Goal: Task Accomplishment & Management: Manage account settings

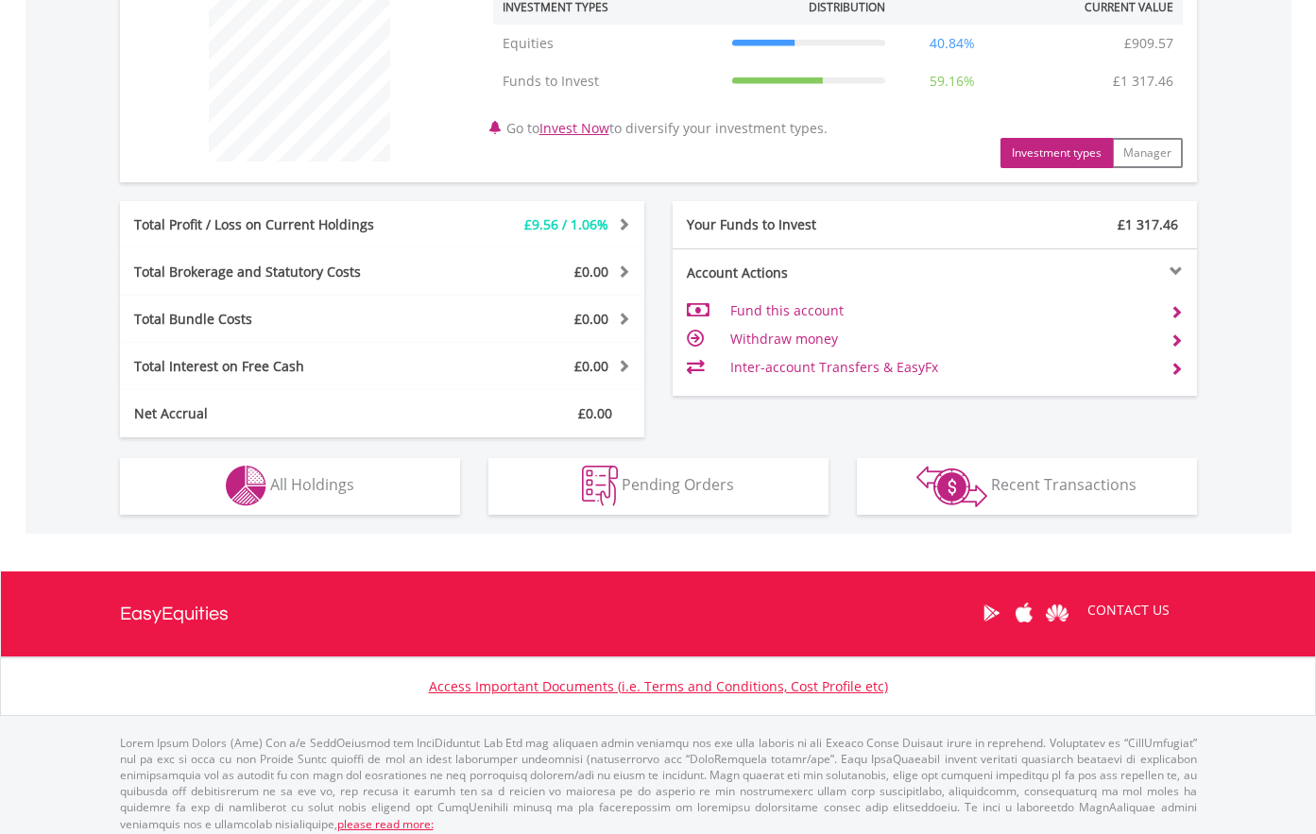
scroll to position [756, 0]
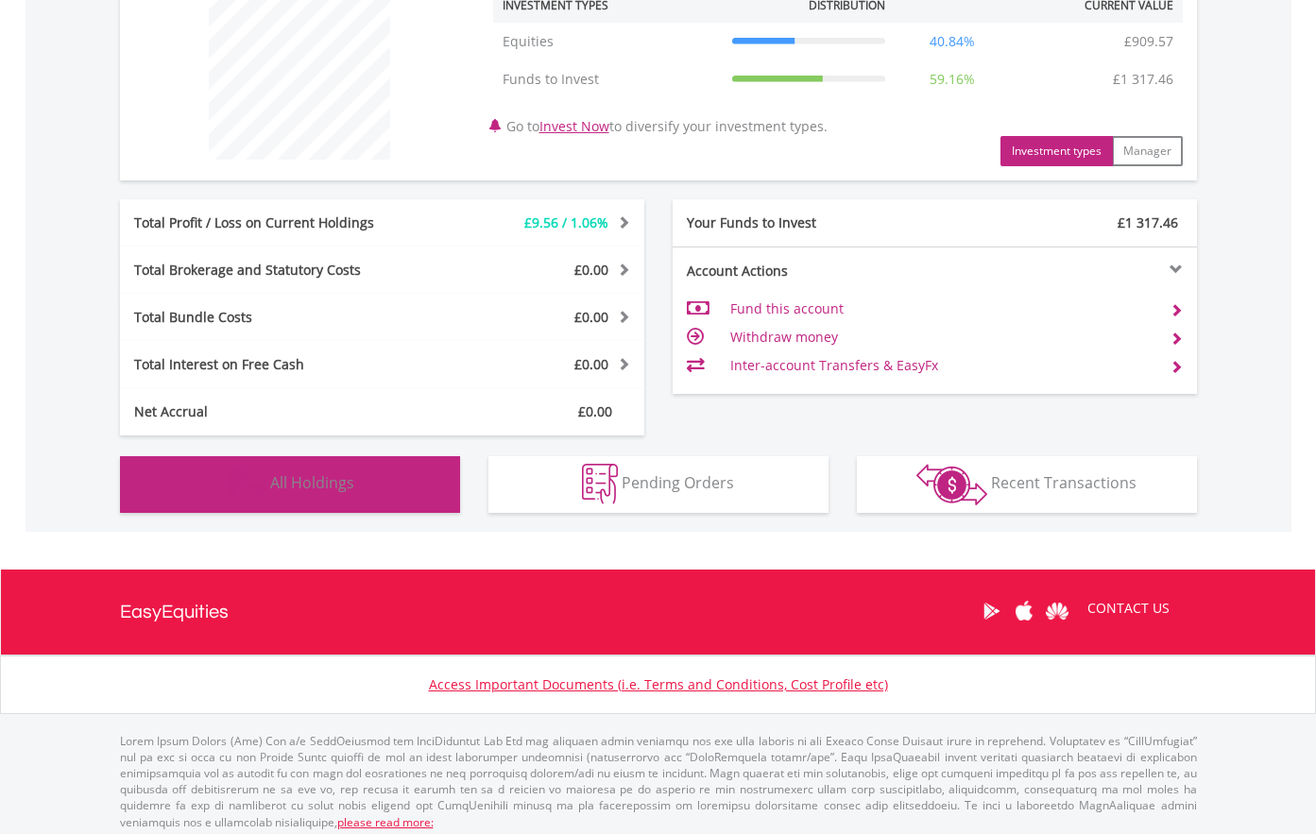
click at [309, 482] on span "All Holdings" at bounding box center [312, 482] width 84 height 21
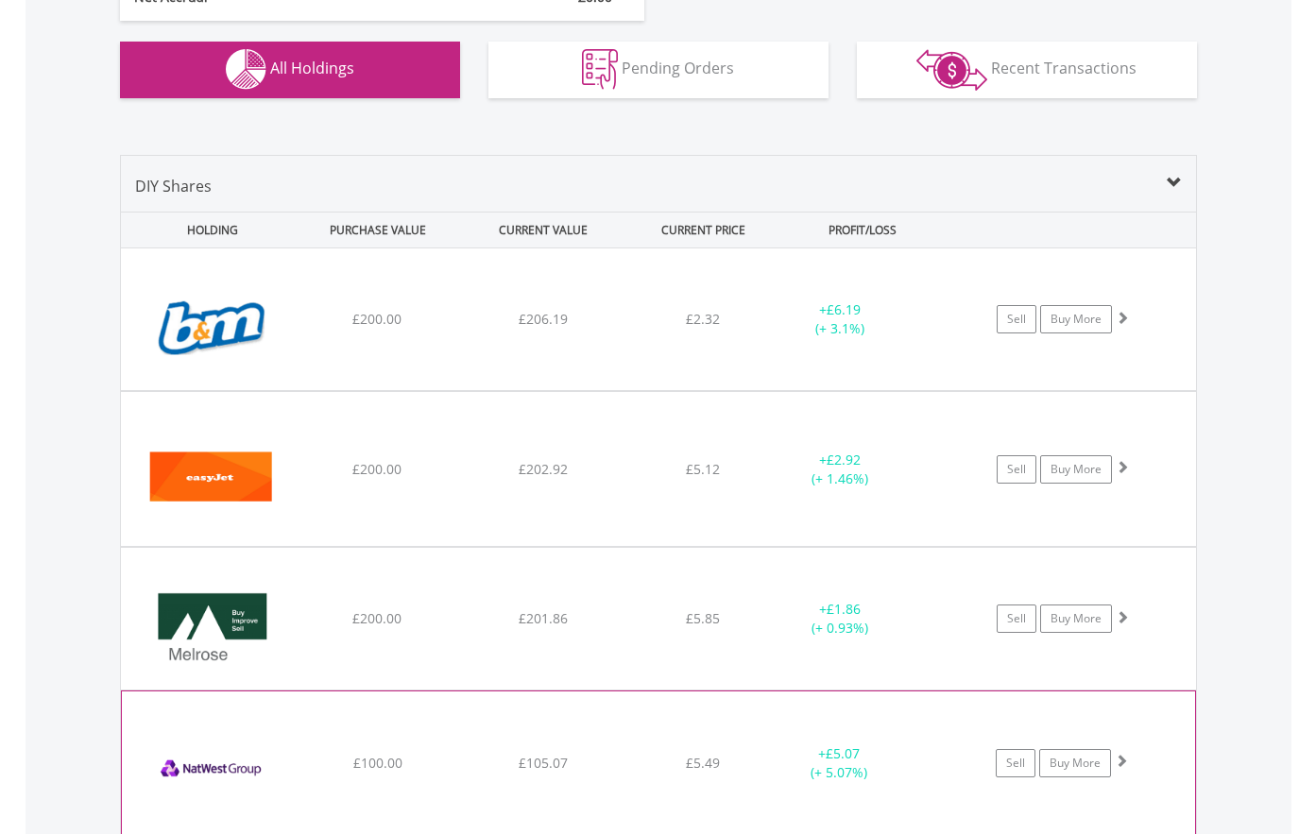
scroll to position [1136, 0]
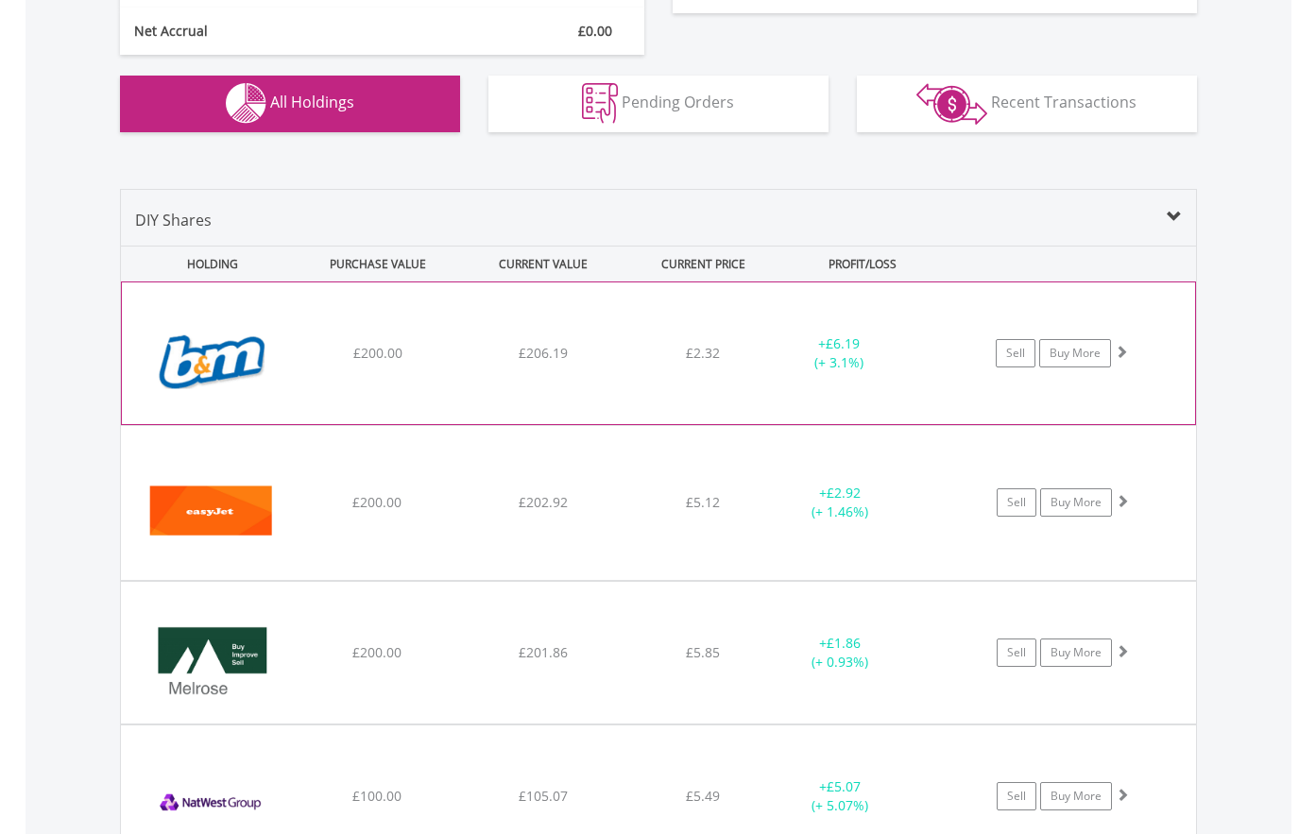
click at [212, 393] on img at bounding box center [212, 362] width 162 height 113
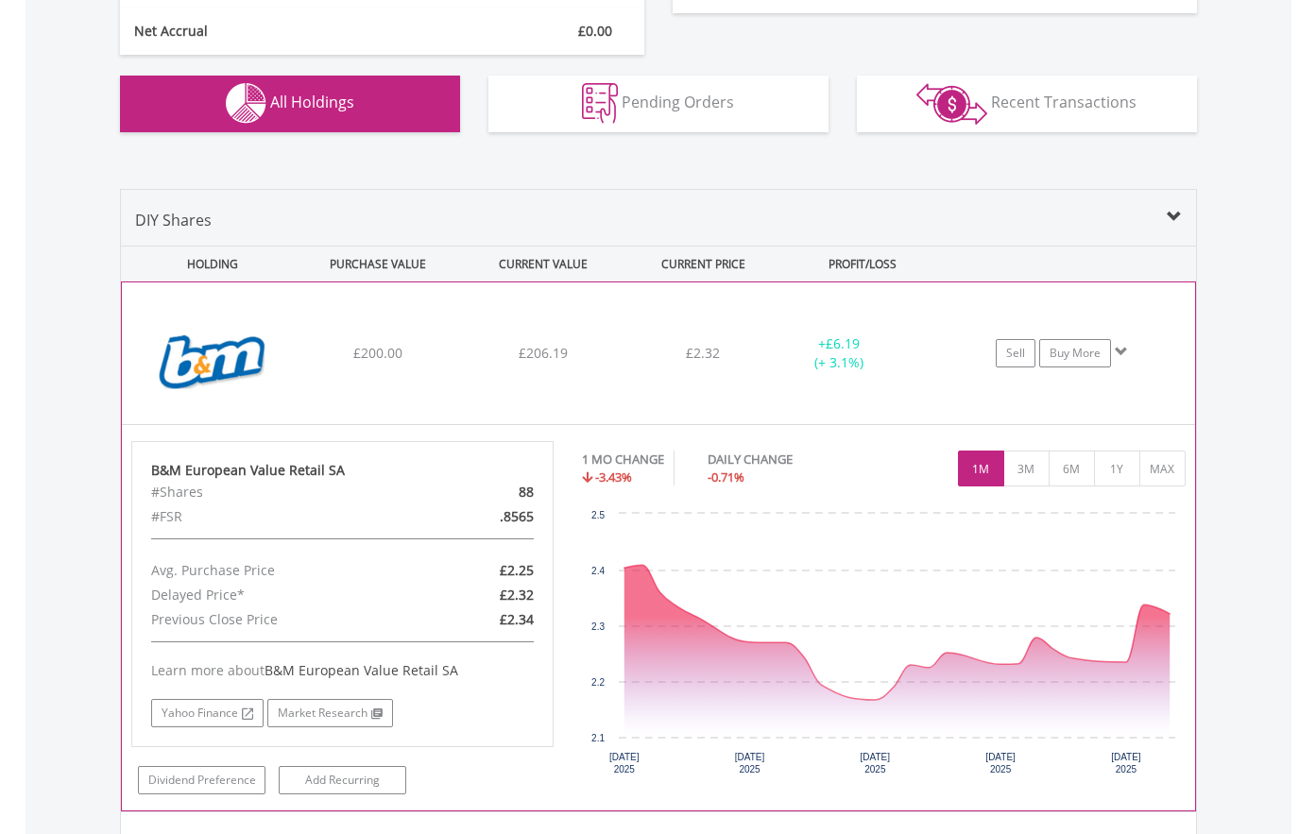
click at [229, 390] on img at bounding box center [212, 362] width 162 height 113
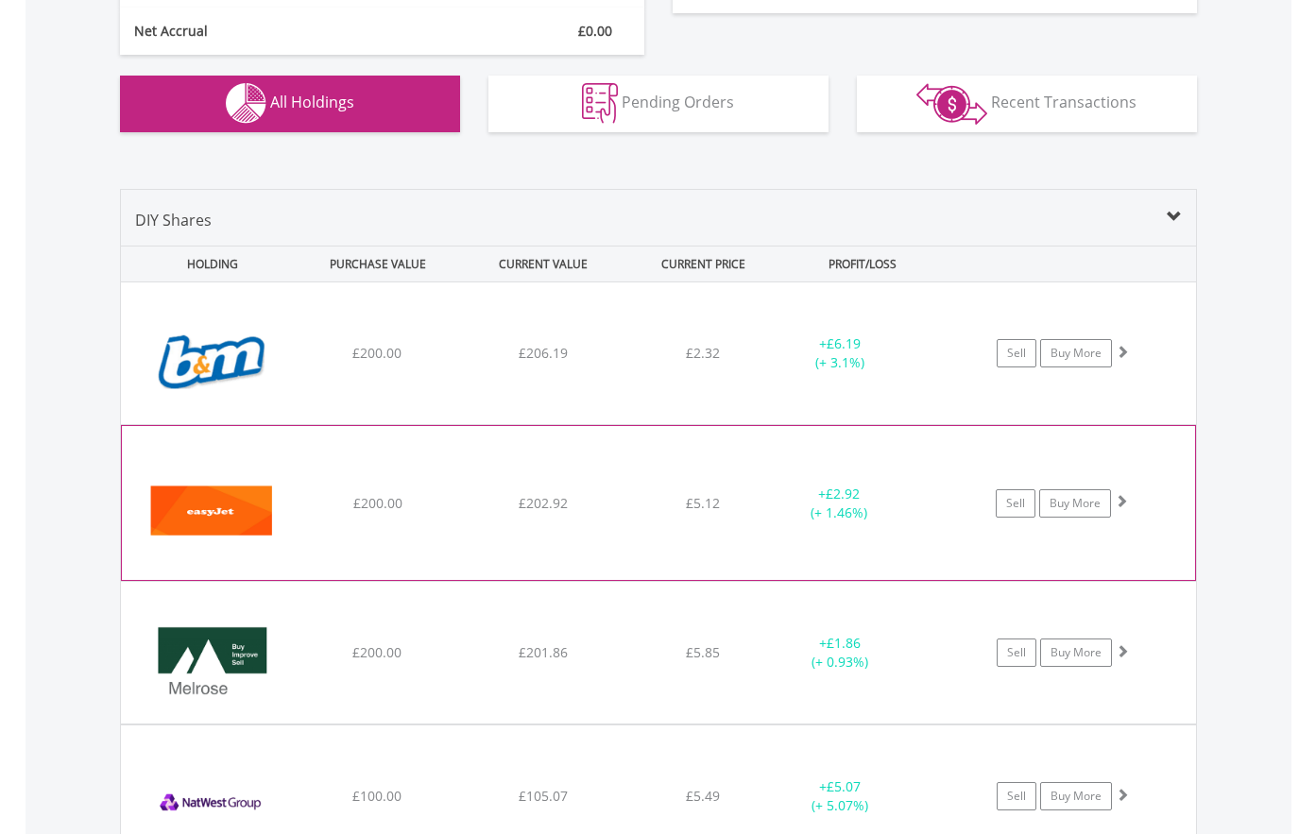
click at [223, 557] on img at bounding box center [212, 512] width 162 height 125
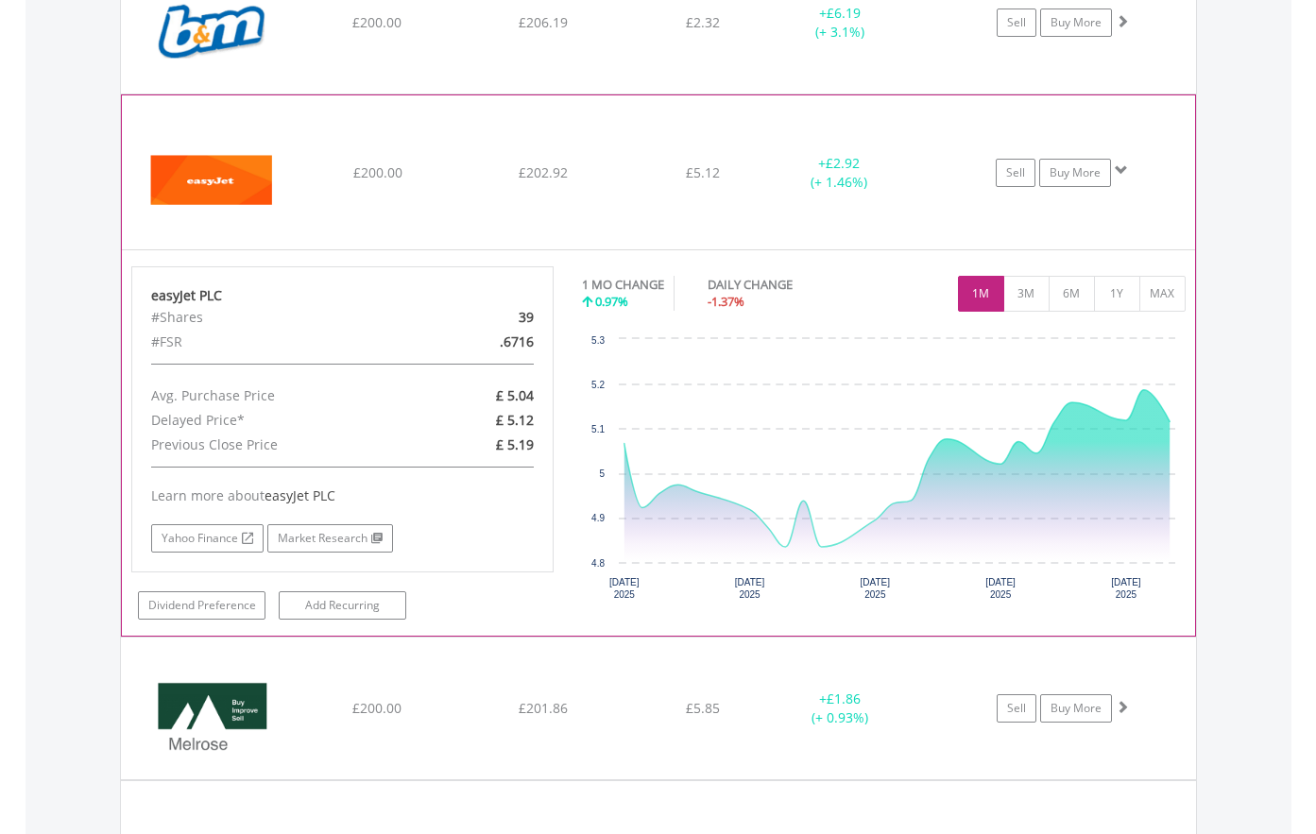
scroll to position [1514, 0]
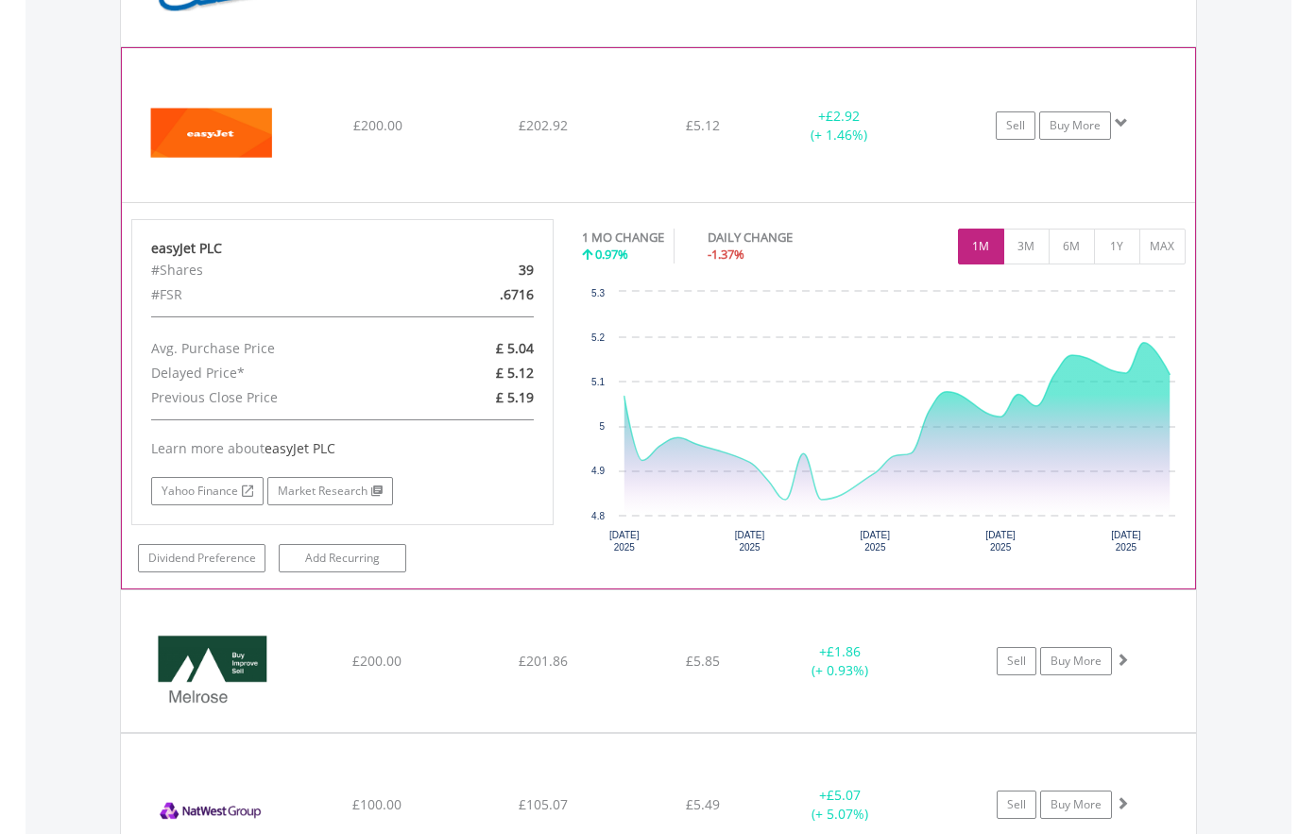
click at [243, 176] on img at bounding box center [212, 134] width 162 height 125
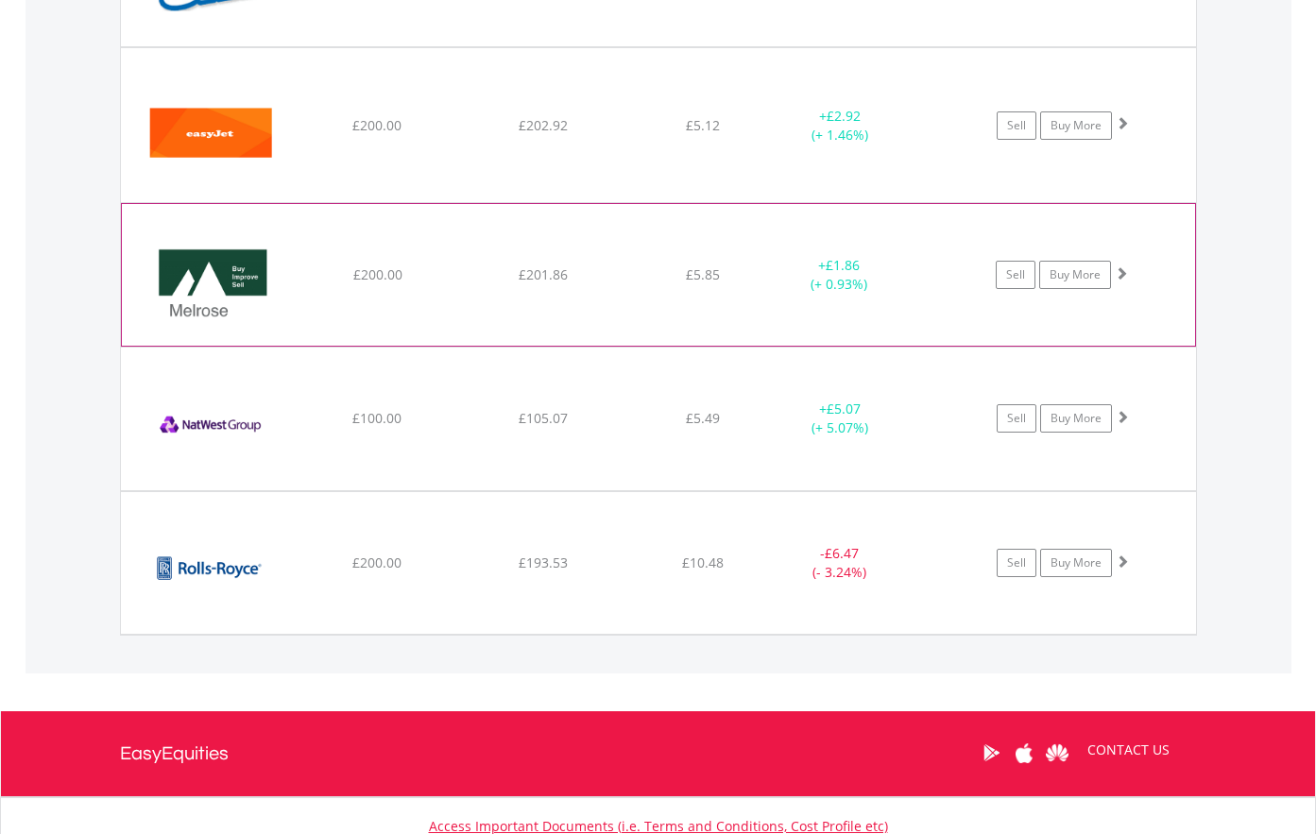
click at [224, 330] on img at bounding box center [212, 284] width 162 height 113
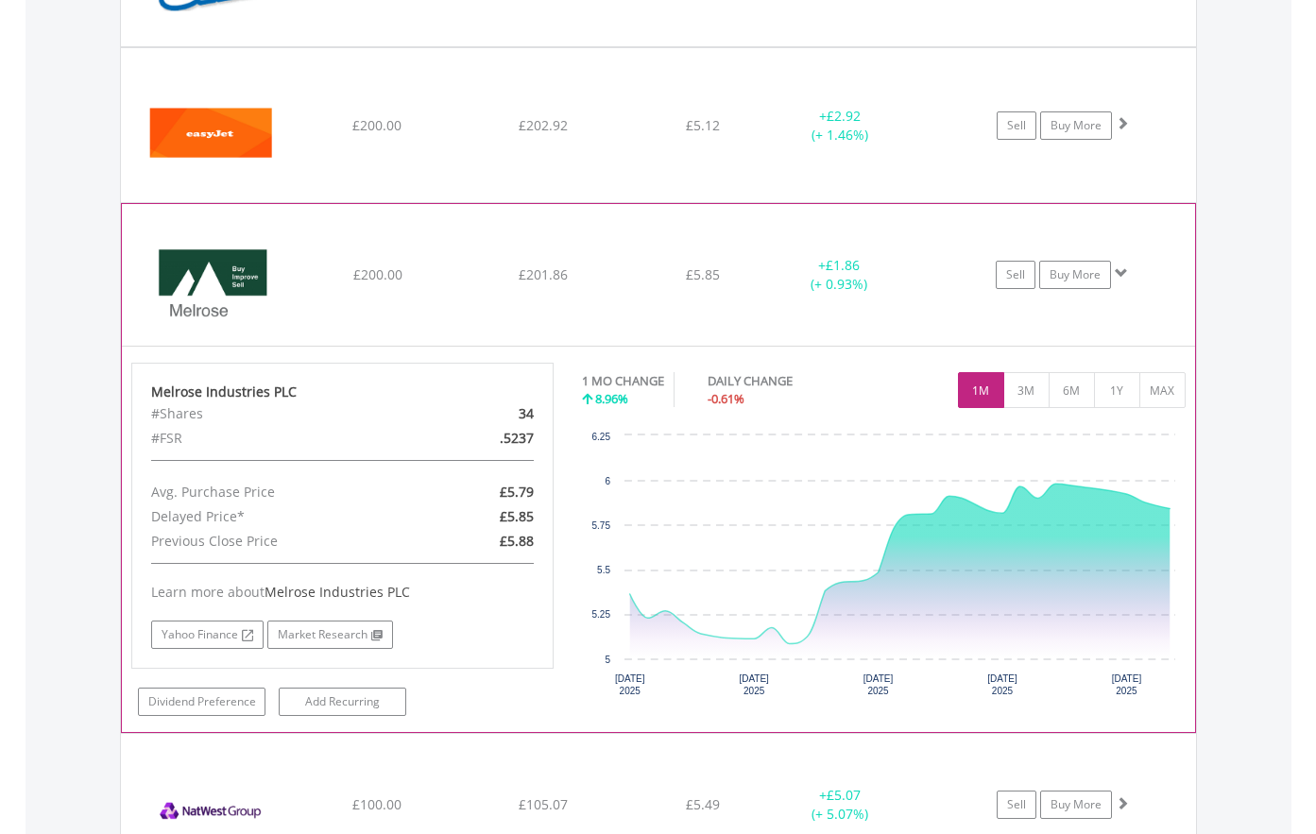
click at [229, 332] on img at bounding box center [212, 284] width 162 height 113
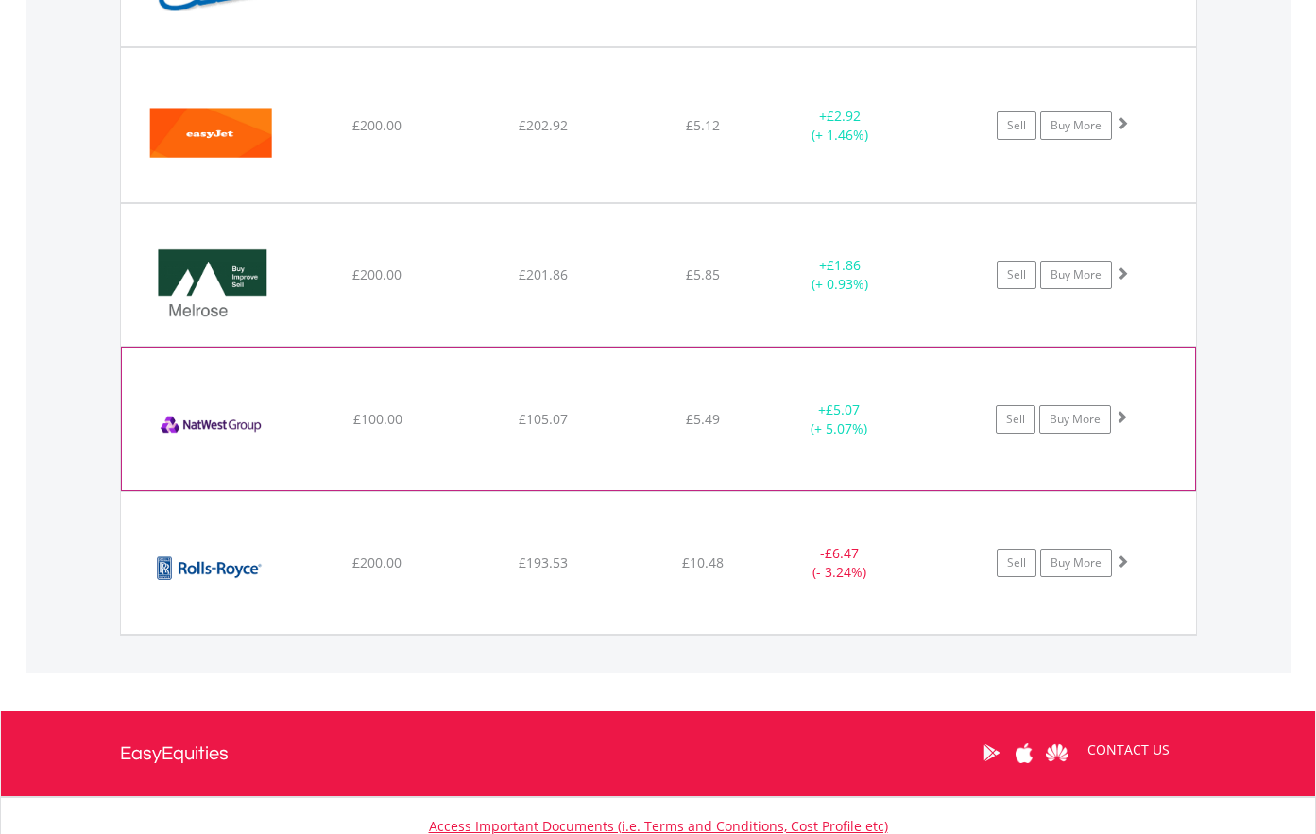
click at [217, 460] on img at bounding box center [212, 427] width 162 height 113
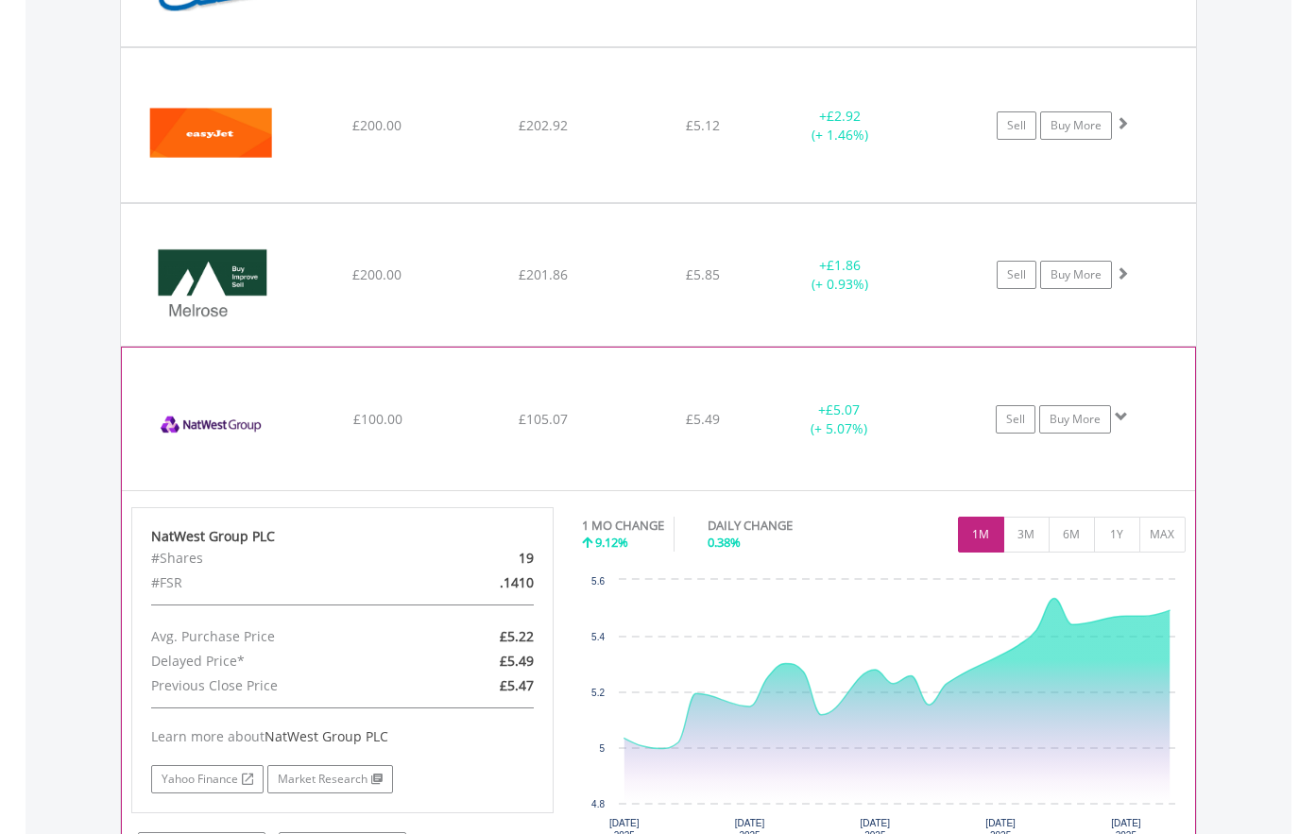
click at [230, 469] on img at bounding box center [212, 427] width 162 height 113
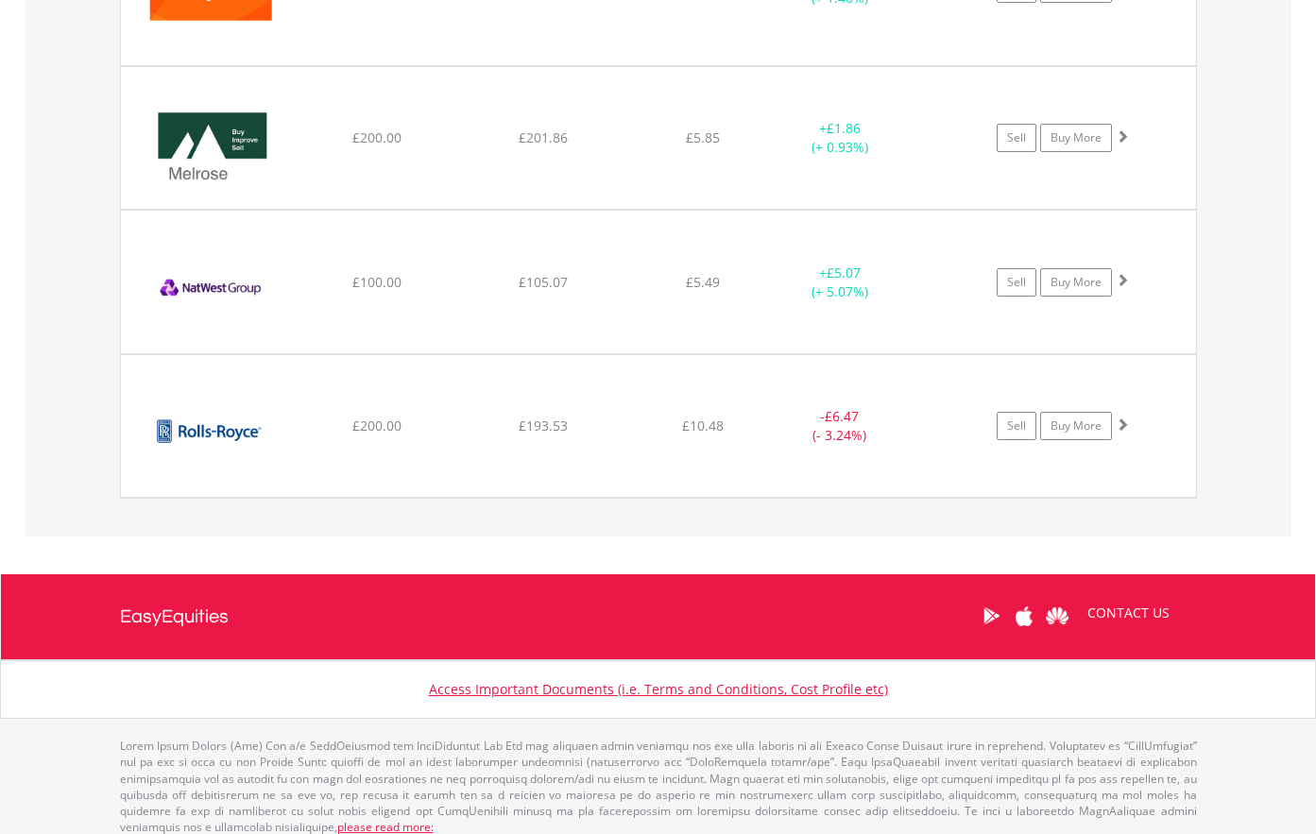
scroll to position [1665, 0]
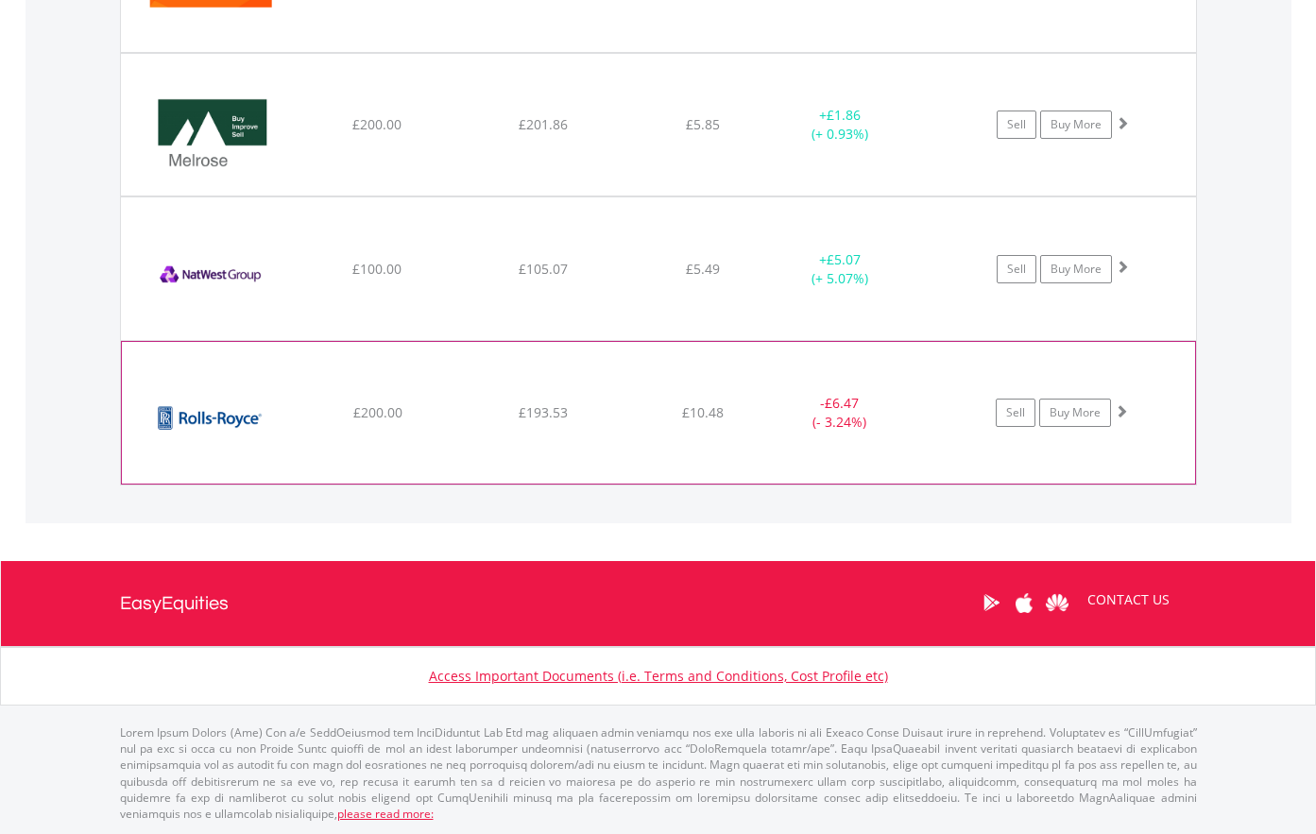
click at [219, 447] on img at bounding box center [212, 422] width 162 height 113
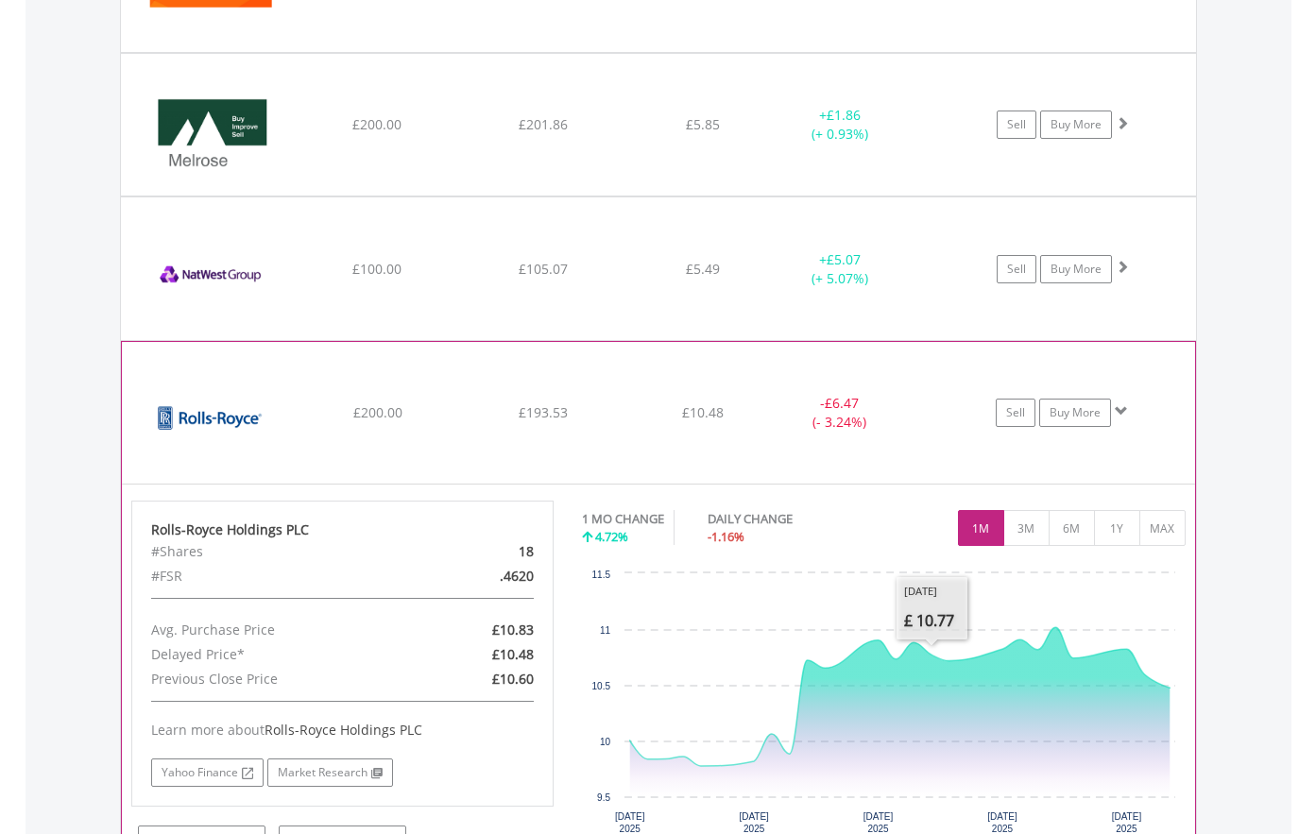
click at [207, 446] on img at bounding box center [212, 422] width 162 height 113
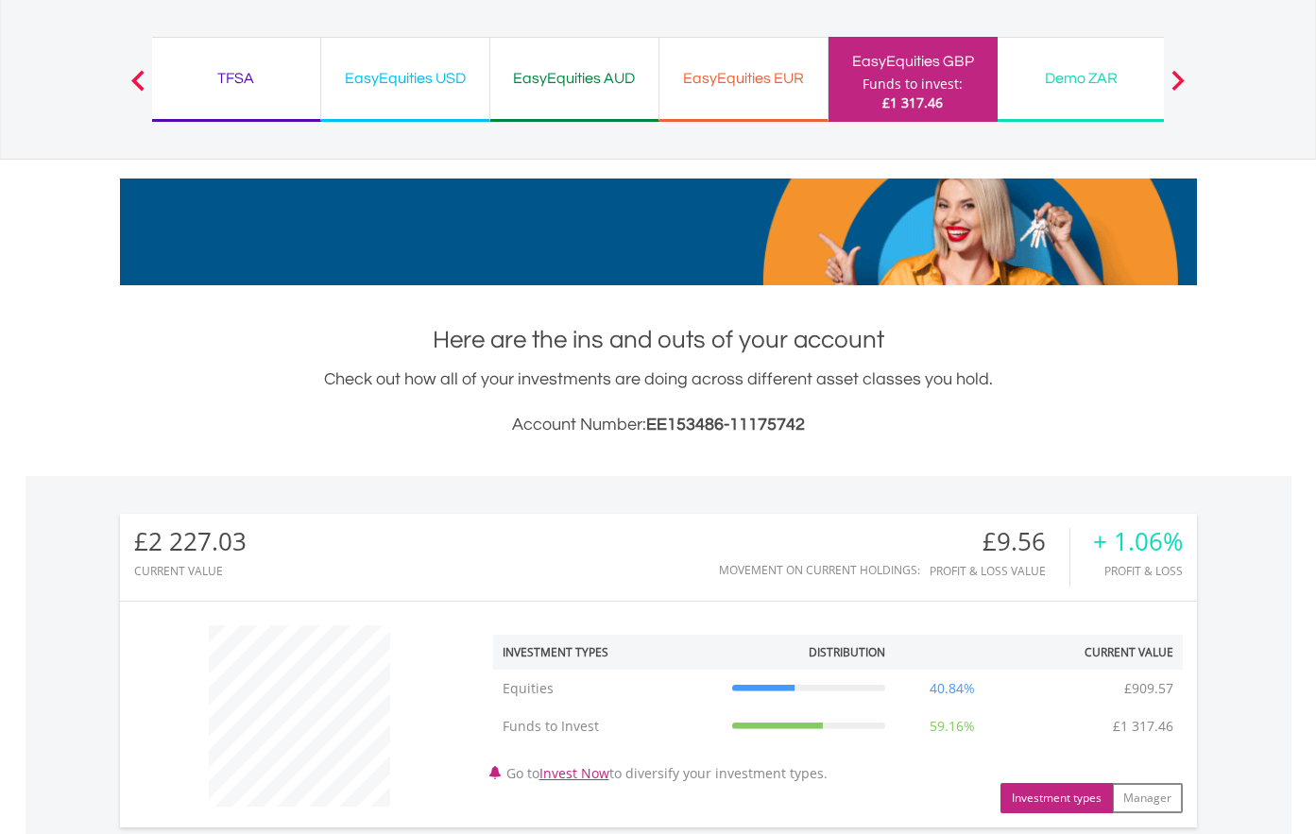
scroll to position [94, 0]
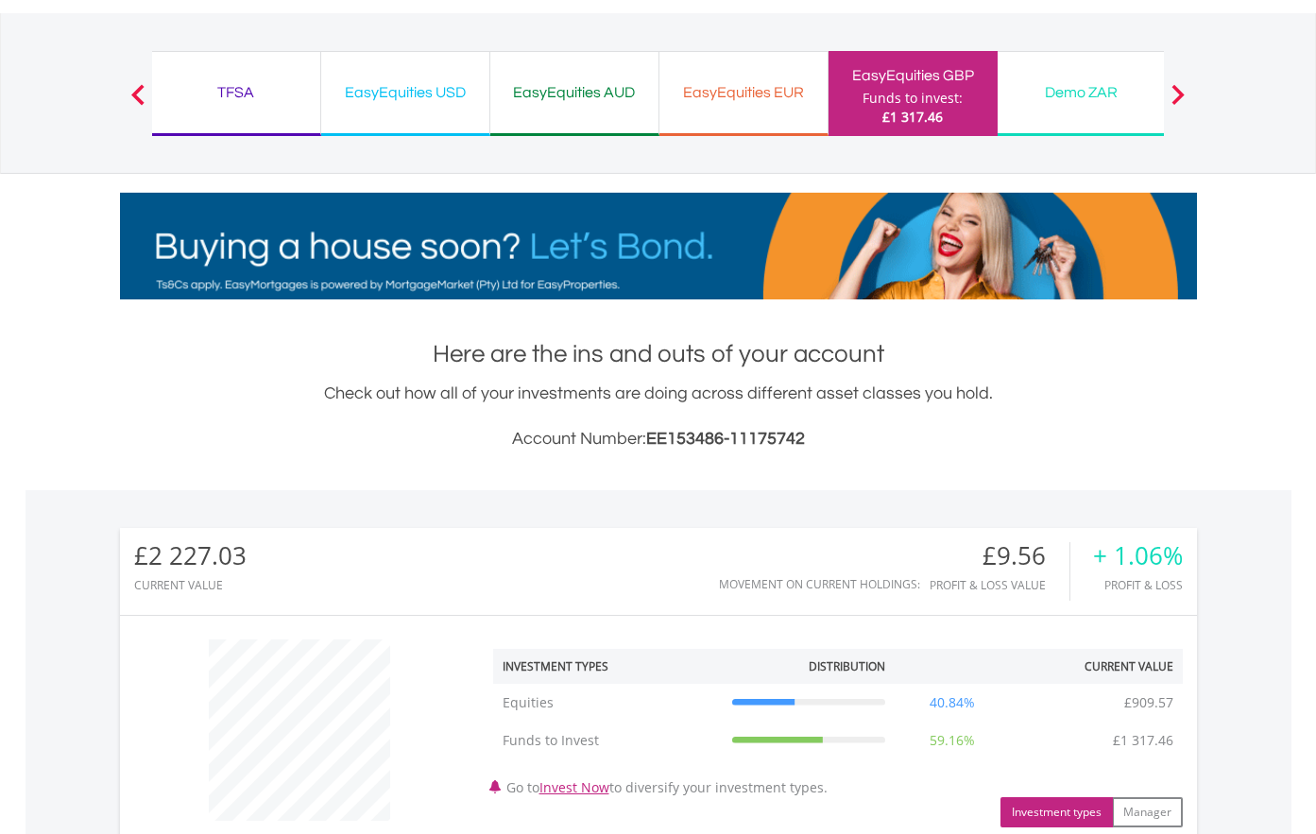
click at [750, 92] on div "EasyEquities EUR" at bounding box center [743, 92] width 145 height 26
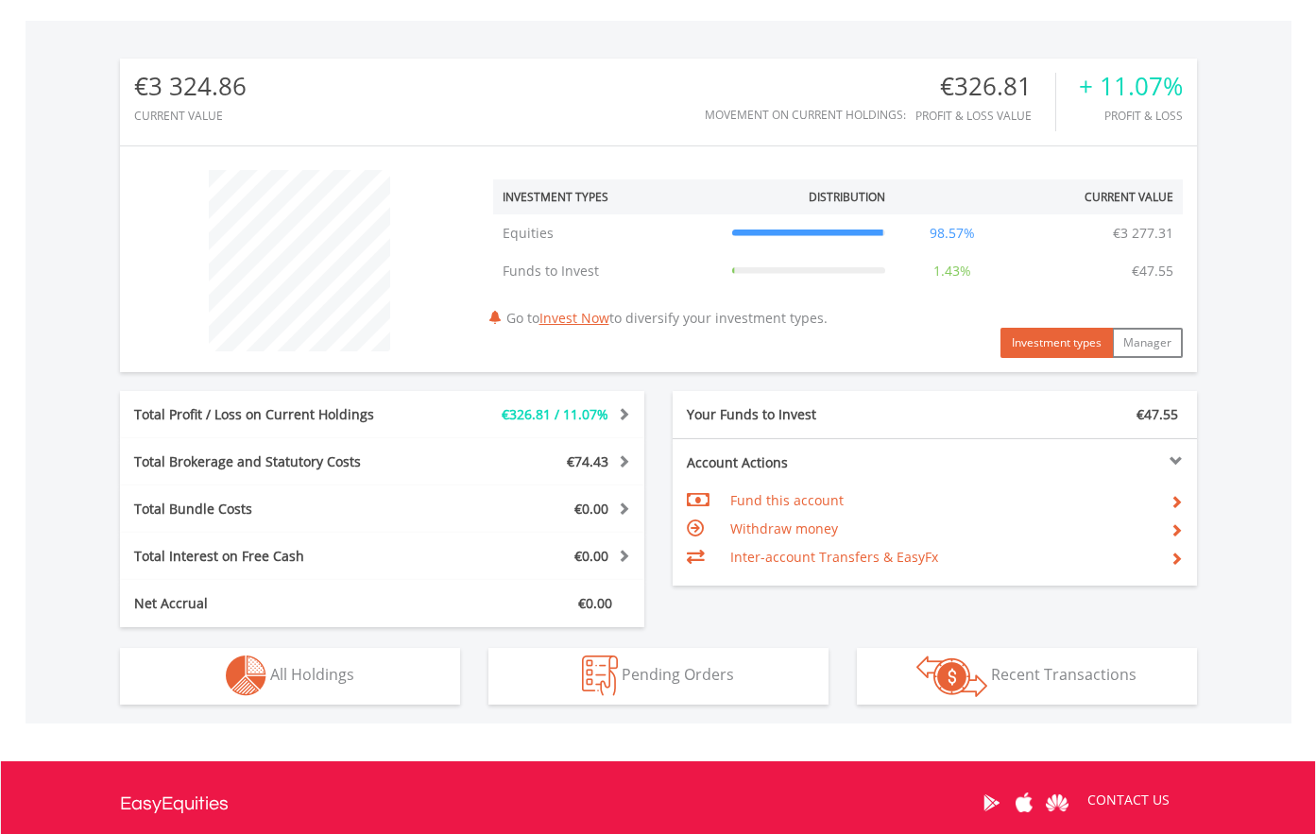
scroll to position [567, 0]
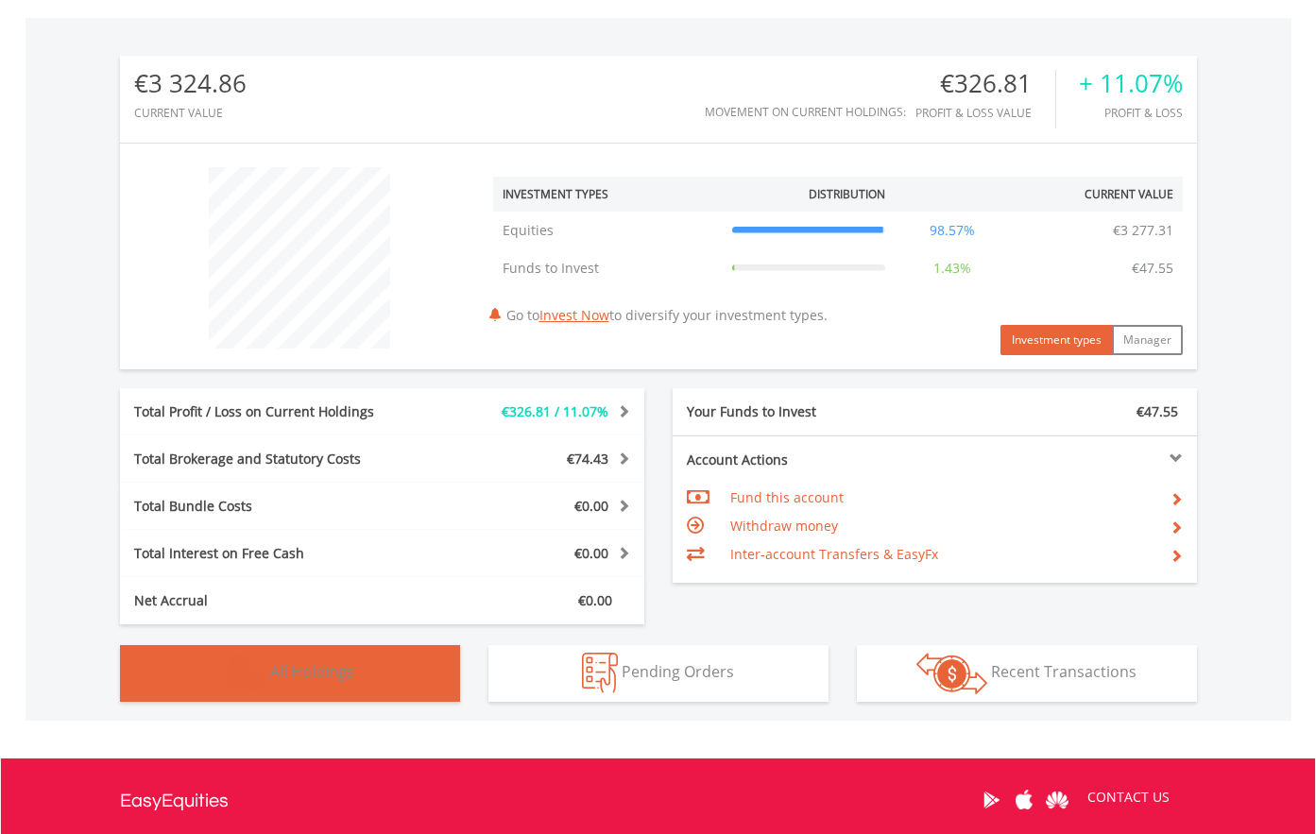
click at [311, 674] on span "All Holdings" at bounding box center [312, 671] width 84 height 21
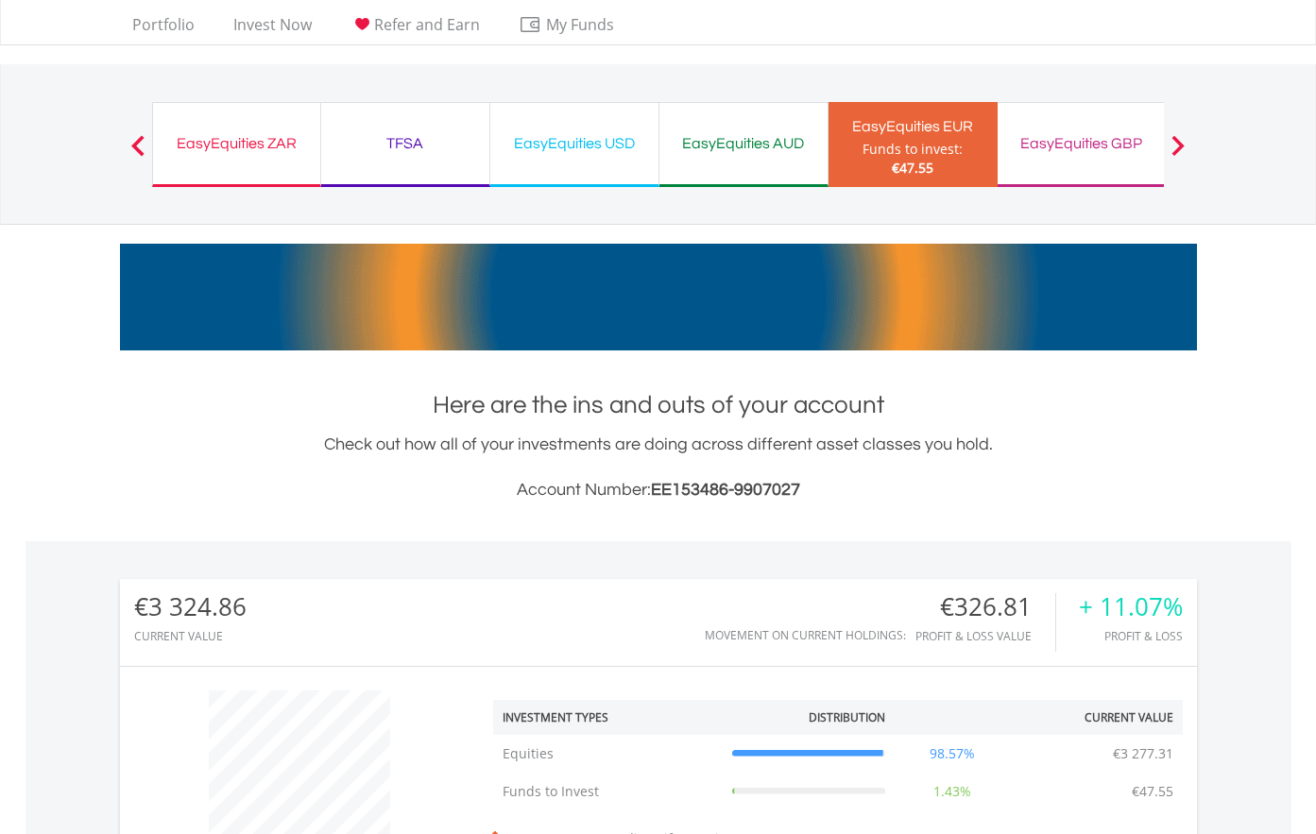
scroll to position [0, 0]
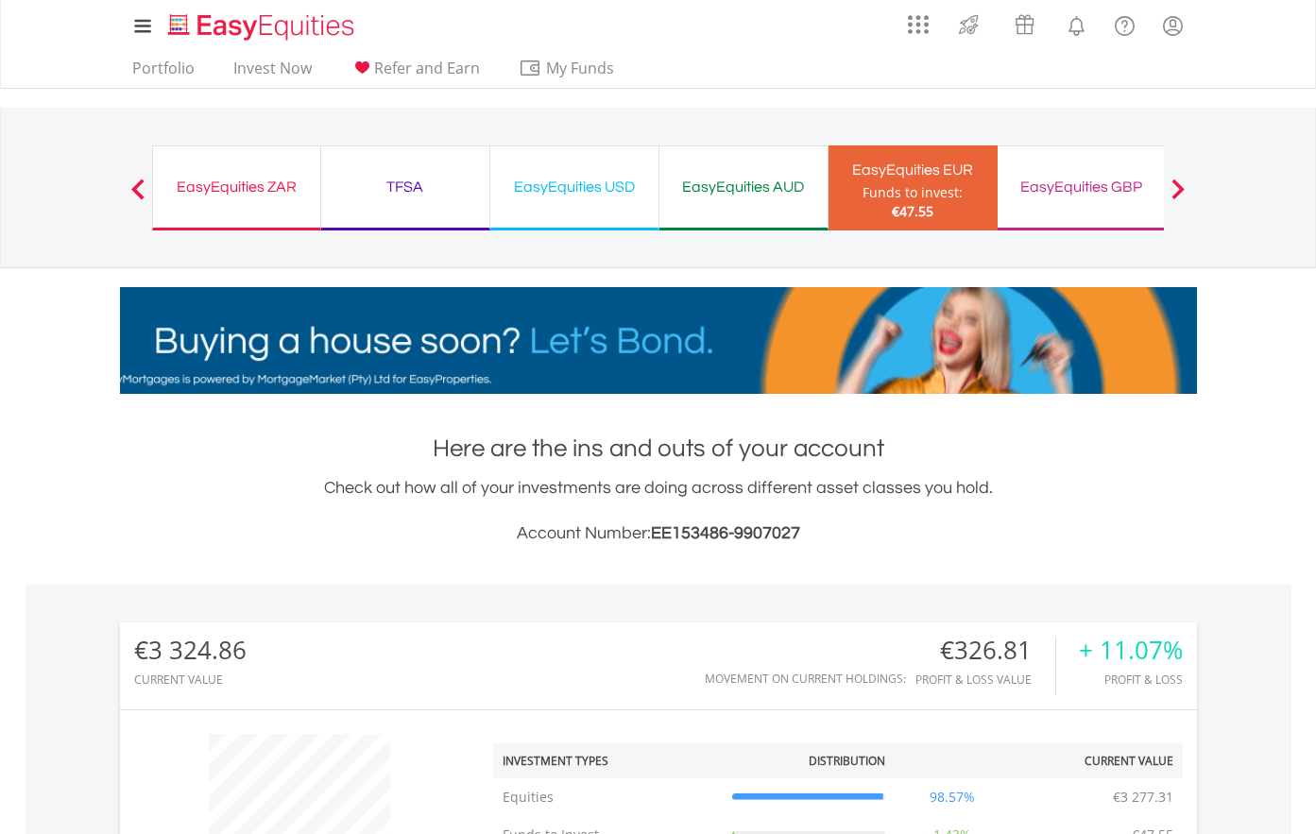
click at [548, 188] on div "EasyEquities USD" at bounding box center [574, 187] width 145 height 26
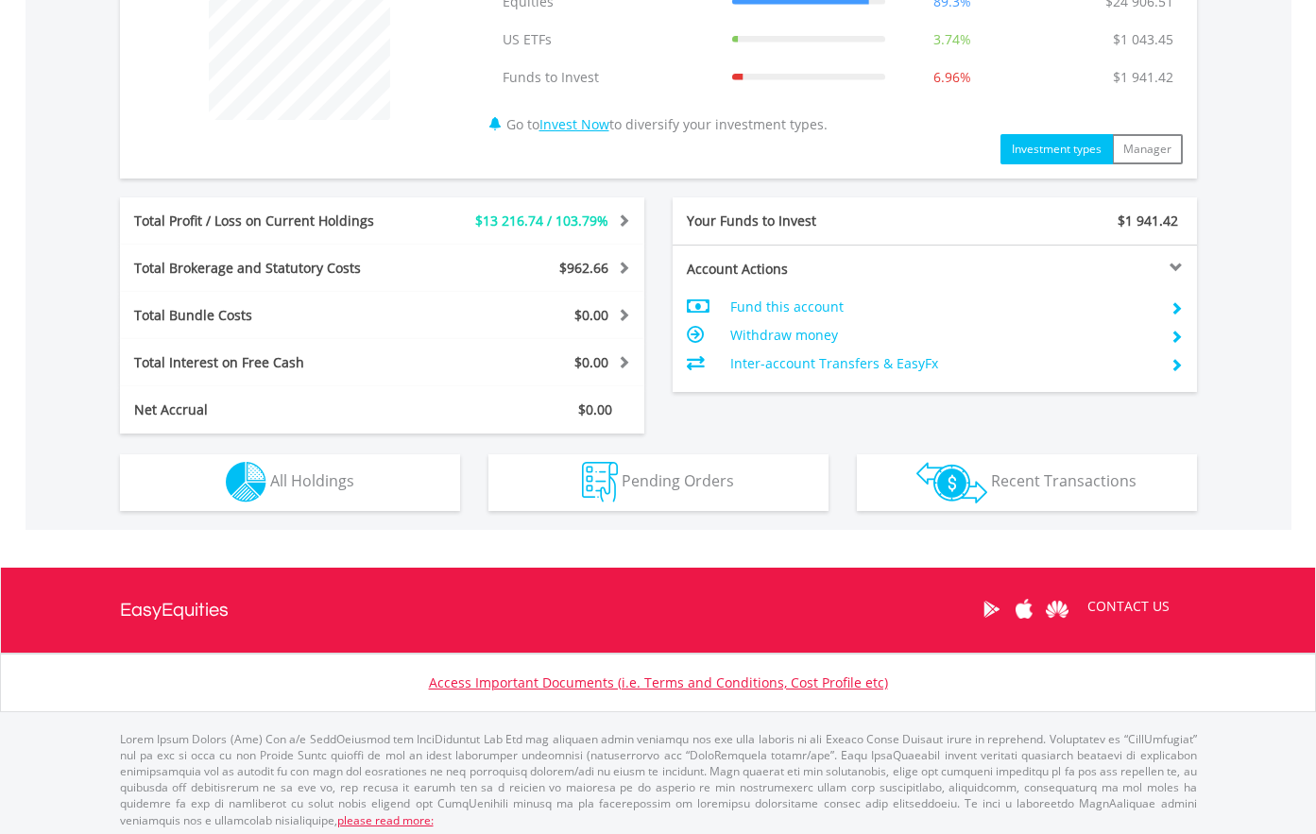
scroll to position [802, 0]
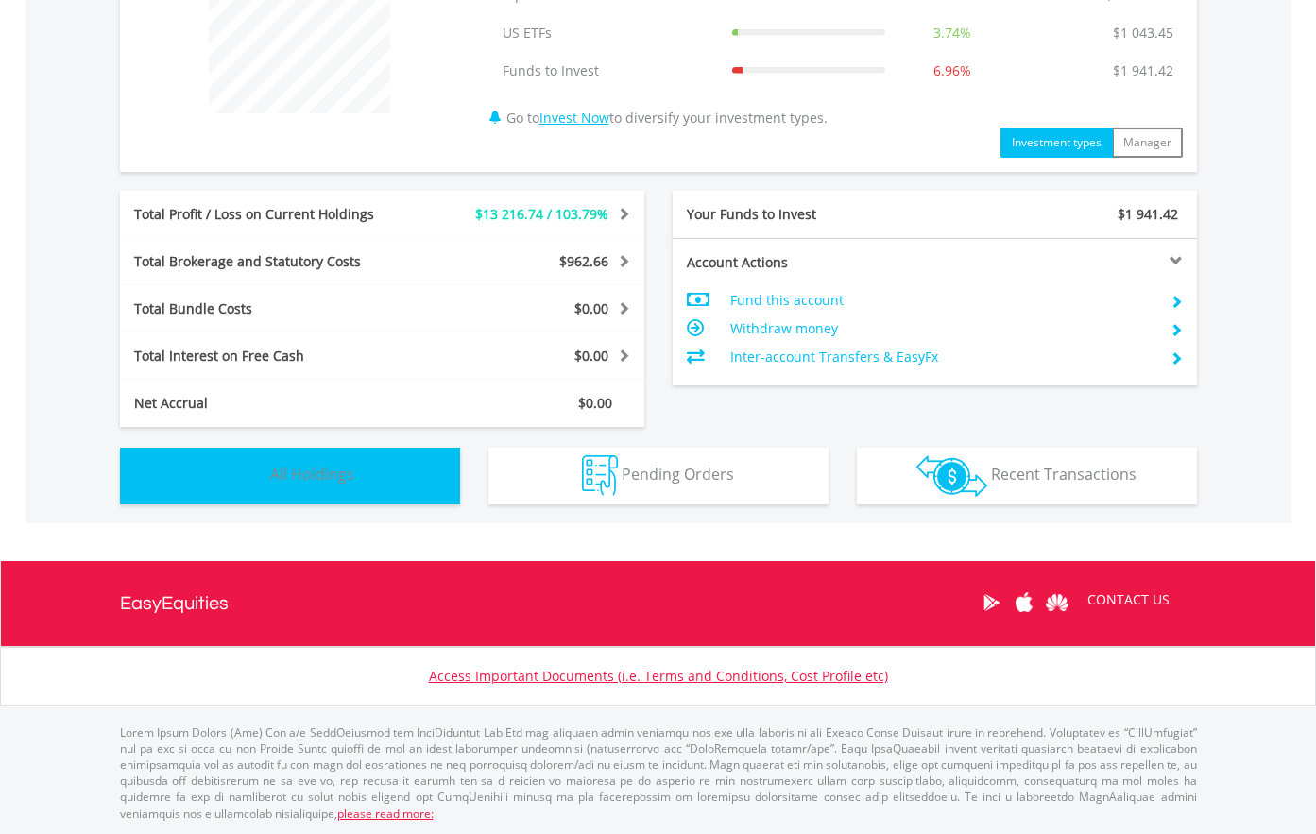
click at [299, 472] on span "All Holdings" at bounding box center [312, 474] width 84 height 21
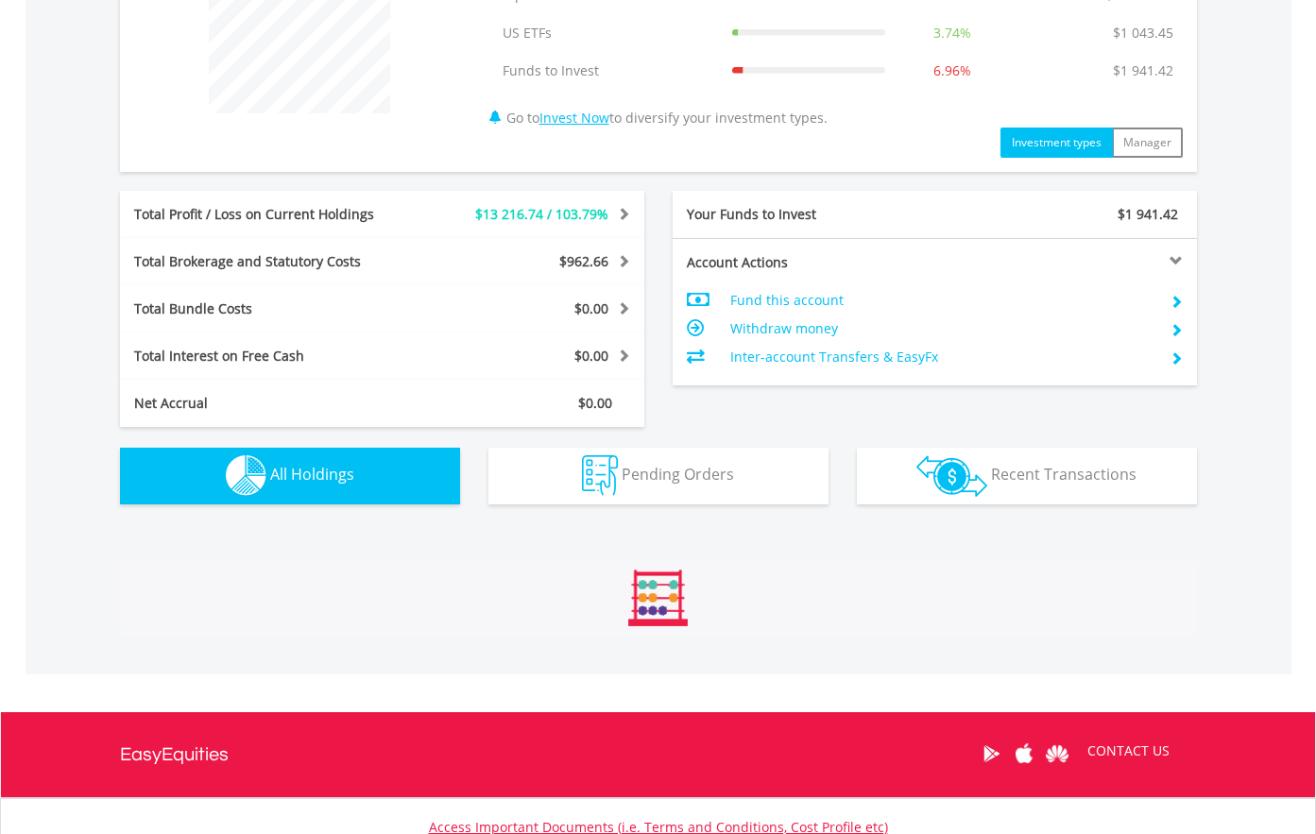
scroll to position [1363, 0]
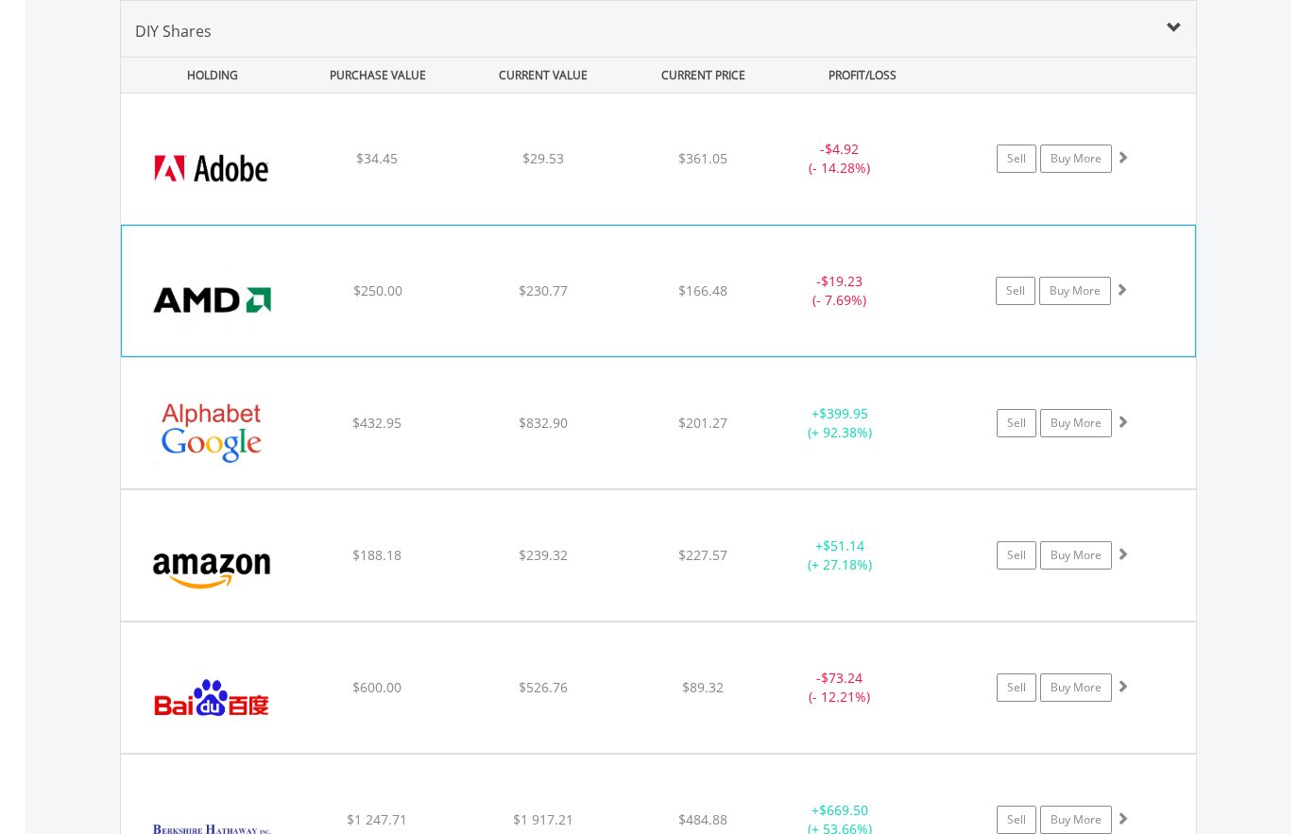
click at [210, 330] on img at bounding box center [212, 300] width 162 height 102
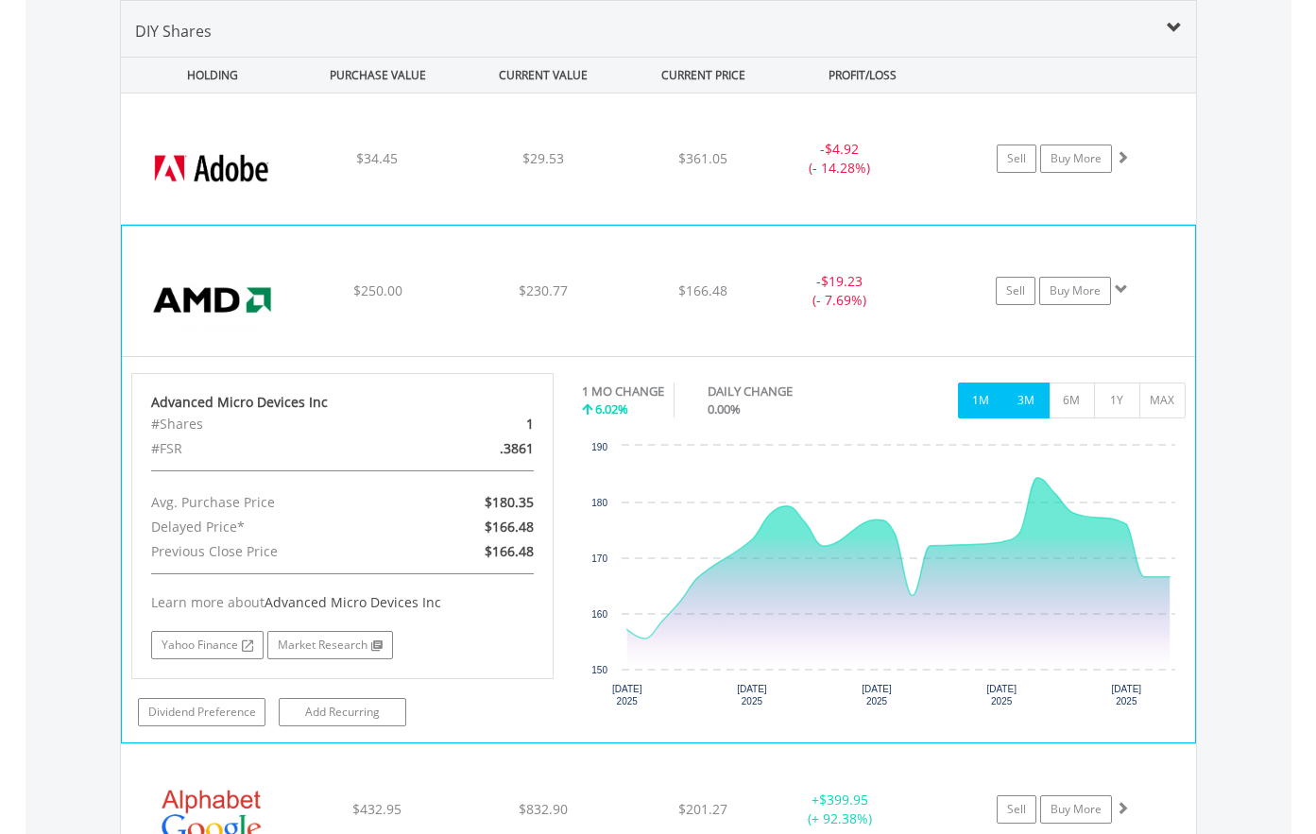
click at [1027, 398] on button "3M" at bounding box center [1026, 401] width 46 height 36
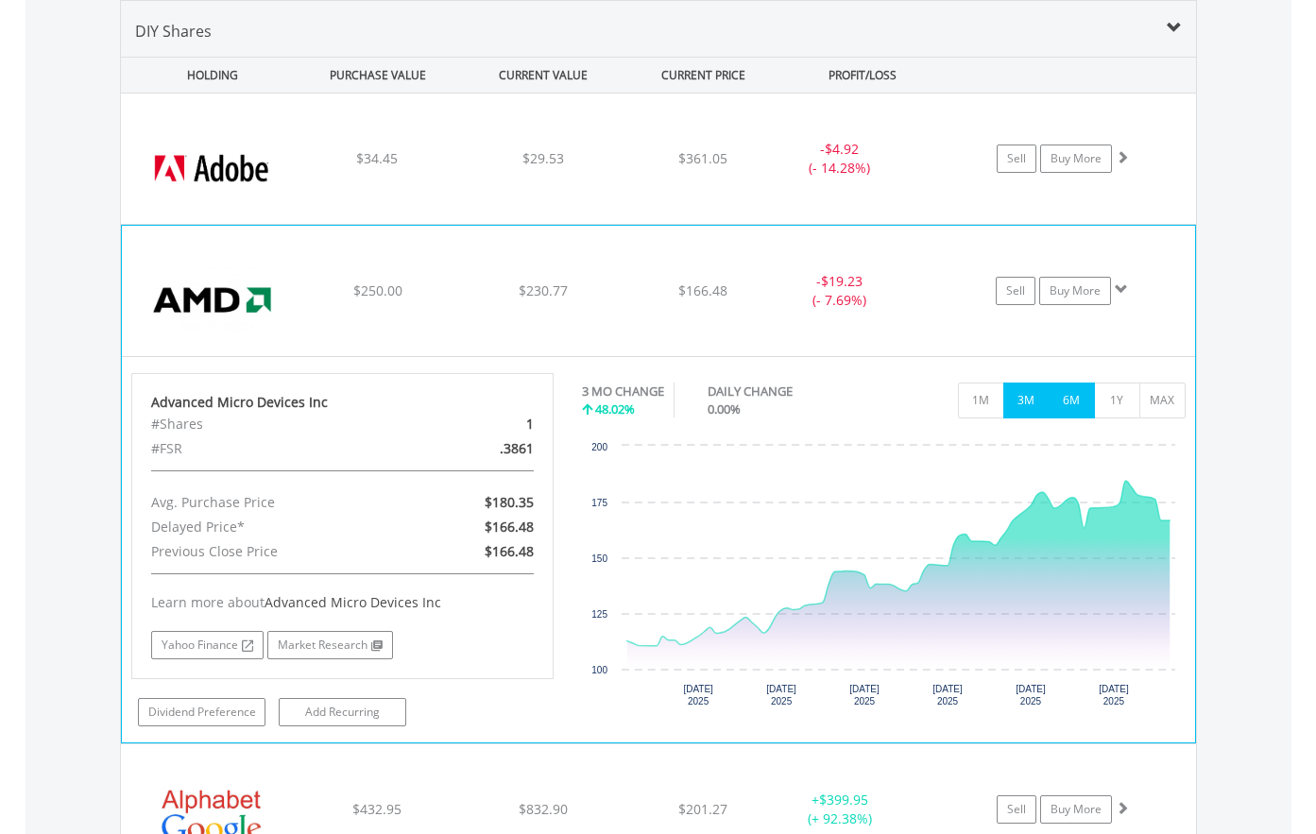
click at [1072, 399] on button "6M" at bounding box center [1072, 401] width 46 height 36
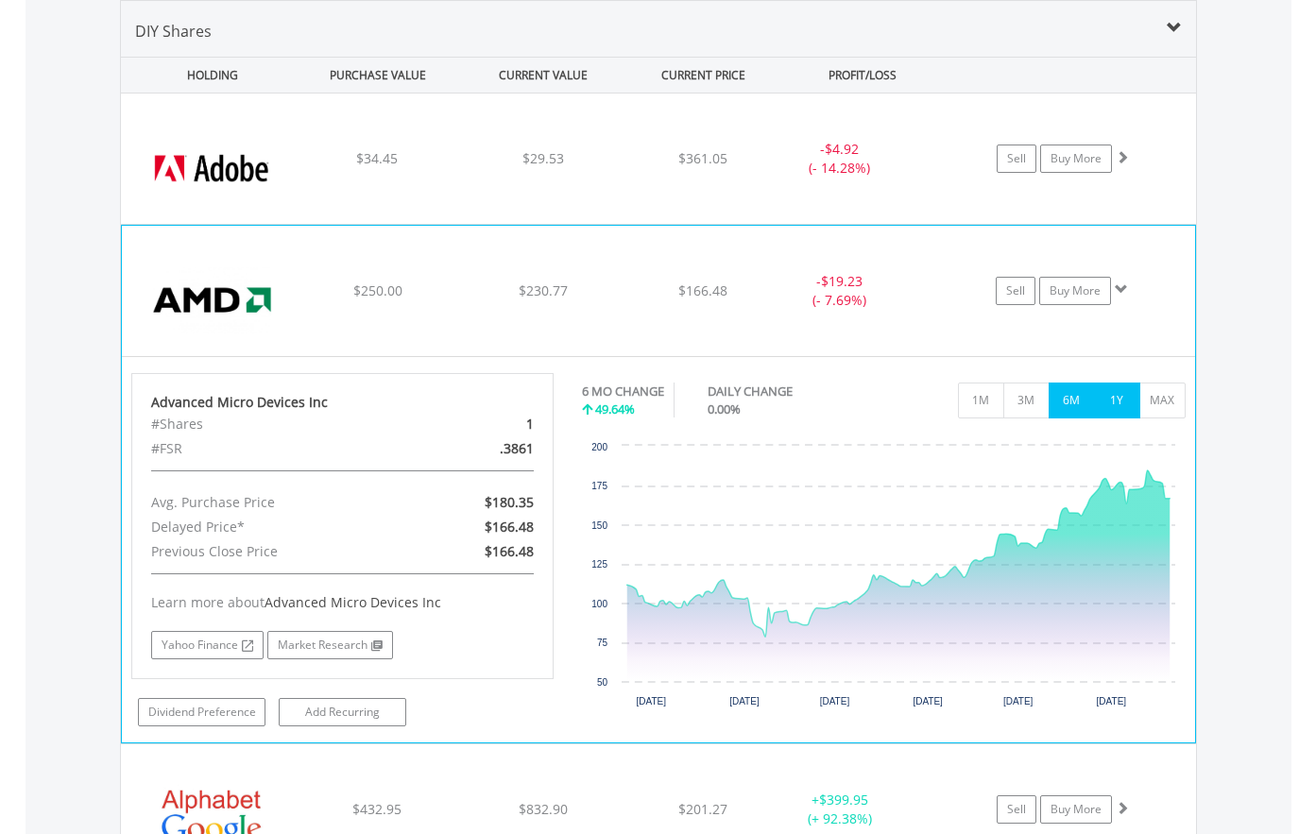
click at [1125, 397] on button "1Y" at bounding box center [1117, 401] width 46 height 36
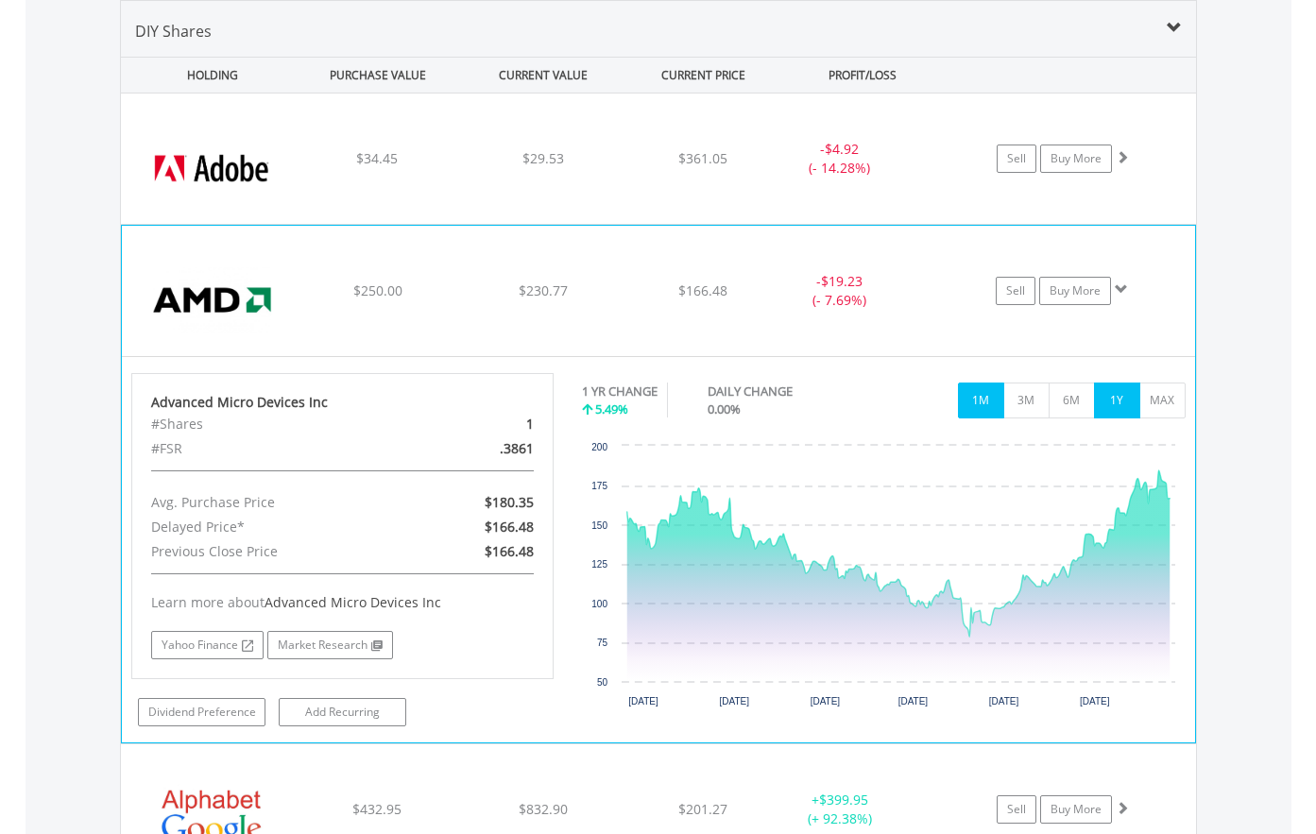
click at [981, 395] on button "1M" at bounding box center [981, 401] width 46 height 36
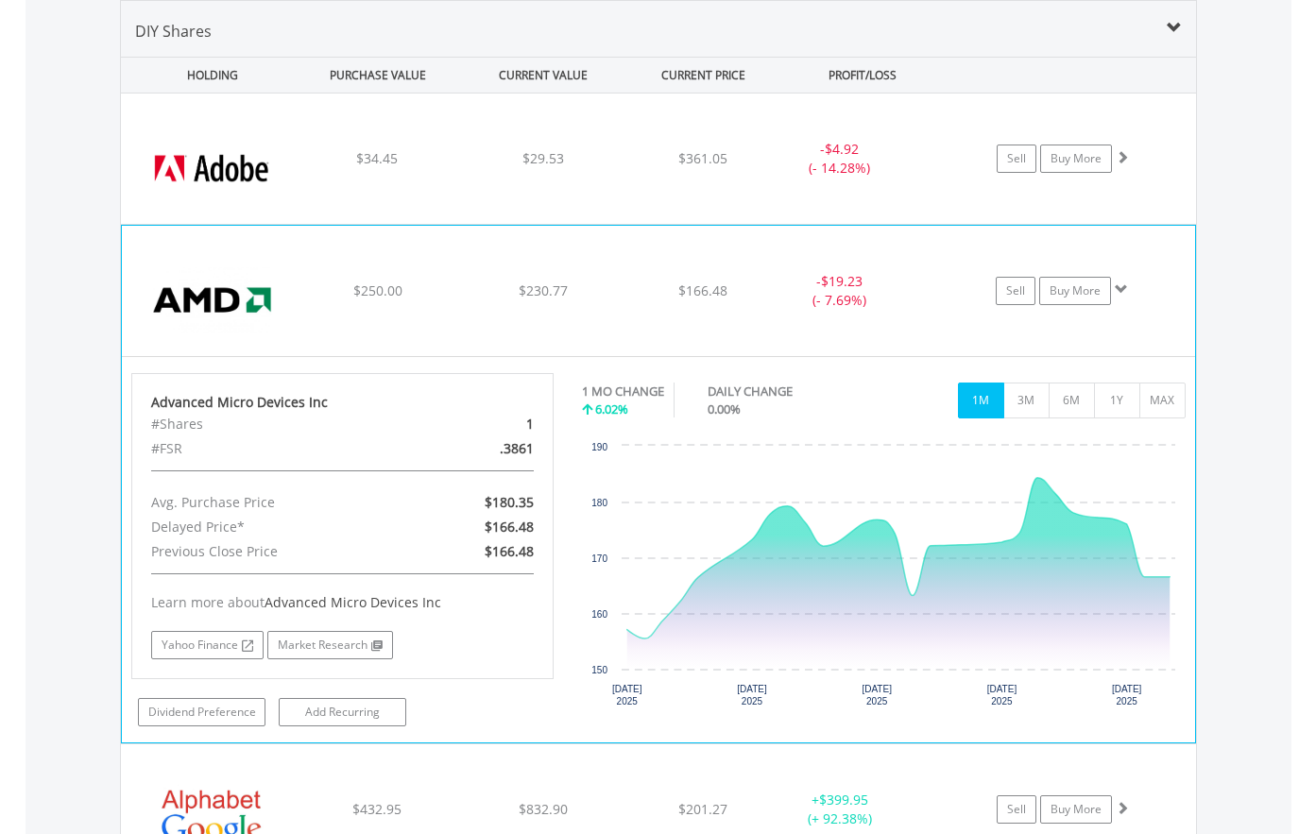
click at [205, 326] on img at bounding box center [212, 300] width 162 height 102
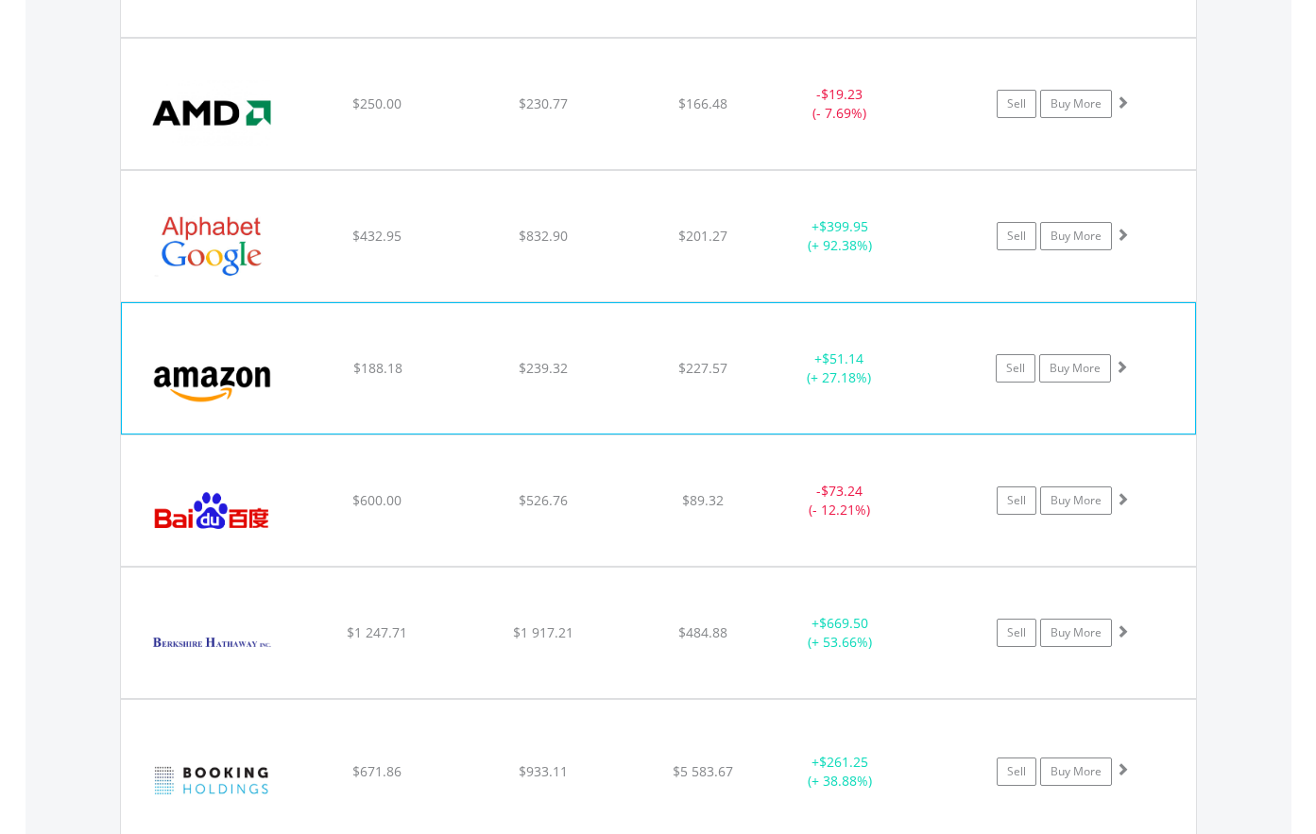
scroll to position [1552, 0]
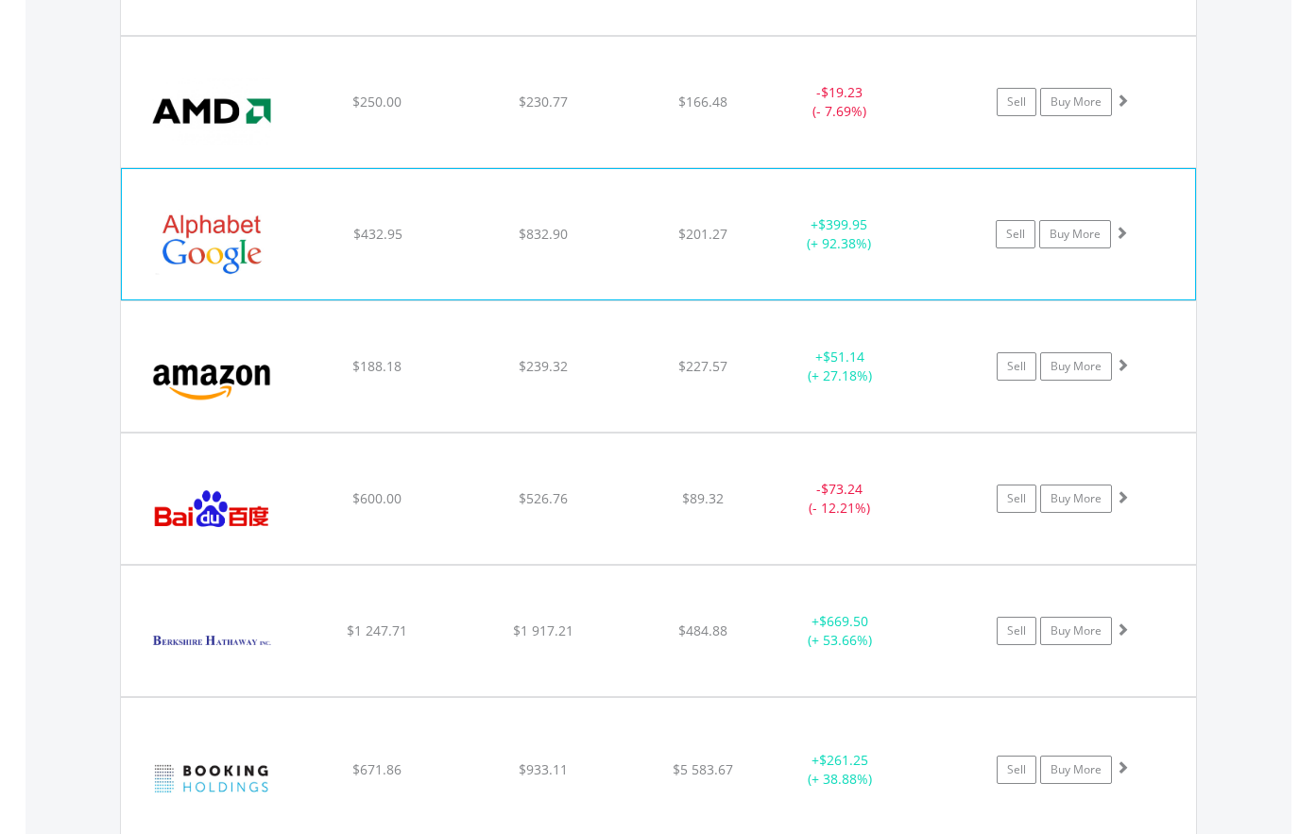
click at [222, 276] on img at bounding box center [212, 244] width 162 height 102
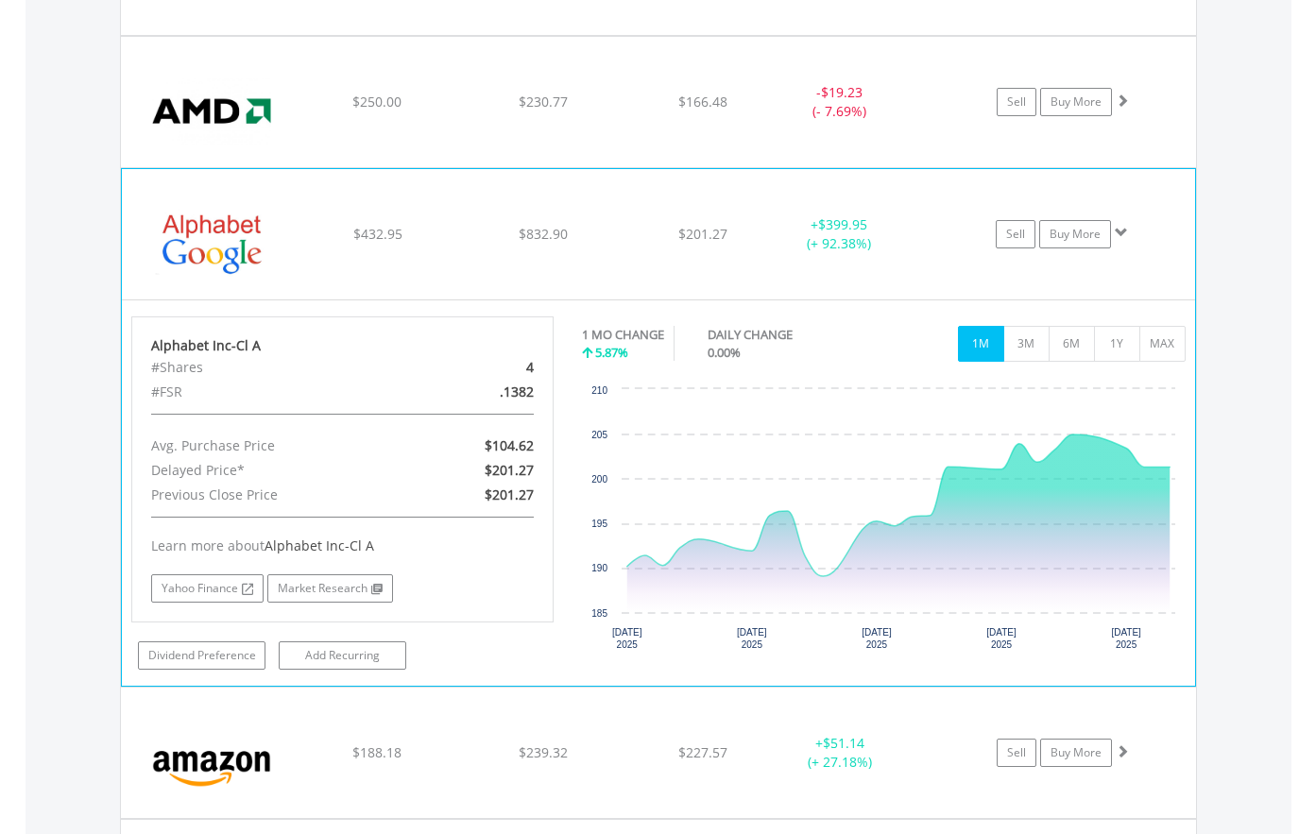
click at [218, 276] on img at bounding box center [212, 244] width 162 height 102
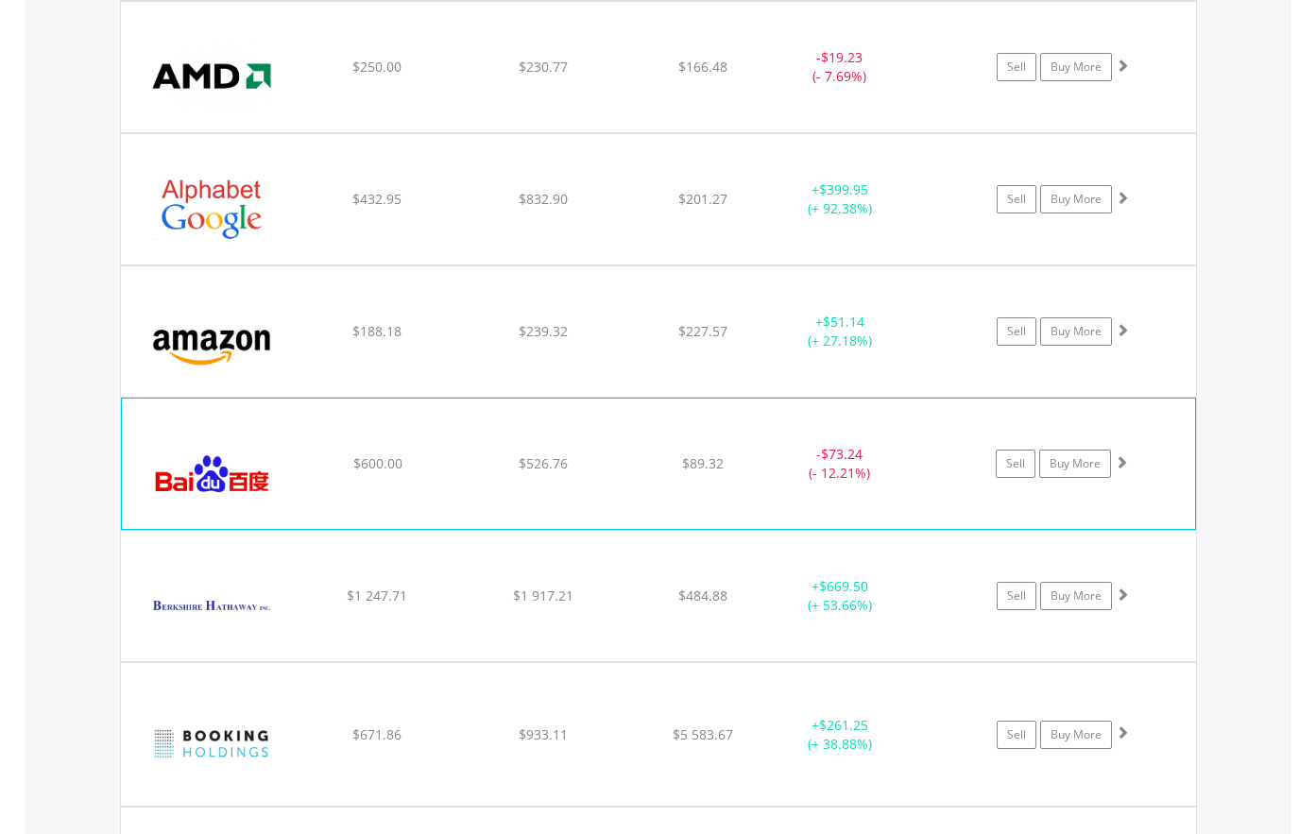
scroll to position [1647, 0]
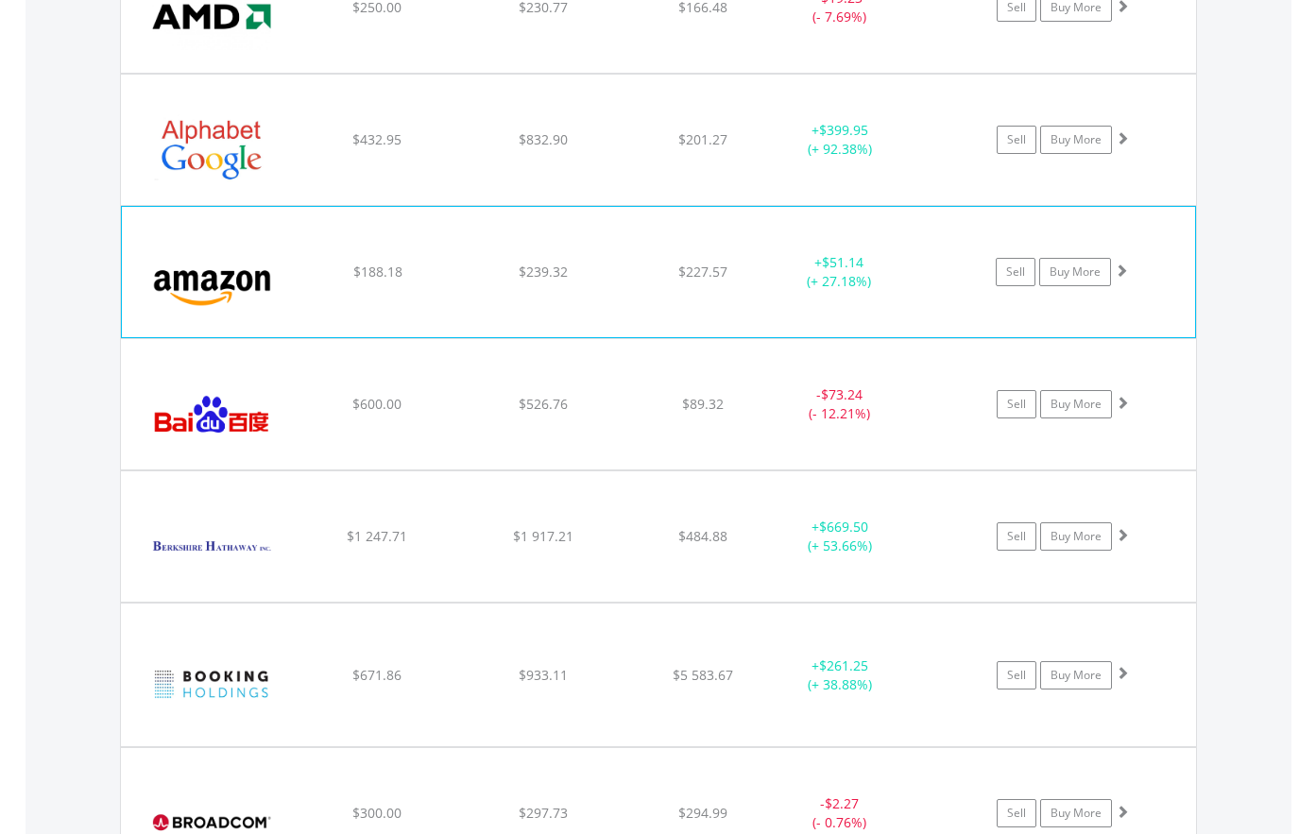
click at [215, 316] on img at bounding box center [212, 282] width 162 height 102
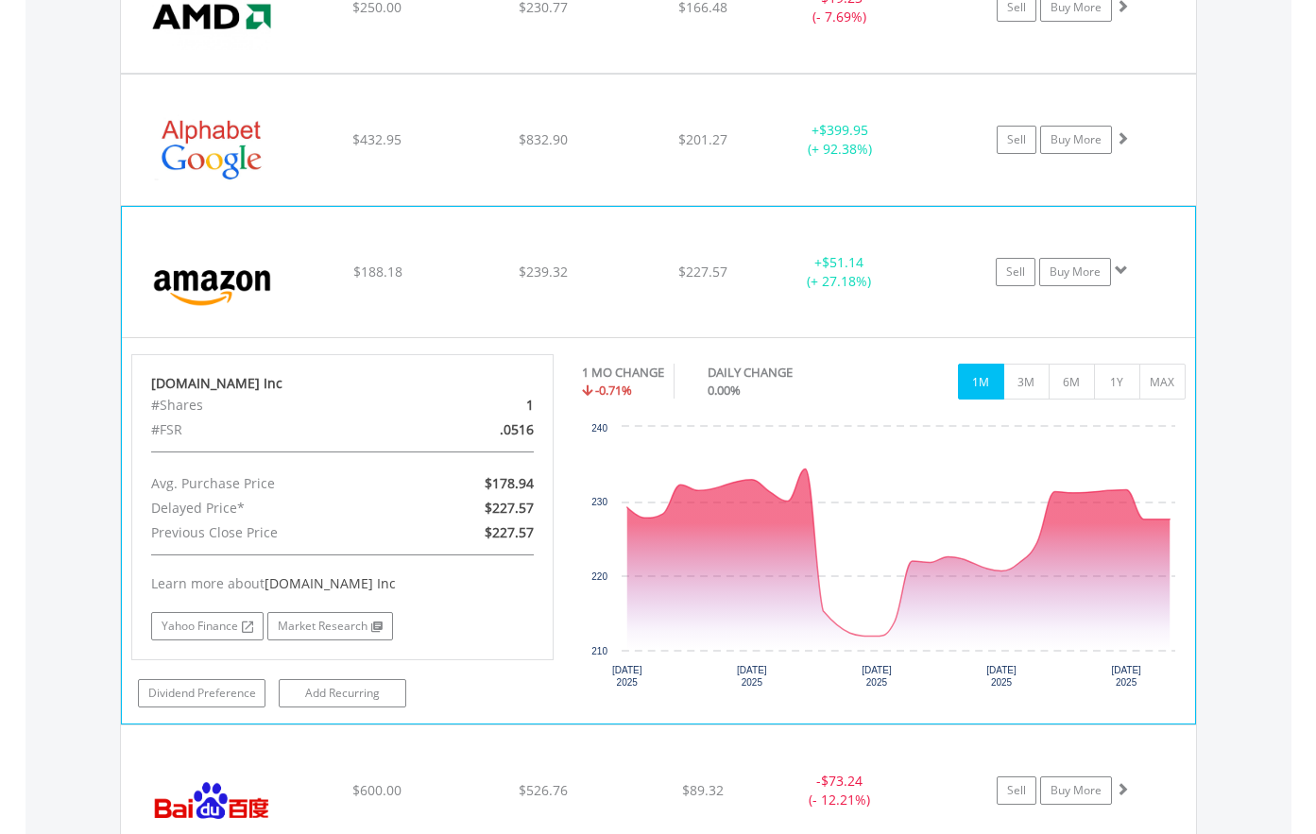
click at [215, 314] on img at bounding box center [212, 282] width 162 height 102
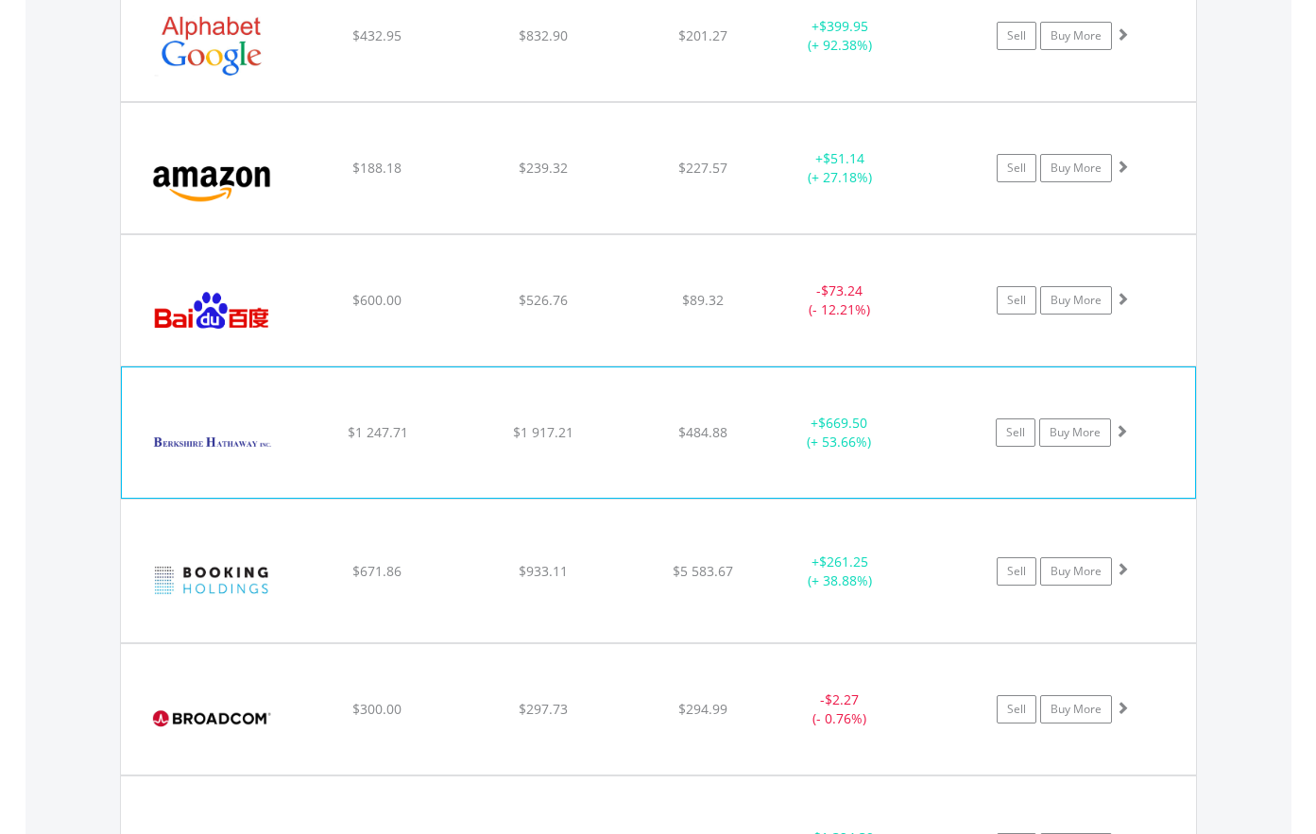
scroll to position [1836, 0]
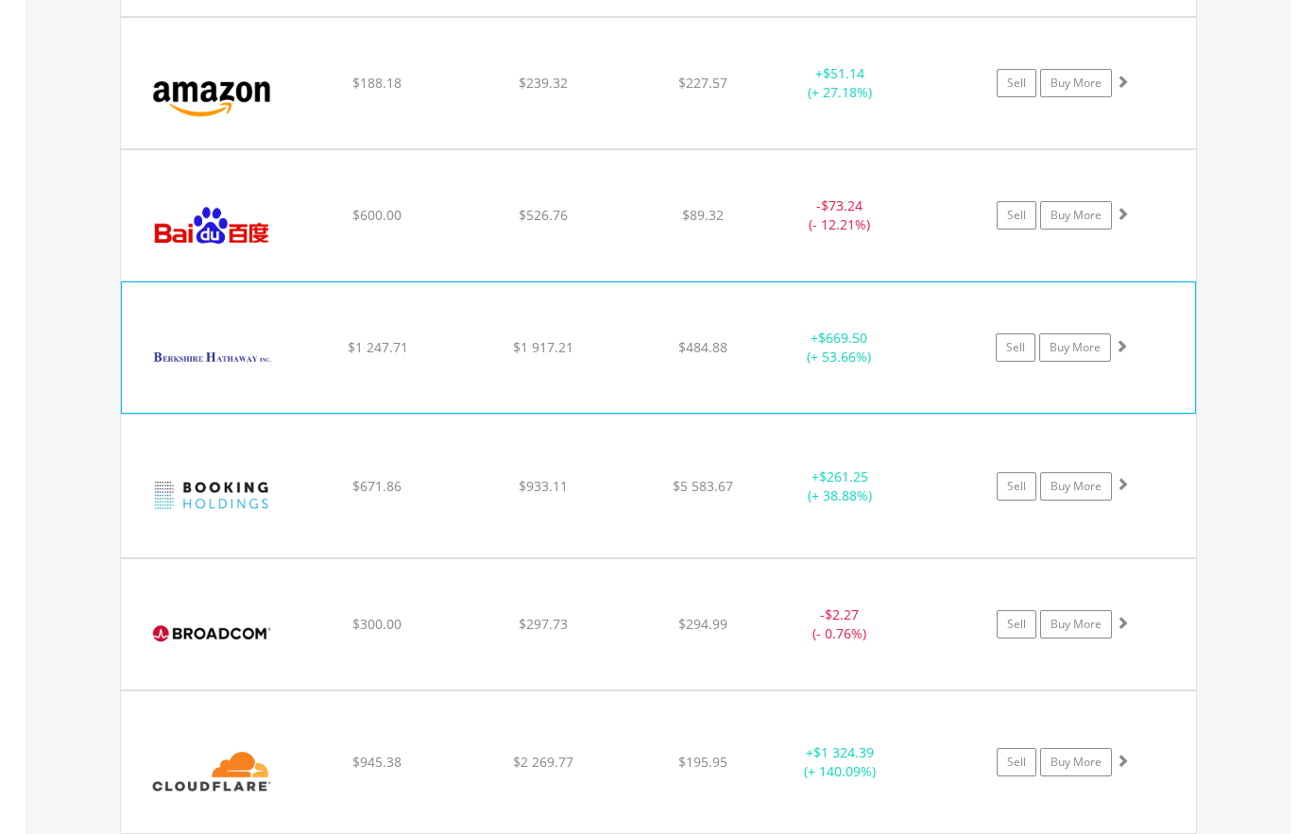
click at [214, 385] on img at bounding box center [212, 357] width 162 height 102
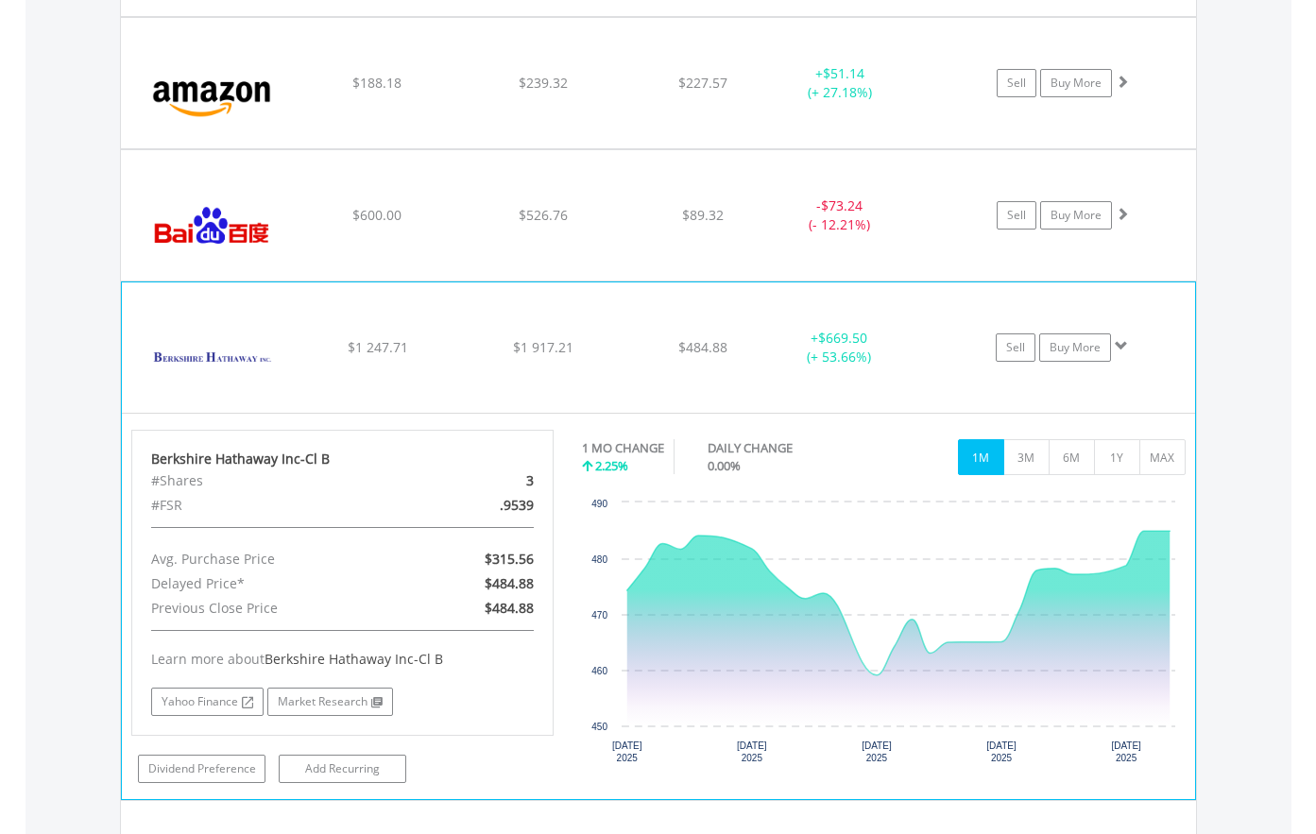
click at [214, 384] on img at bounding box center [212, 357] width 162 height 102
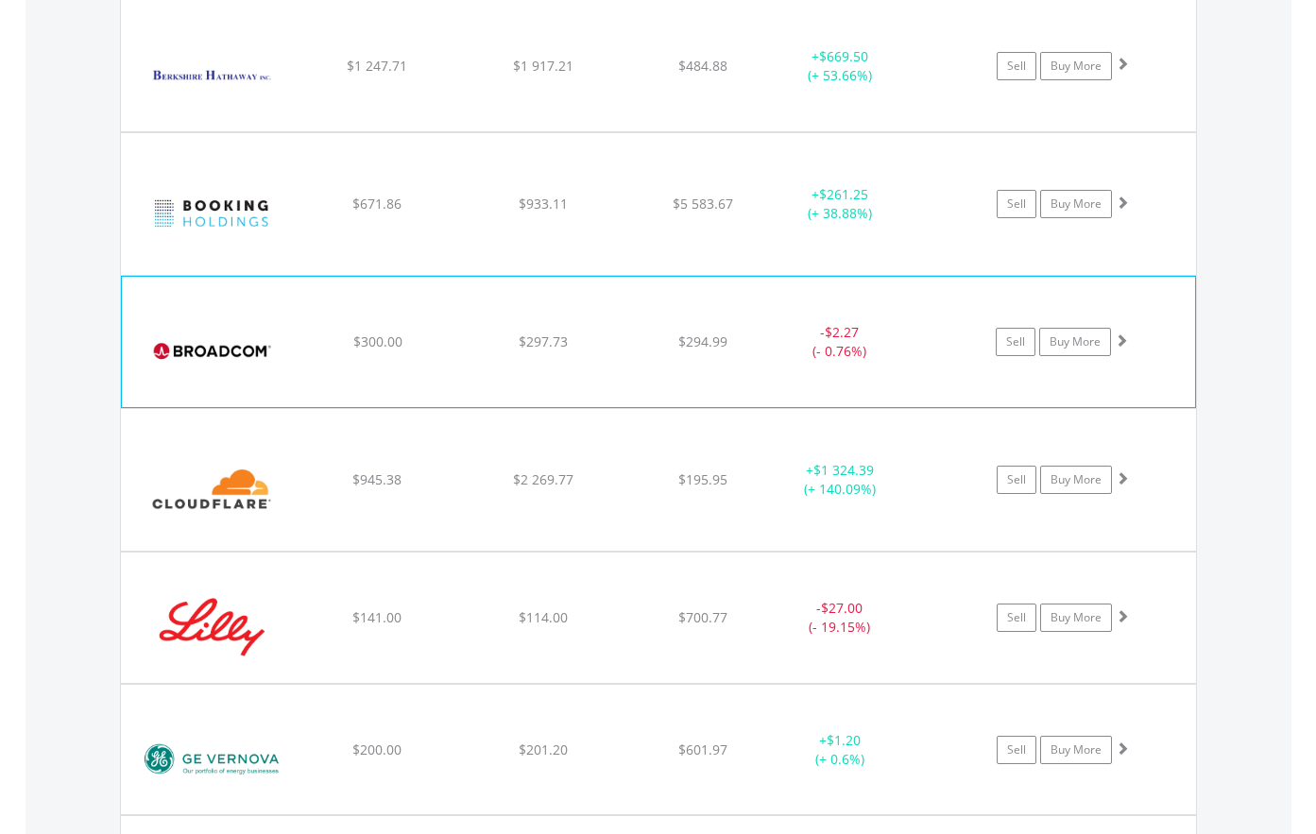
scroll to position [2119, 0]
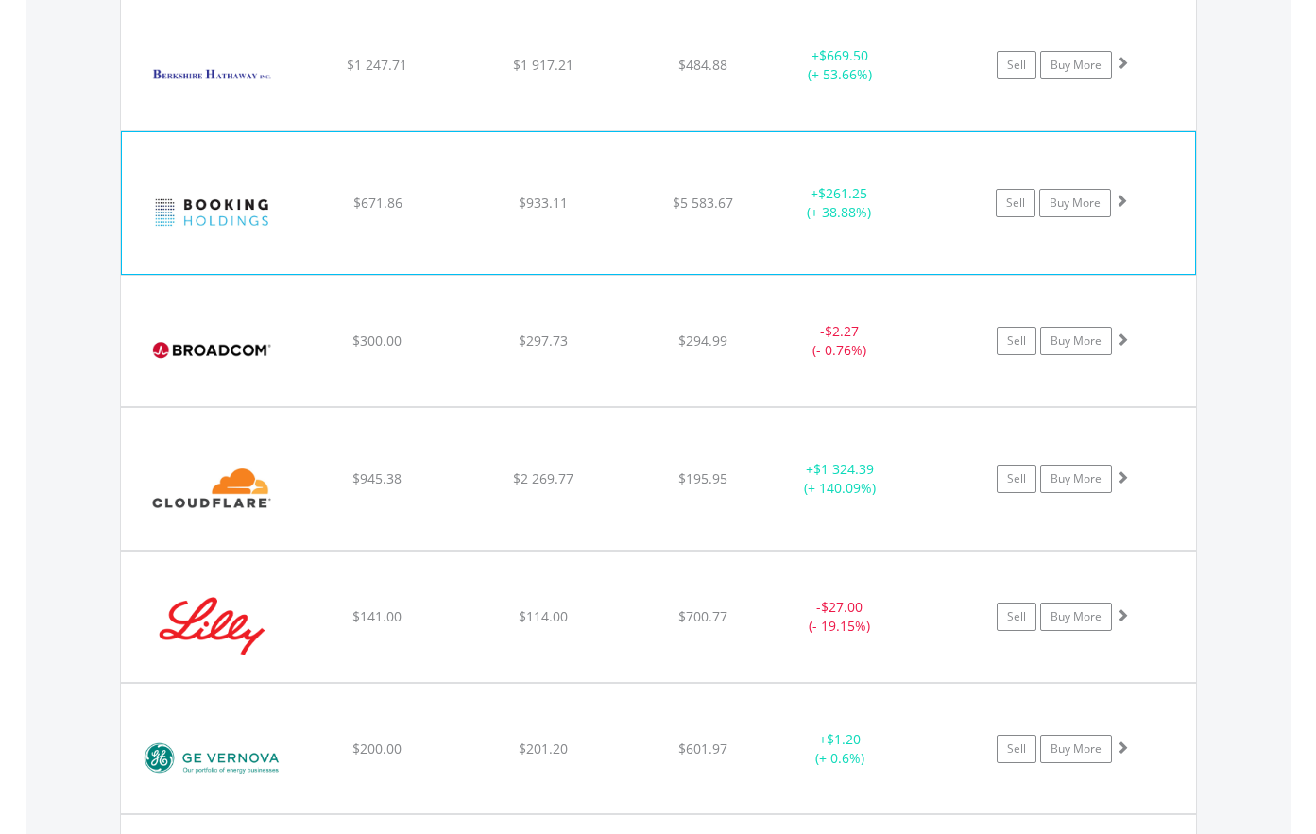
click at [224, 244] on img at bounding box center [212, 212] width 162 height 113
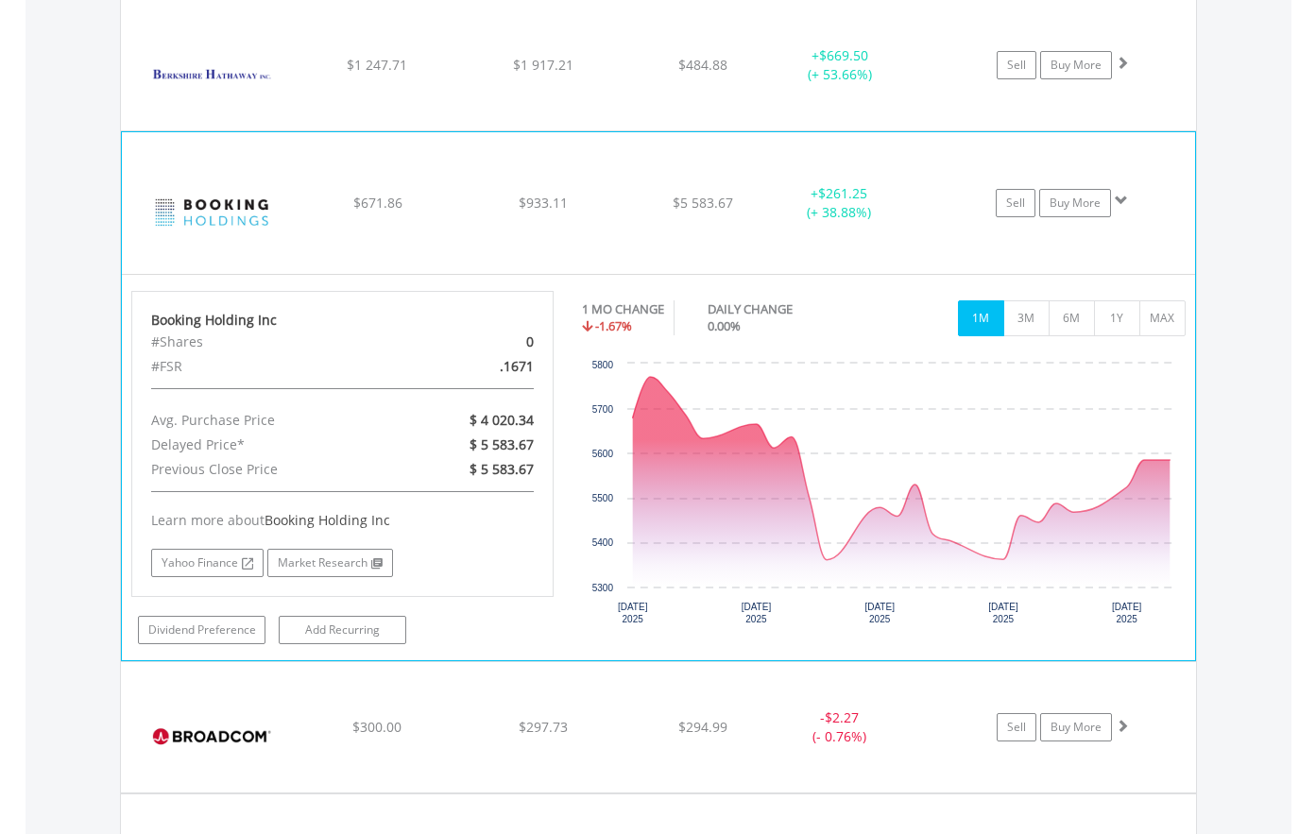
click at [224, 244] on img at bounding box center [212, 212] width 162 height 113
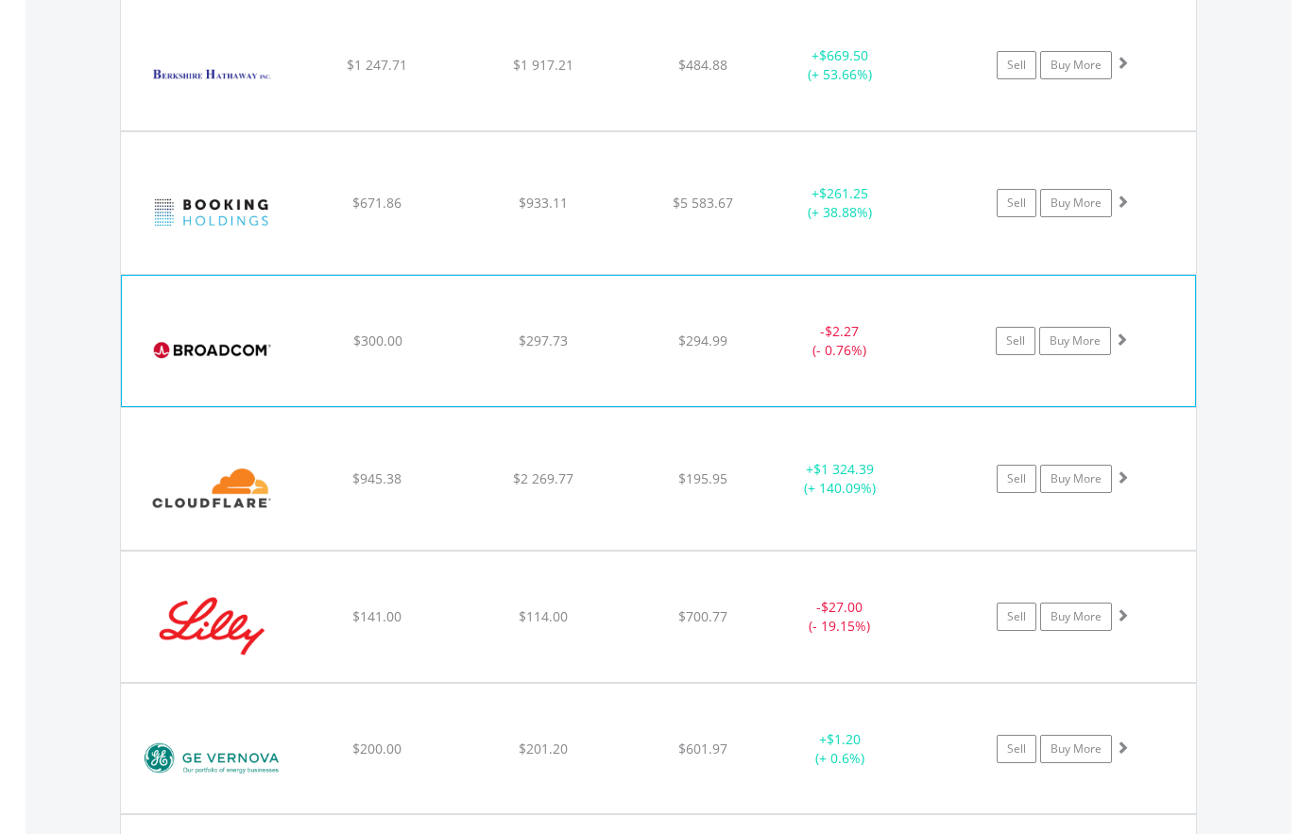
click at [231, 375] on img at bounding box center [212, 350] width 162 height 102
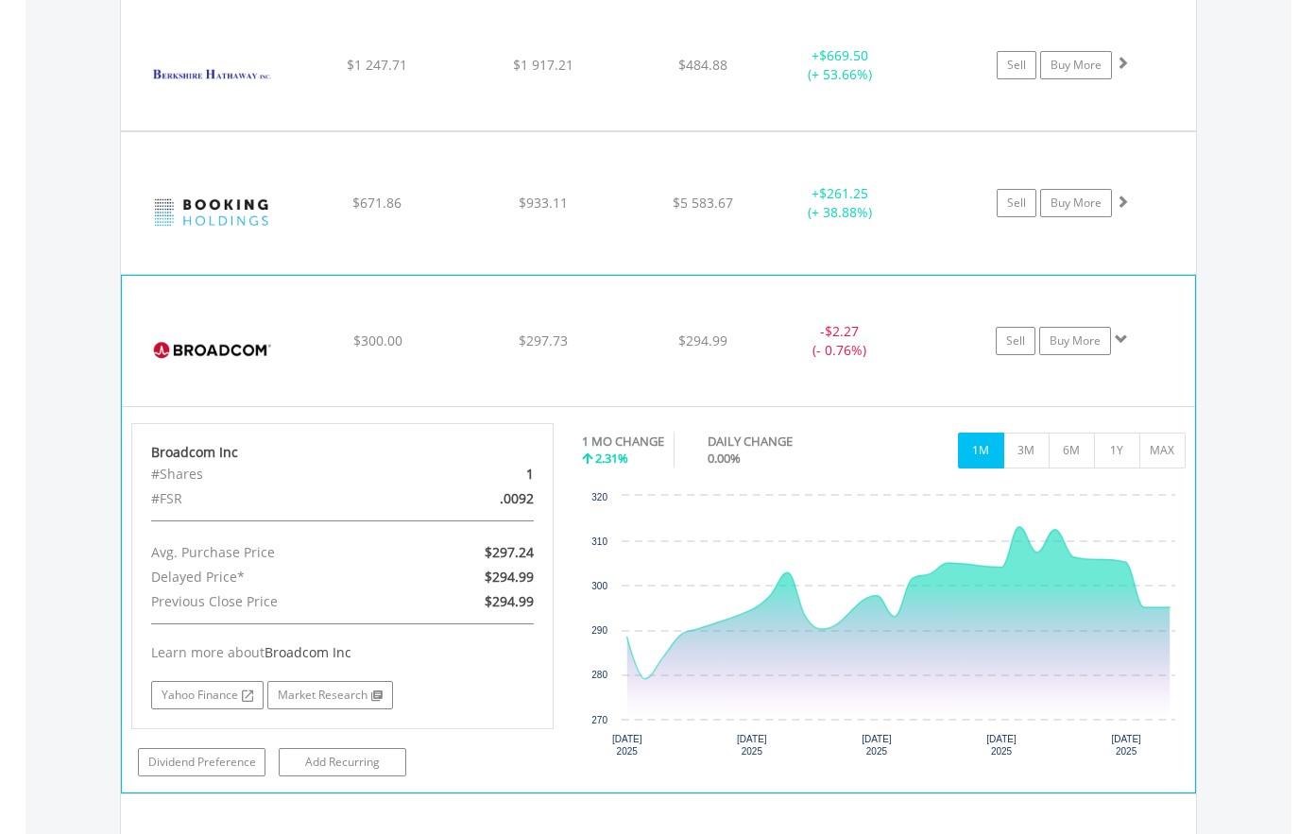
click at [205, 383] on img at bounding box center [212, 350] width 162 height 102
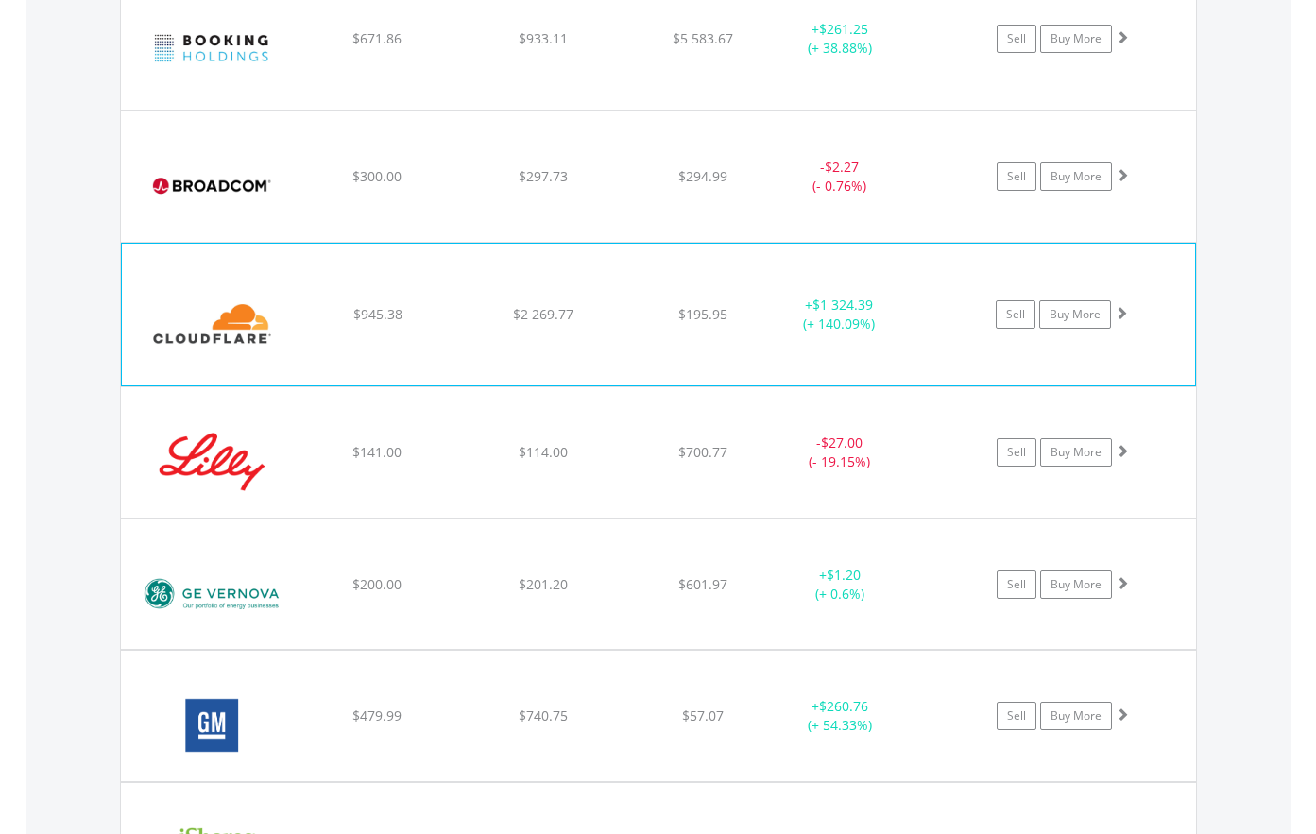
scroll to position [2308, 0]
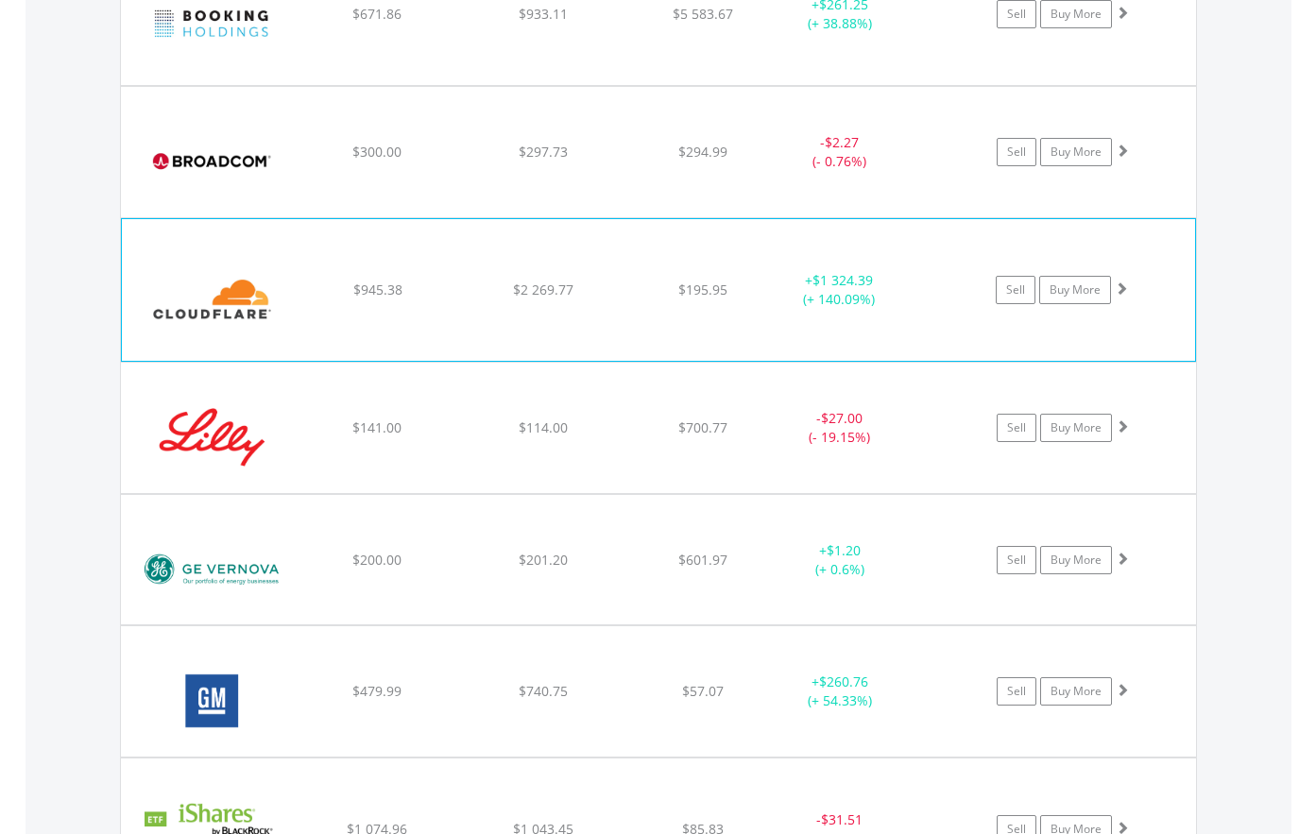
click at [212, 336] on img at bounding box center [212, 299] width 162 height 113
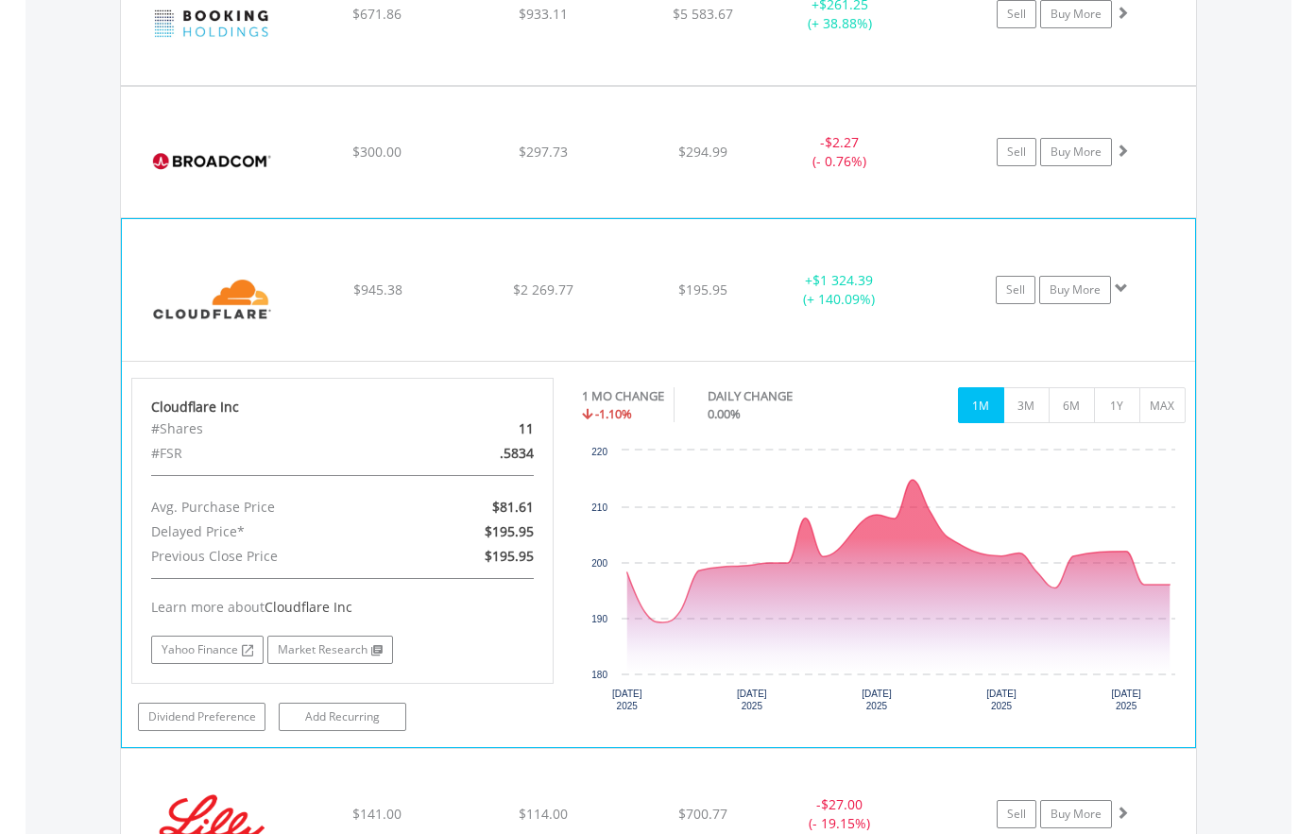
click at [216, 332] on img at bounding box center [212, 299] width 162 height 113
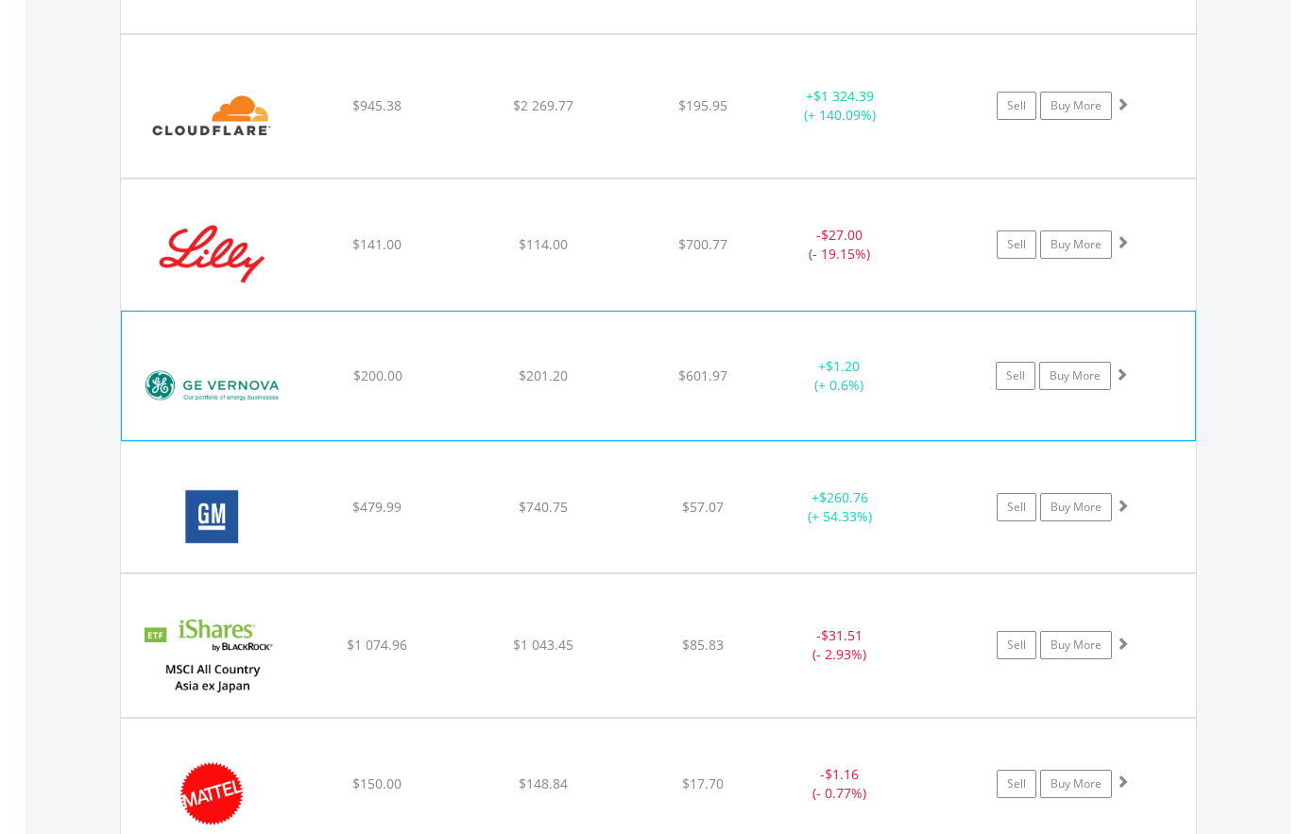
scroll to position [2497, 0]
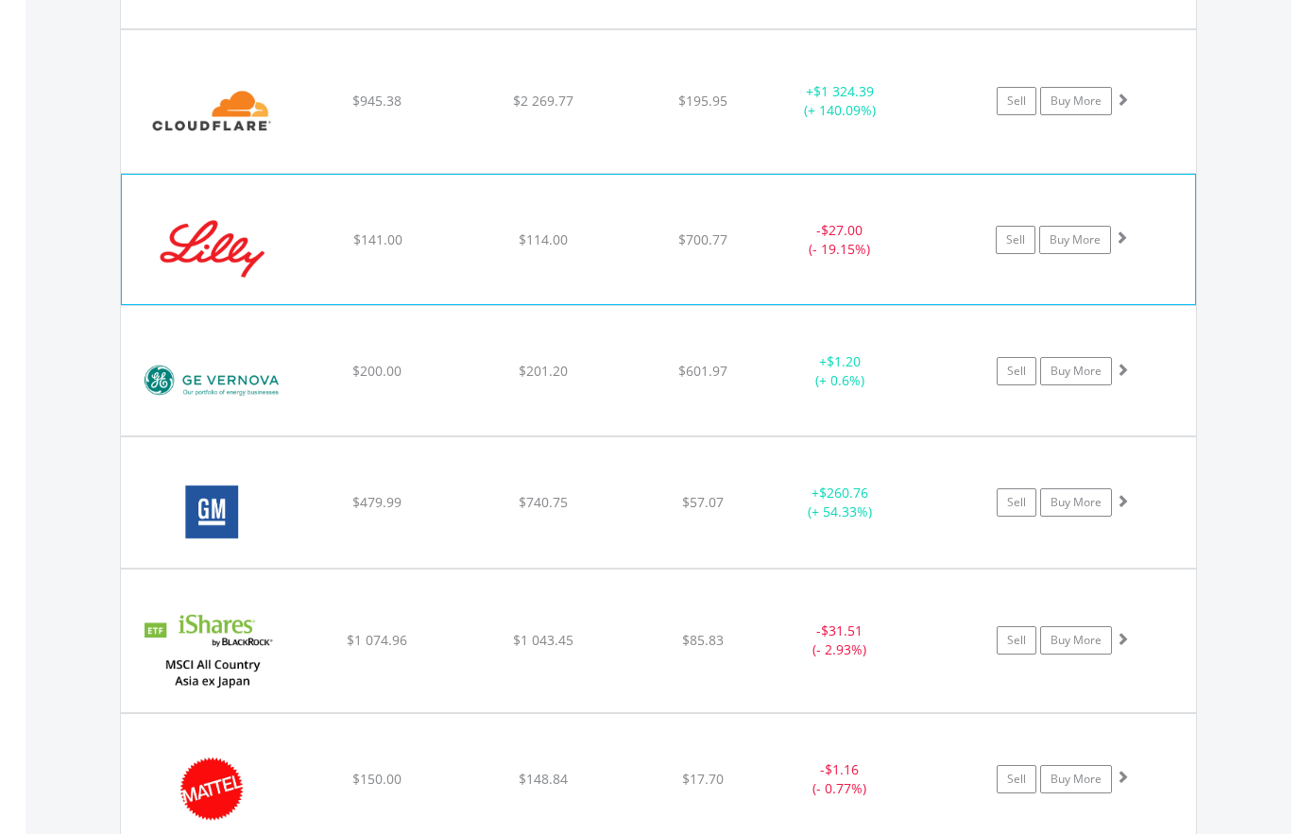
click at [212, 289] on img at bounding box center [212, 249] width 162 height 102
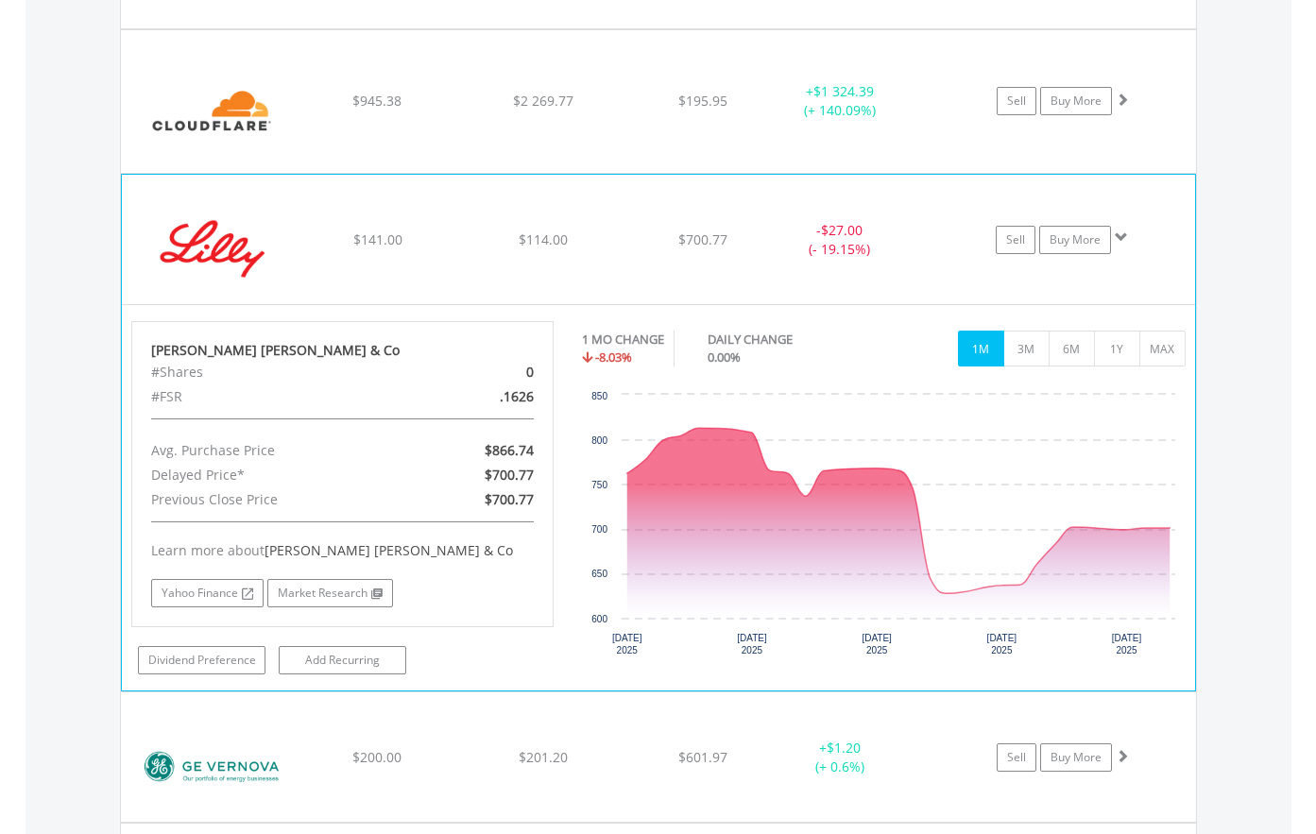
click at [217, 286] on img at bounding box center [212, 249] width 162 height 102
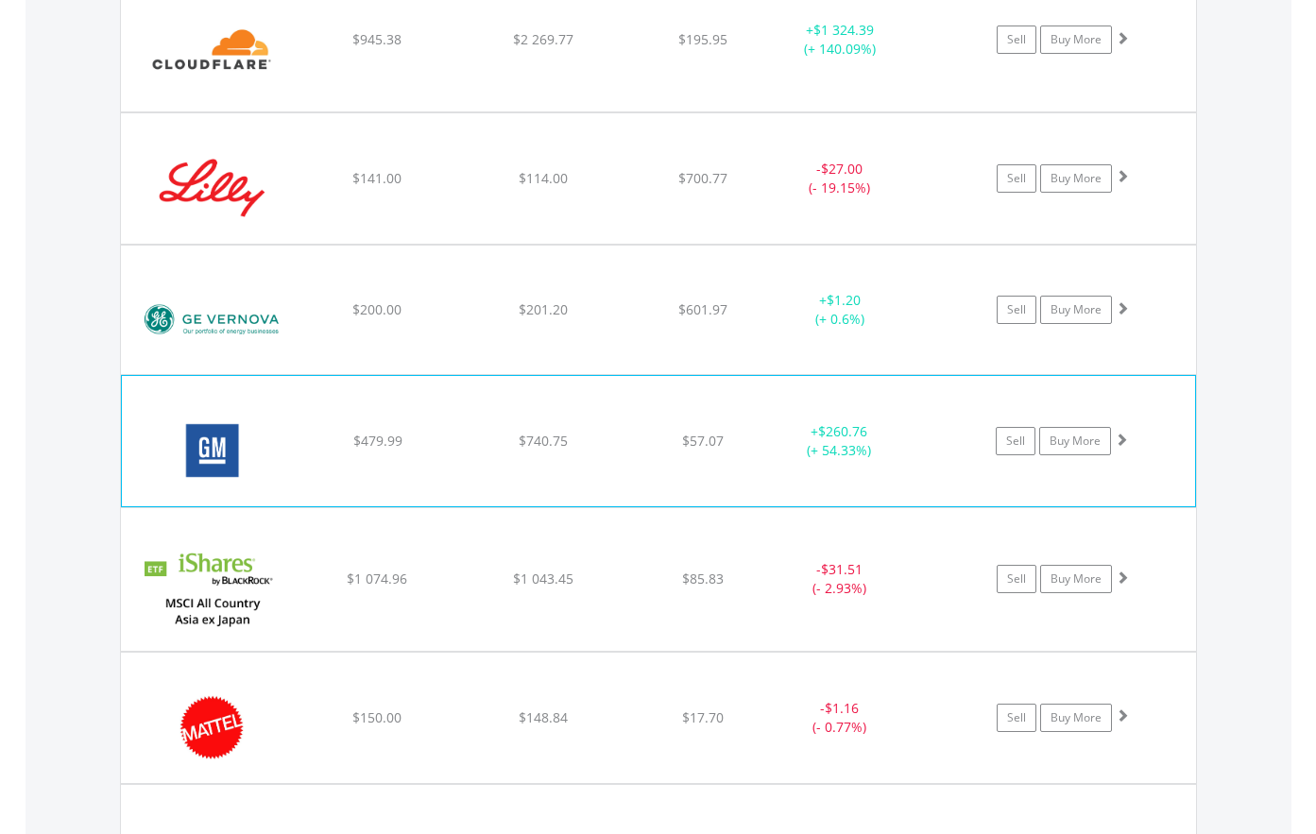
scroll to position [2591, 0]
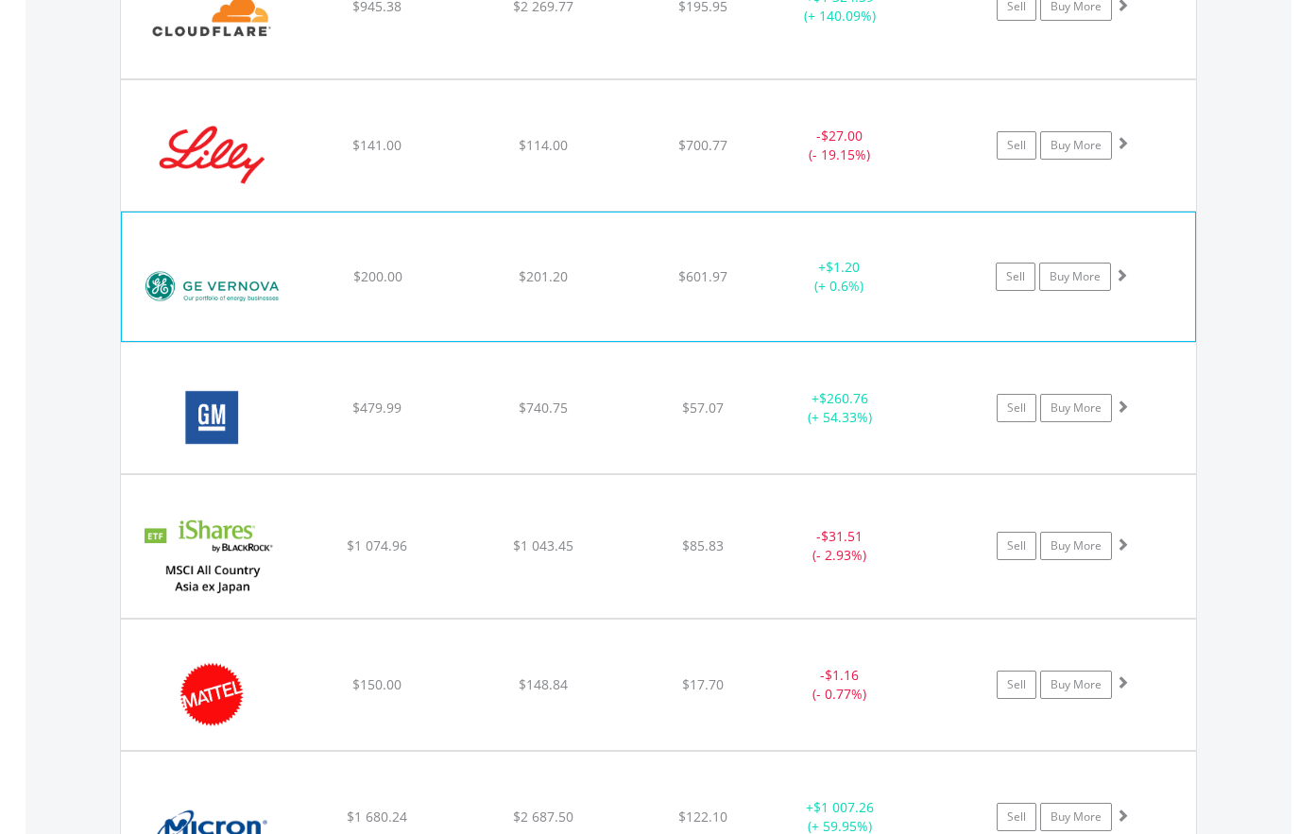
click at [229, 308] on img at bounding box center [212, 286] width 162 height 100
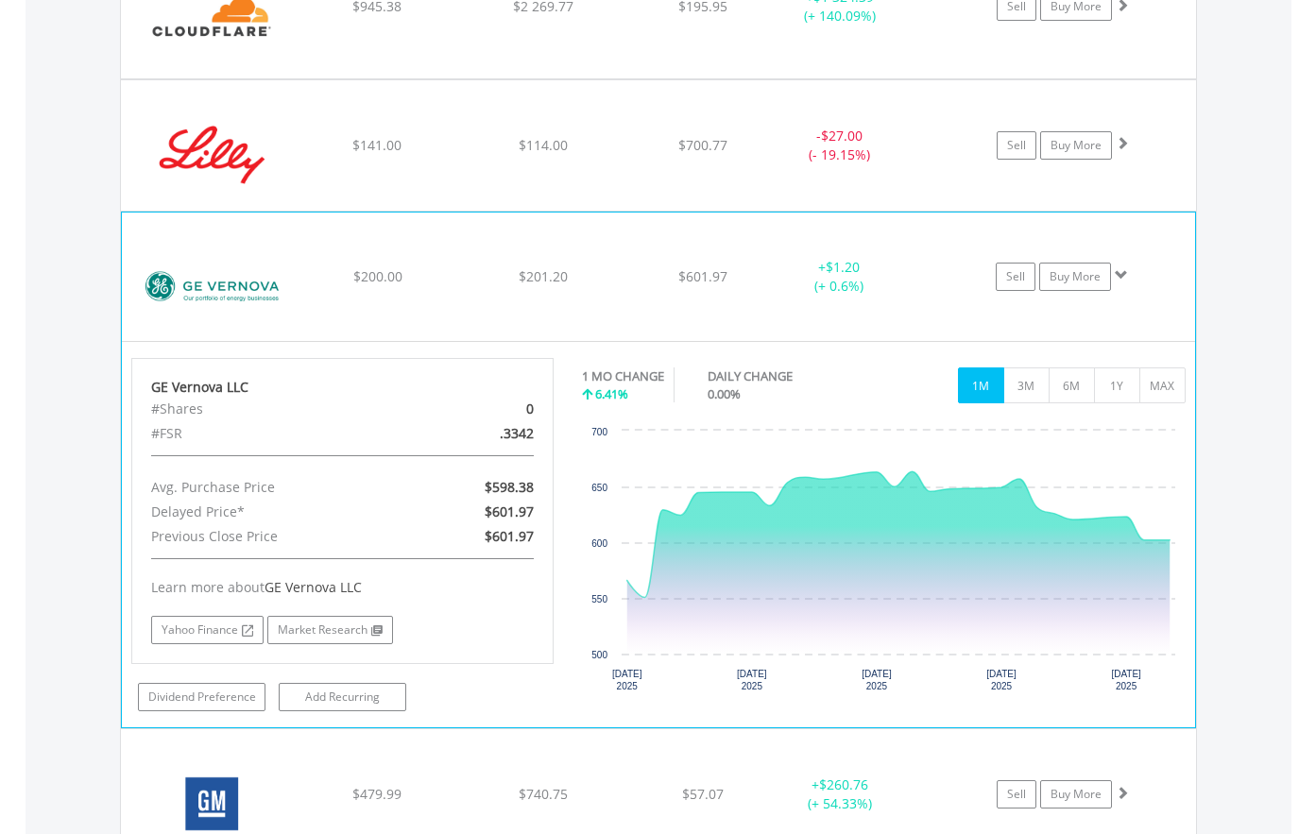
click at [229, 308] on img at bounding box center [212, 286] width 162 height 100
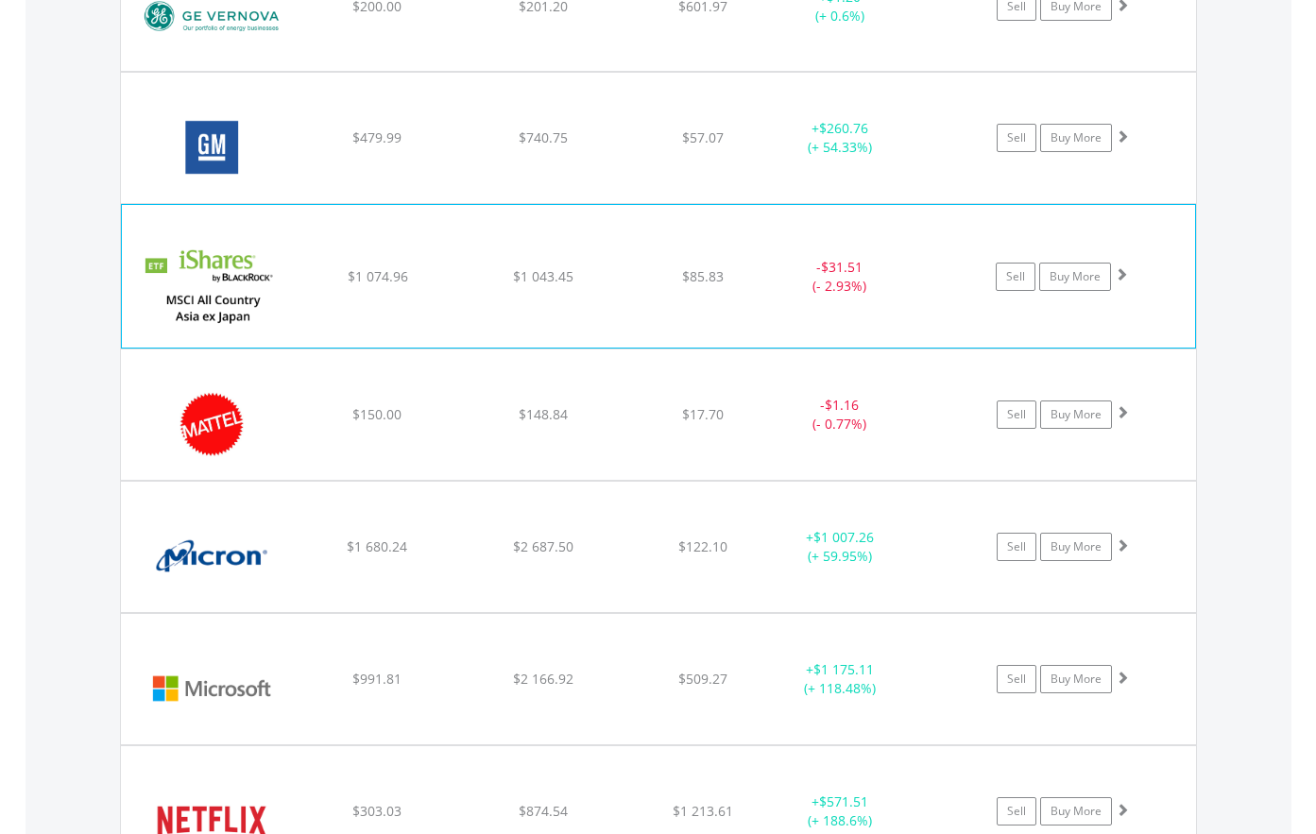
scroll to position [2875, 0]
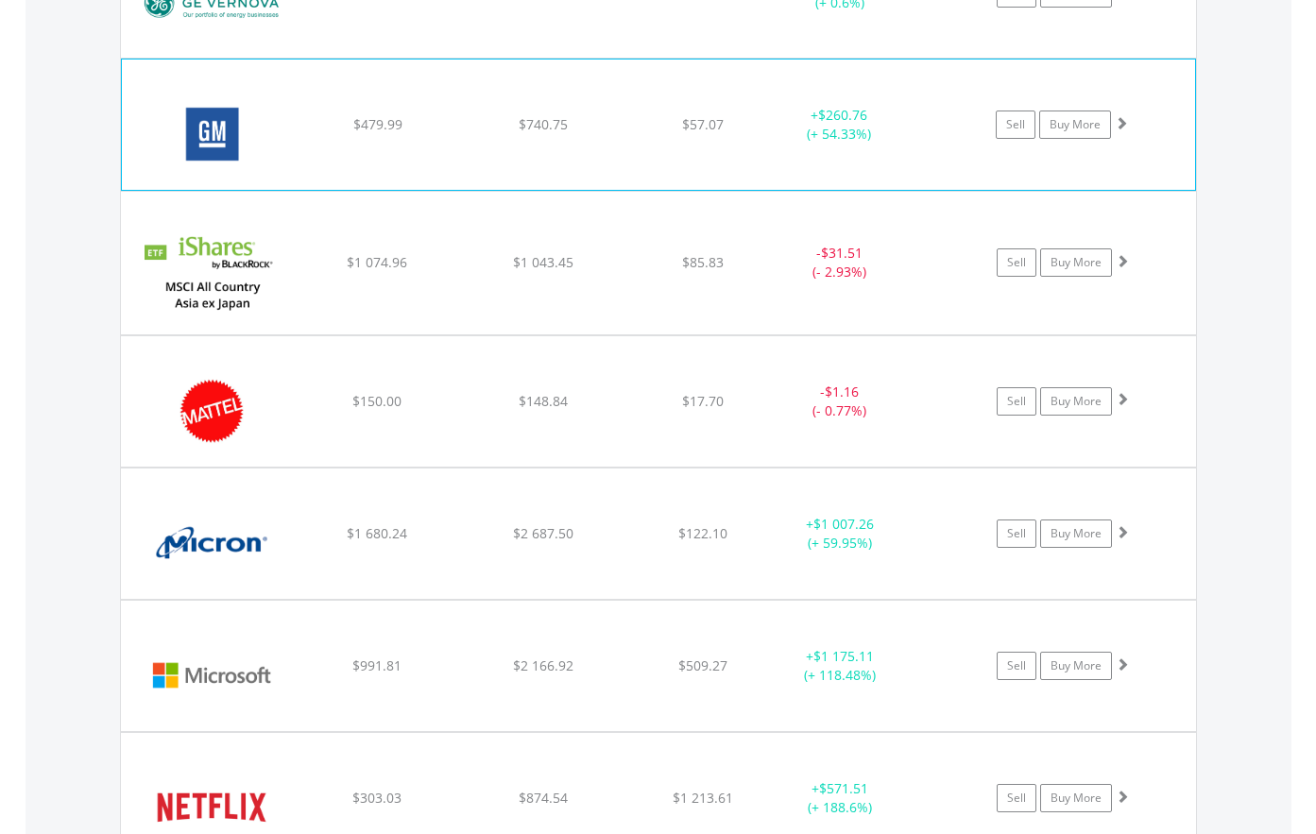
click at [214, 172] on img at bounding box center [212, 134] width 162 height 102
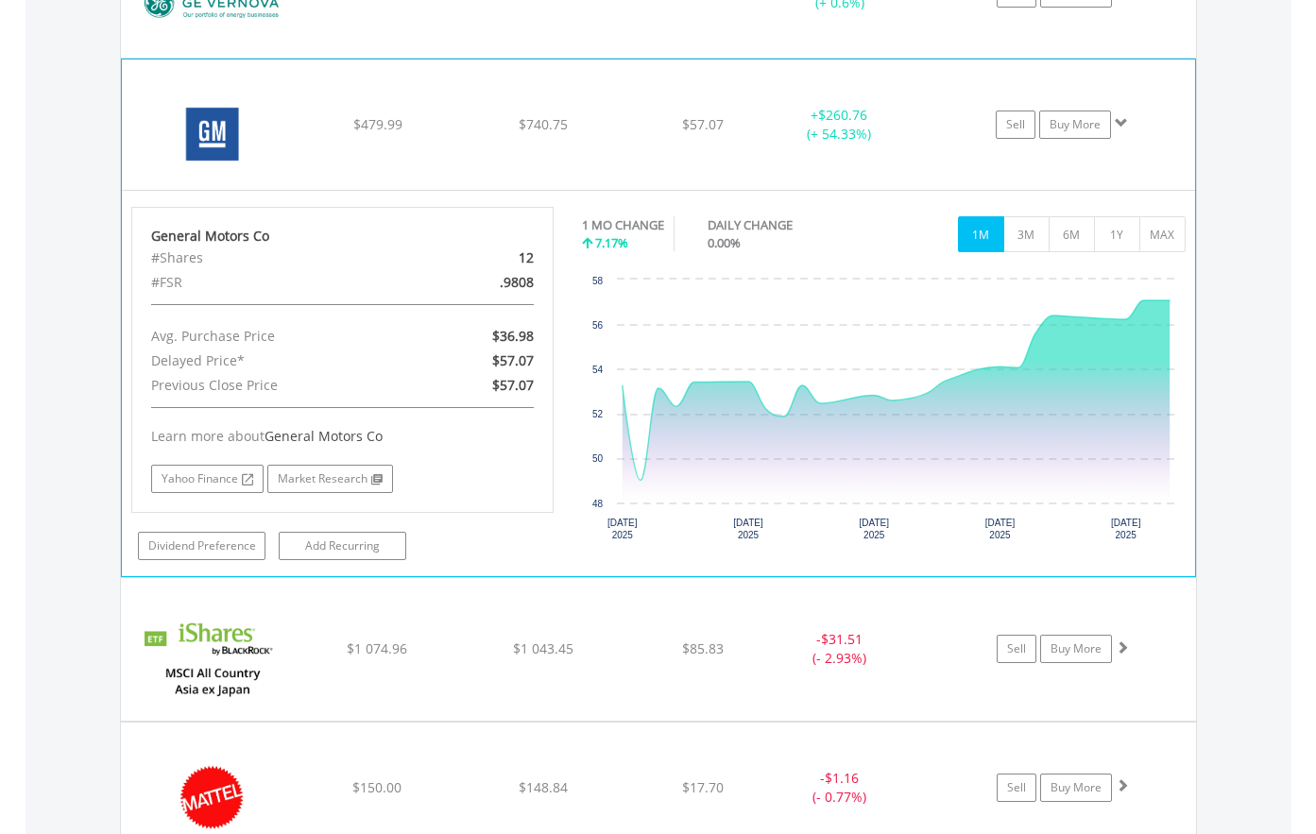
click at [214, 172] on img at bounding box center [212, 134] width 162 height 102
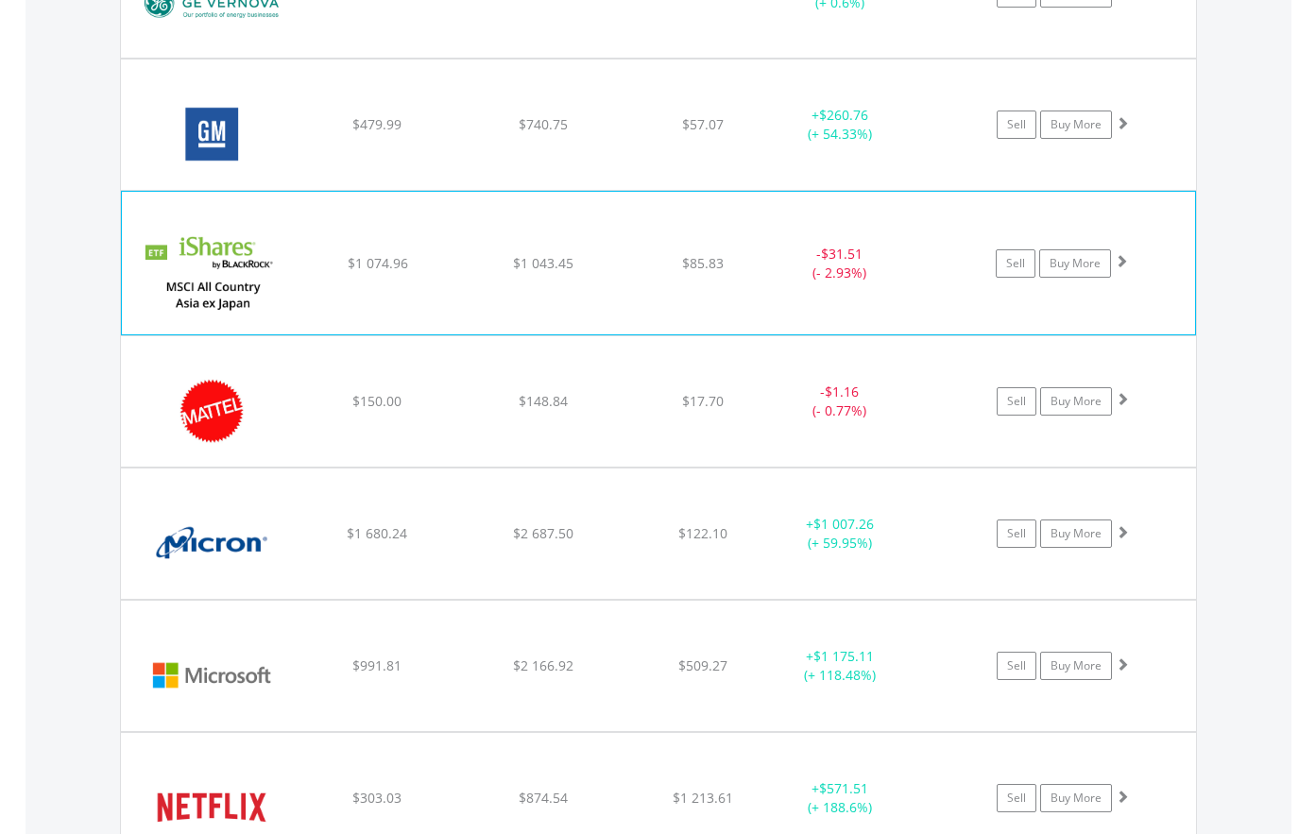
click at [260, 296] on img at bounding box center [212, 271] width 162 height 113
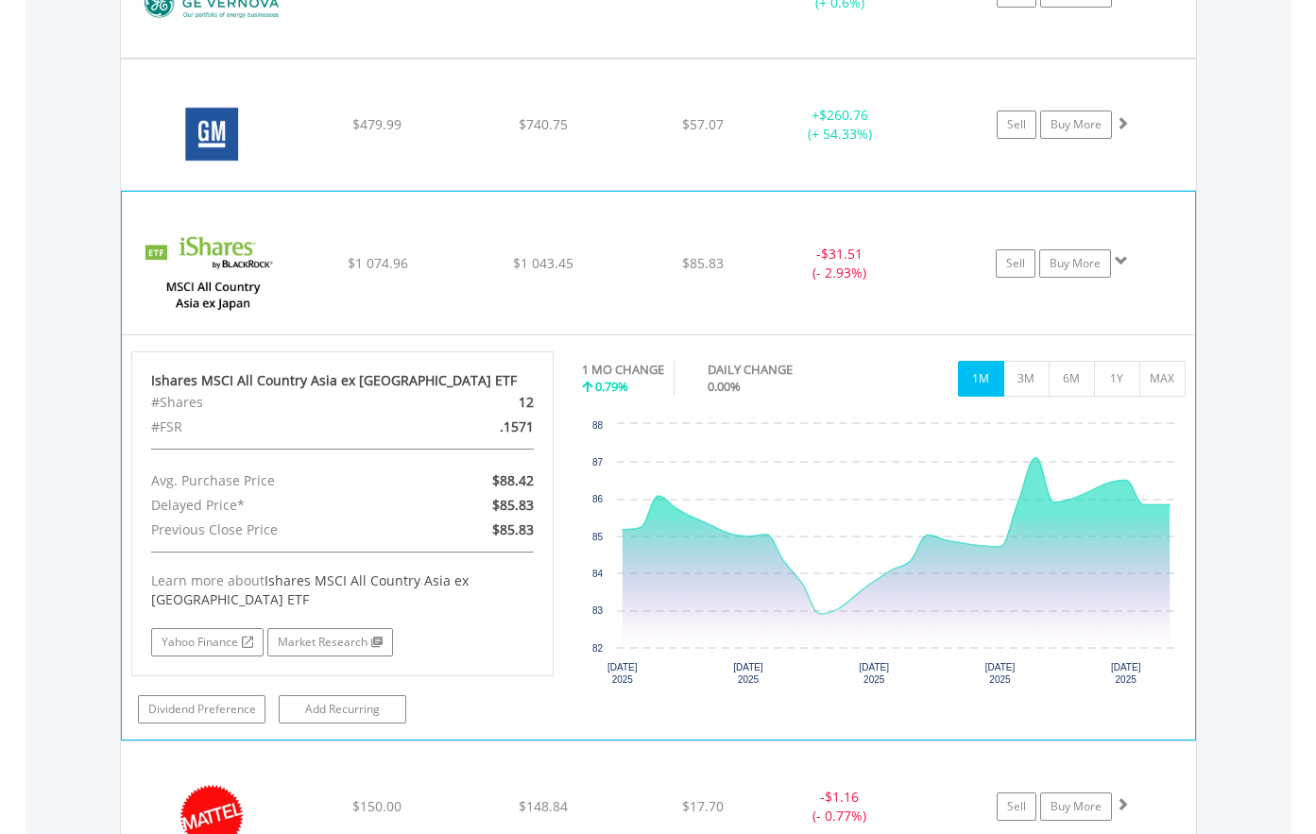
click at [260, 296] on img at bounding box center [212, 271] width 162 height 113
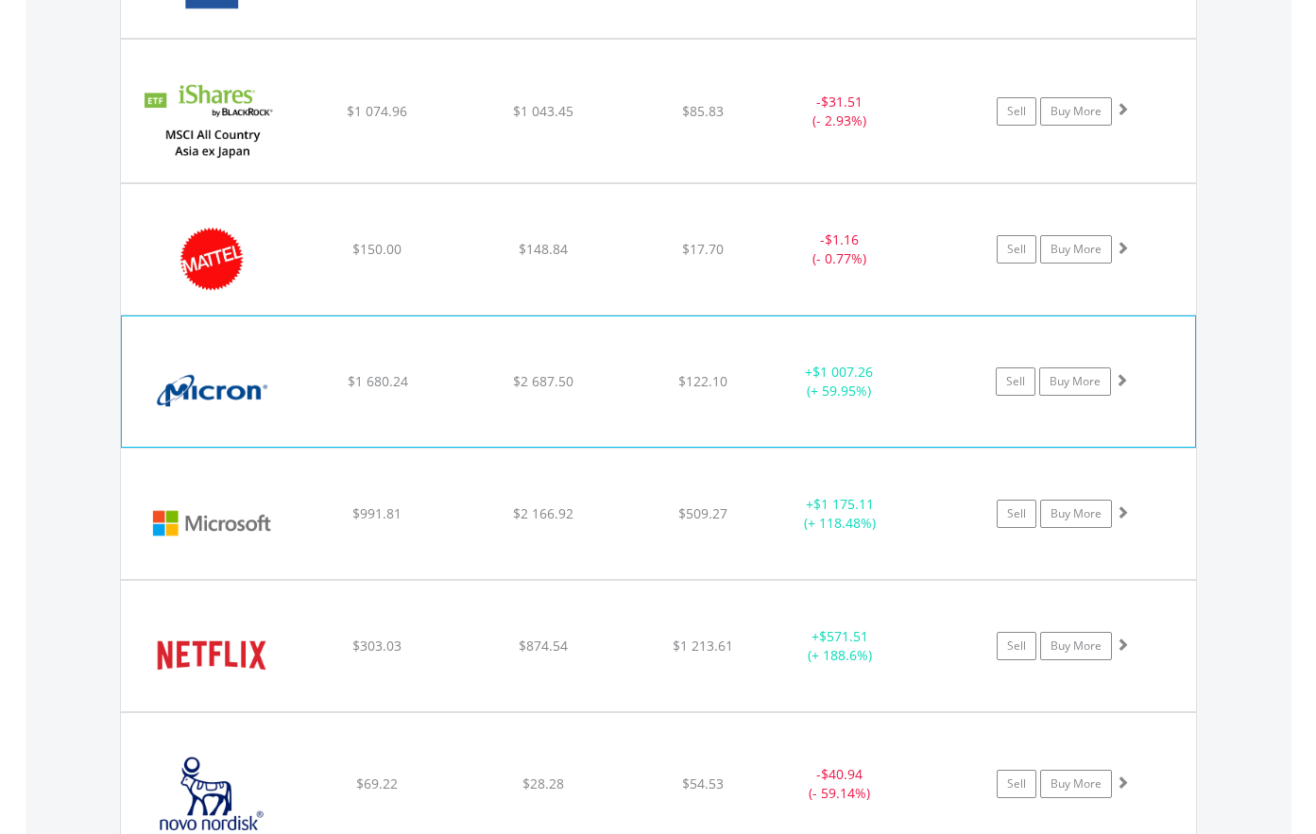
scroll to position [3064, 0]
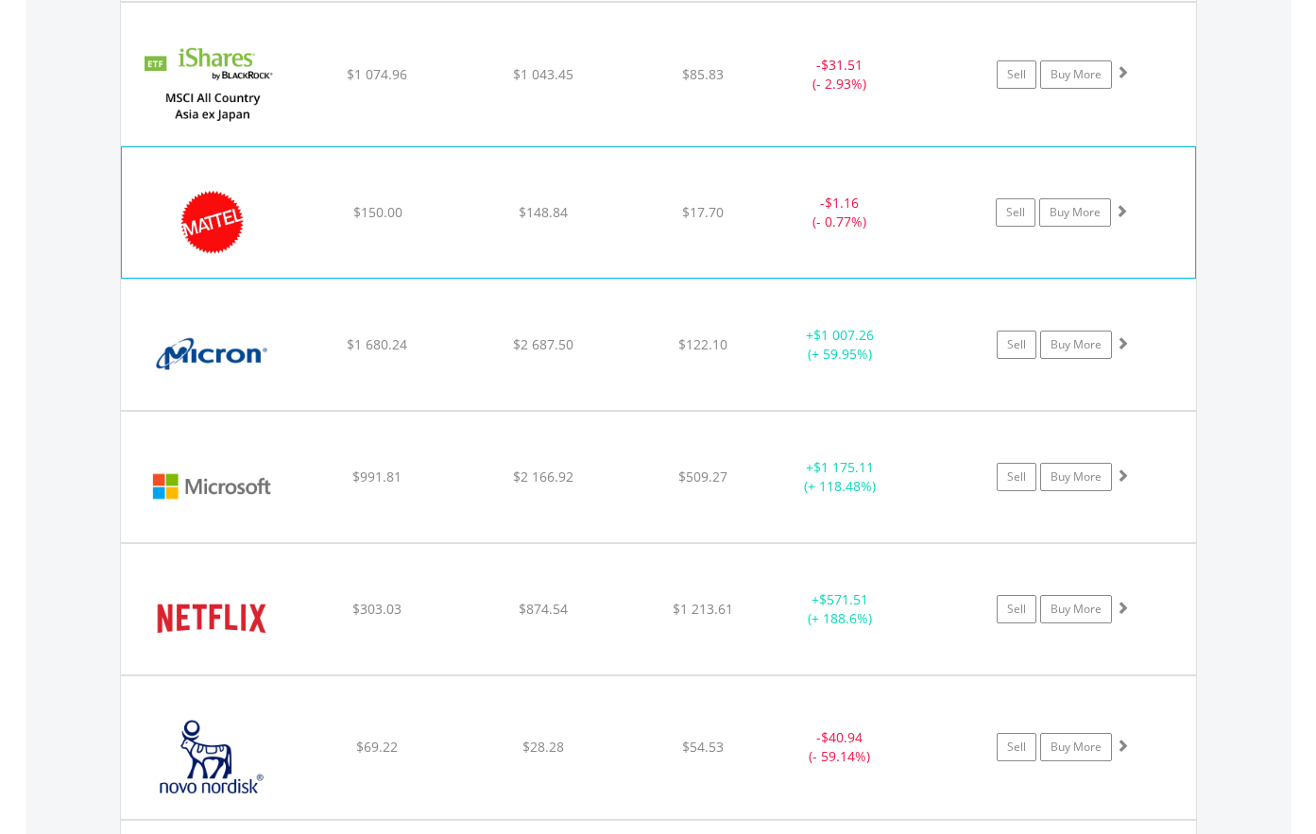
click at [237, 260] on img at bounding box center [212, 222] width 162 height 102
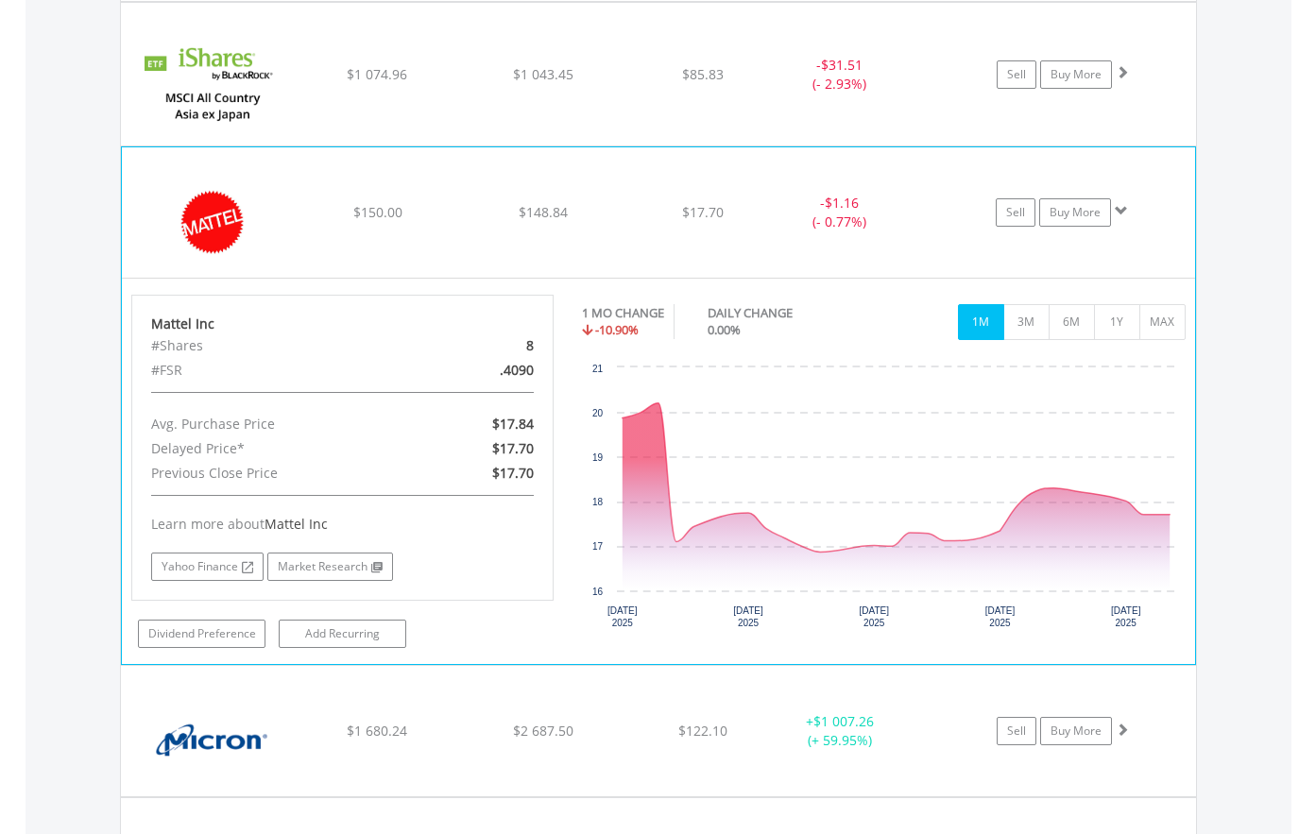
click at [237, 260] on img at bounding box center [212, 222] width 162 height 102
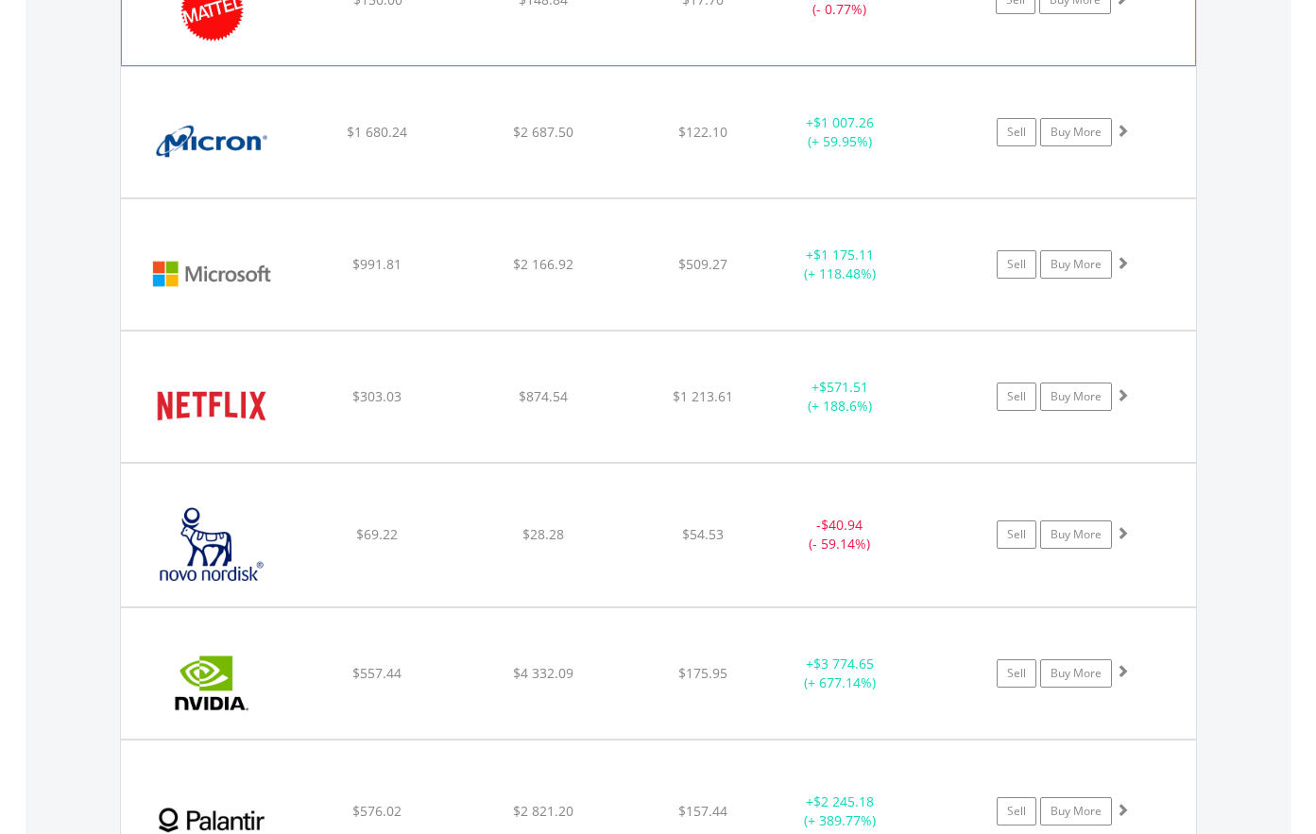
scroll to position [3158, 0]
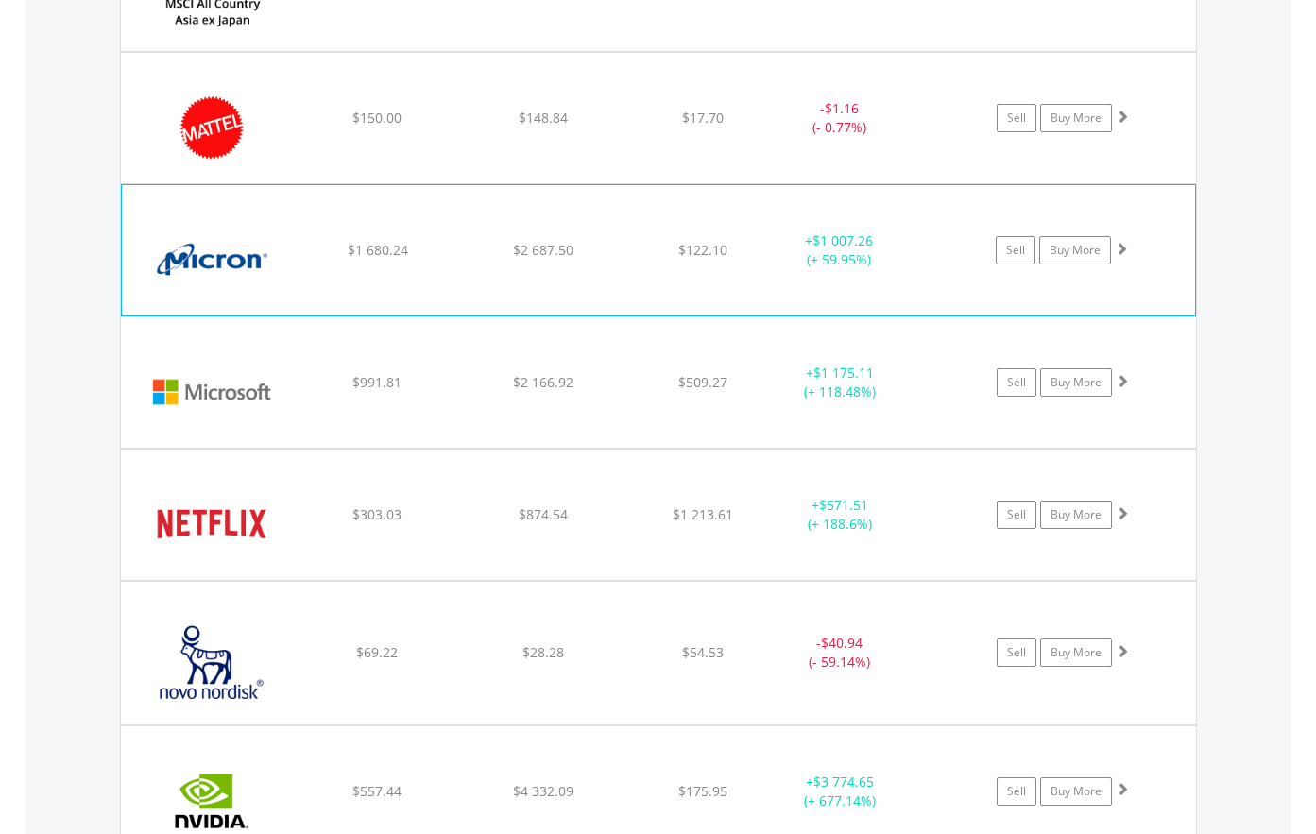
click at [212, 294] on img at bounding box center [212, 260] width 162 height 102
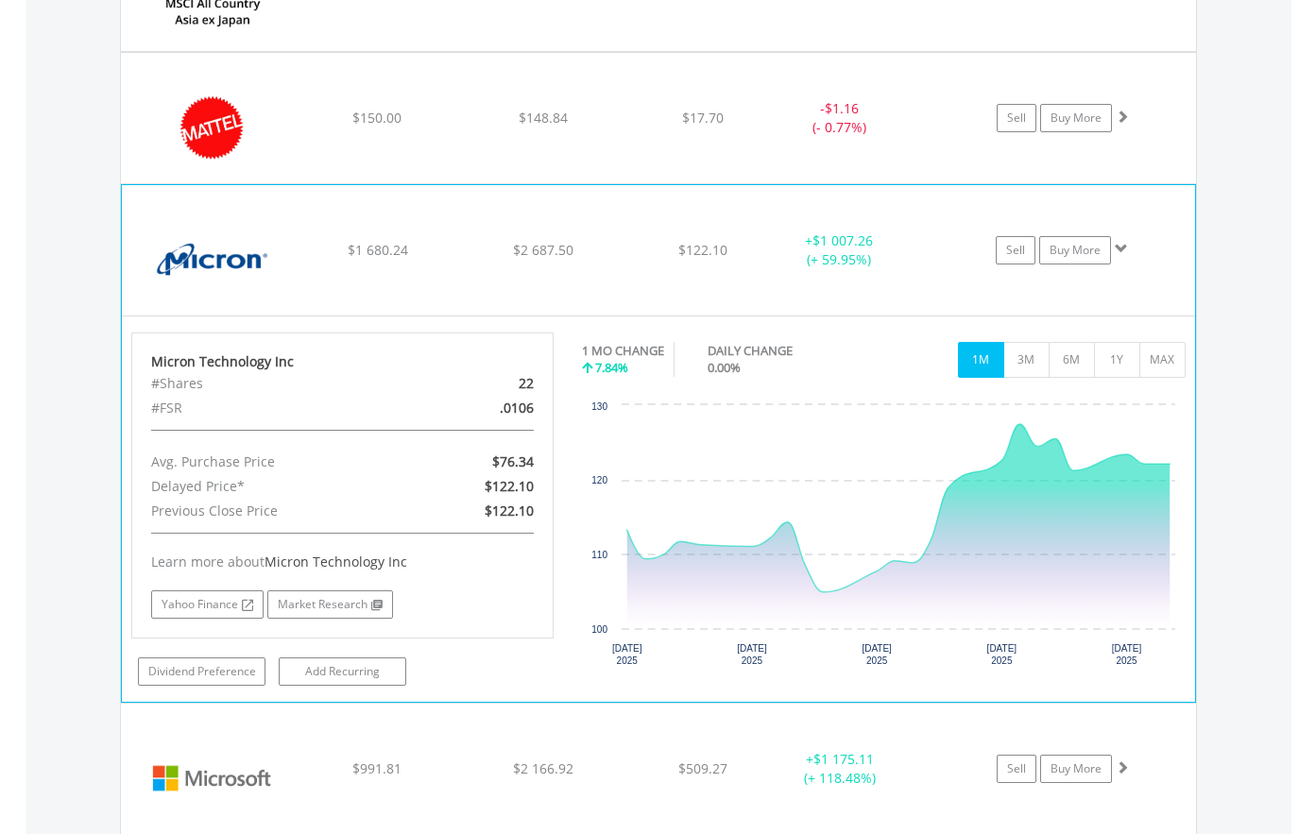
click at [213, 293] on img at bounding box center [212, 260] width 162 height 102
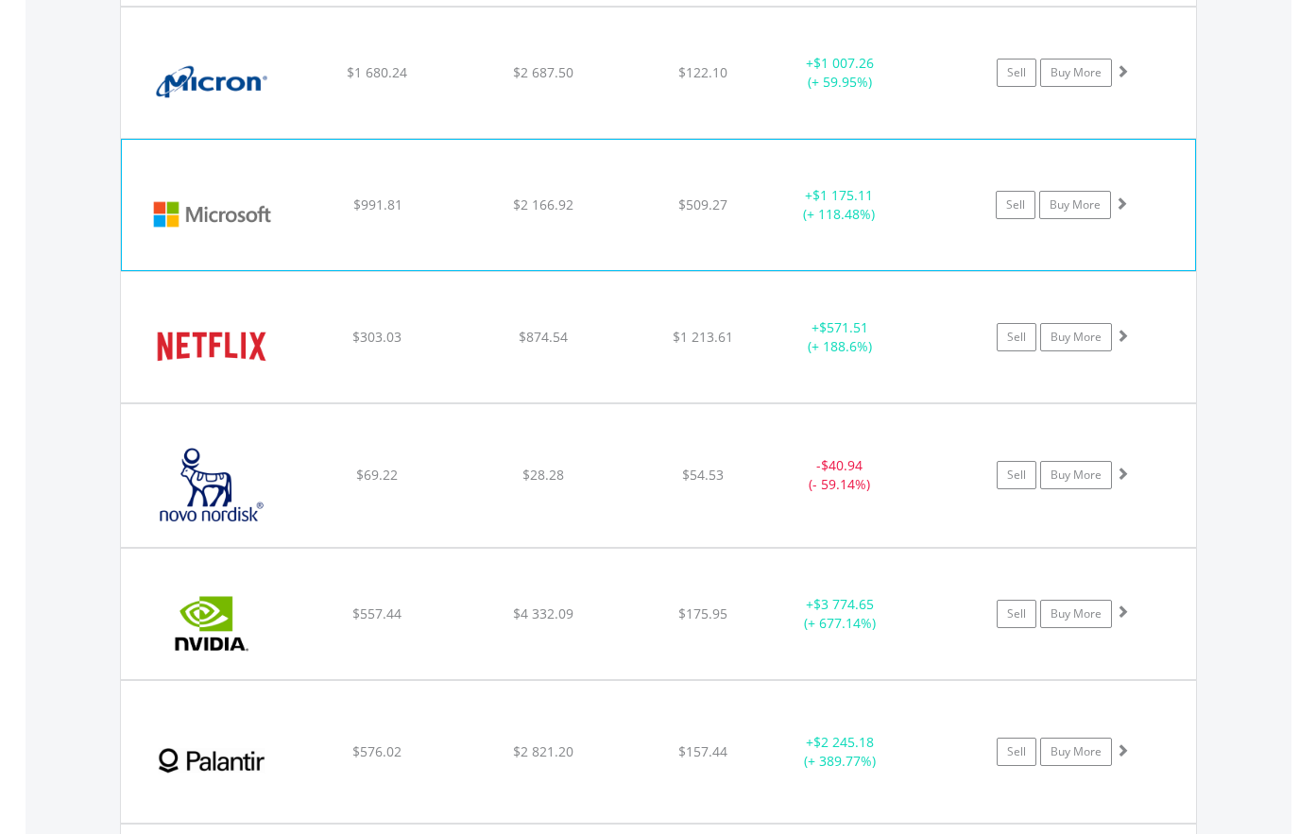
scroll to position [3347, 0]
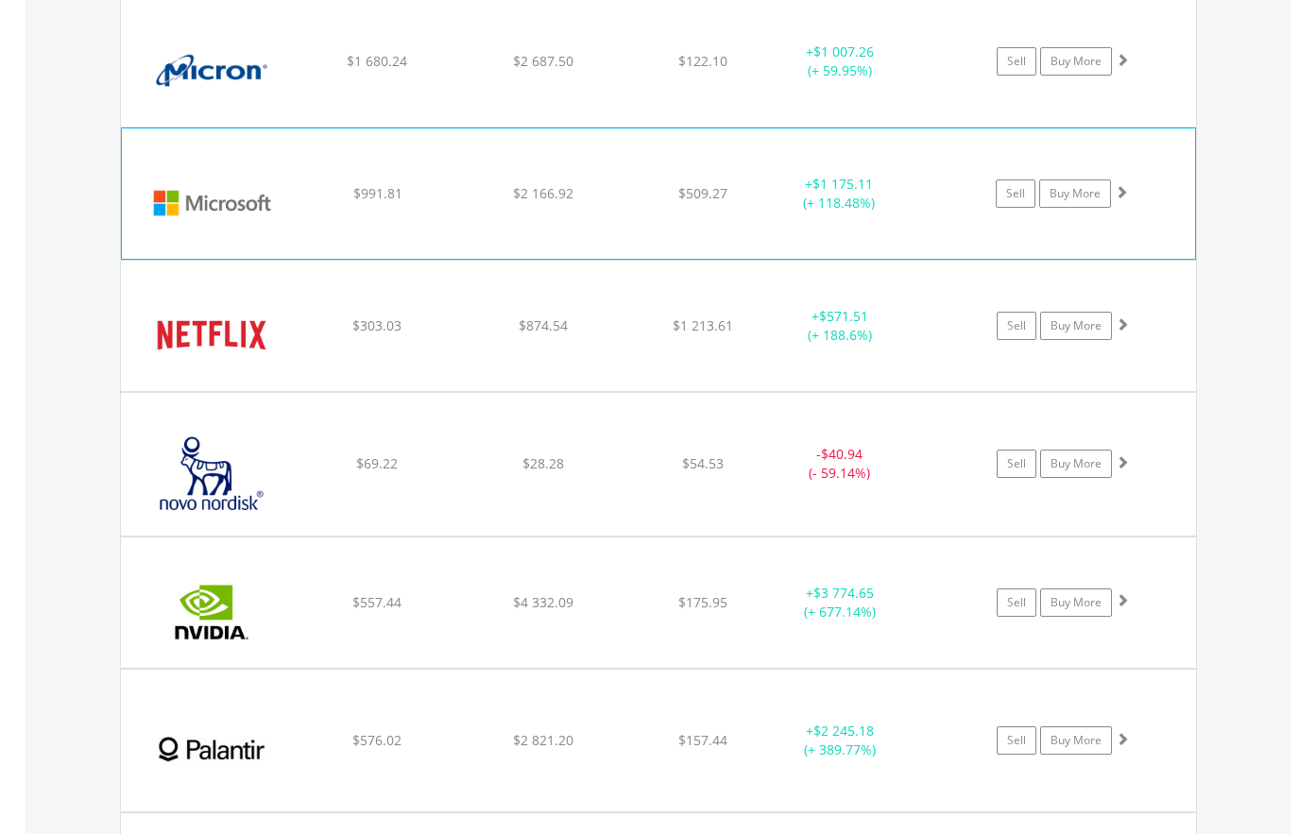
click at [219, 230] on img at bounding box center [212, 203] width 162 height 102
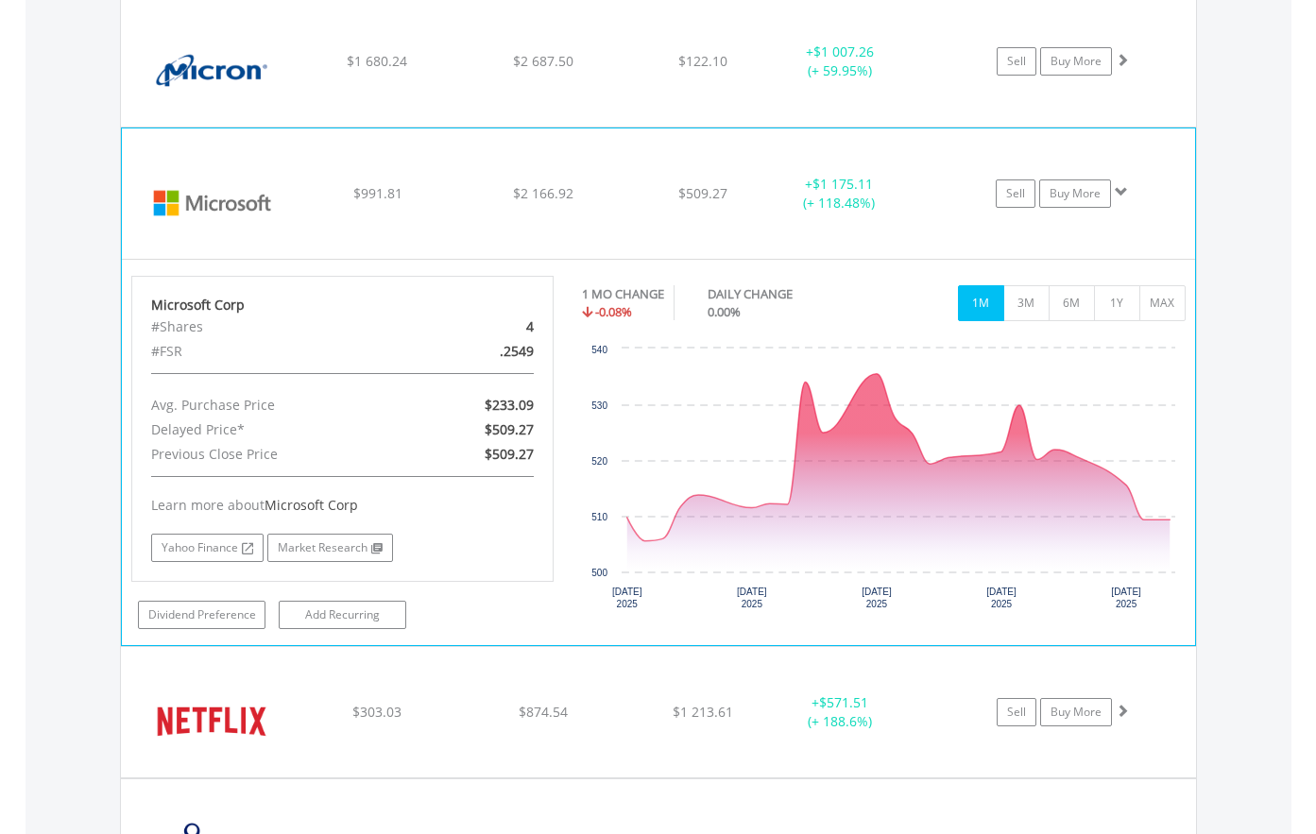
click at [234, 230] on img at bounding box center [212, 203] width 162 height 102
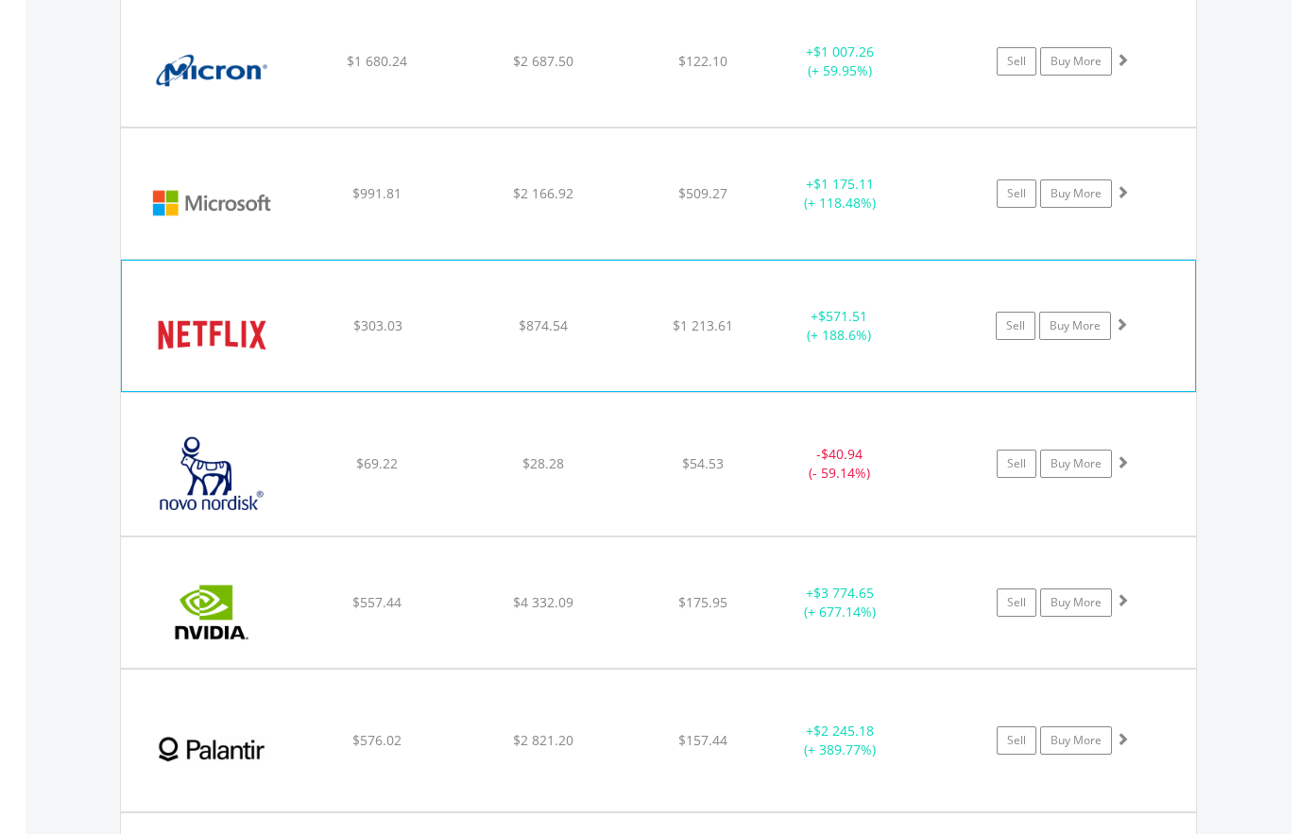
click at [234, 371] on img at bounding box center [212, 335] width 162 height 102
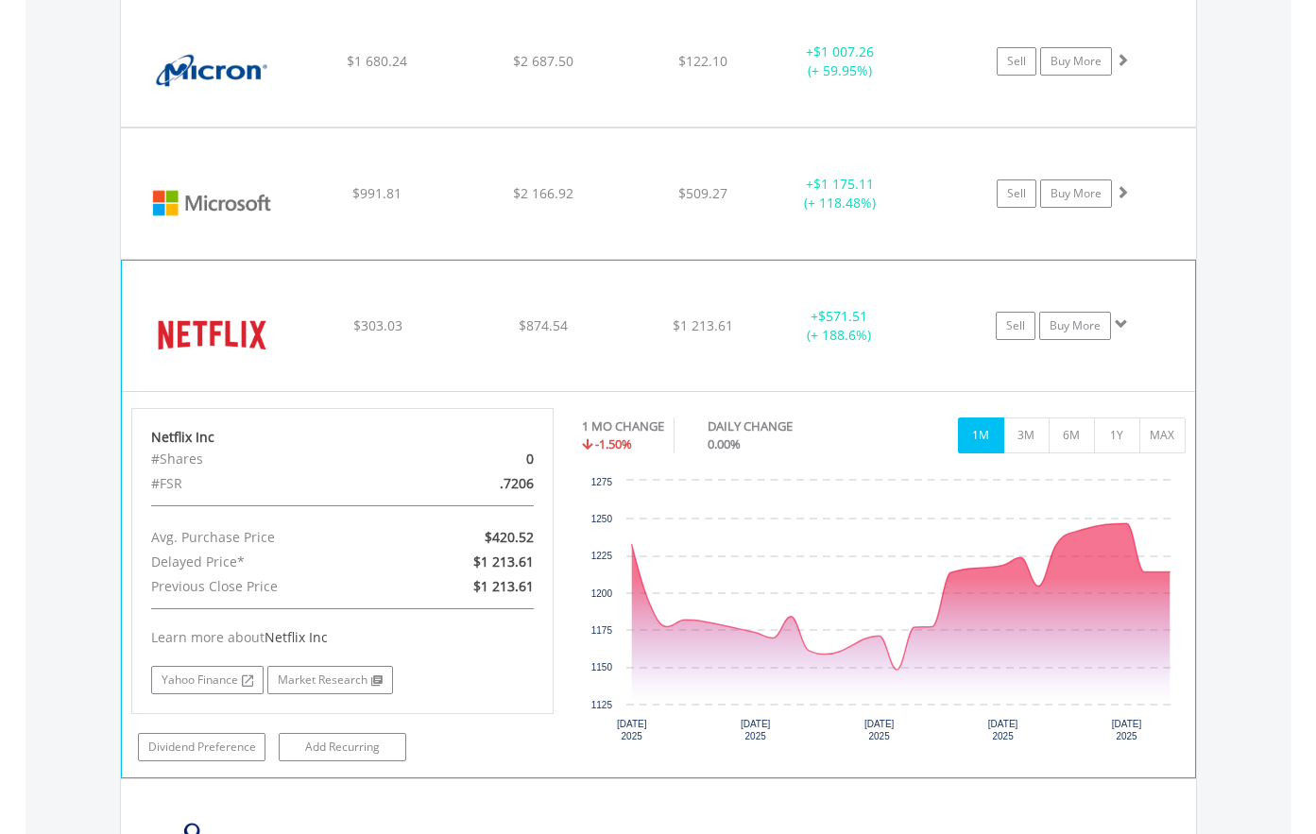
click at [222, 375] on img at bounding box center [212, 335] width 162 height 102
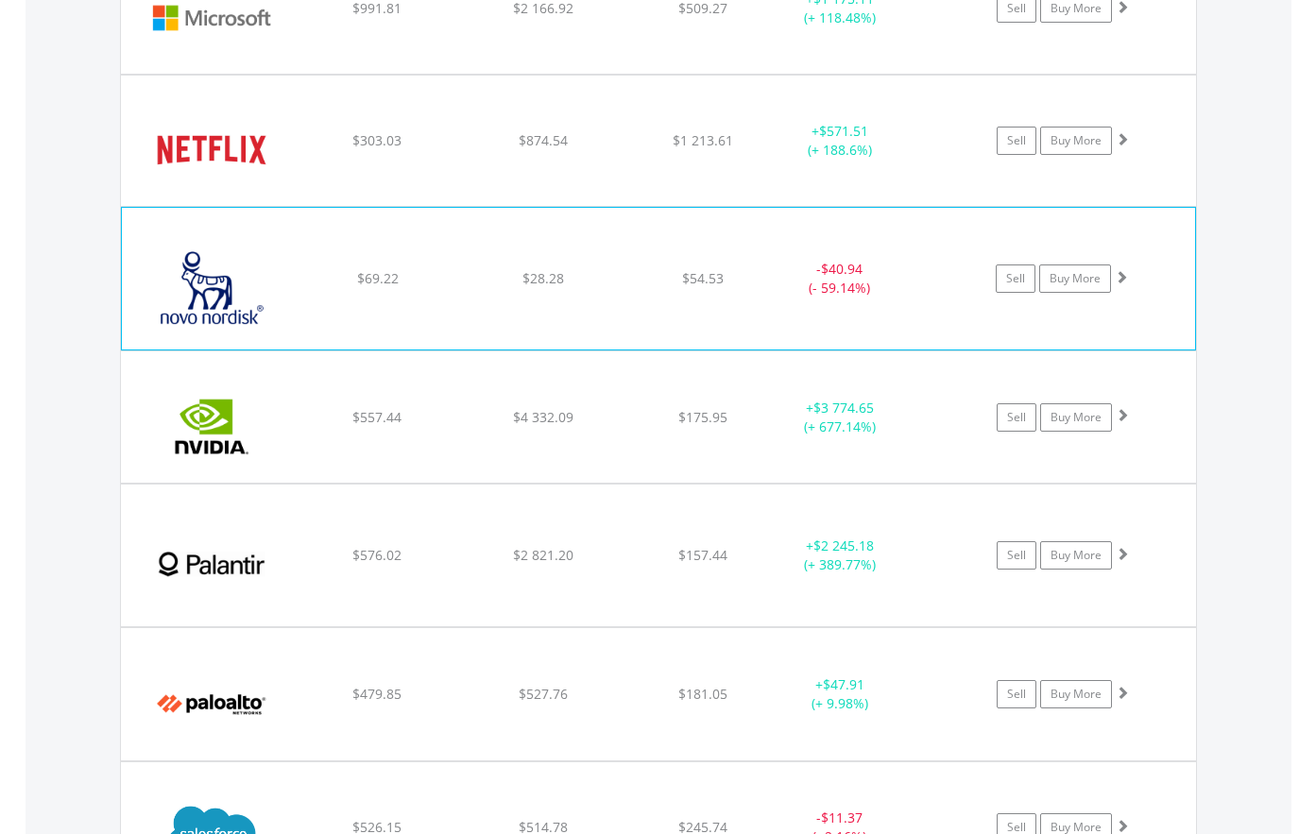
scroll to position [3536, 0]
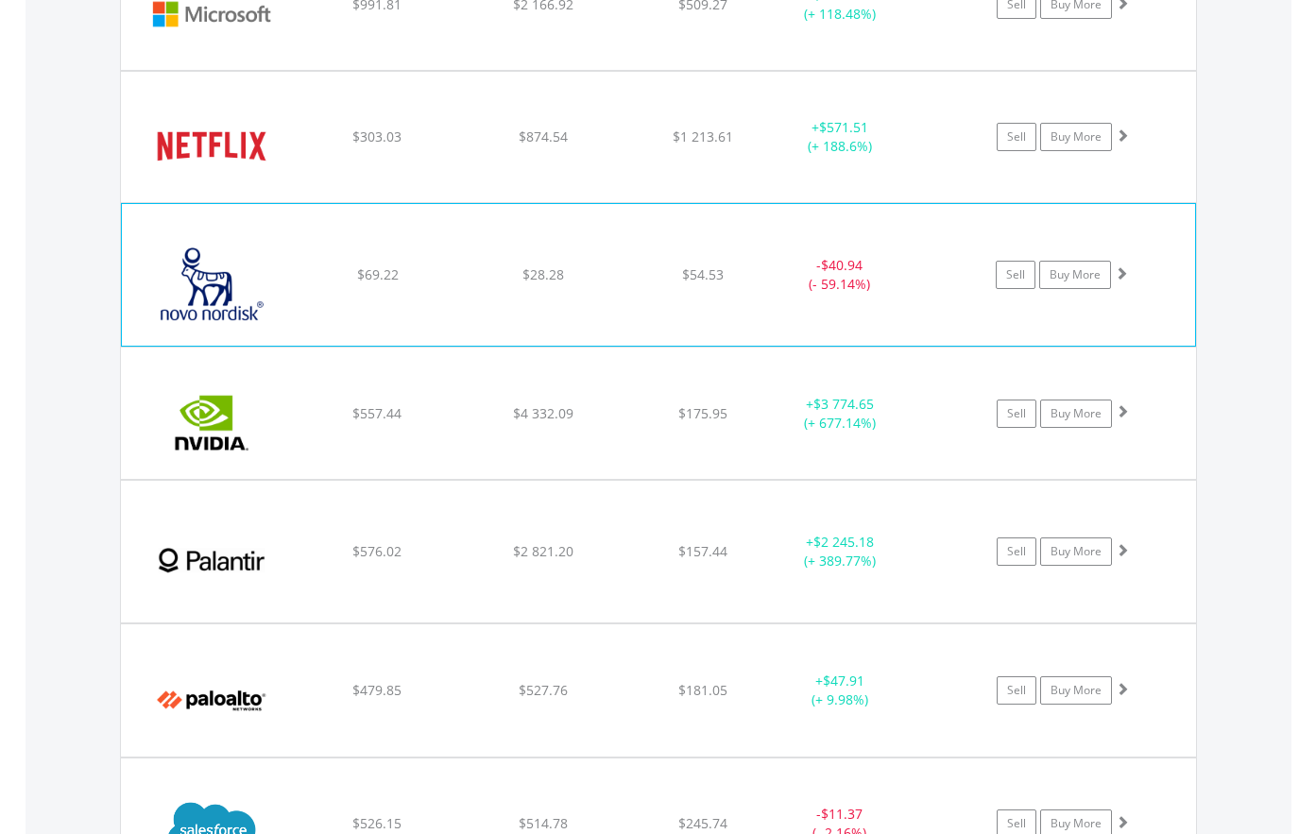
click at [194, 319] on img at bounding box center [212, 284] width 162 height 113
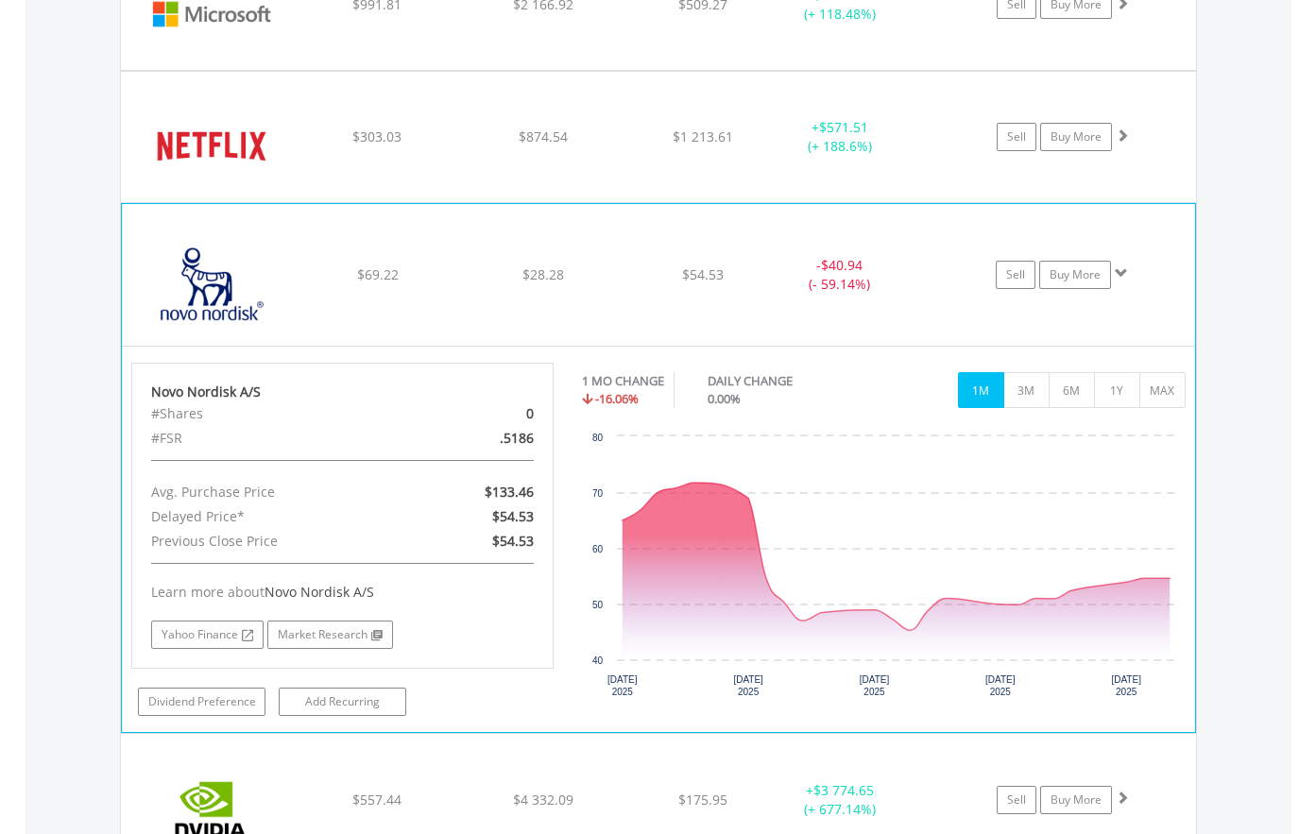
click at [194, 319] on img at bounding box center [212, 284] width 162 height 113
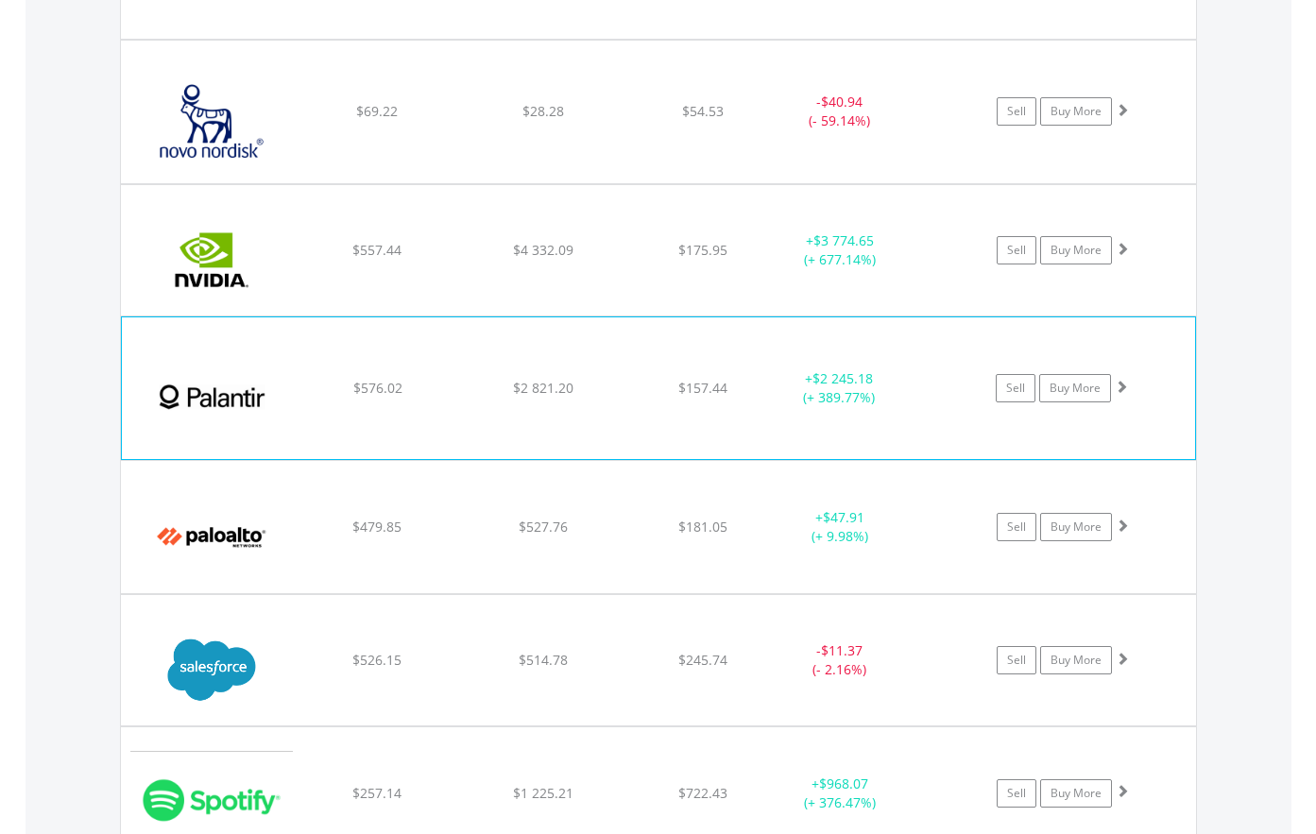
scroll to position [3725, 0]
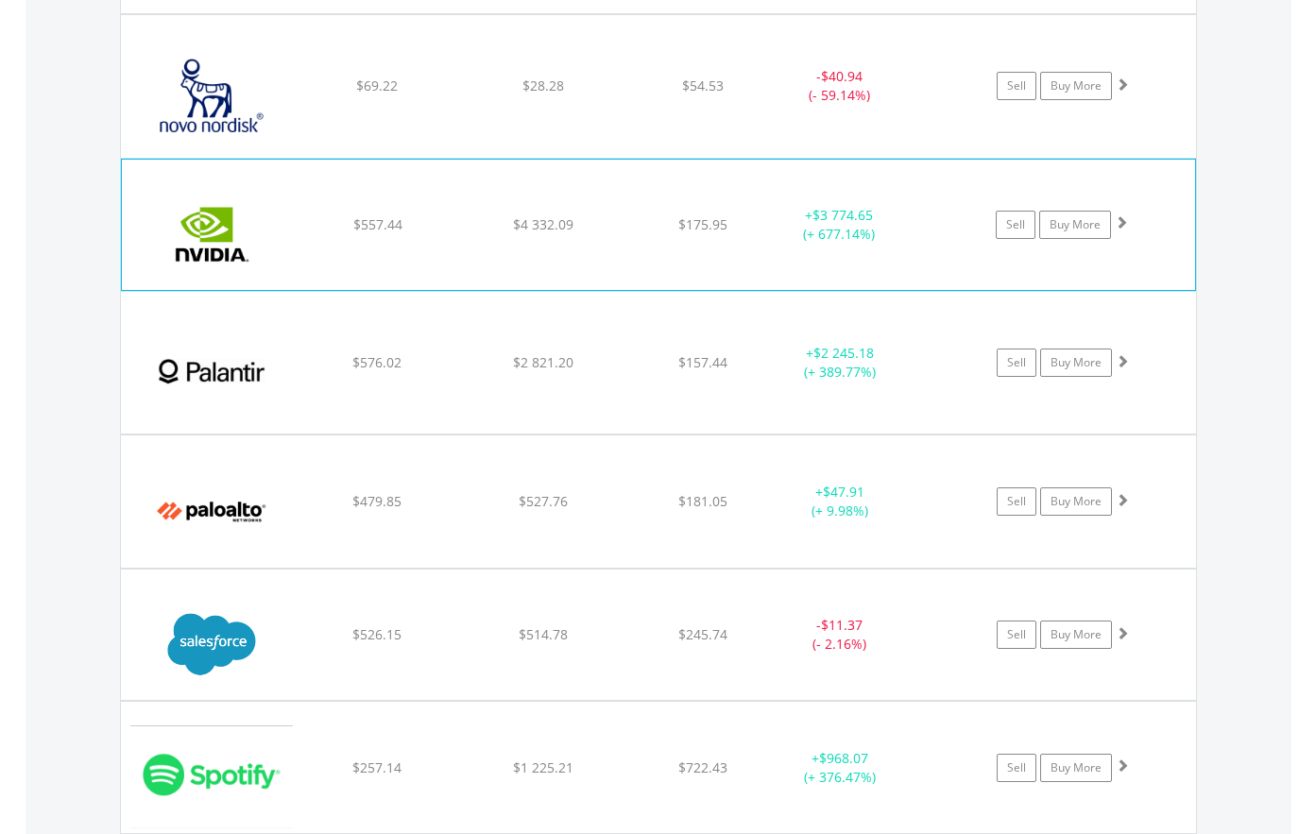
click at [207, 272] on img at bounding box center [212, 234] width 162 height 102
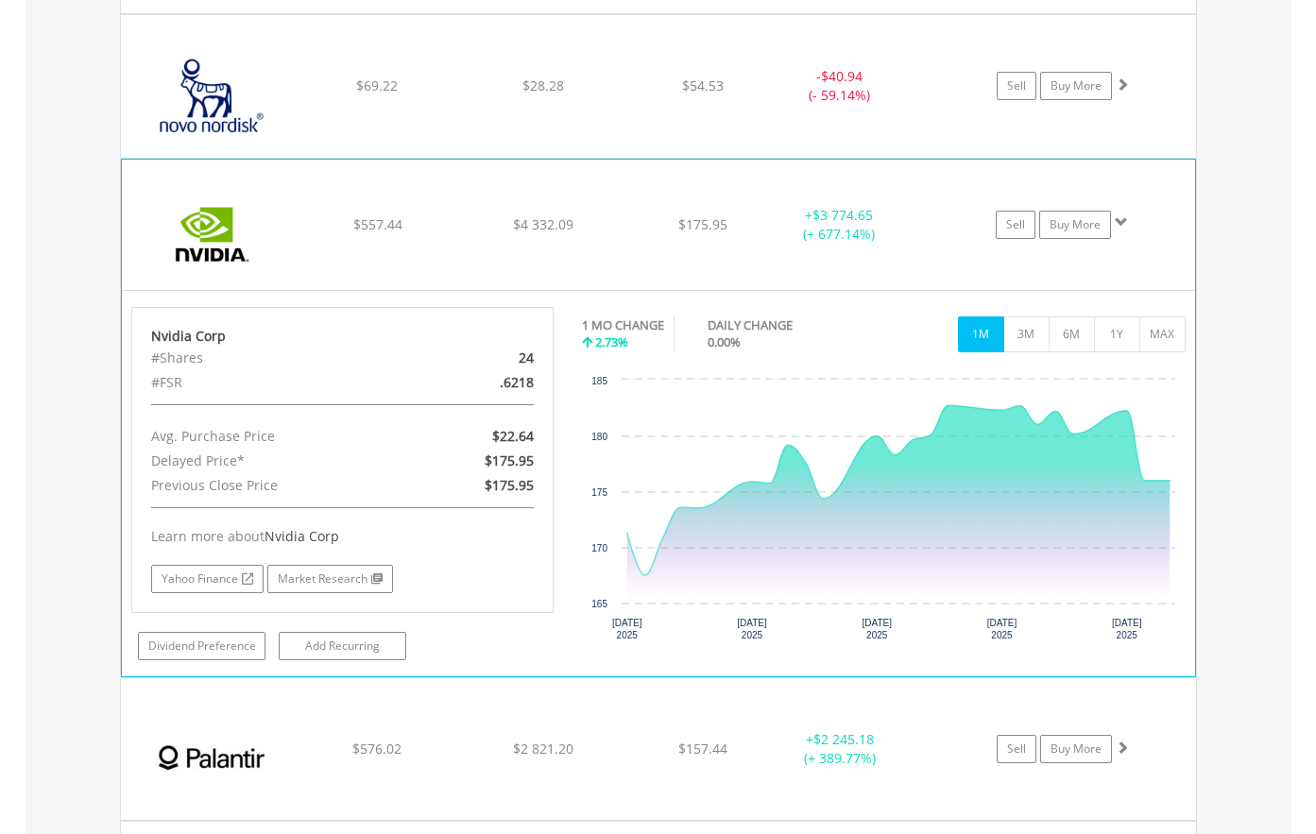
click at [214, 274] on img at bounding box center [212, 234] width 162 height 102
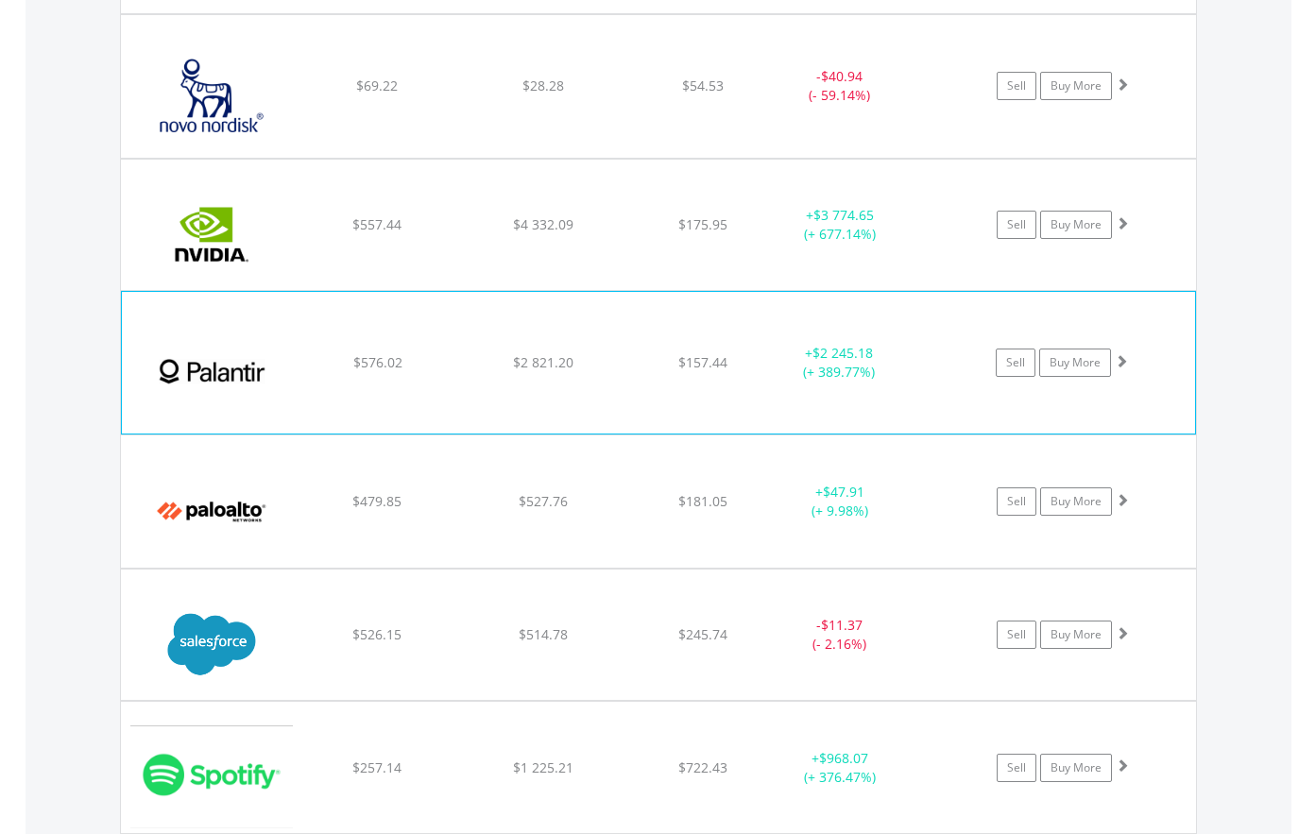
click at [232, 404] on img at bounding box center [212, 372] width 162 height 113
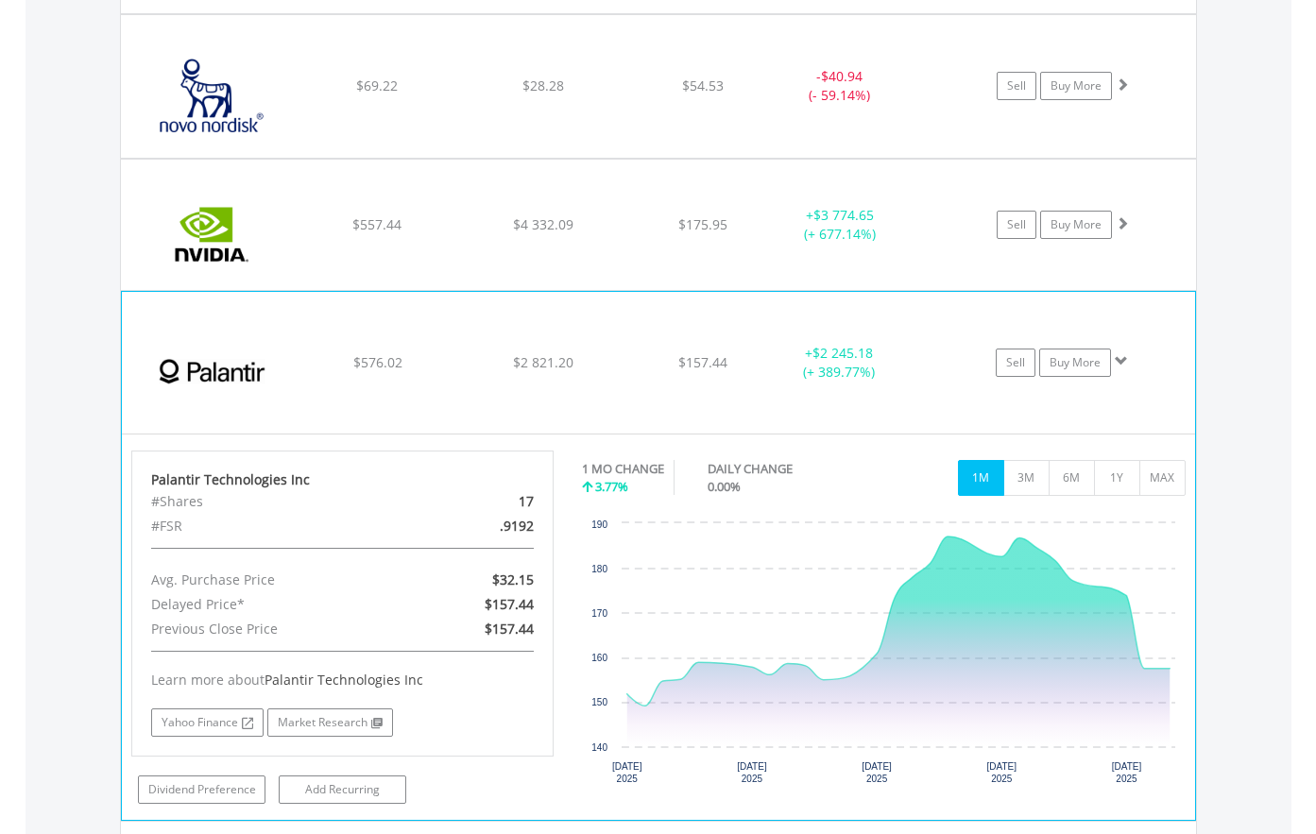
click at [232, 404] on img at bounding box center [212, 372] width 162 height 113
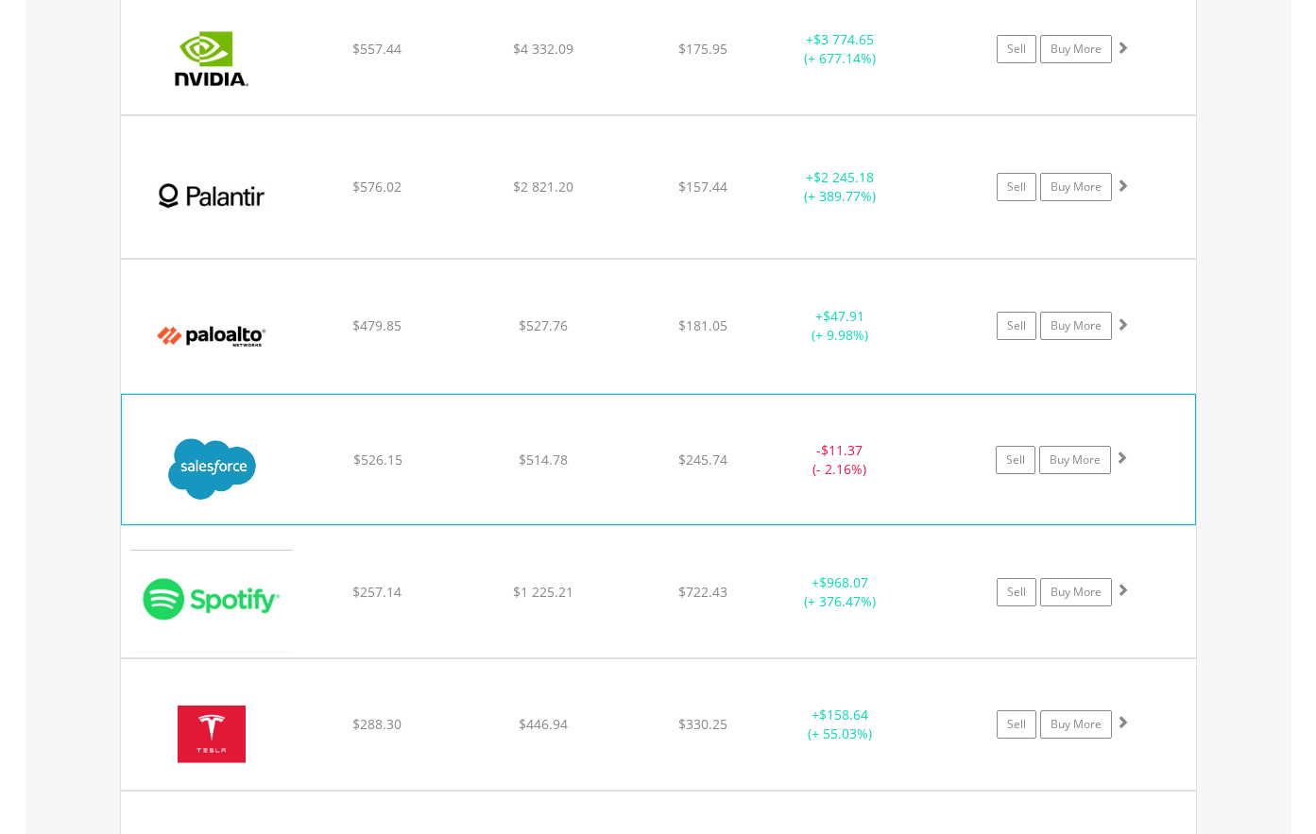
scroll to position [3914, 0]
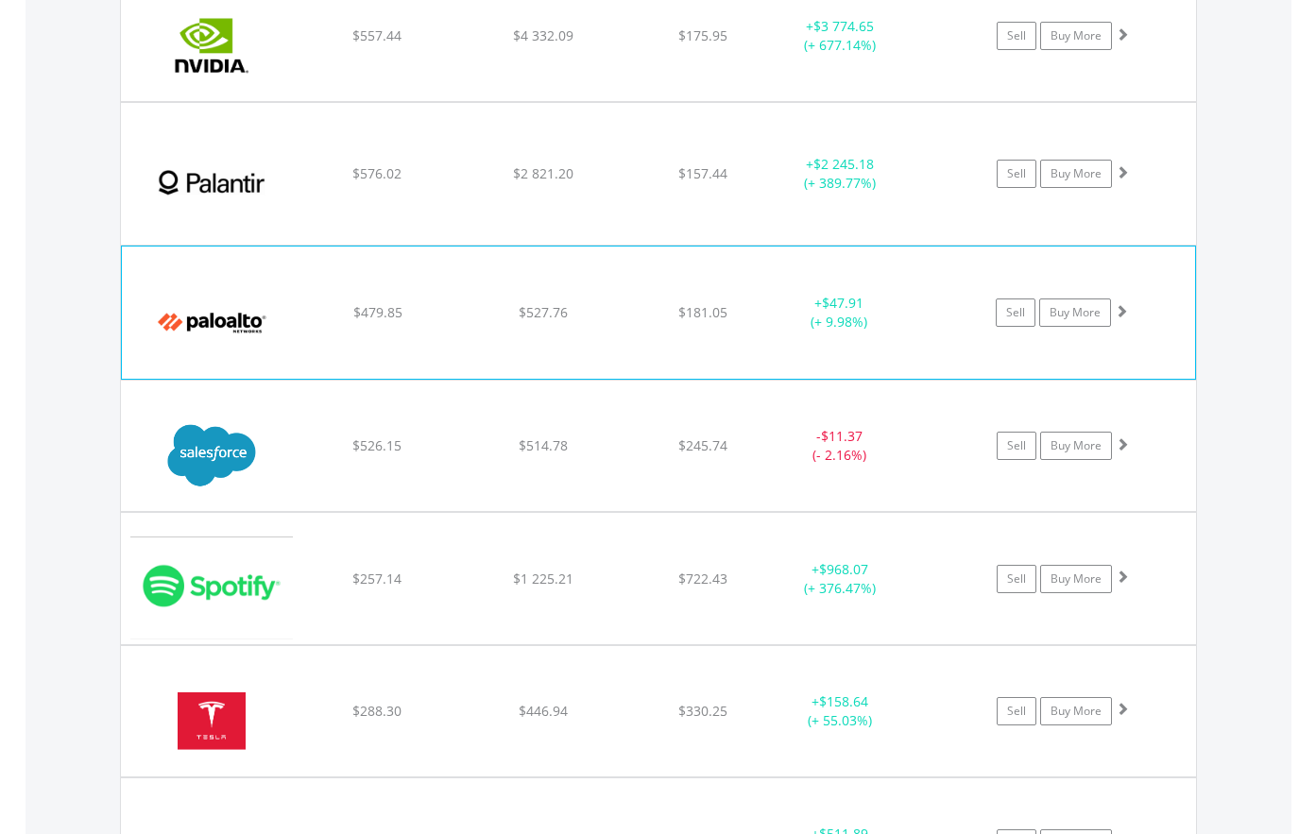
click at [219, 371] on img at bounding box center [212, 322] width 162 height 104
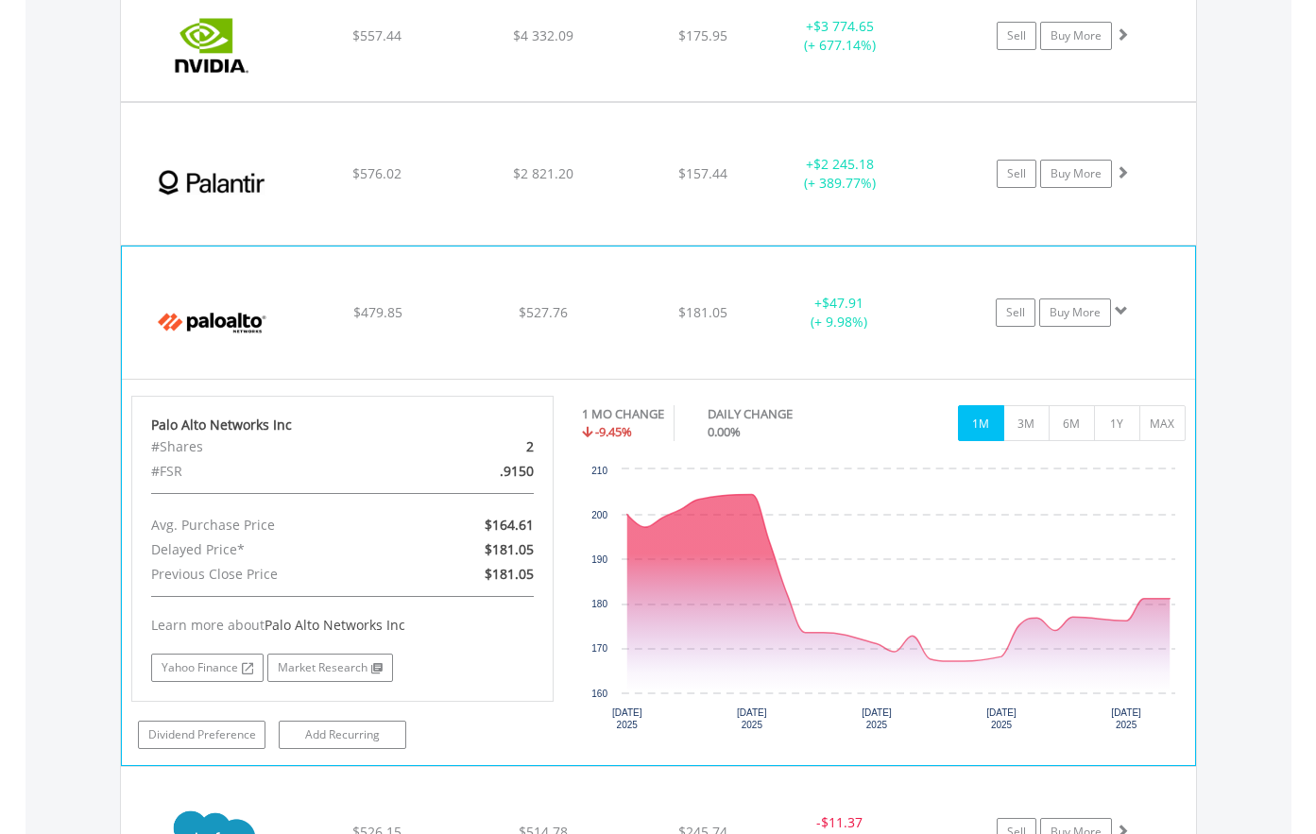
click at [220, 369] on img at bounding box center [212, 322] width 162 height 104
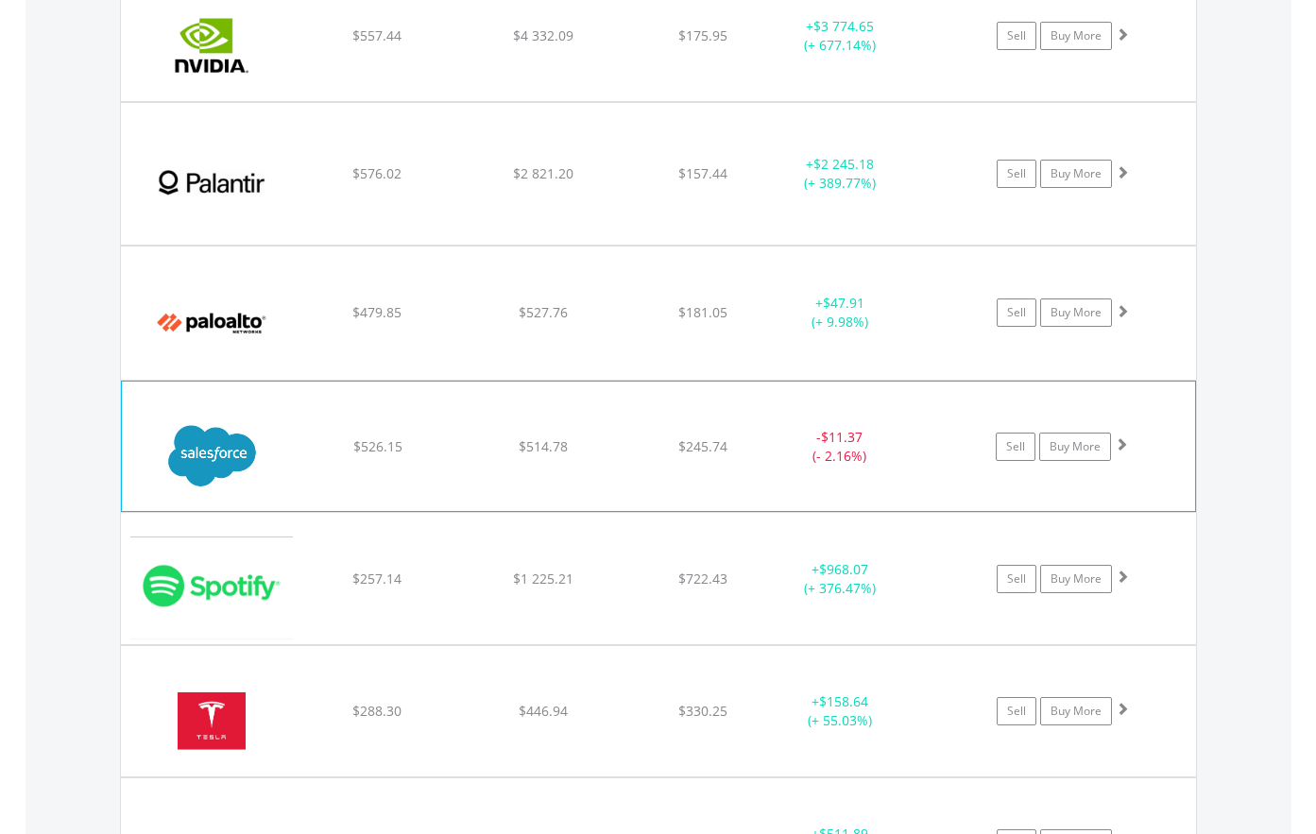
click at [222, 494] on img at bounding box center [212, 456] width 162 height 102
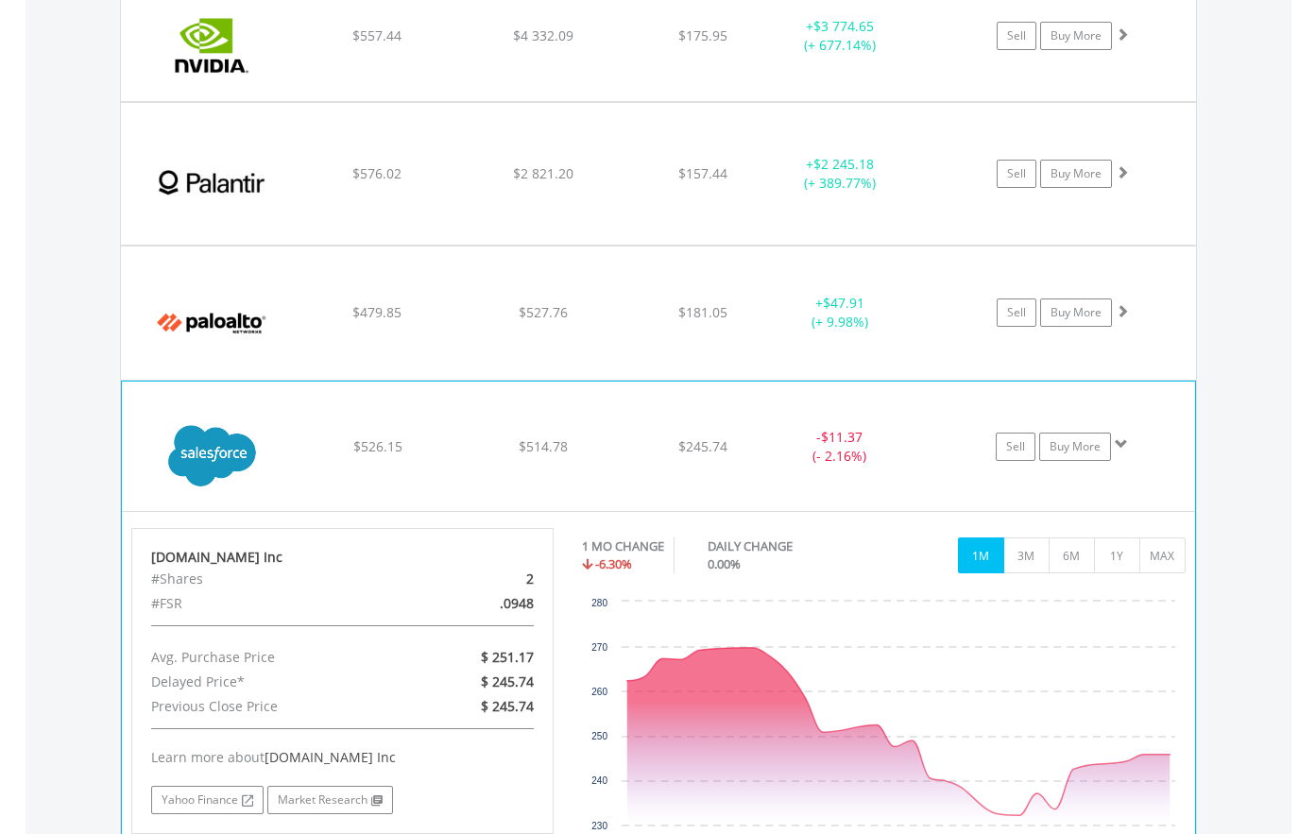
click at [226, 492] on img at bounding box center [212, 456] width 162 height 102
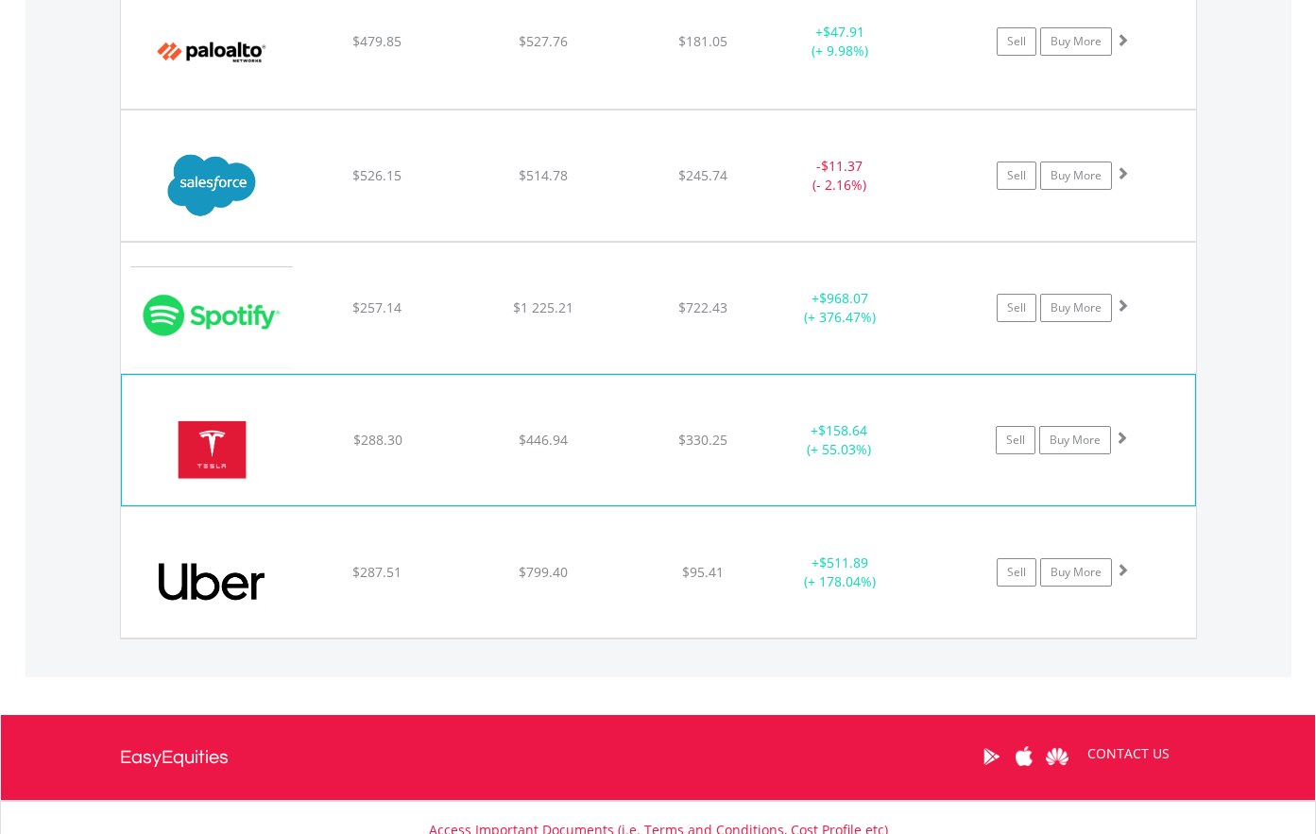
scroll to position [4197, 0]
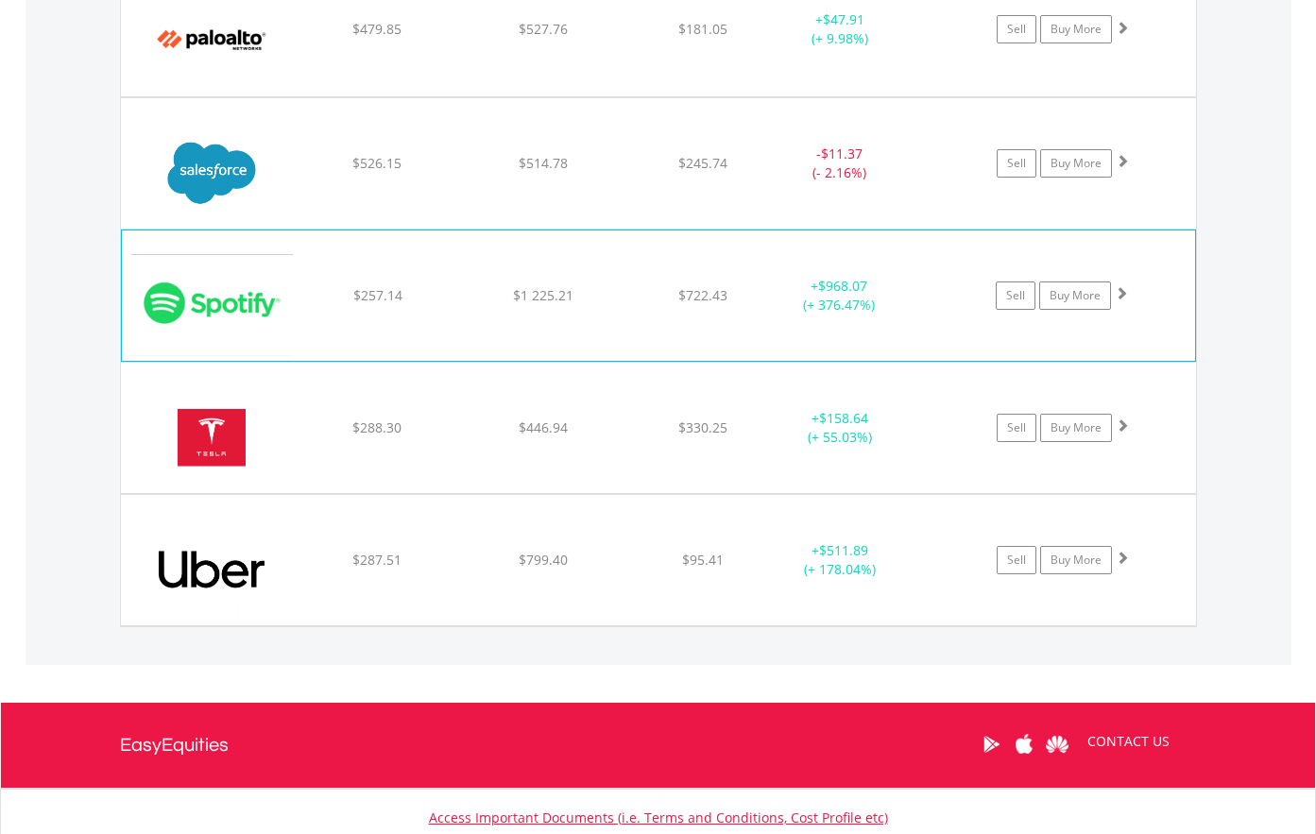
click at [254, 334] on img at bounding box center [212, 305] width 162 height 102
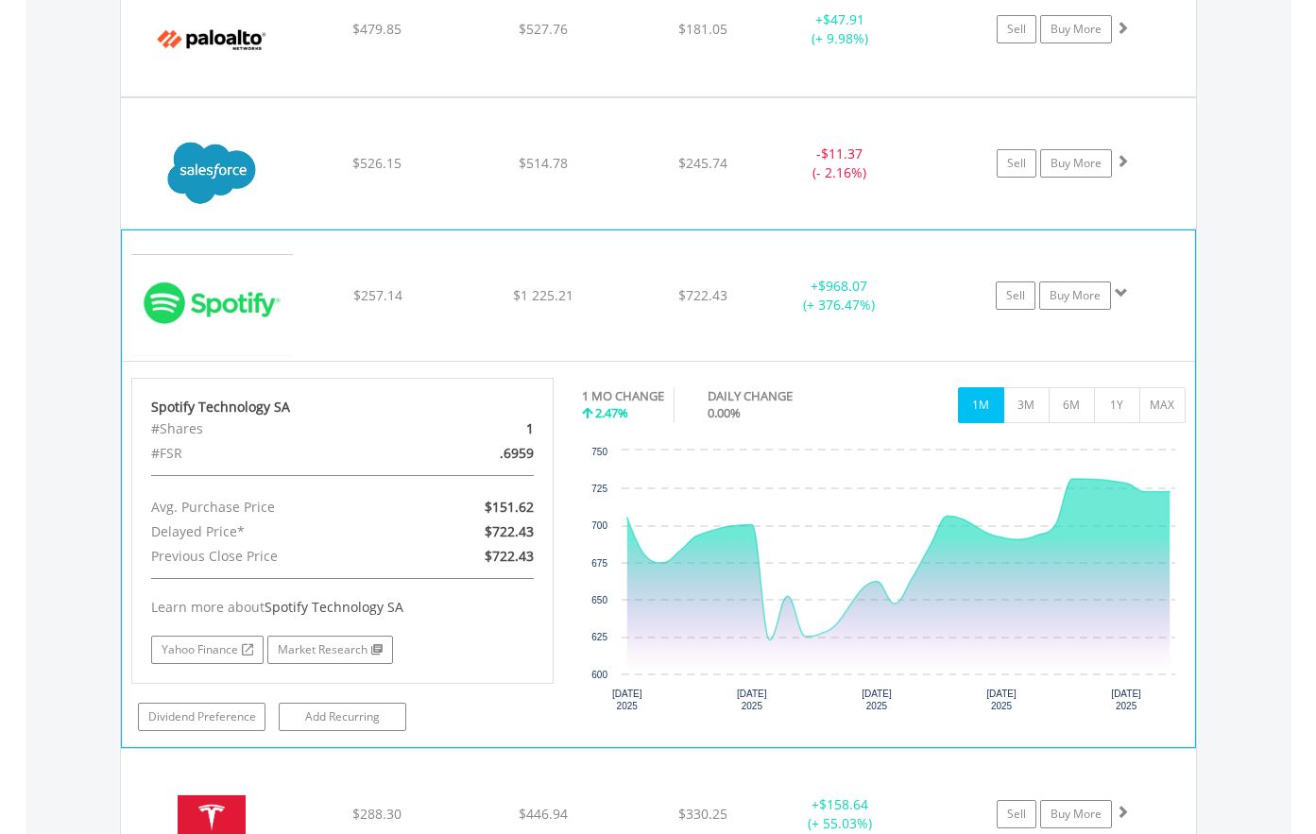
click at [232, 342] on img at bounding box center [212, 305] width 162 height 102
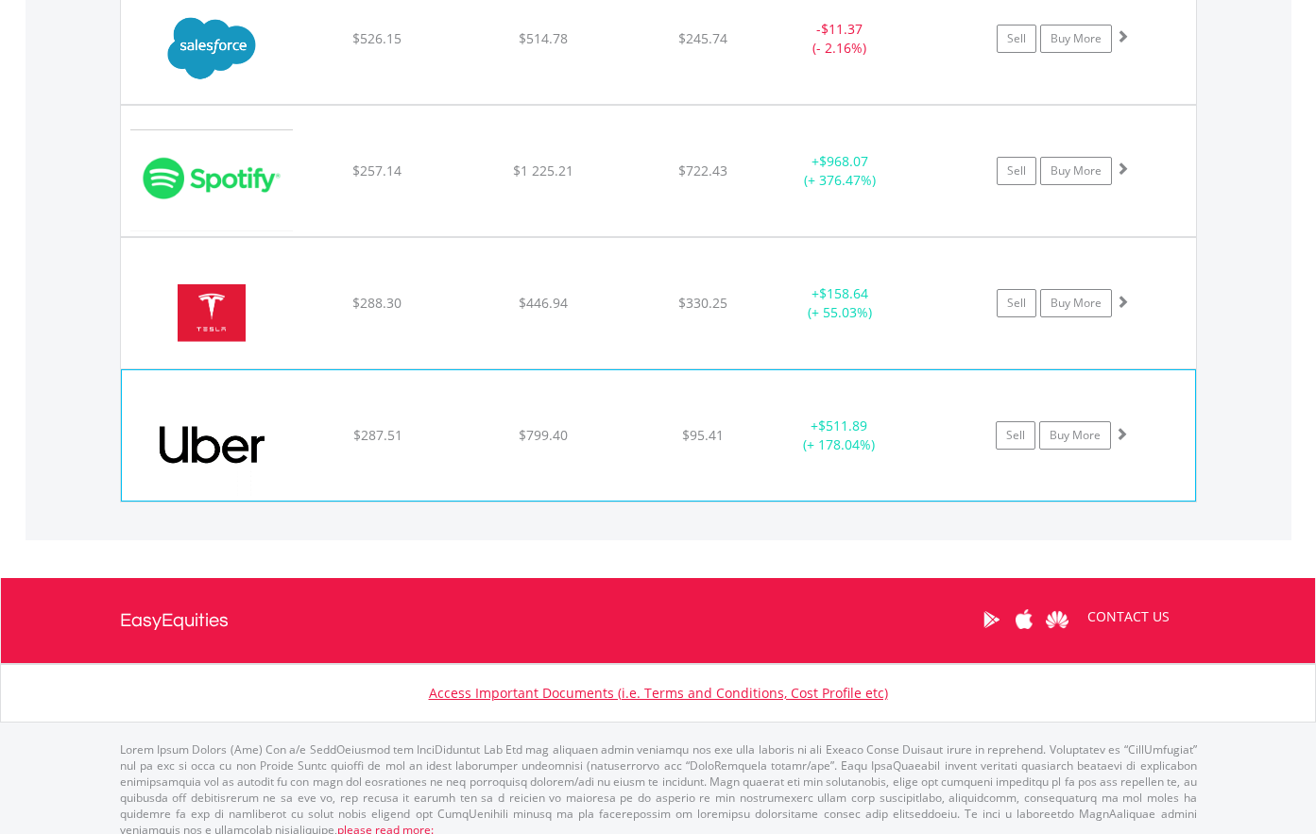
scroll to position [4338, 0]
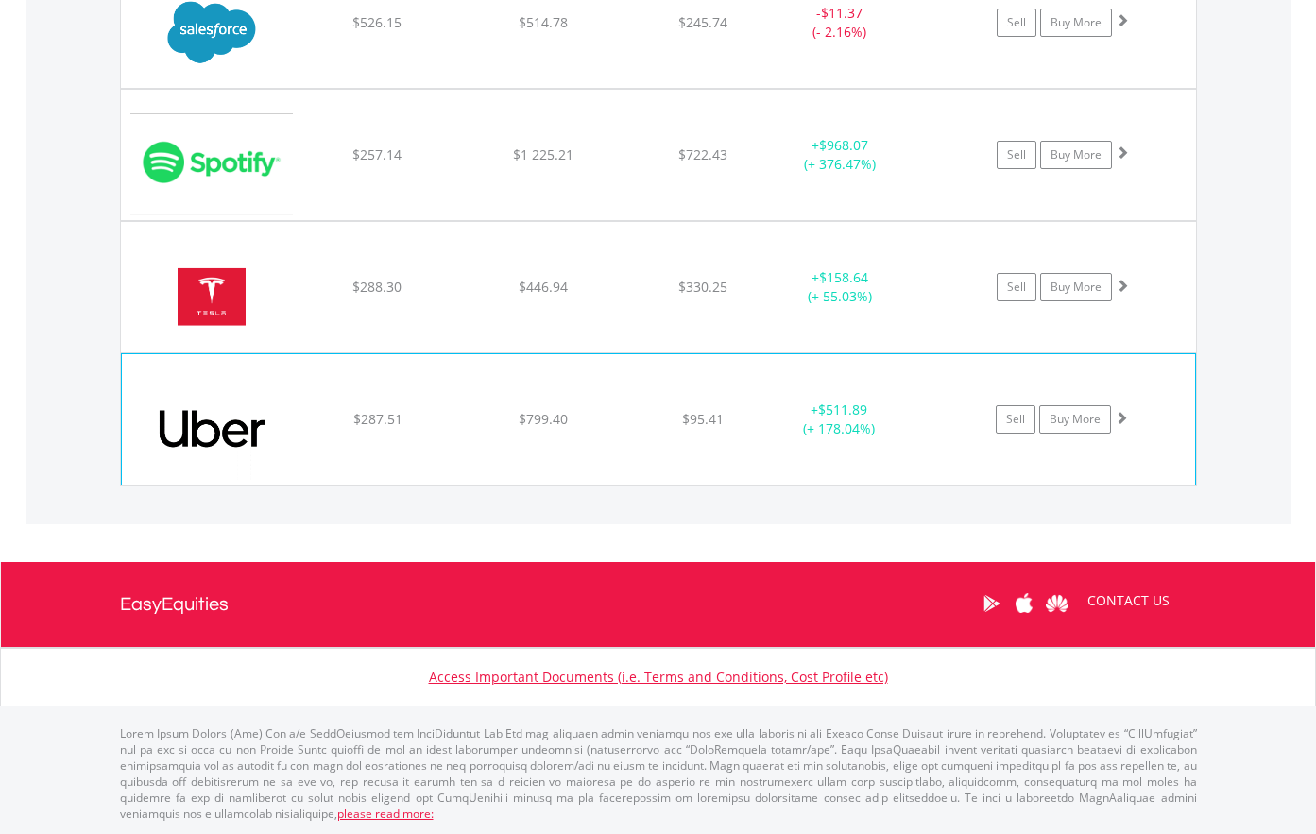
click at [221, 472] on img at bounding box center [212, 429] width 162 height 102
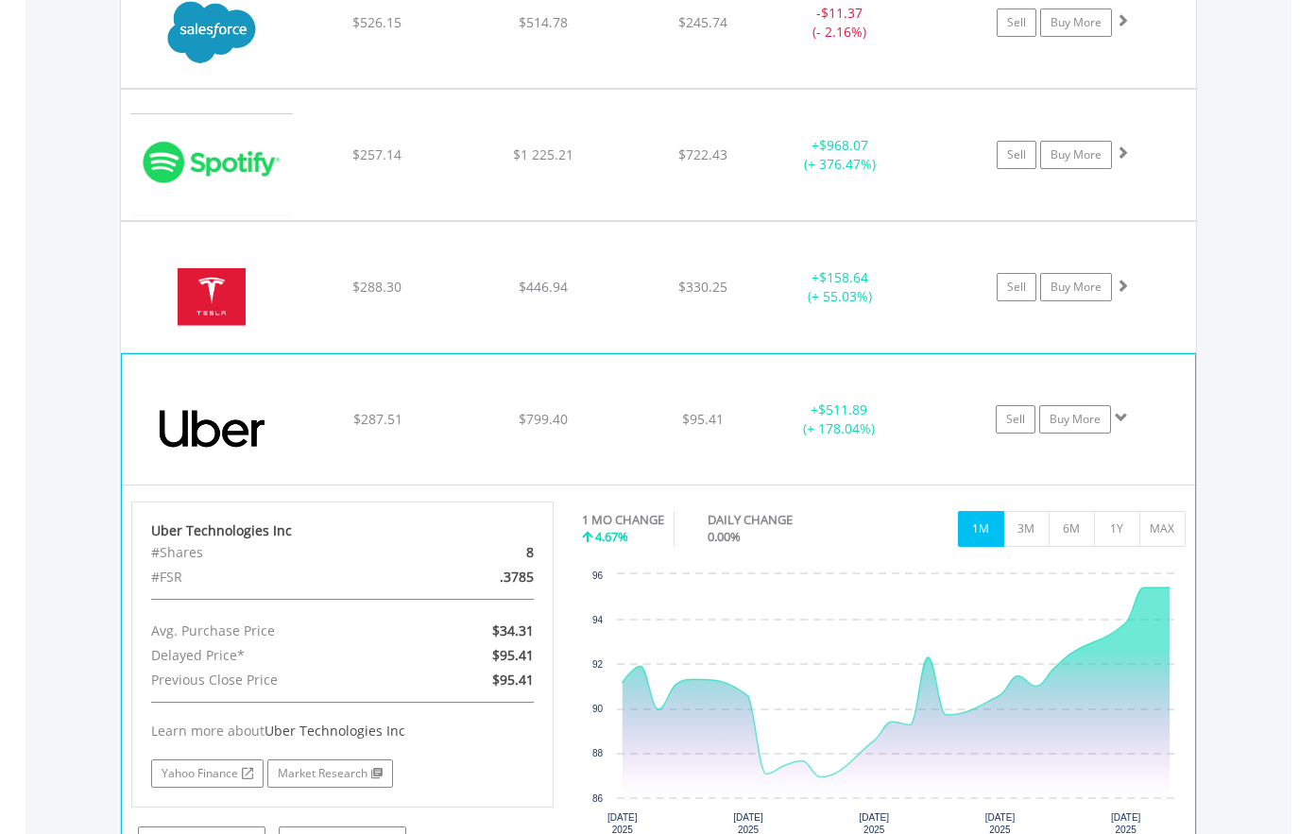
click at [222, 469] on img at bounding box center [212, 429] width 162 height 102
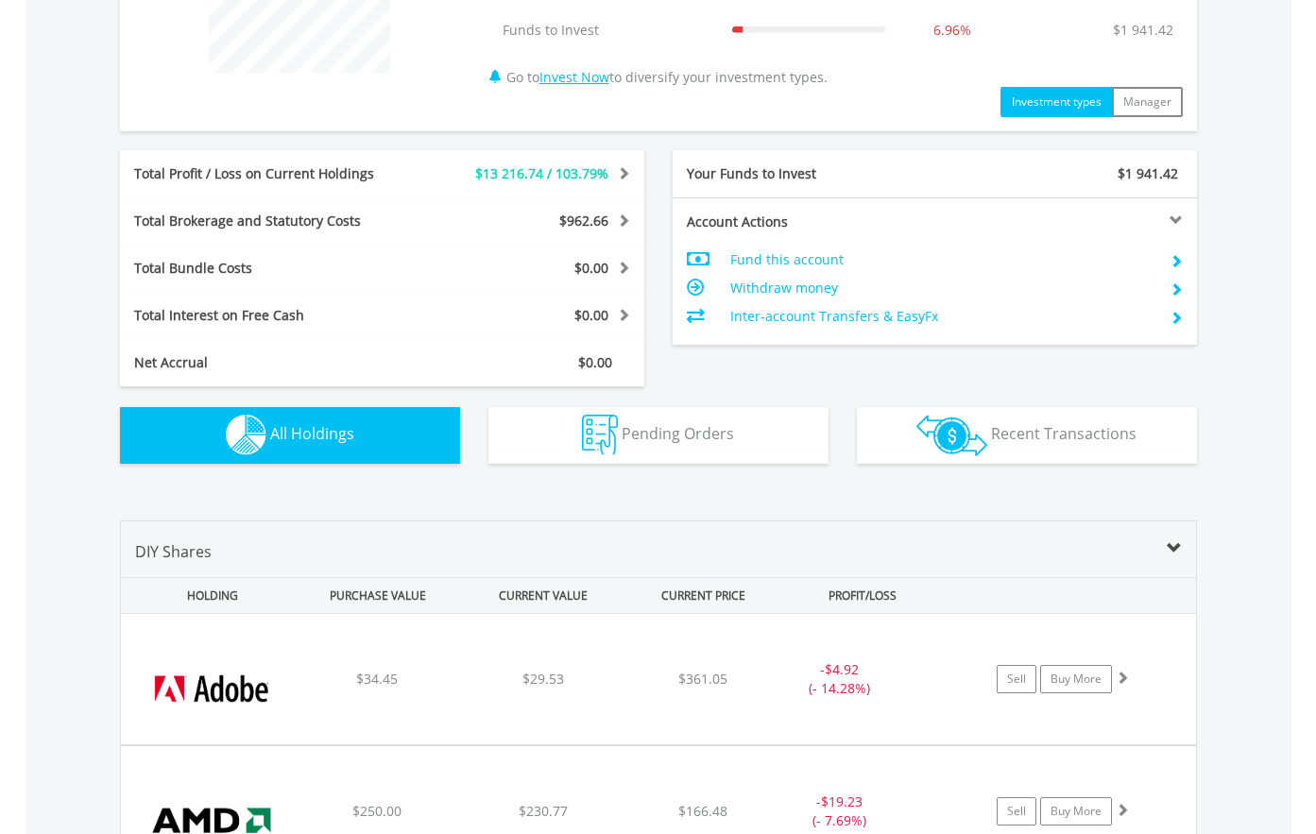
scroll to position [0, 0]
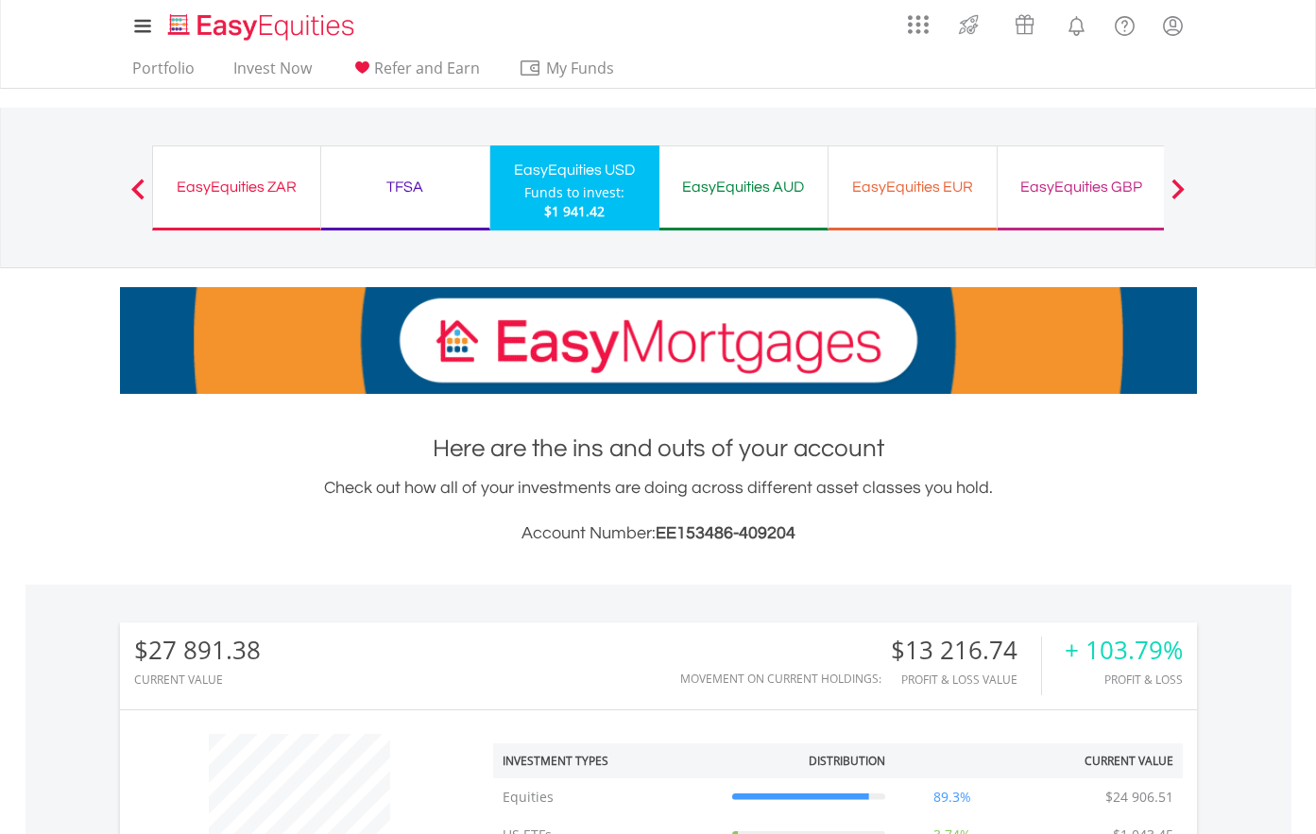
click at [285, 188] on div "EasyEquities ZAR" at bounding box center [236, 187] width 145 height 26
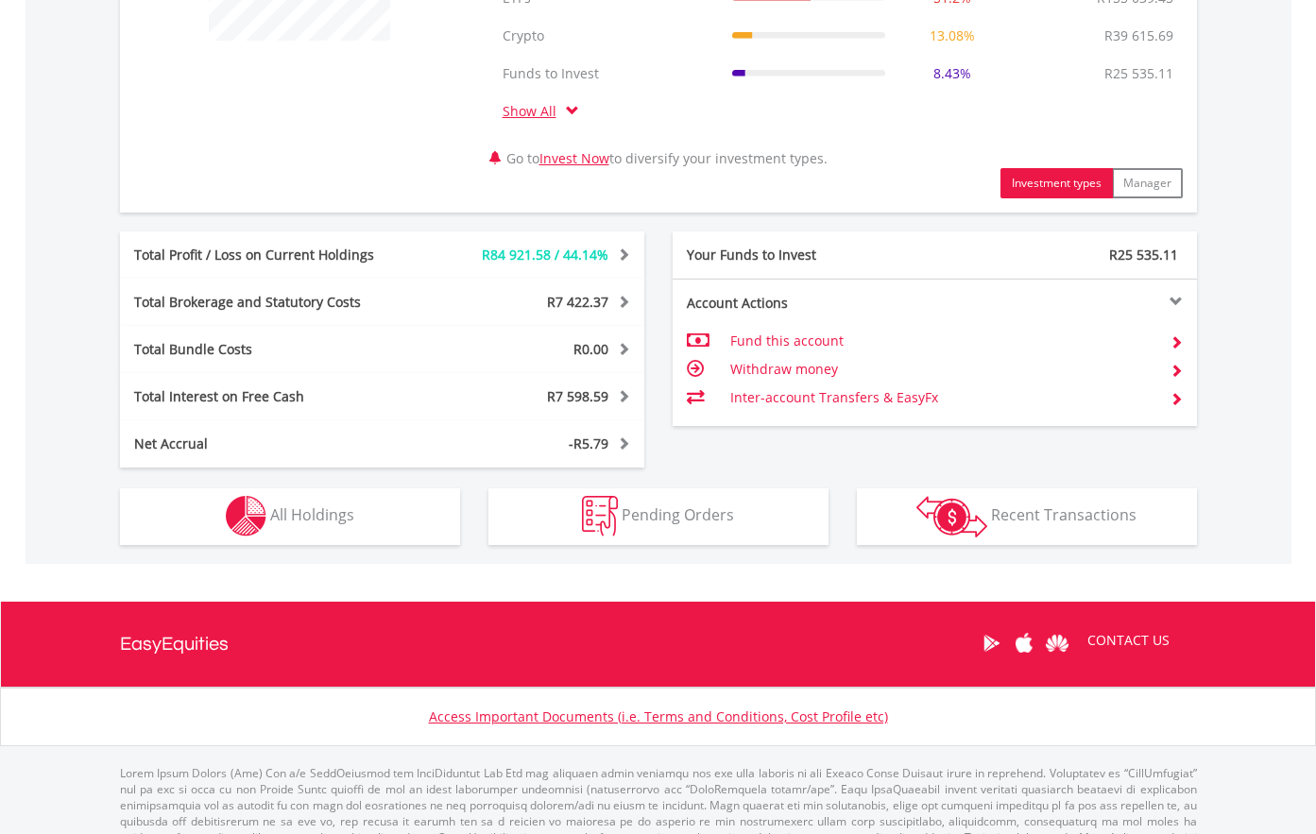
scroll to position [915, 0]
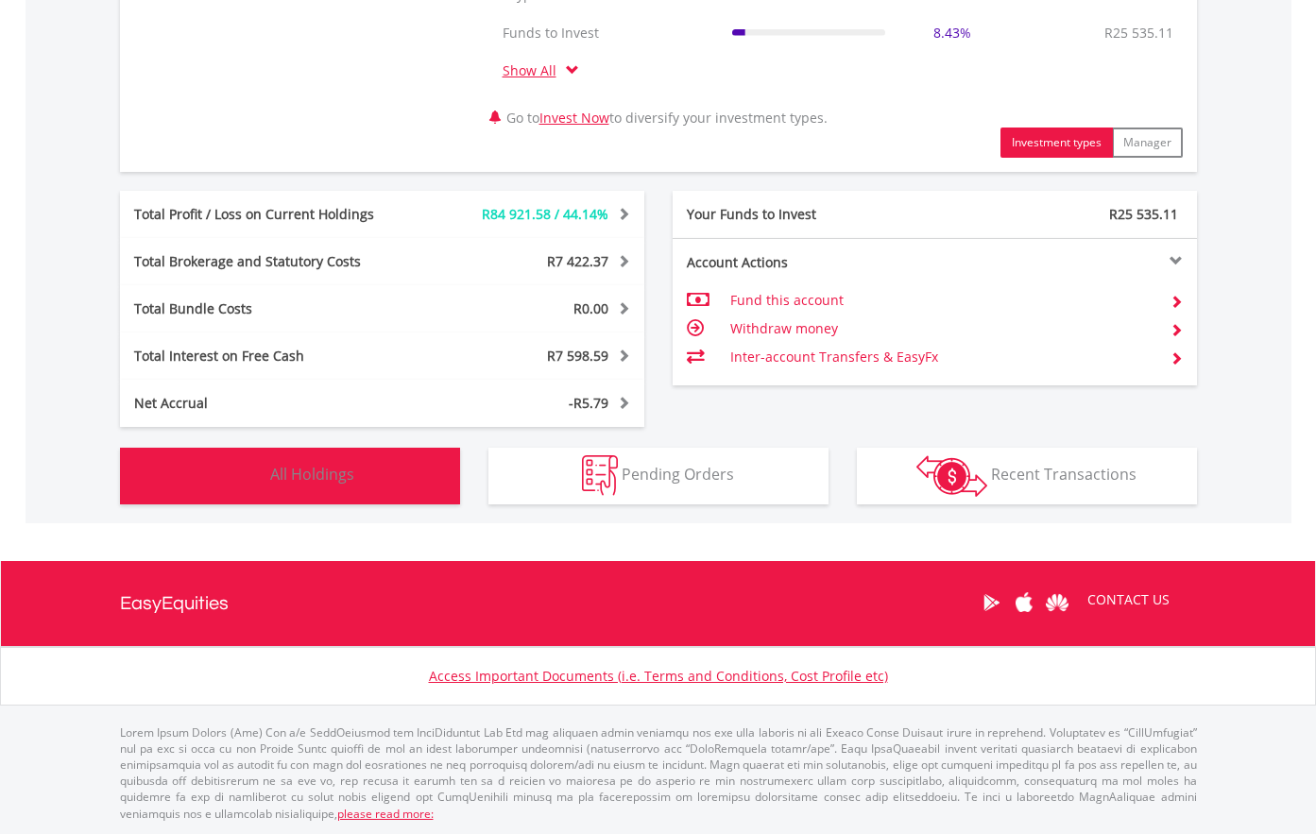
click at [316, 478] on span "All Holdings" at bounding box center [312, 474] width 84 height 21
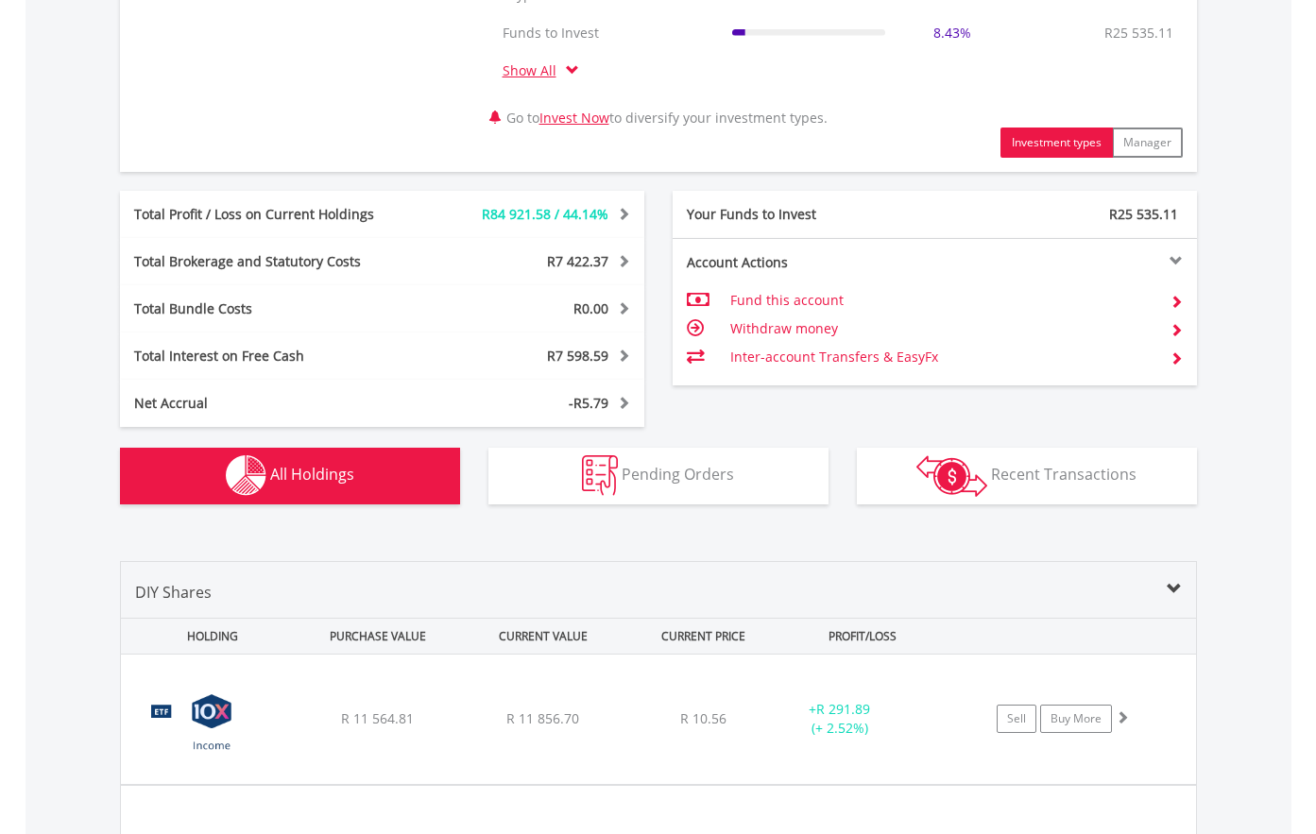
scroll to position [1477, 0]
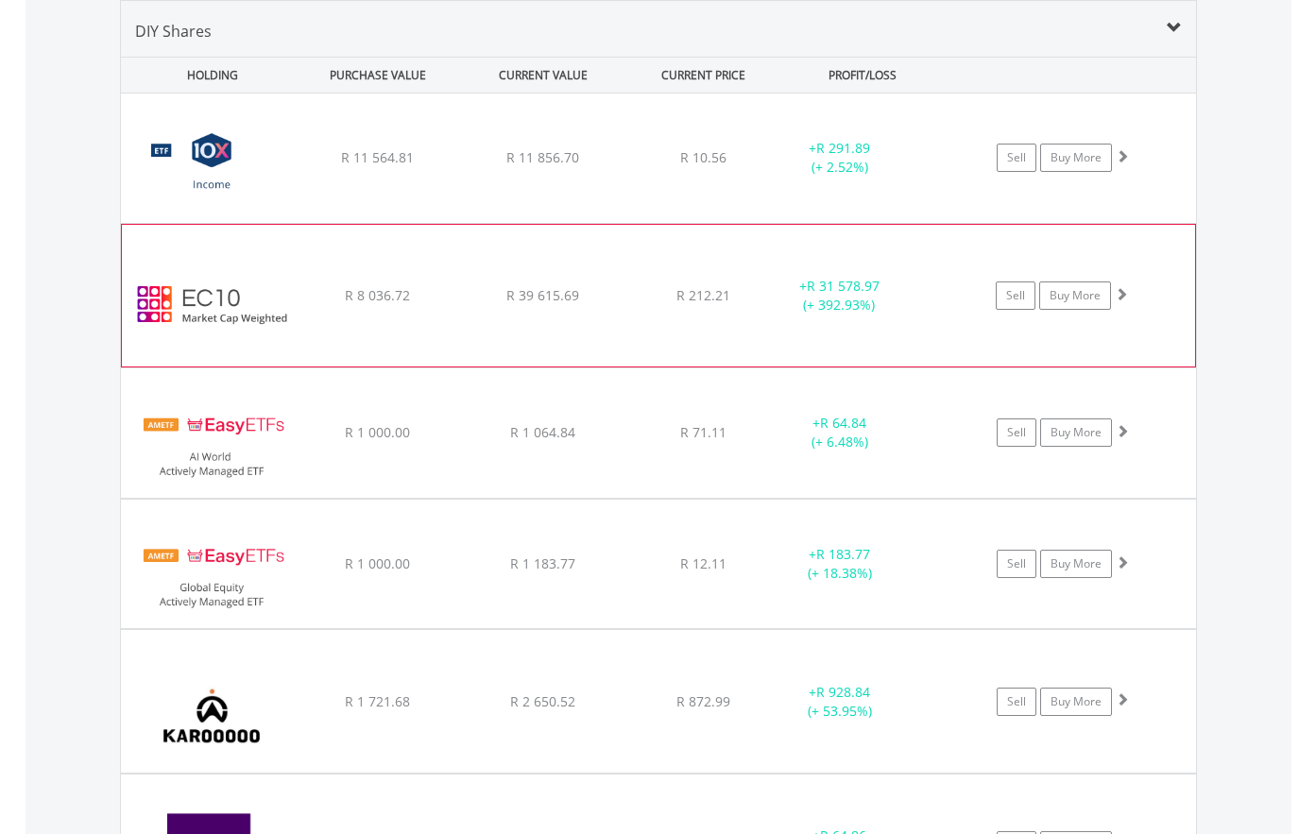
click at [217, 348] on img at bounding box center [212, 304] width 162 height 113
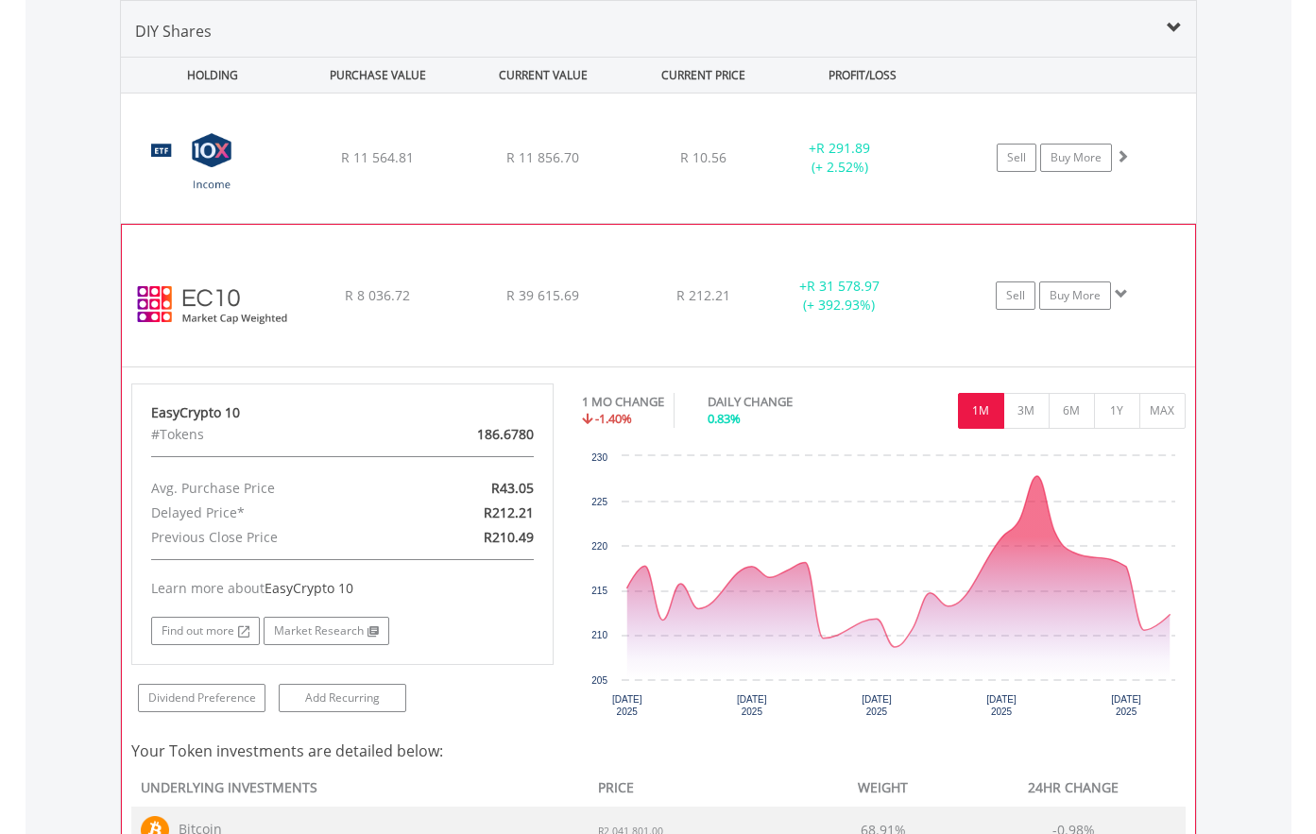
click at [219, 348] on img at bounding box center [212, 304] width 162 height 113
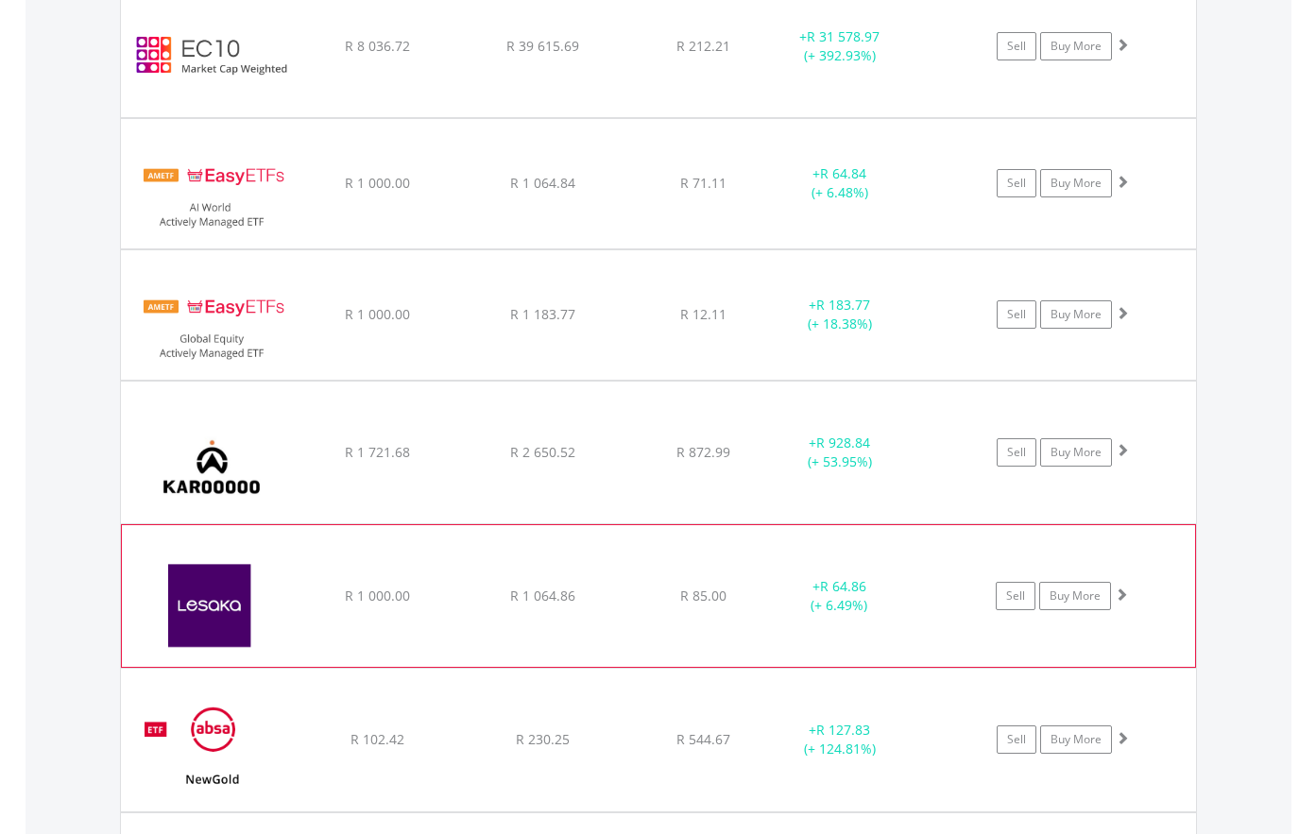
scroll to position [1760, 0]
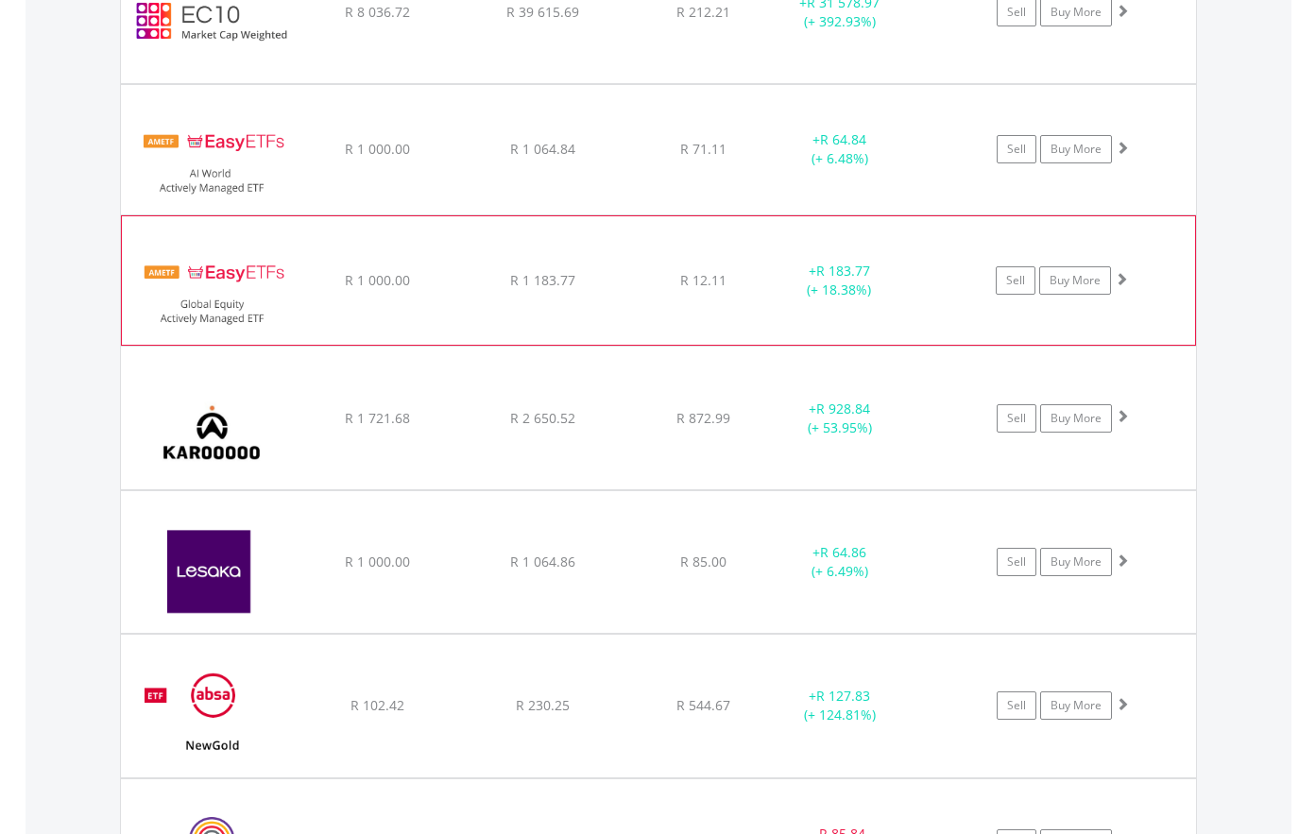
click at [269, 313] on img at bounding box center [212, 290] width 162 height 100
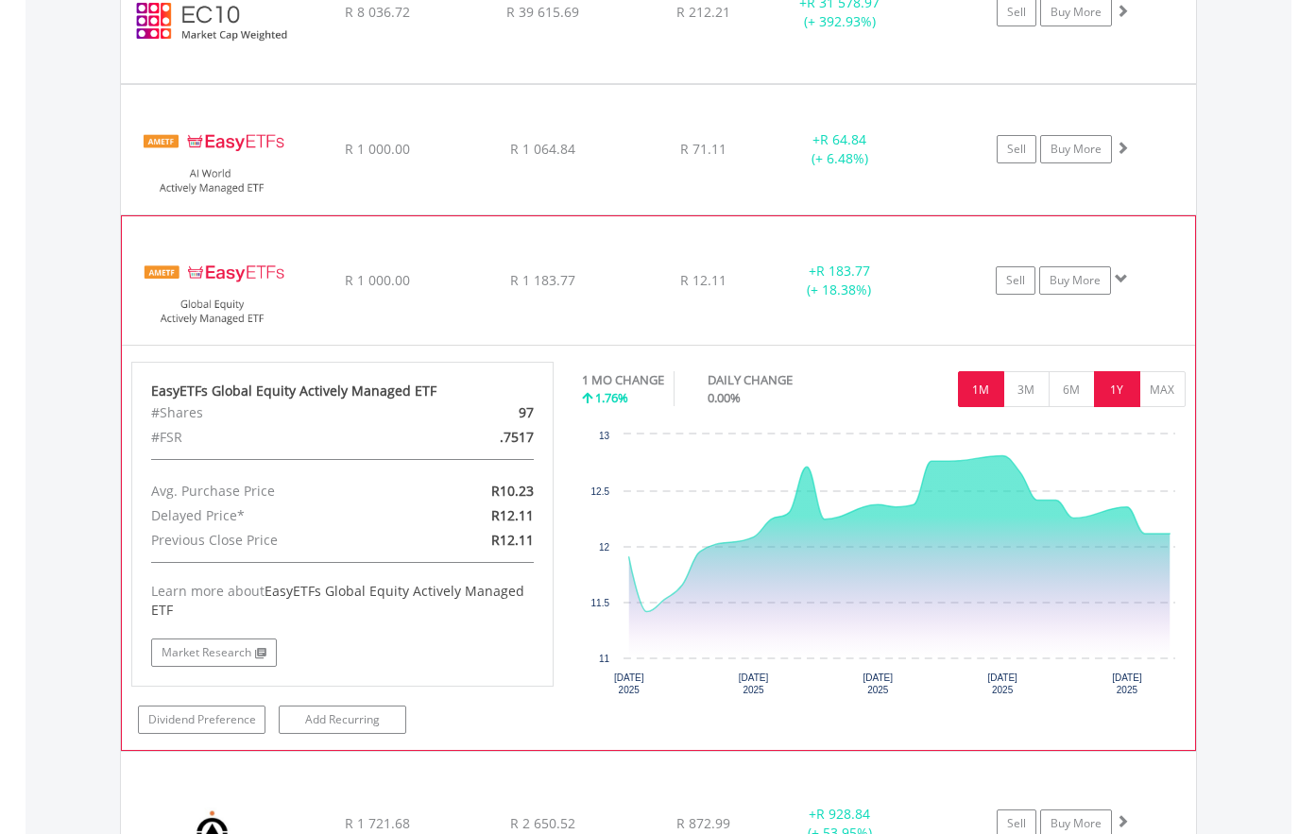
click at [1128, 384] on button "1Y" at bounding box center [1117, 389] width 46 height 36
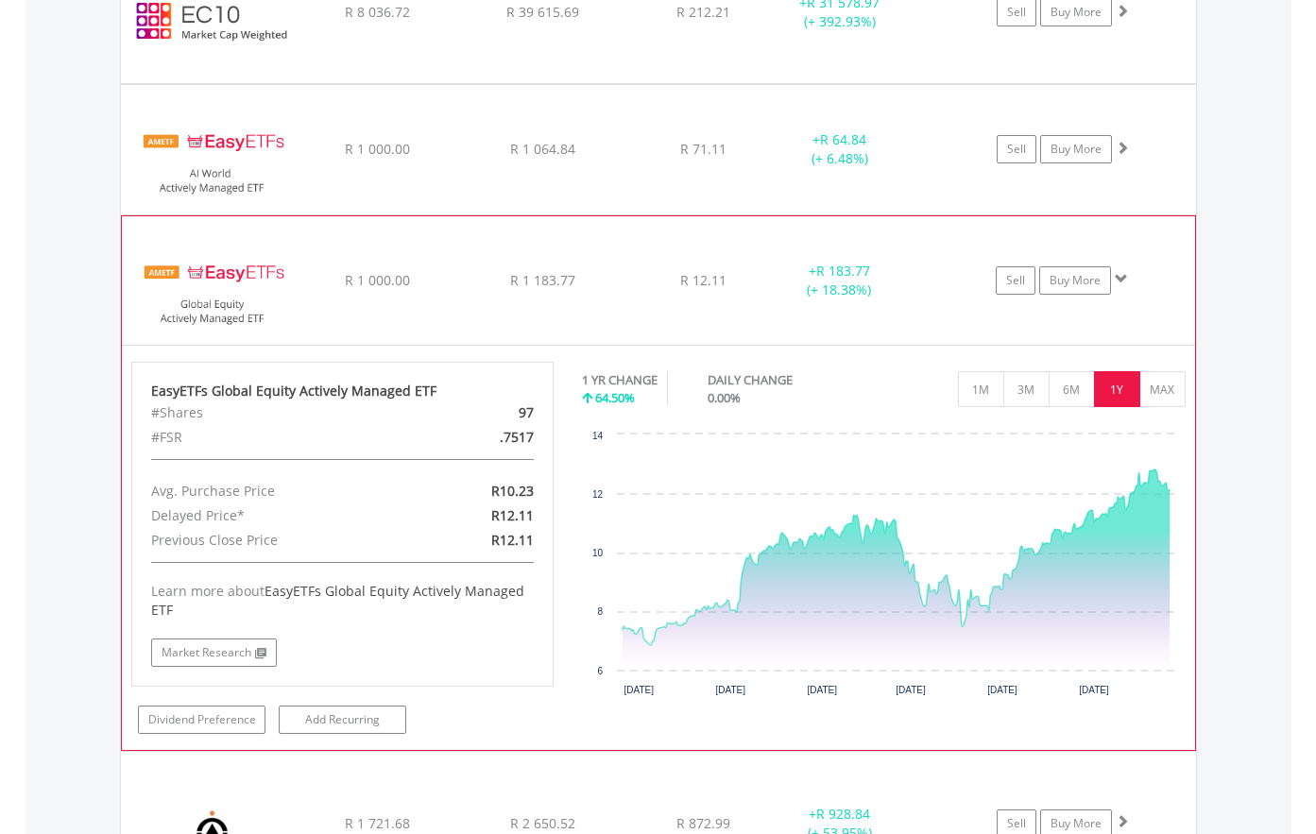
click at [214, 317] on img at bounding box center [212, 290] width 162 height 100
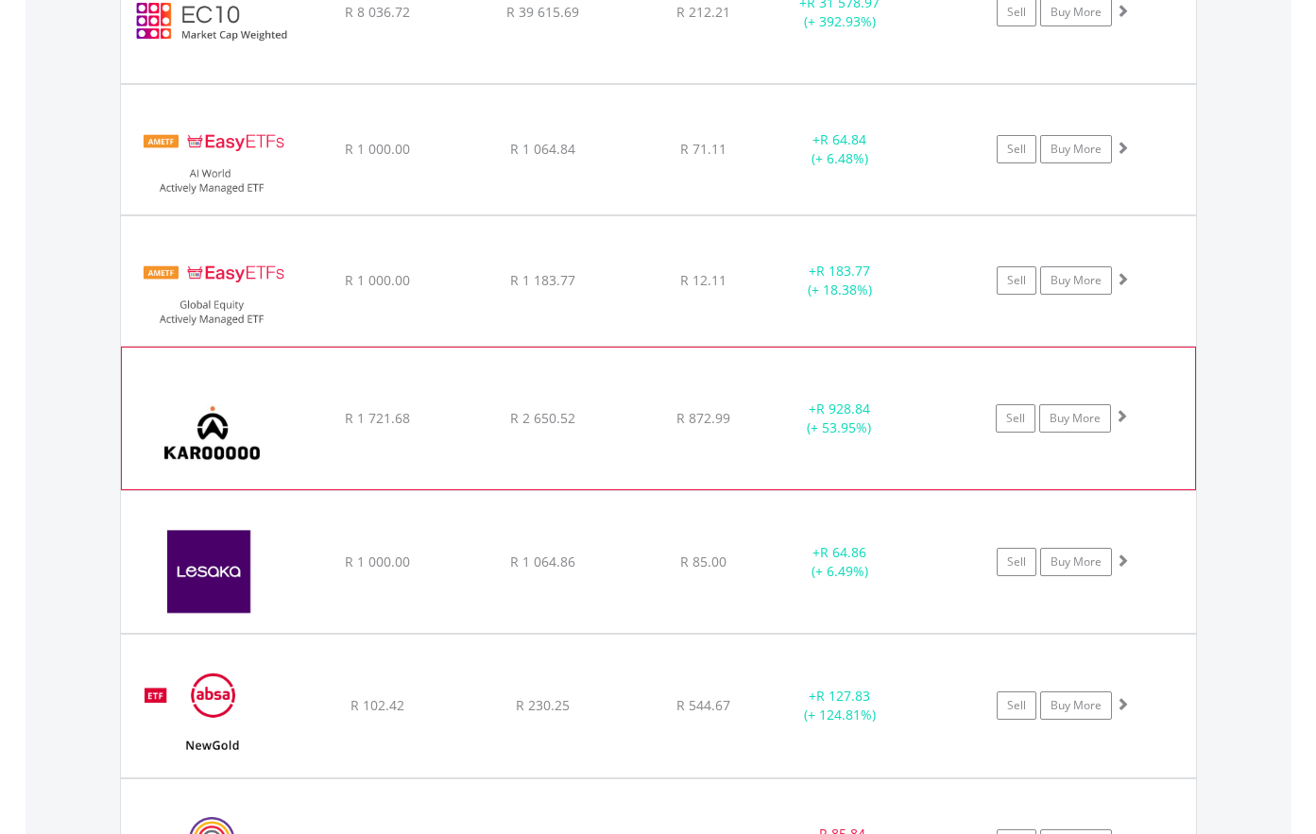
click at [223, 466] on img at bounding box center [212, 427] width 162 height 113
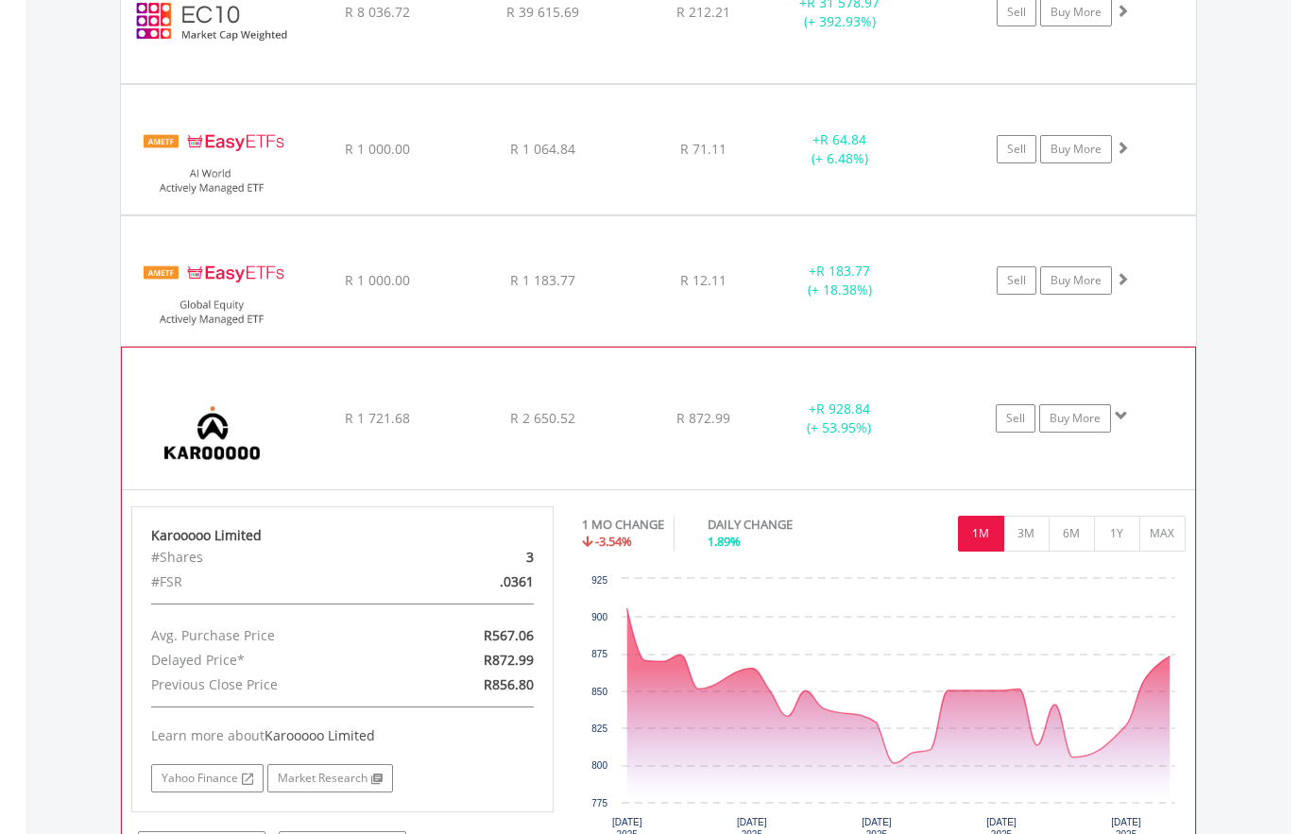
click at [251, 472] on img at bounding box center [212, 427] width 162 height 113
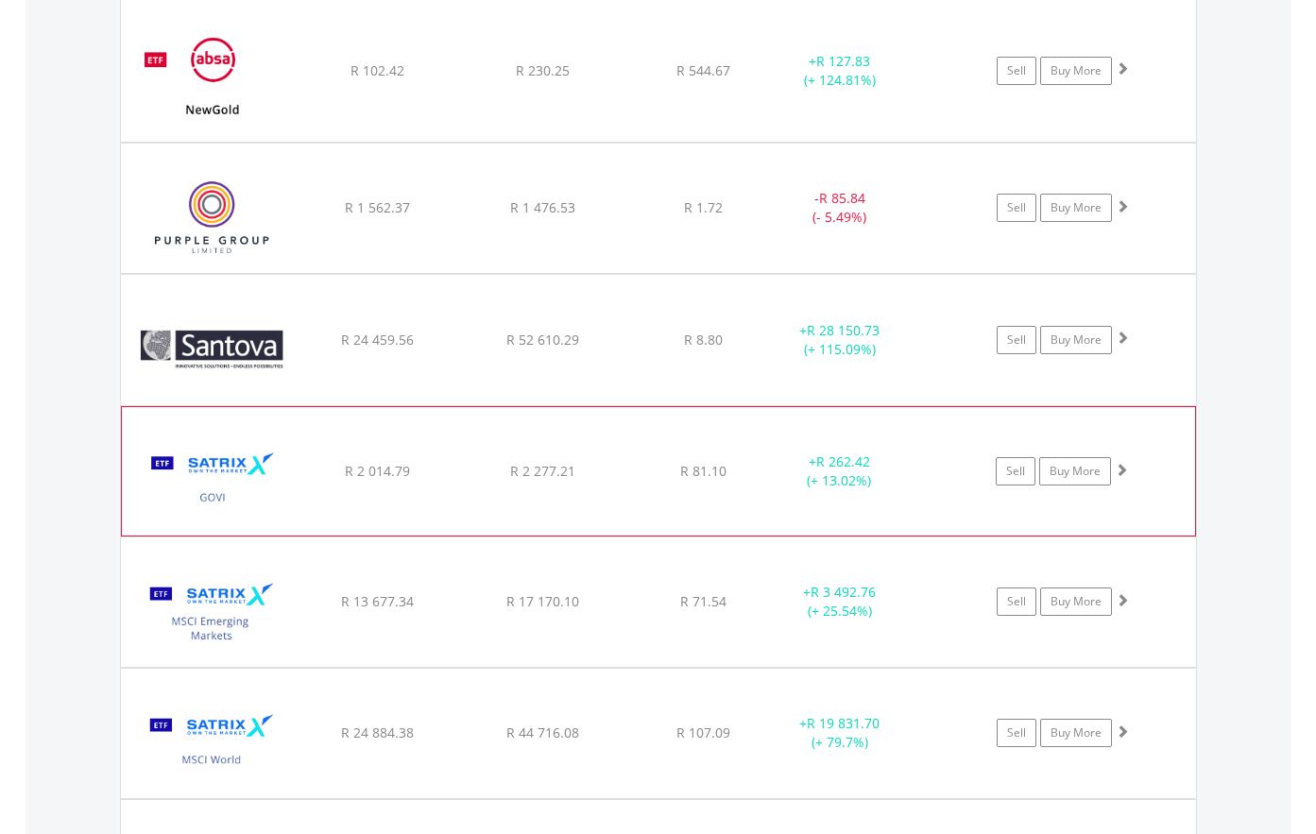
scroll to position [2421, 0]
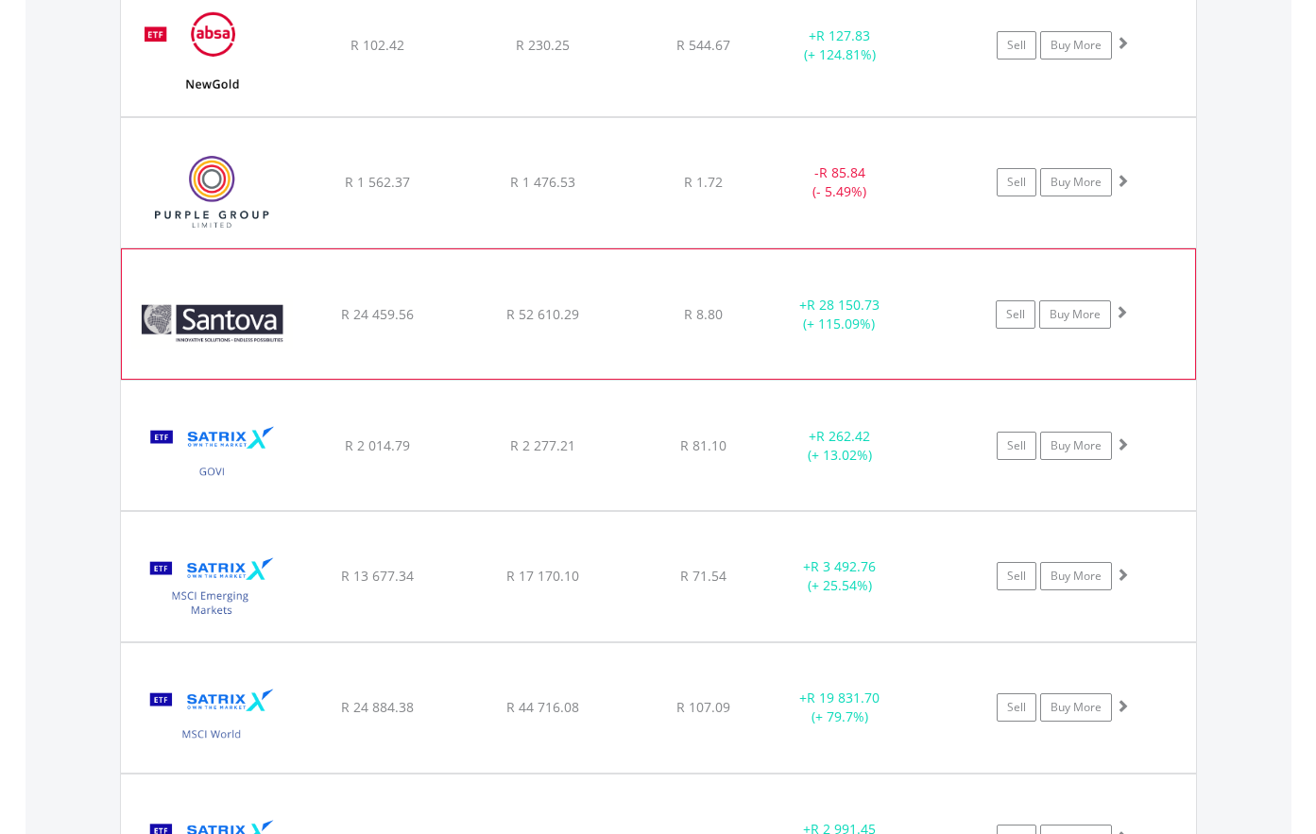
click at [234, 366] on img at bounding box center [212, 324] width 162 height 102
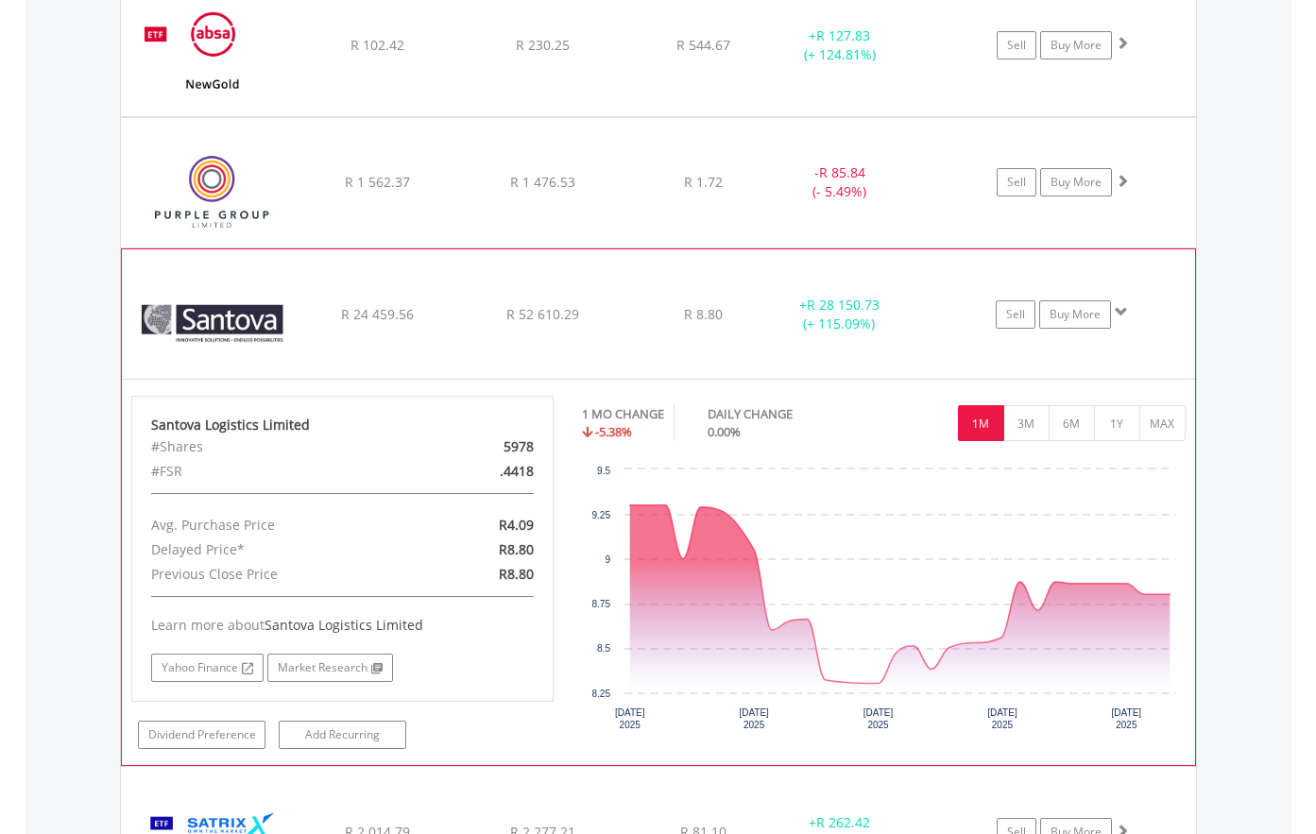
click at [229, 369] on img at bounding box center [212, 324] width 162 height 102
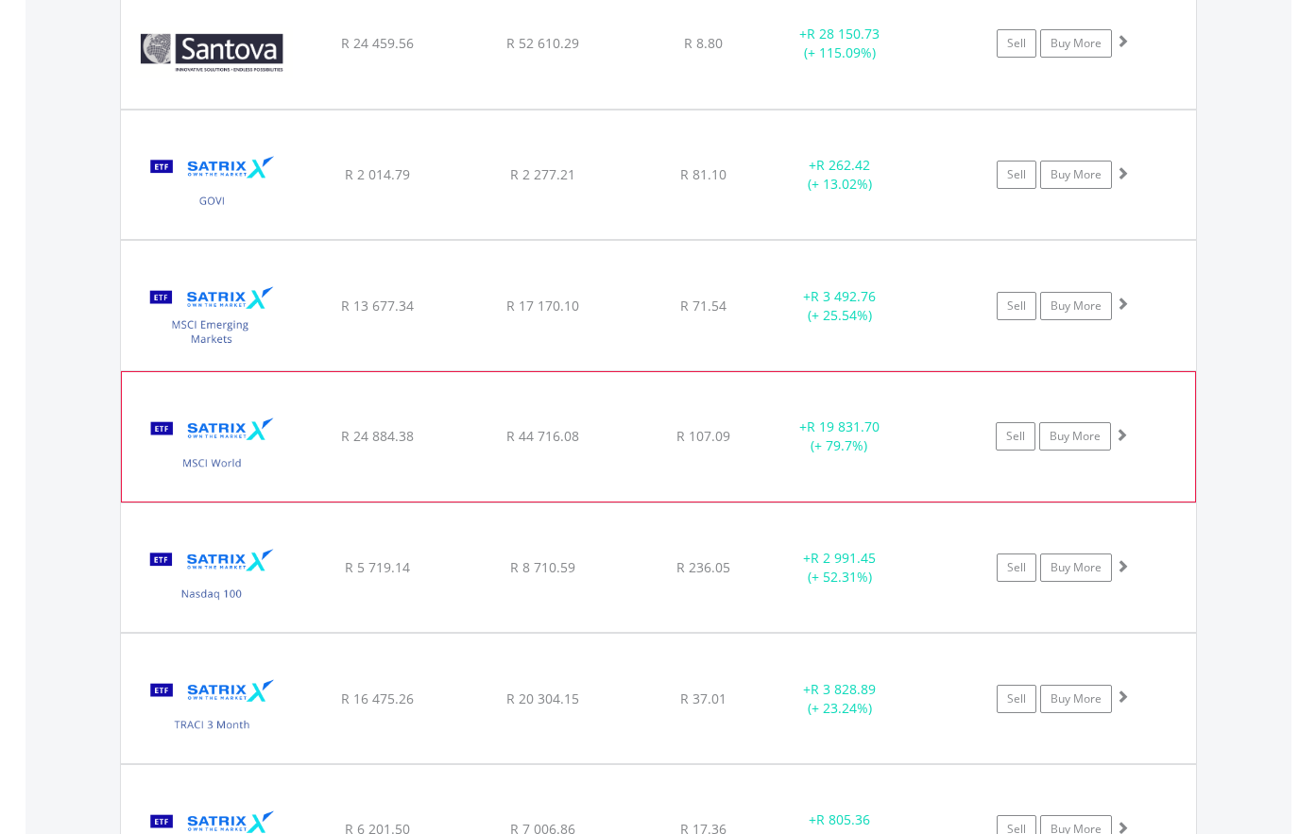
scroll to position [2705, 0]
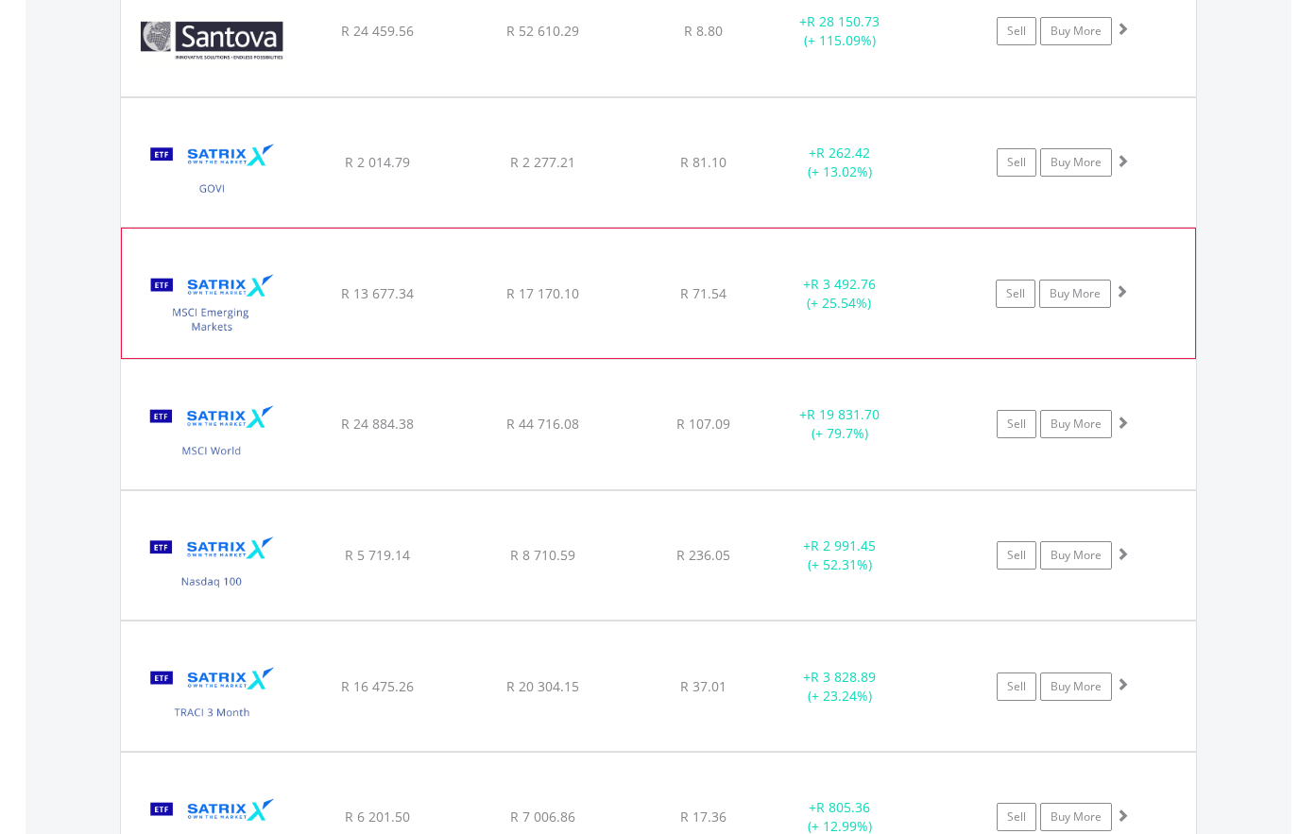
click at [215, 329] on img at bounding box center [212, 302] width 162 height 100
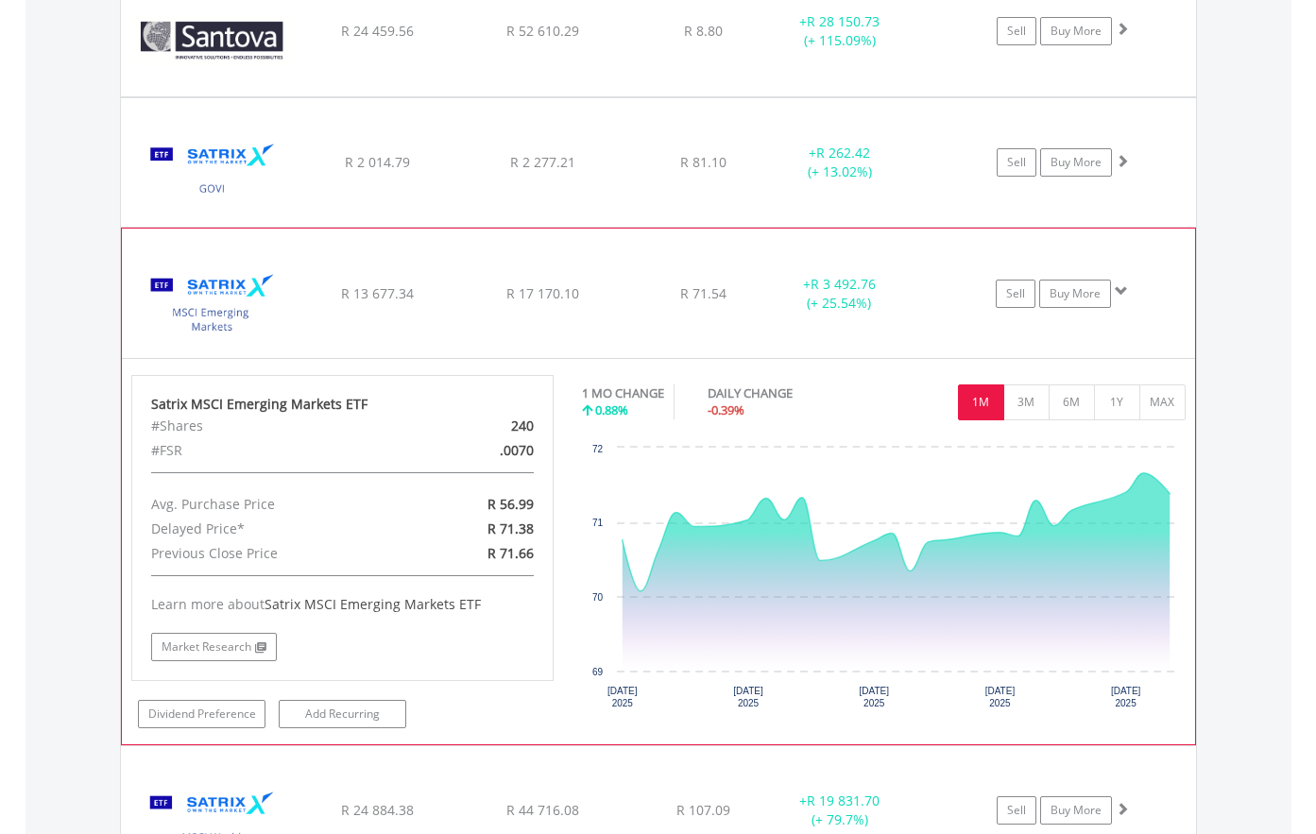
click at [217, 329] on img at bounding box center [212, 302] width 162 height 100
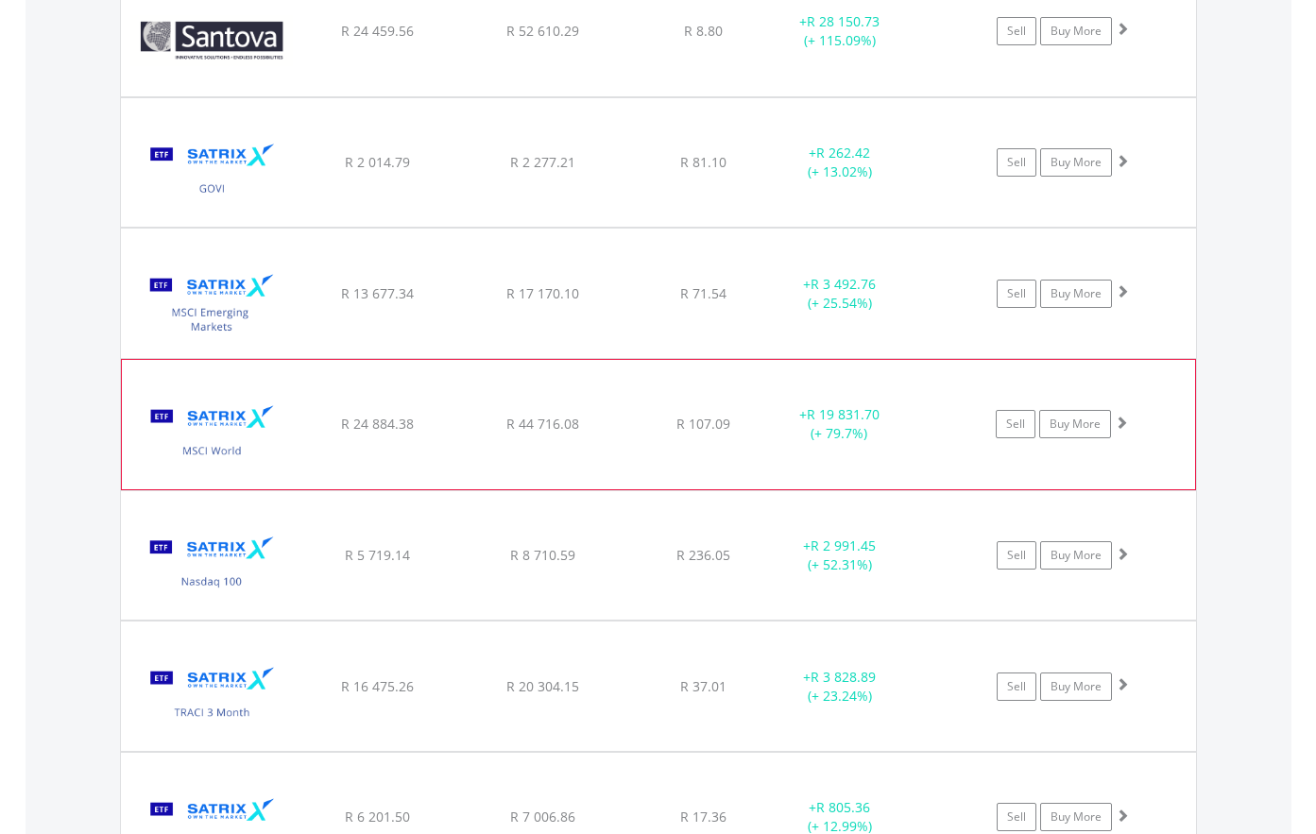
click at [227, 452] on img at bounding box center [212, 434] width 162 height 100
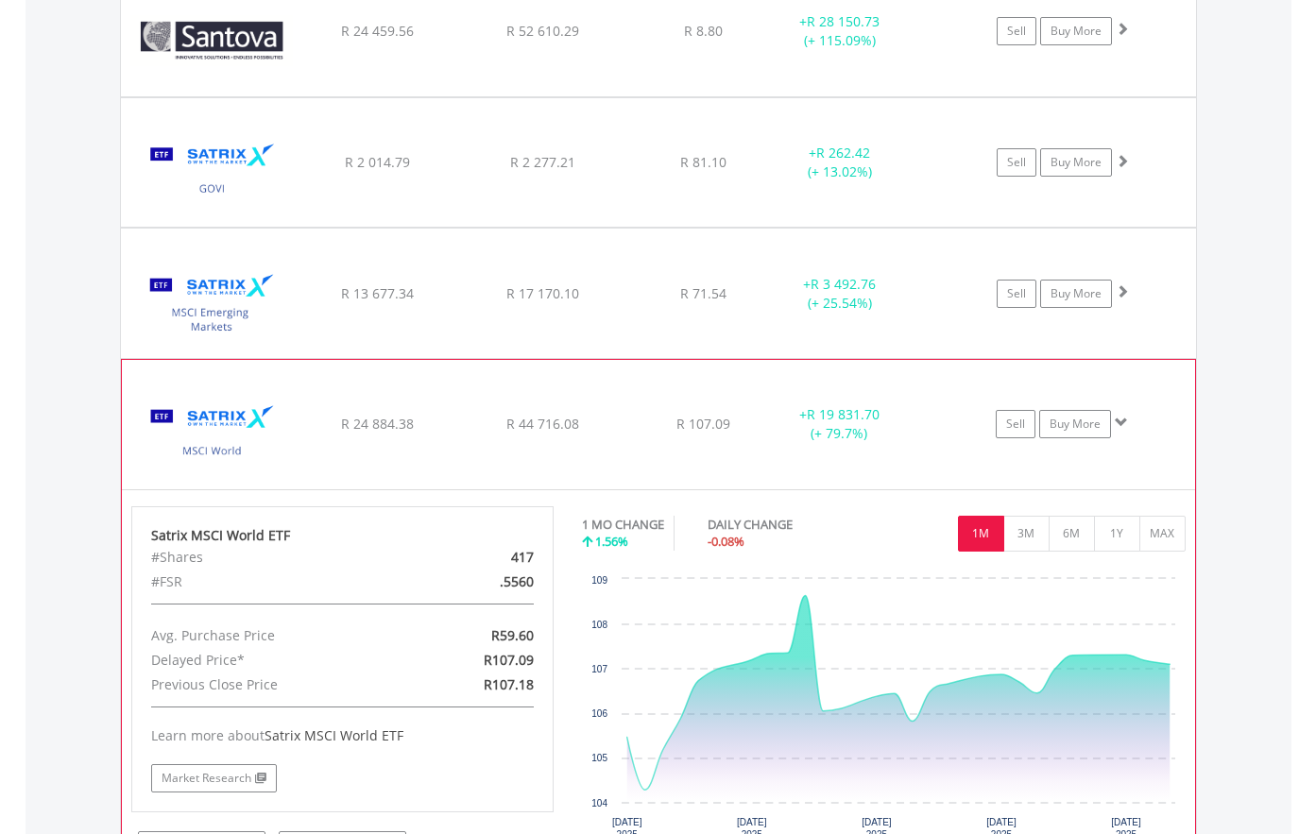
click at [215, 451] on img at bounding box center [212, 434] width 162 height 100
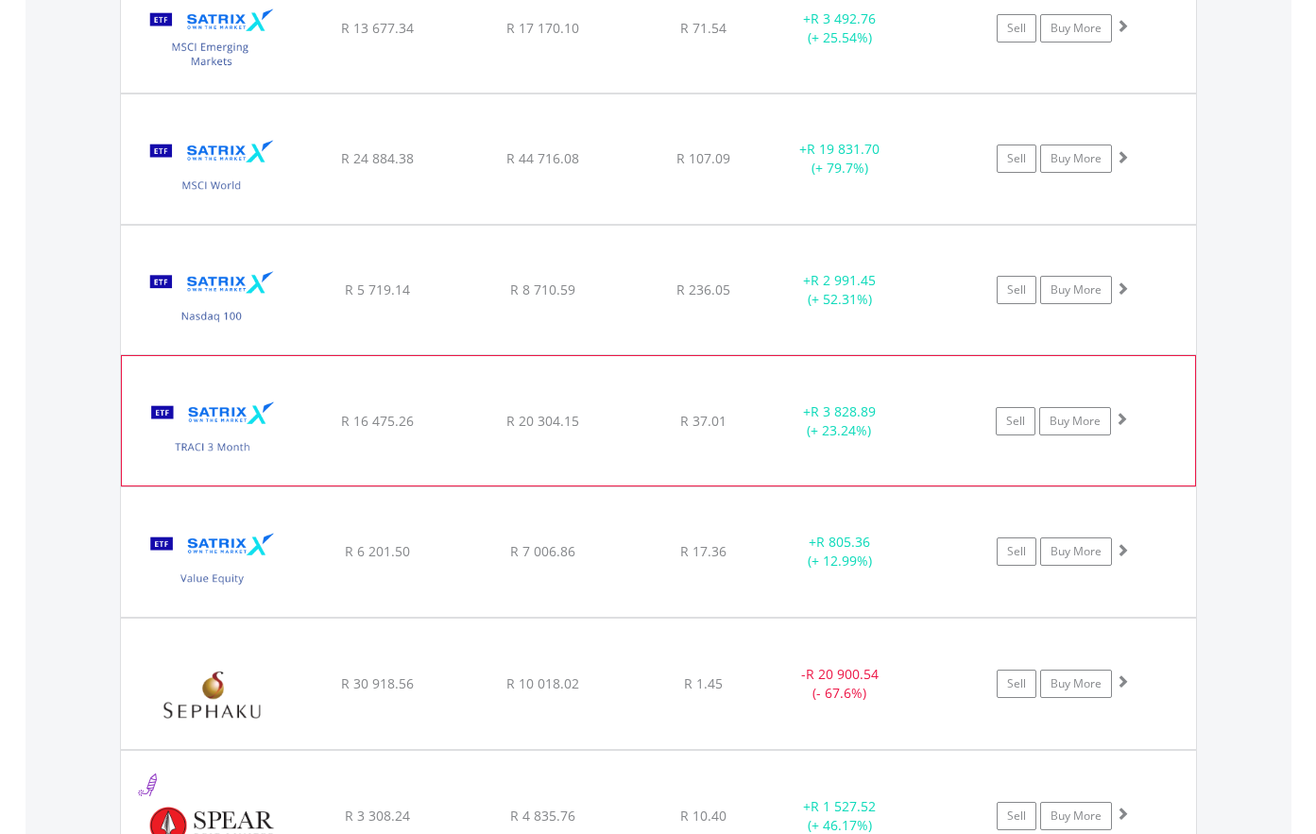
scroll to position [2988, 0]
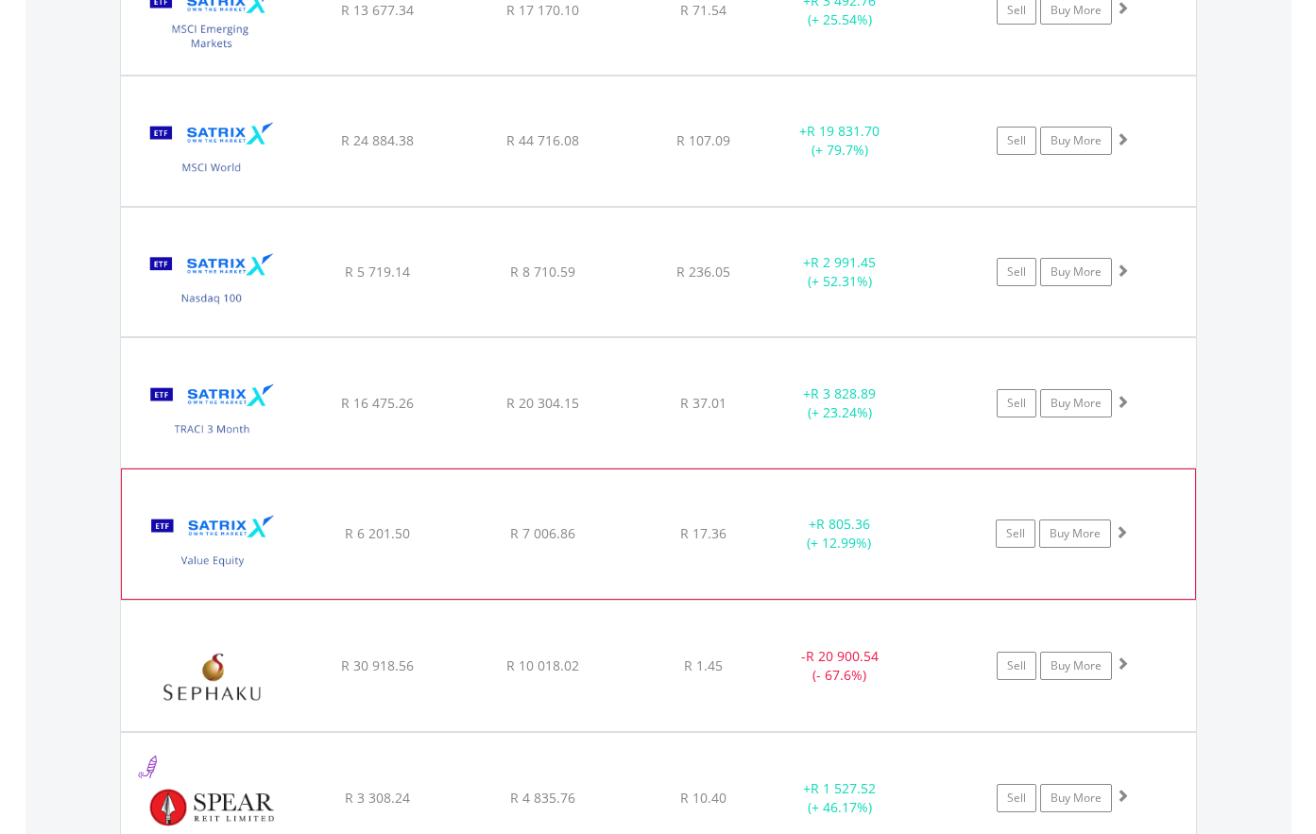
click at [213, 564] on img at bounding box center [212, 543] width 162 height 100
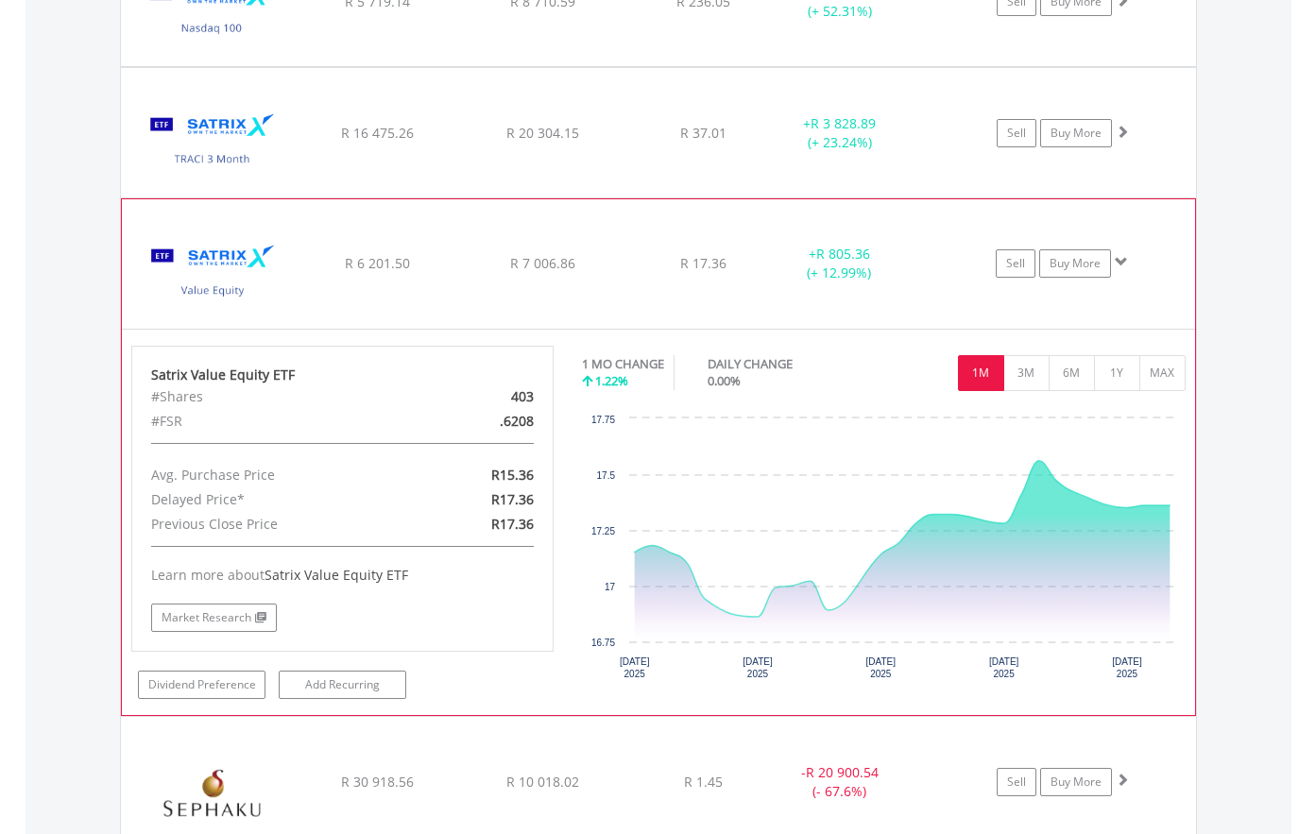
scroll to position [3272, 0]
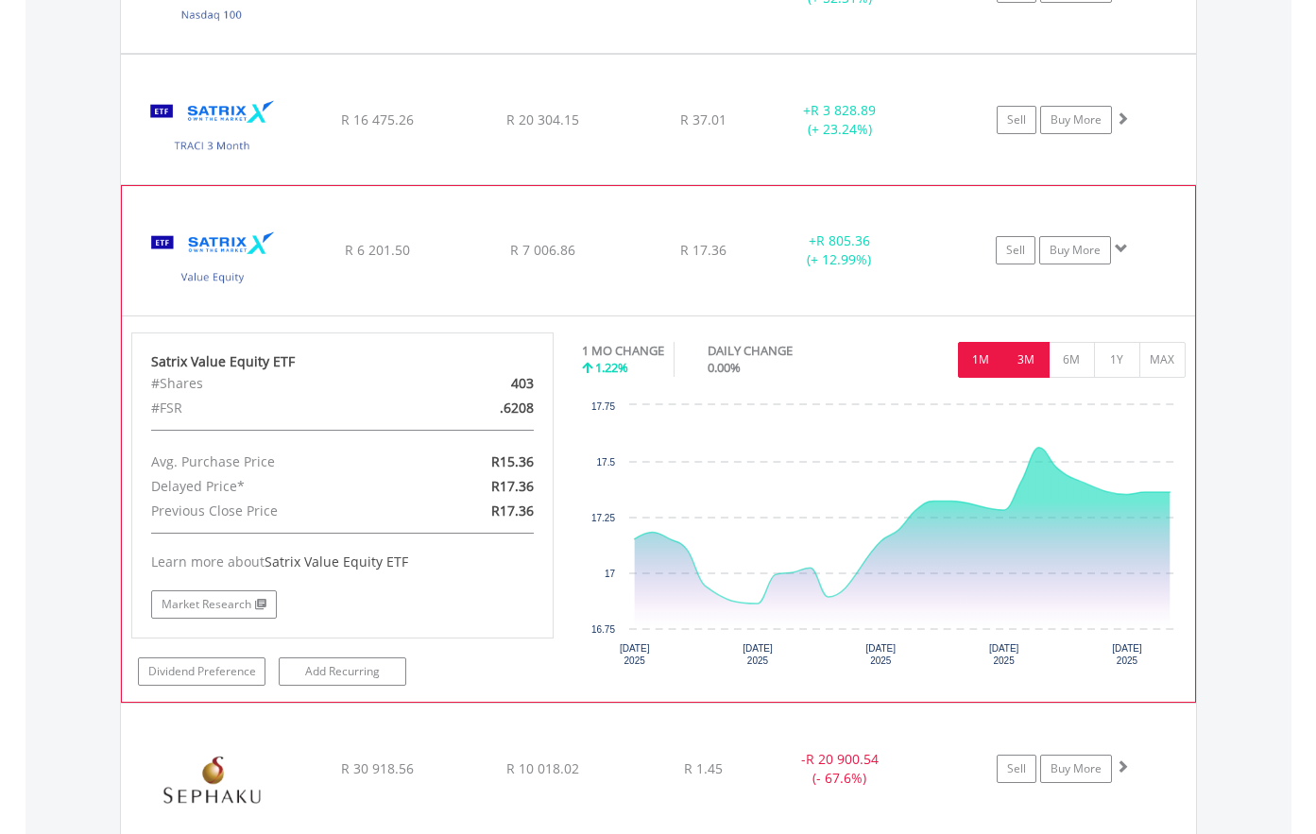
click at [1034, 360] on button "3M" at bounding box center [1026, 360] width 46 height 36
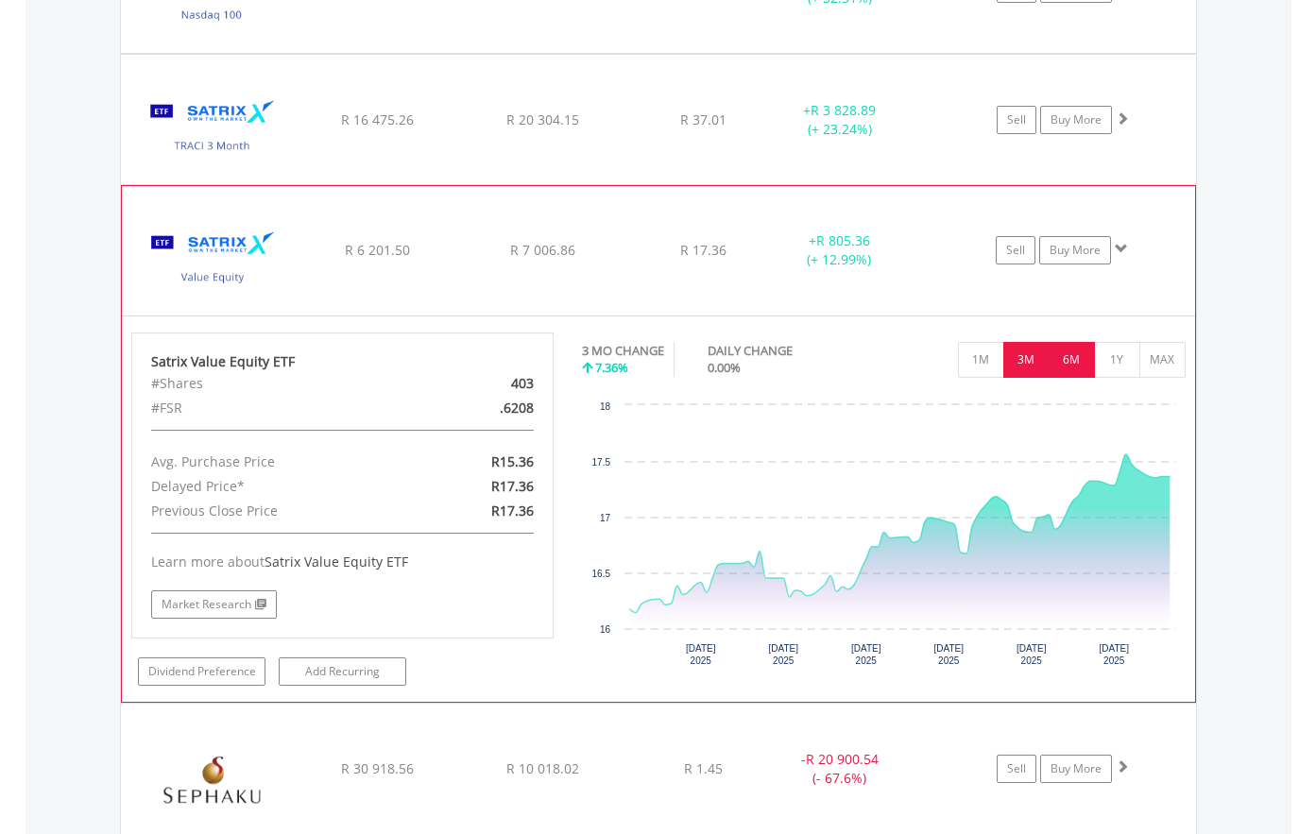
click at [1078, 358] on button "6M" at bounding box center [1072, 360] width 46 height 36
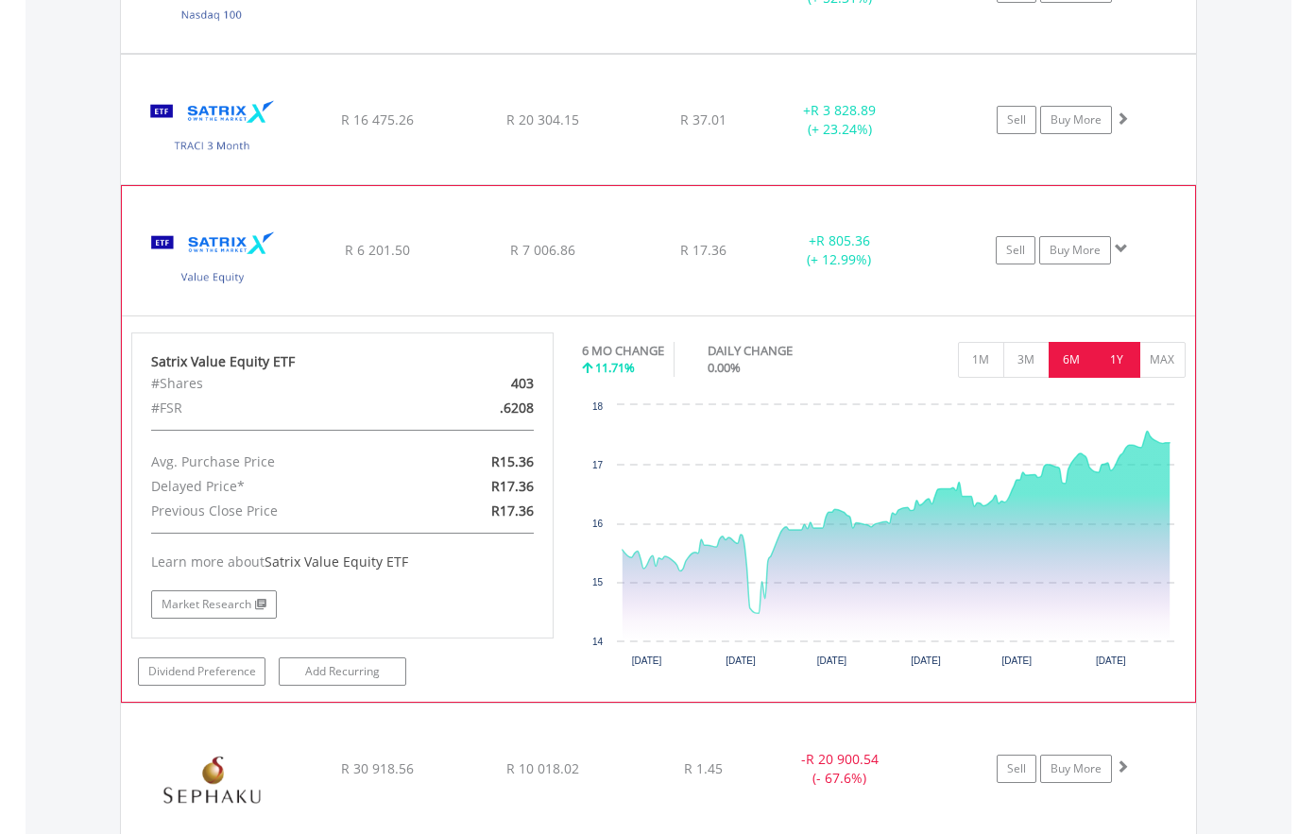
click at [1114, 356] on button "1Y" at bounding box center [1117, 360] width 46 height 36
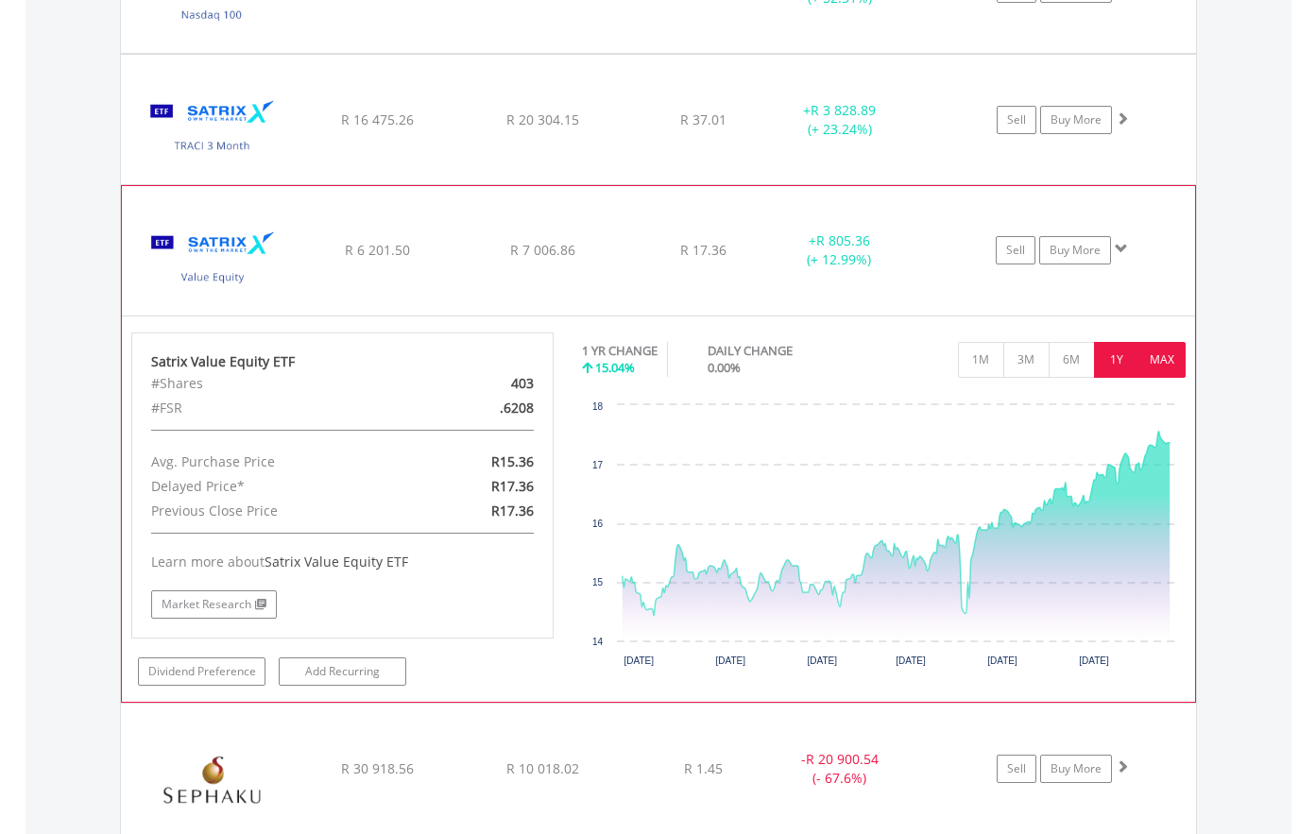
click at [1167, 361] on button "MAX" at bounding box center [1162, 360] width 46 height 36
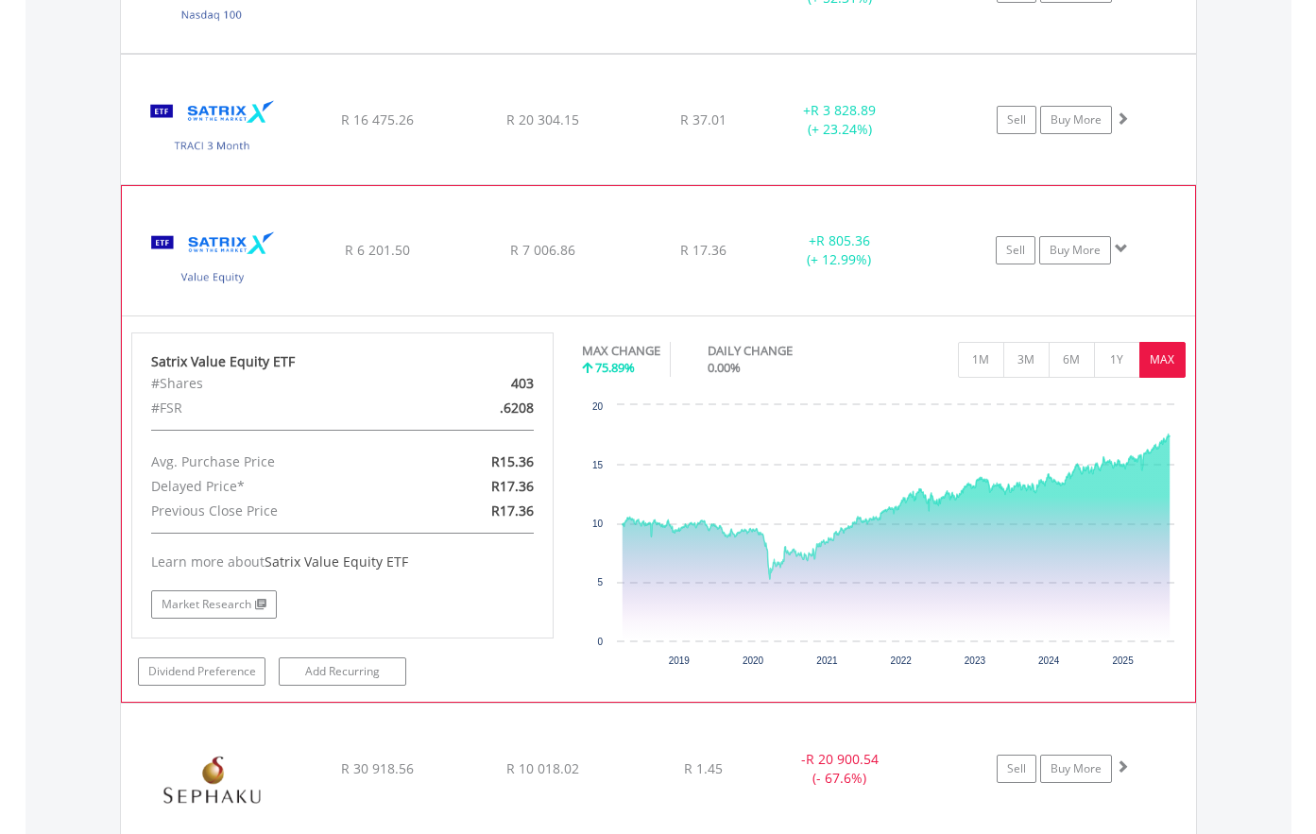
click at [222, 282] on img at bounding box center [212, 260] width 162 height 100
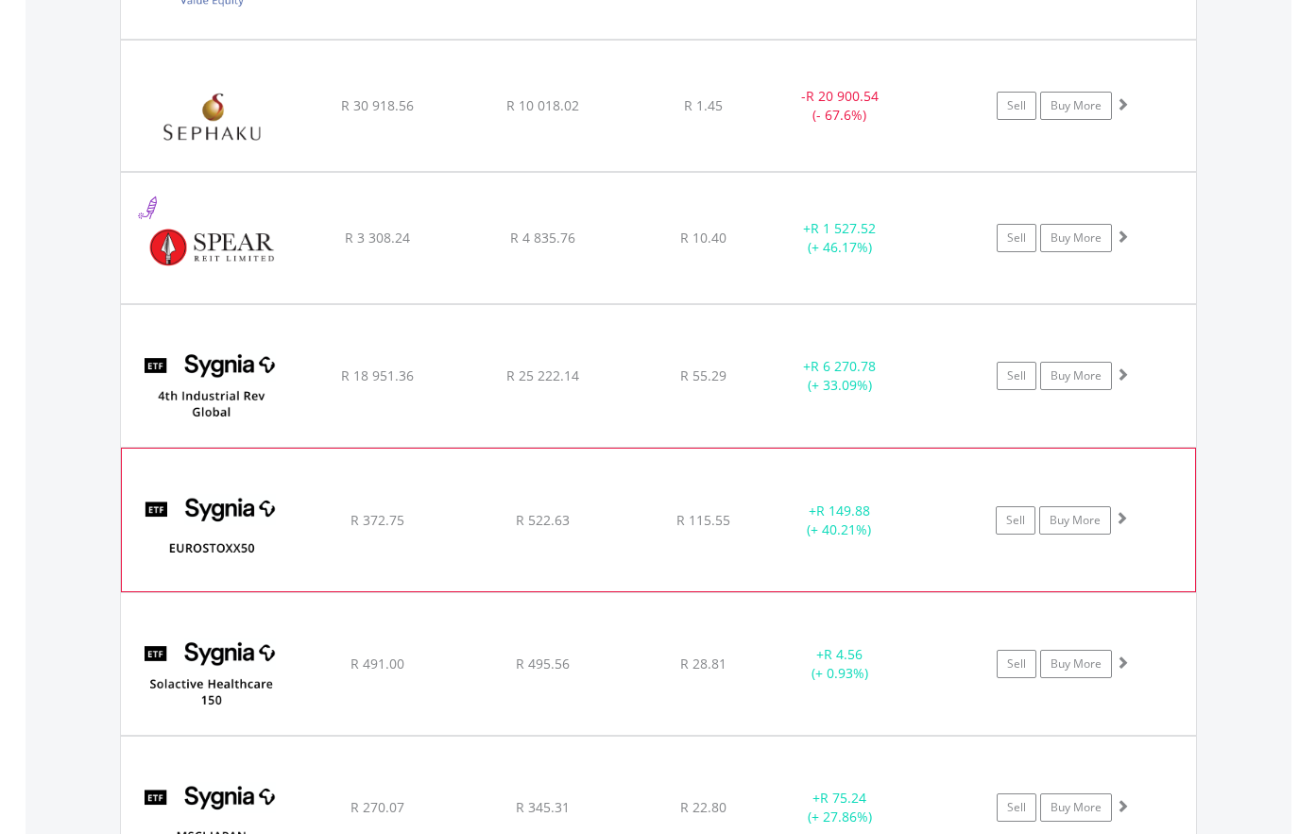
scroll to position [3555, 0]
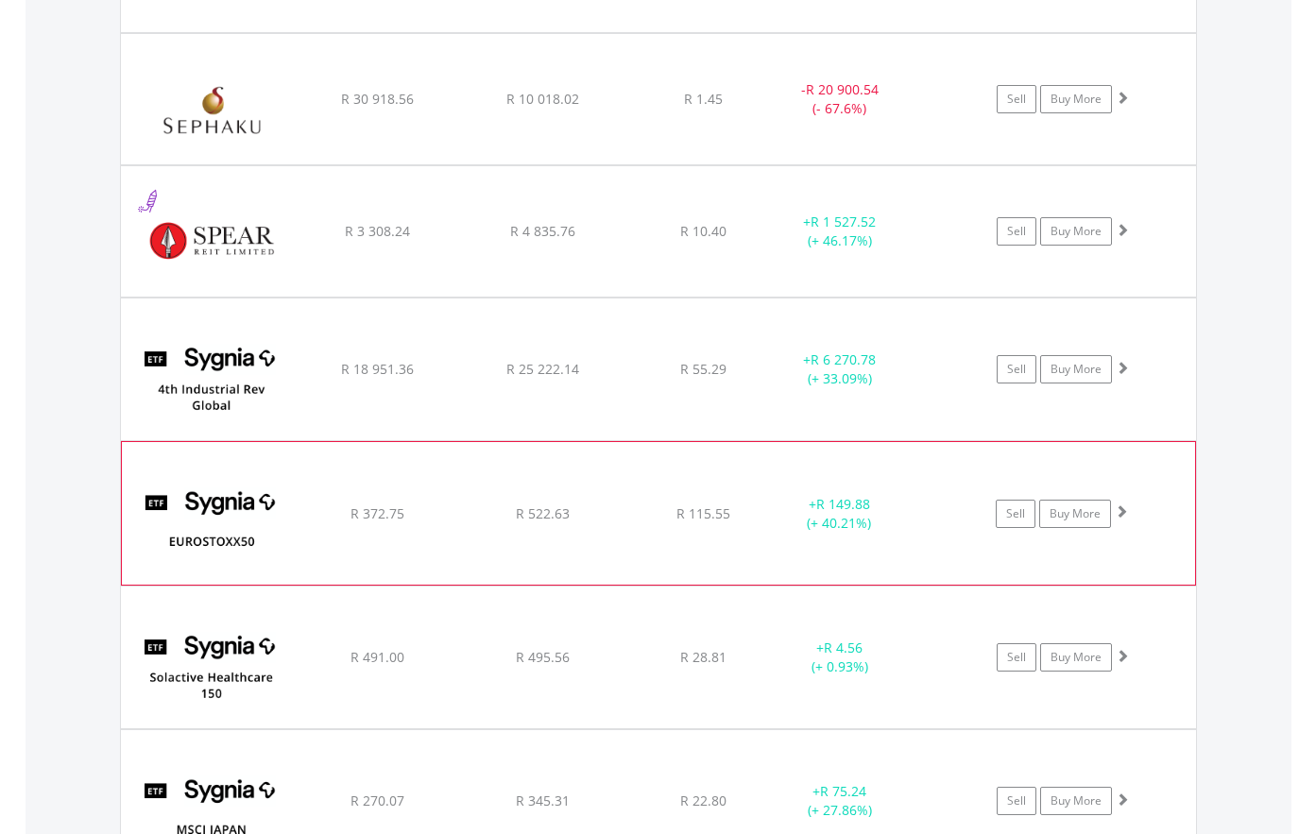
click at [223, 541] on img at bounding box center [212, 522] width 162 height 113
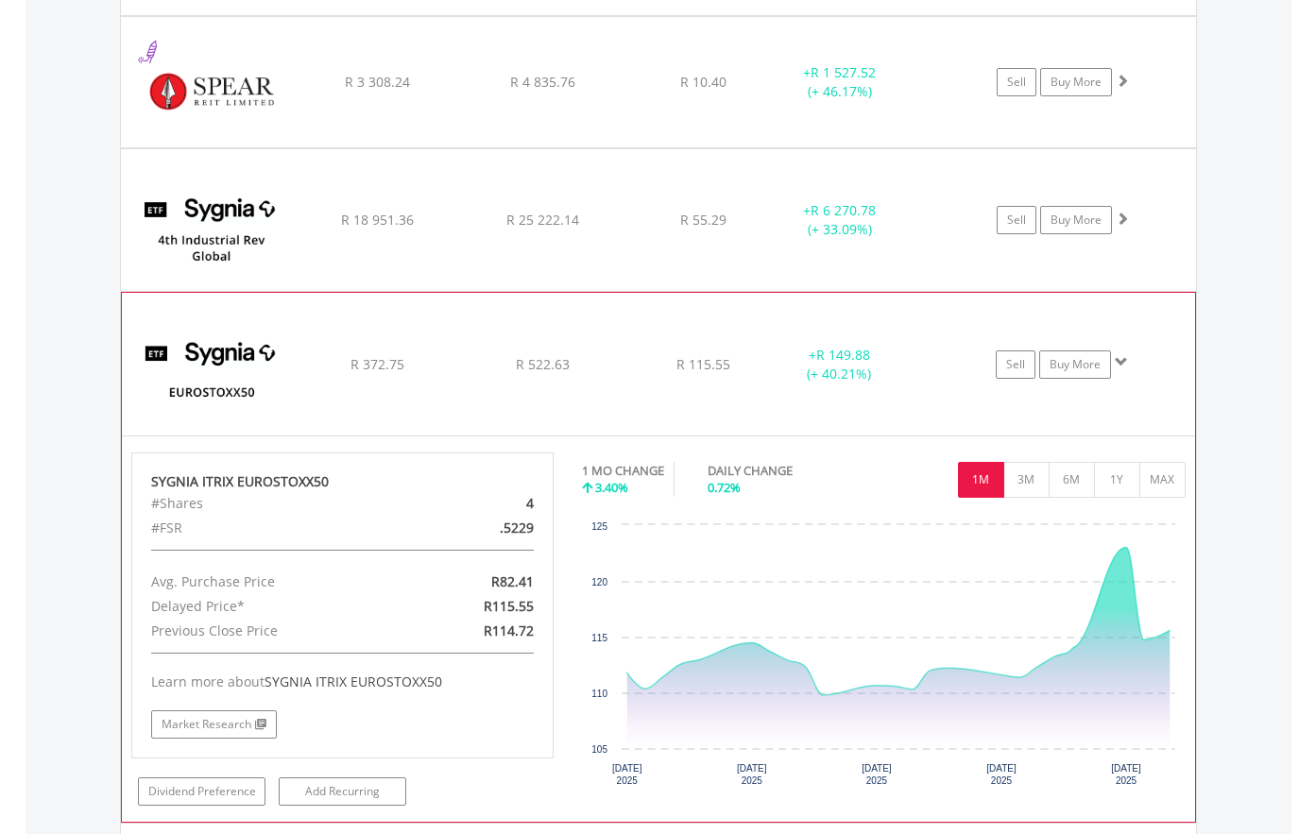
scroll to position [3838, 0]
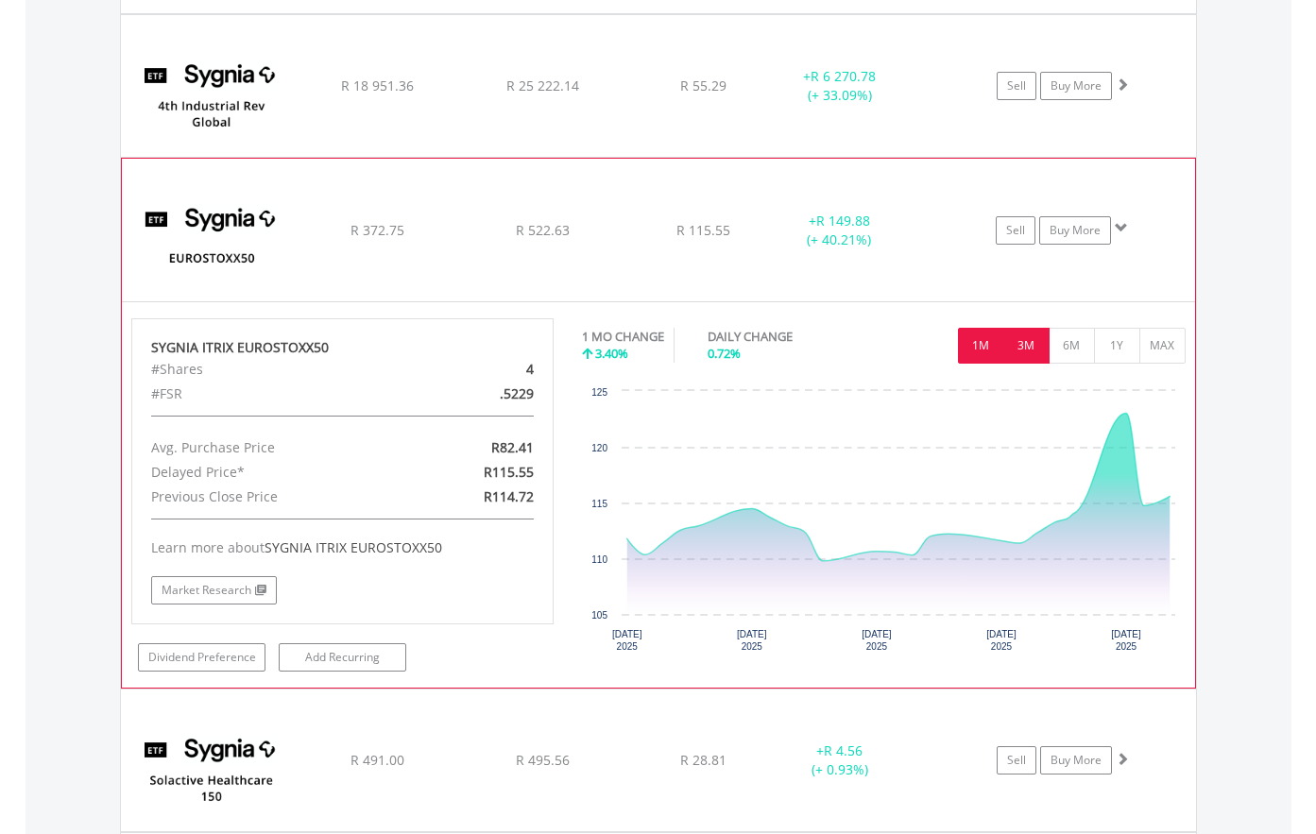
click at [1032, 344] on button "3M" at bounding box center [1026, 346] width 46 height 36
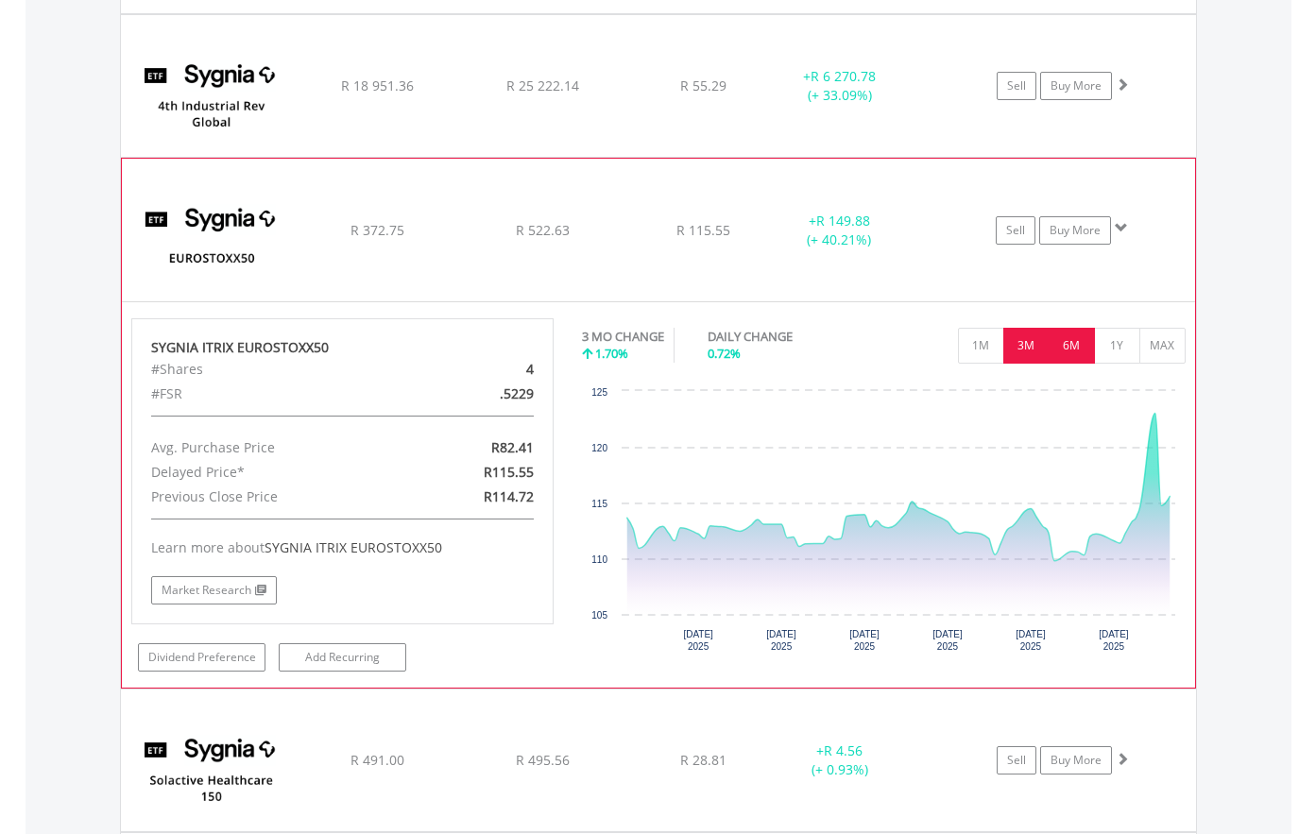
click at [1071, 350] on button "6M" at bounding box center [1072, 346] width 46 height 36
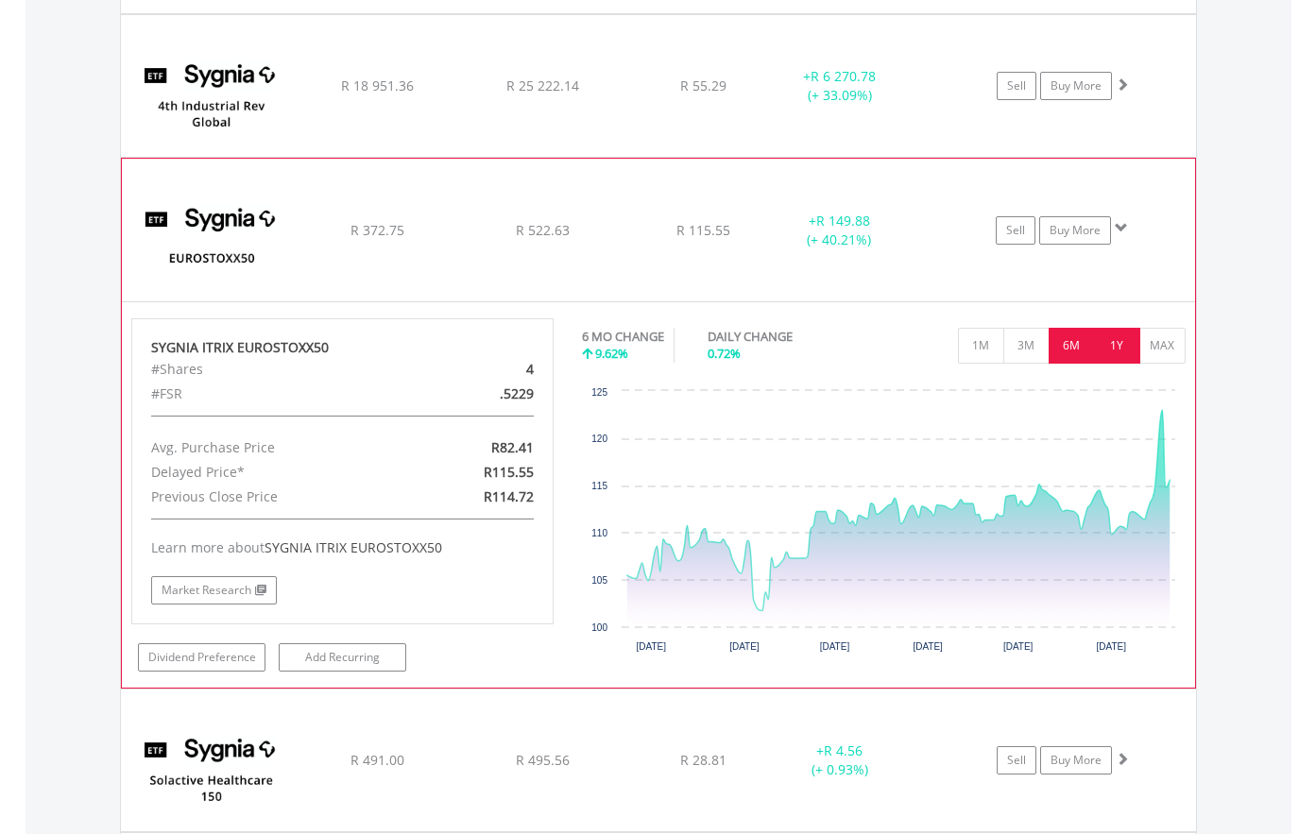
click at [1119, 348] on button "1Y" at bounding box center [1117, 346] width 46 height 36
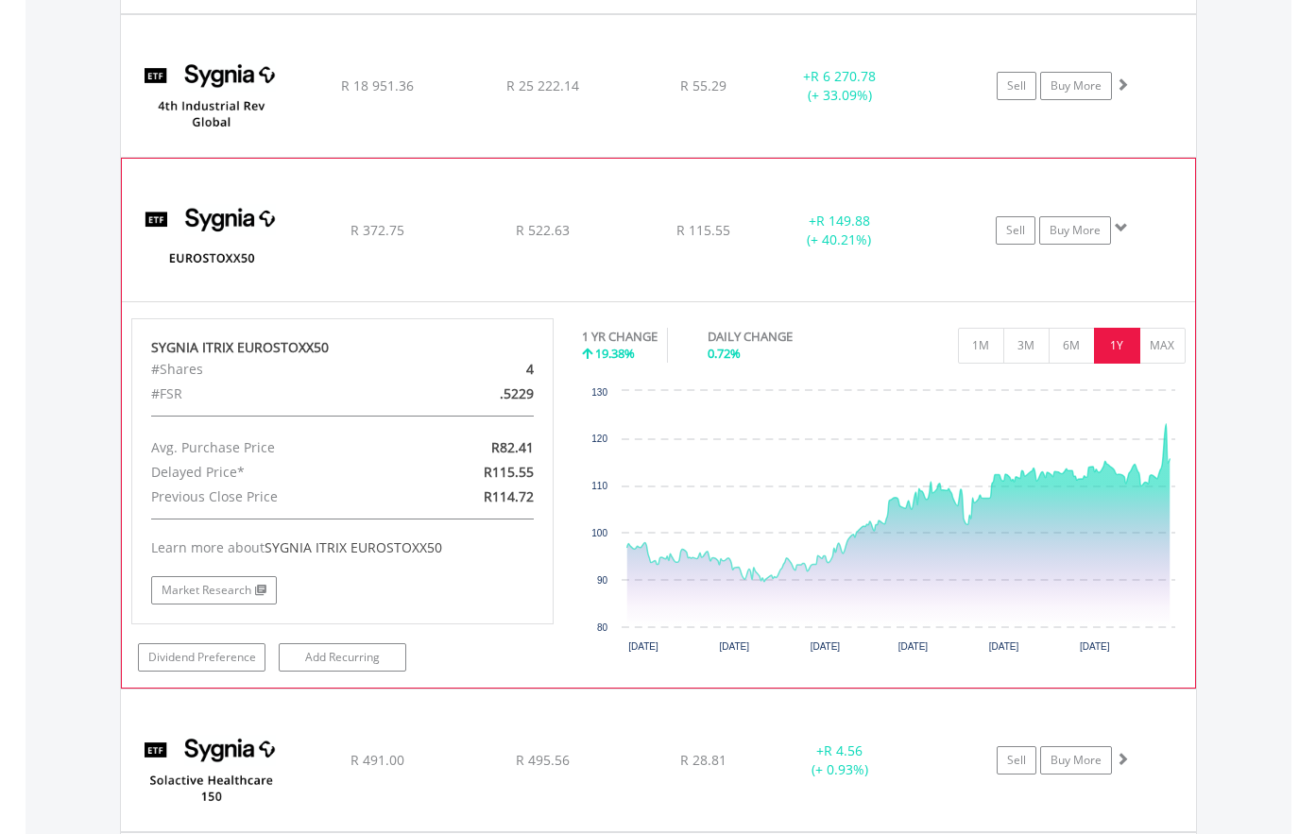
click at [212, 255] on img at bounding box center [212, 238] width 162 height 113
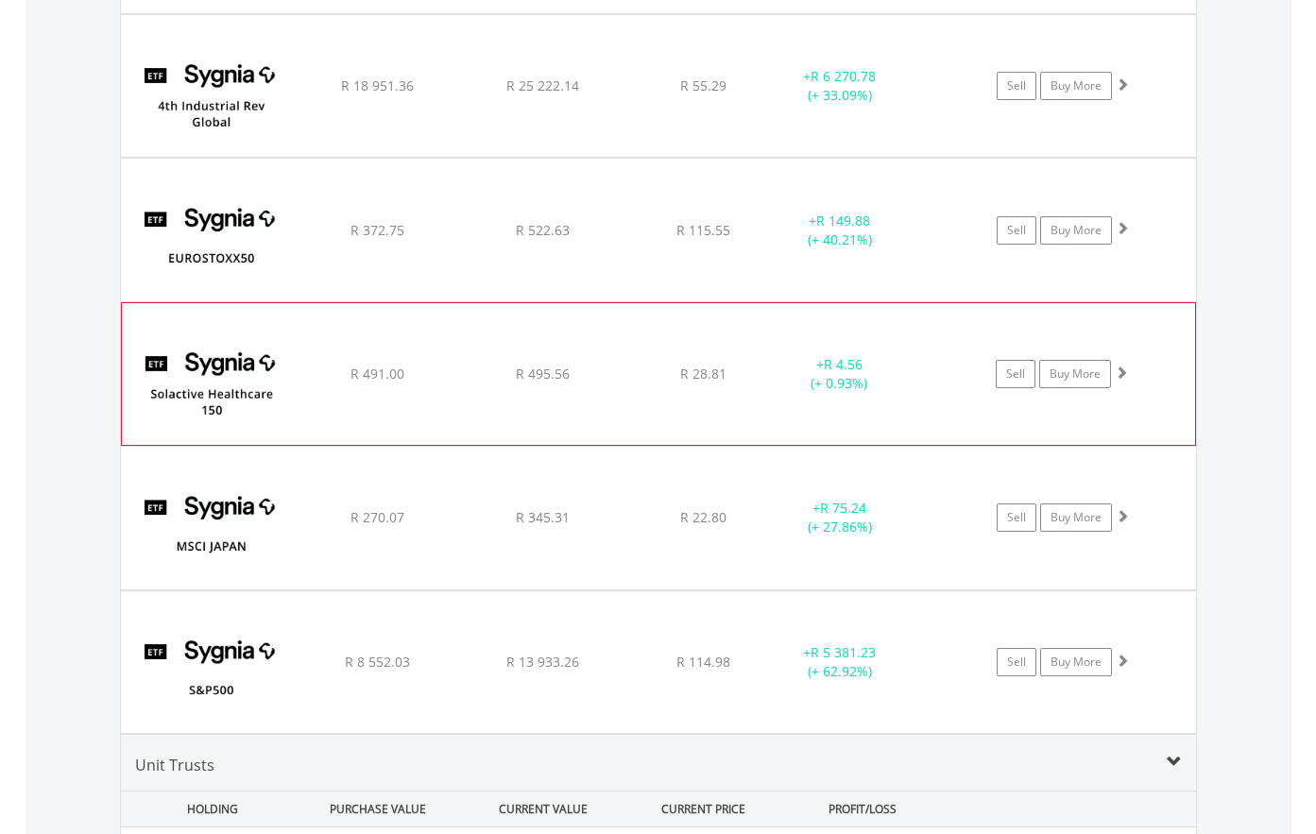
click at [231, 392] on img at bounding box center [212, 383] width 162 height 113
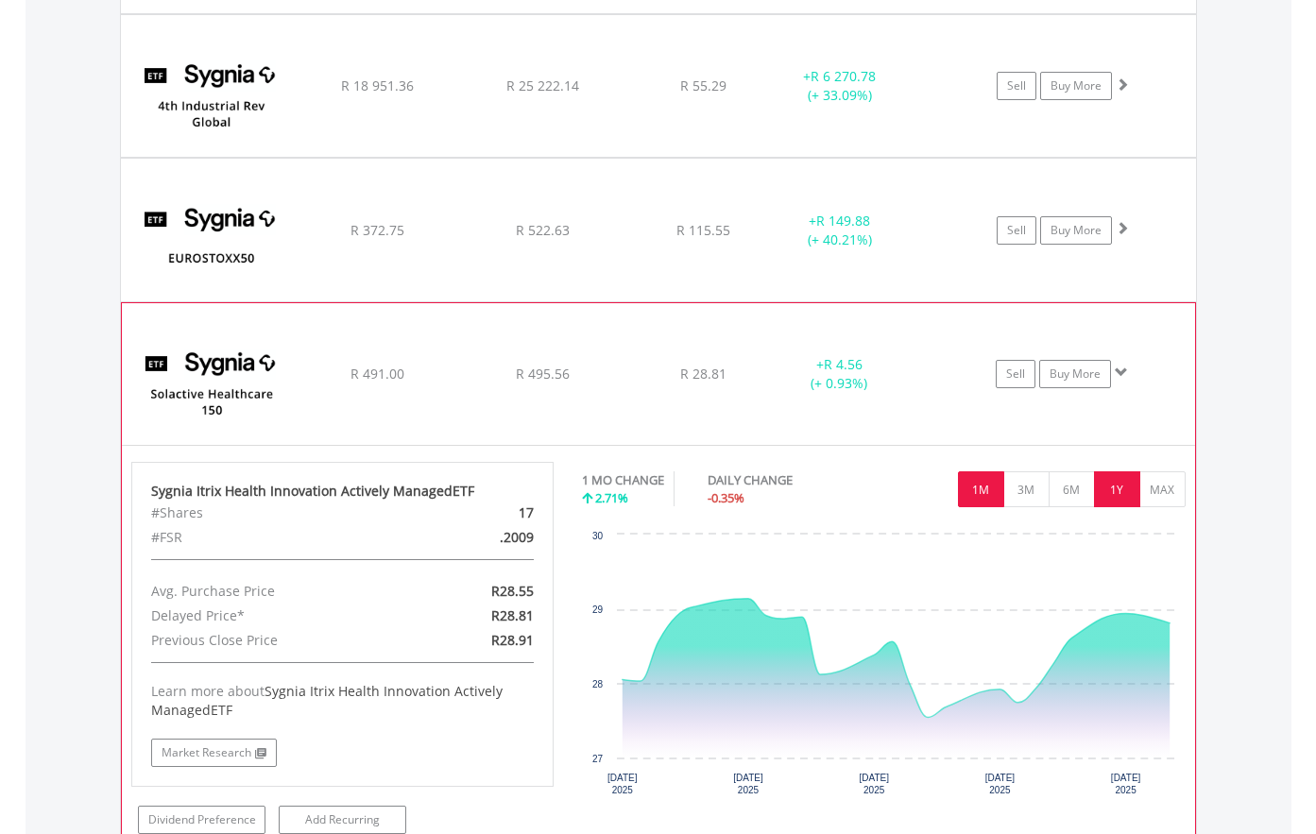
click at [1126, 489] on button "1Y" at bounding box center [1117, 489] width 46 height 36
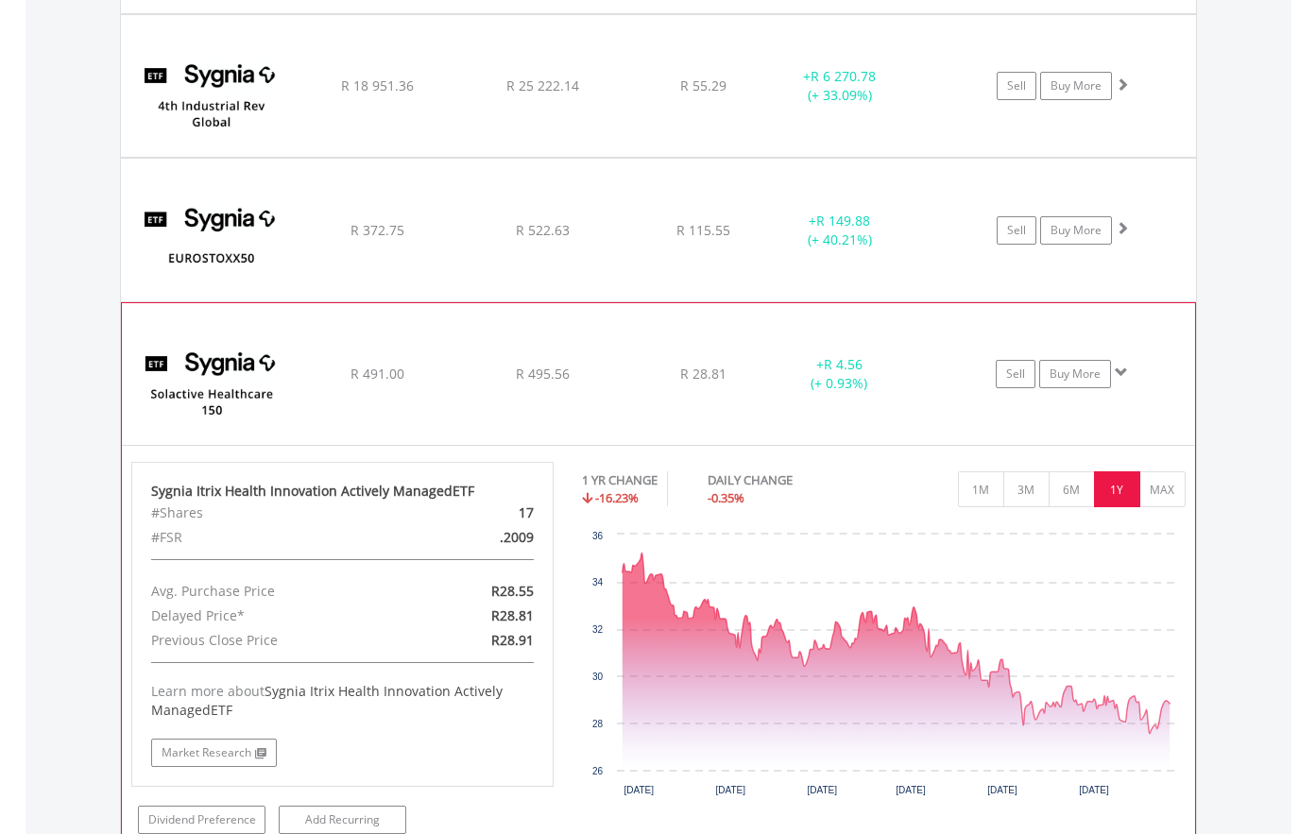
click at [211, 405] on img at bounding box center [212, 383] width 162 height 113
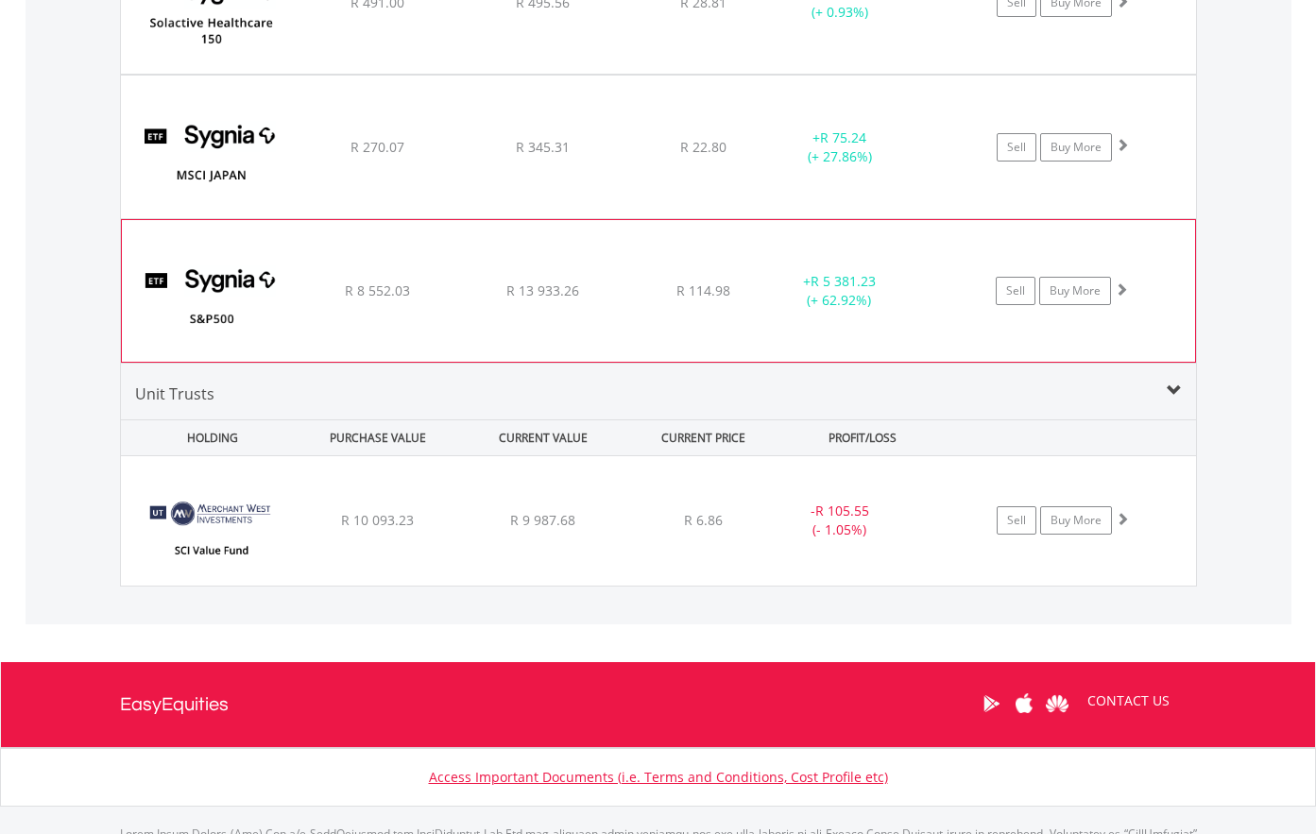
scroll to position [4216, 0]
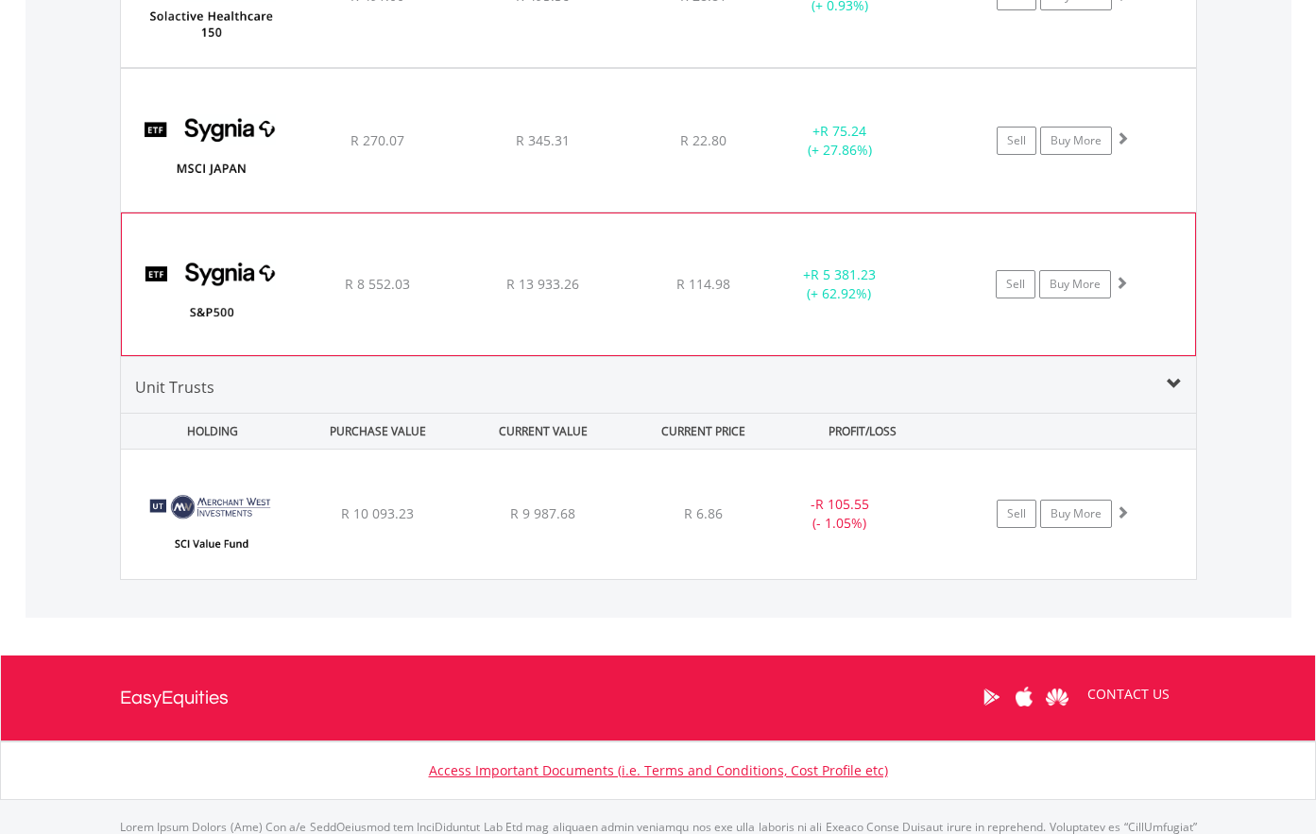
click at [215, 313] on img at bounding box center [212, 293] width 162 height 113
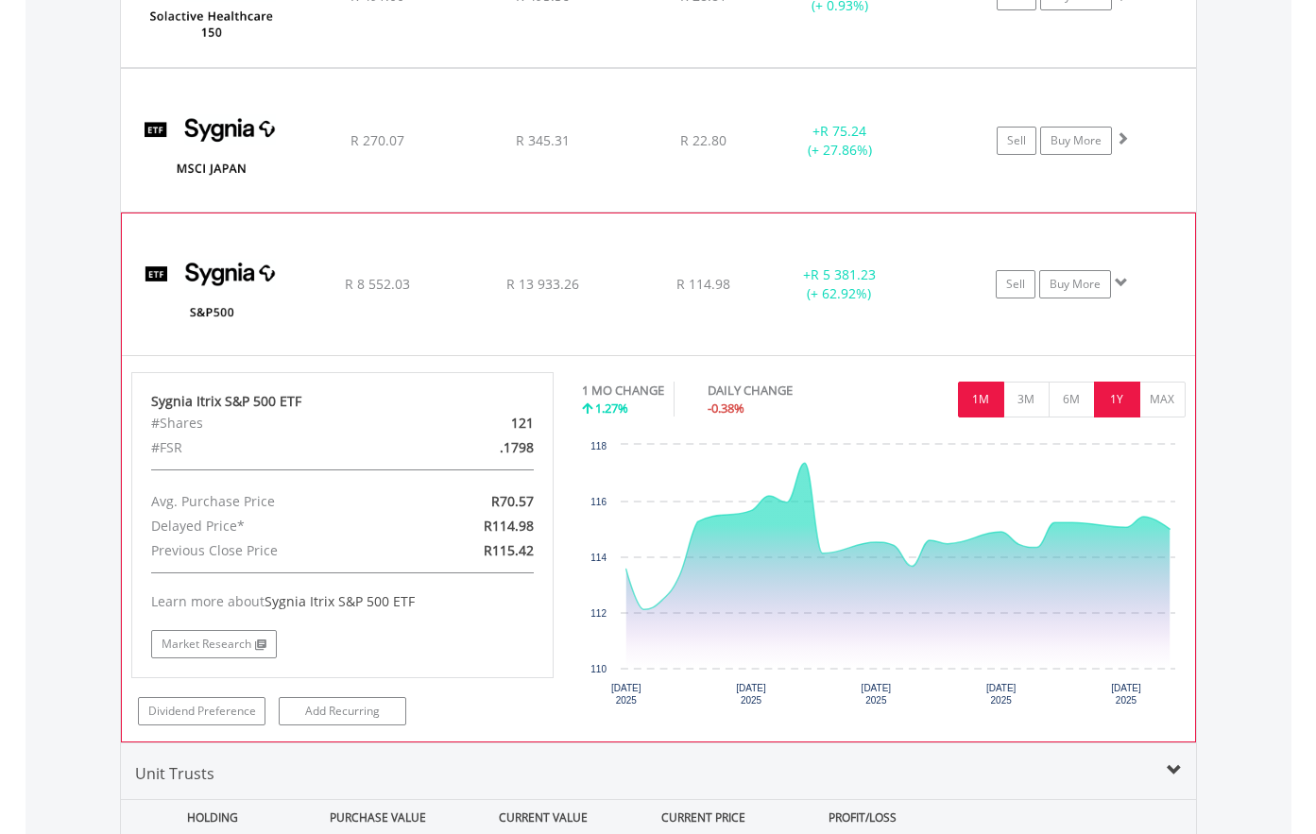
click at [1123, 392] on button "1Y" at bounding box center [1117, 400] width 46 height 36
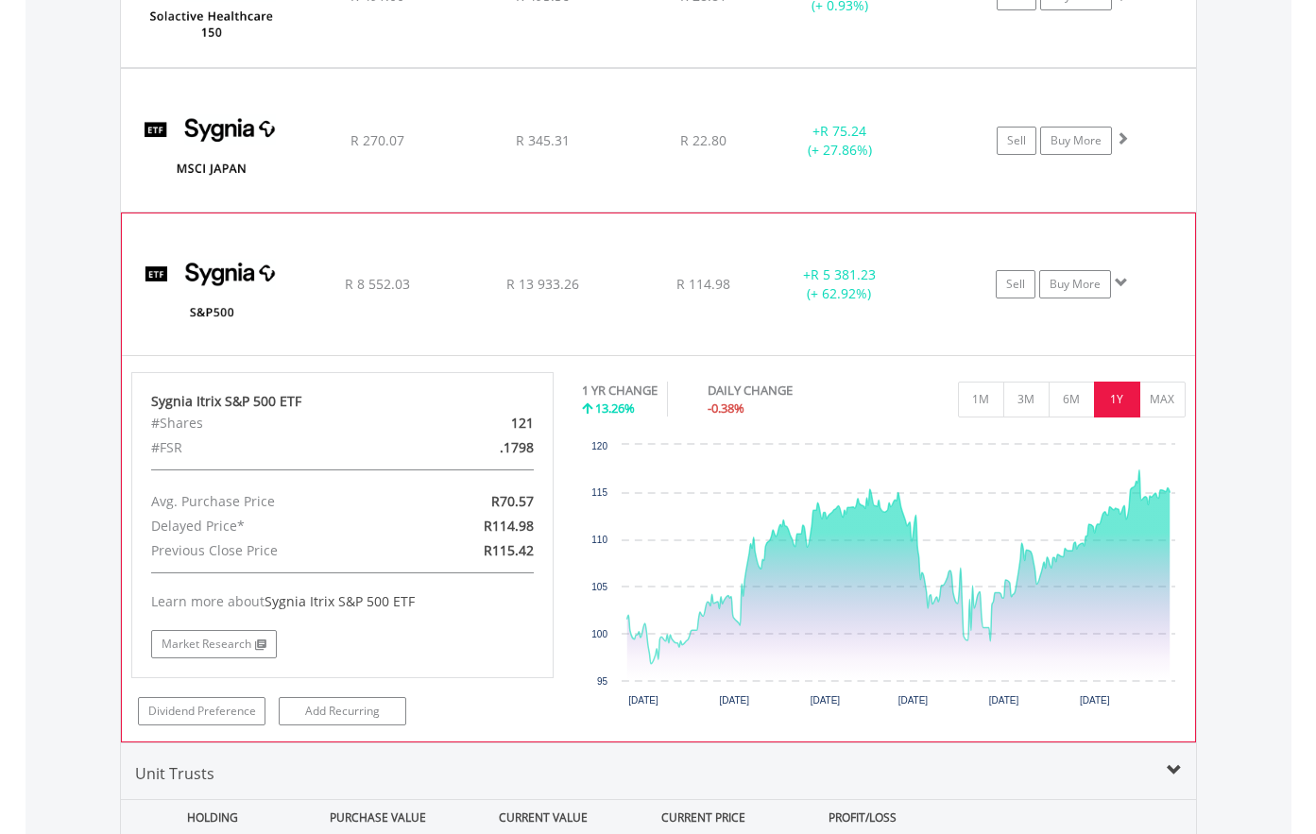
click at [226, 309] on img at bounding box center [212, 293] width 162 height 113
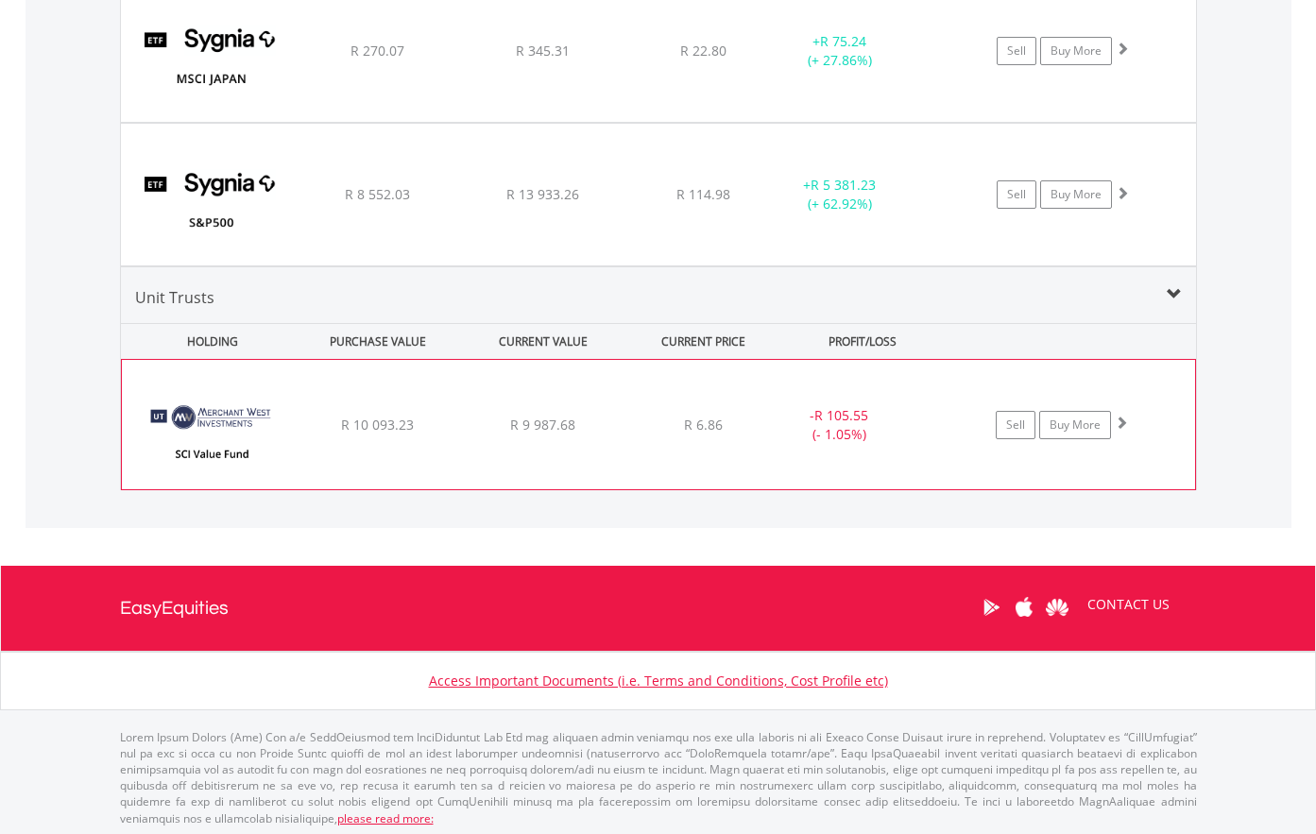
scroll to position [4311, 0]
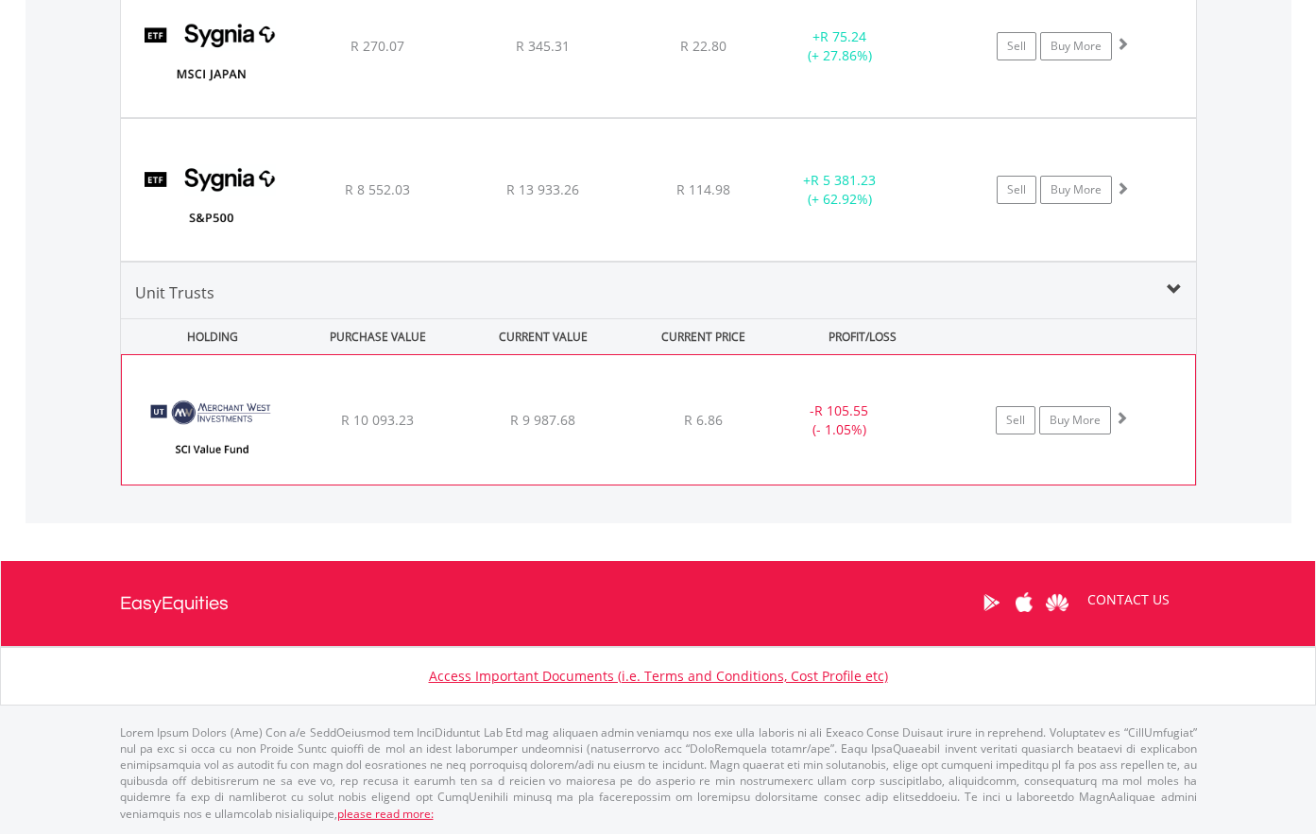
click at [234, 447] on img at bounding box center [212, 429] width 162 height 100
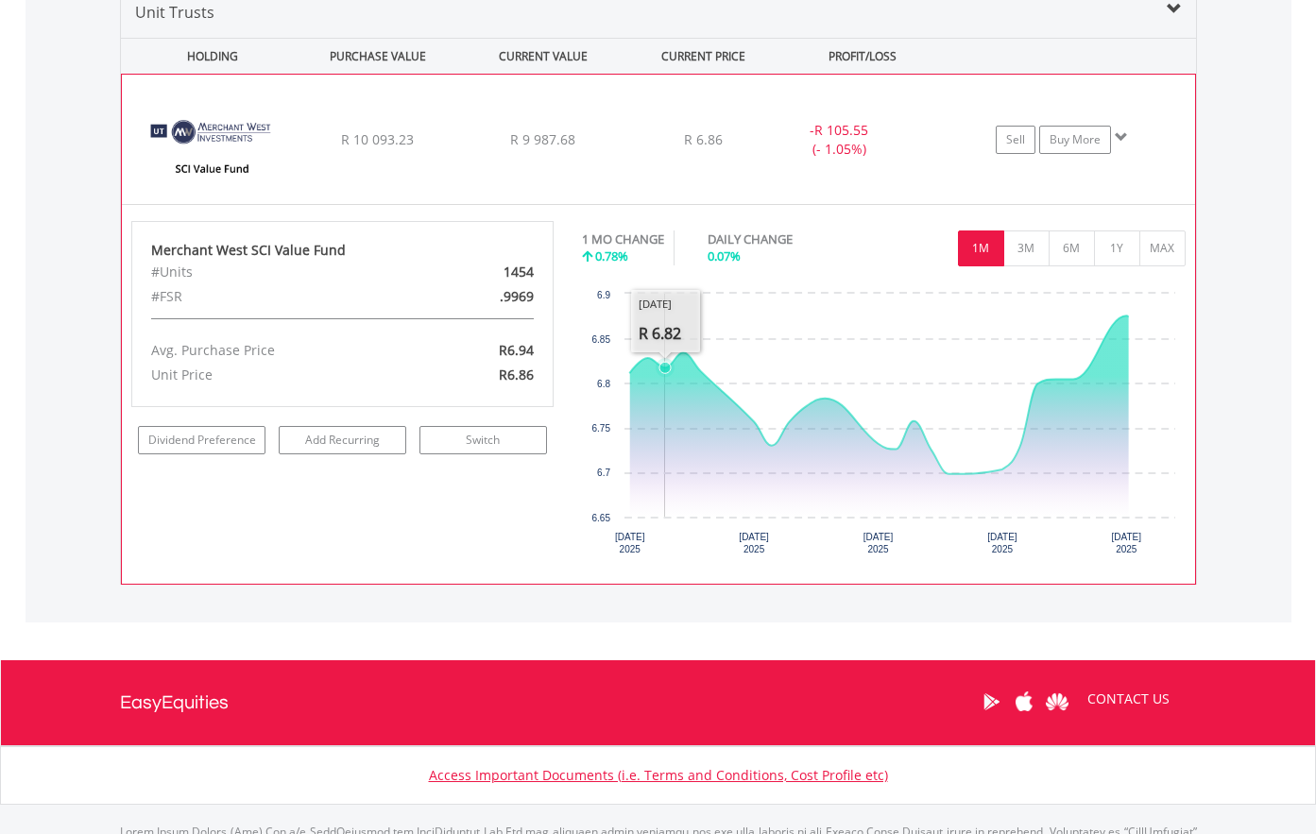
scroll to position [4594, 0]
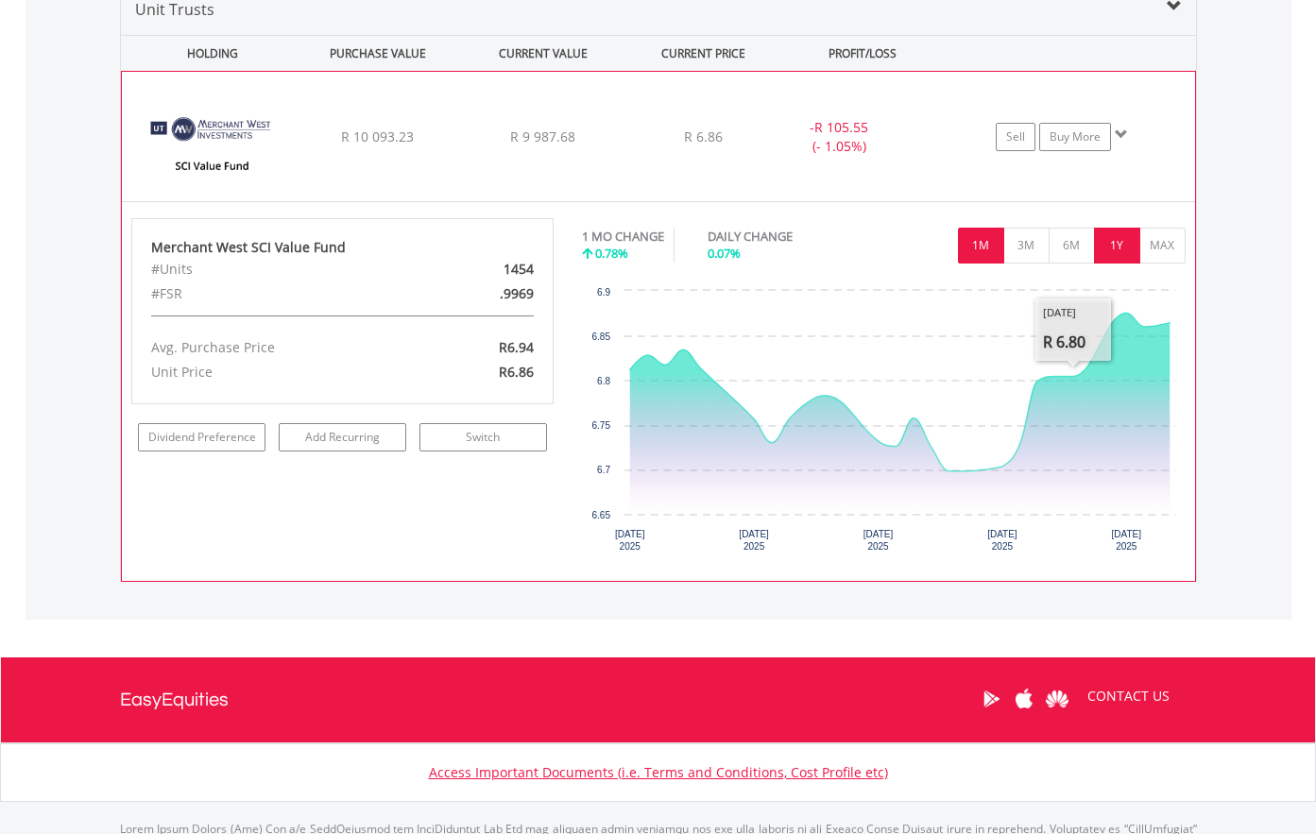
click at [1119, 253] on button "1Y" at bounding box center [1117, 246] width 46 height 36
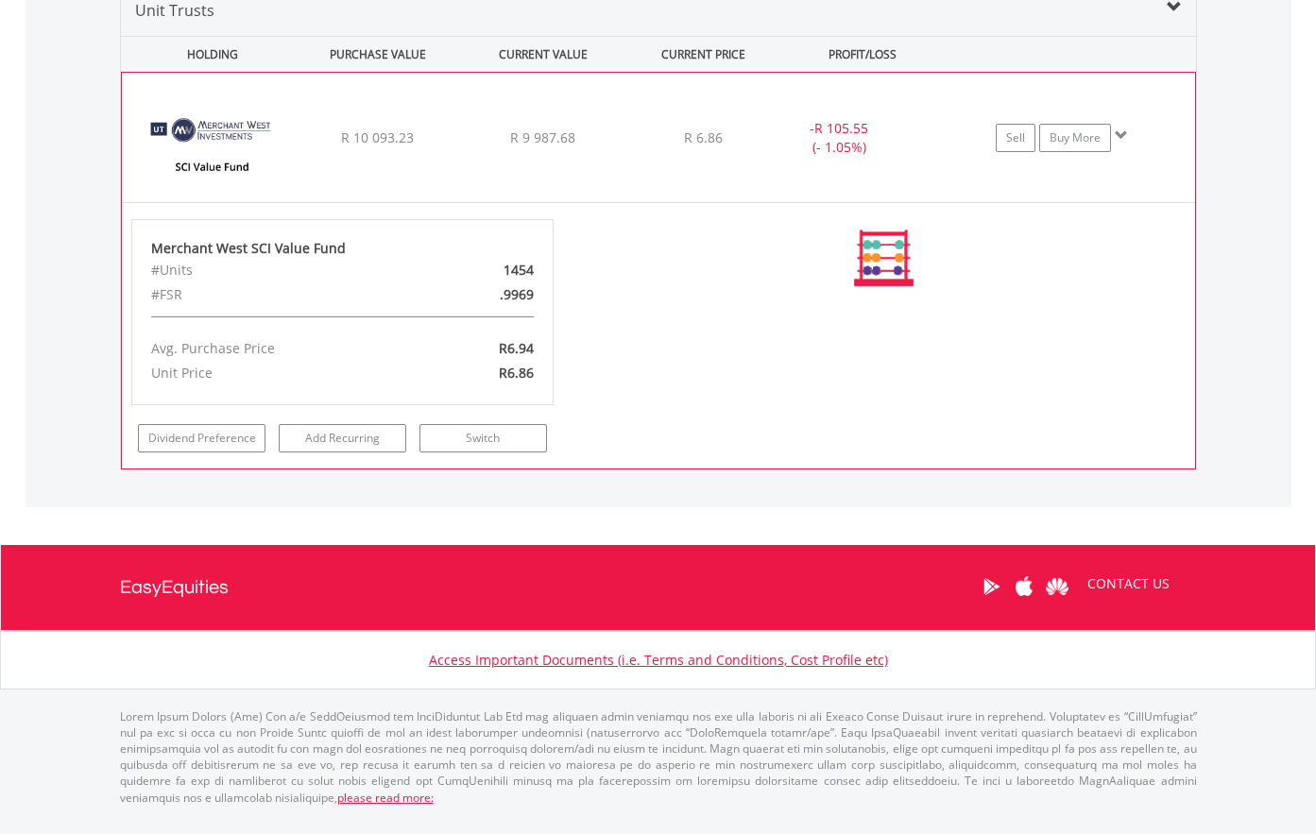
scroll to position [4577, 0]
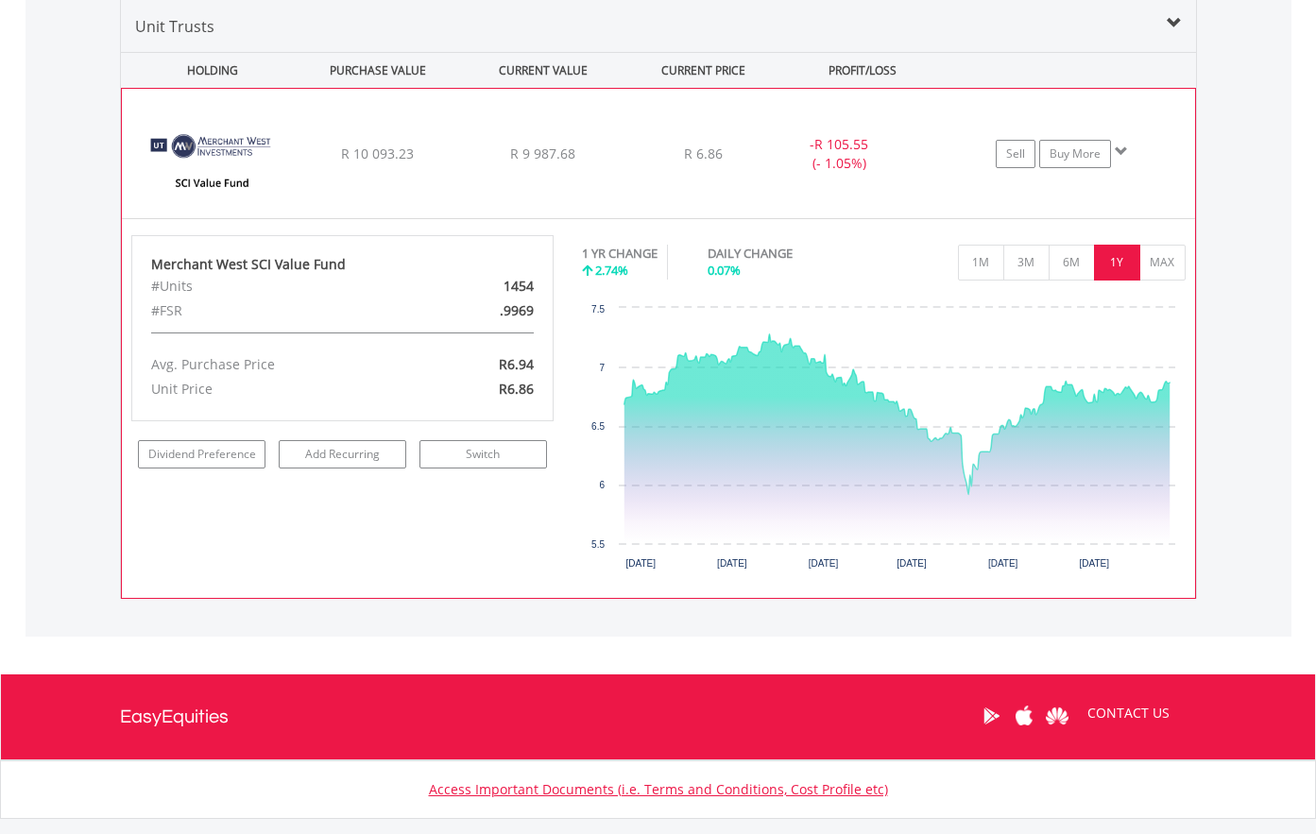
click at [188, 184] on img at bounding box center [212, 162] width 162 height 100
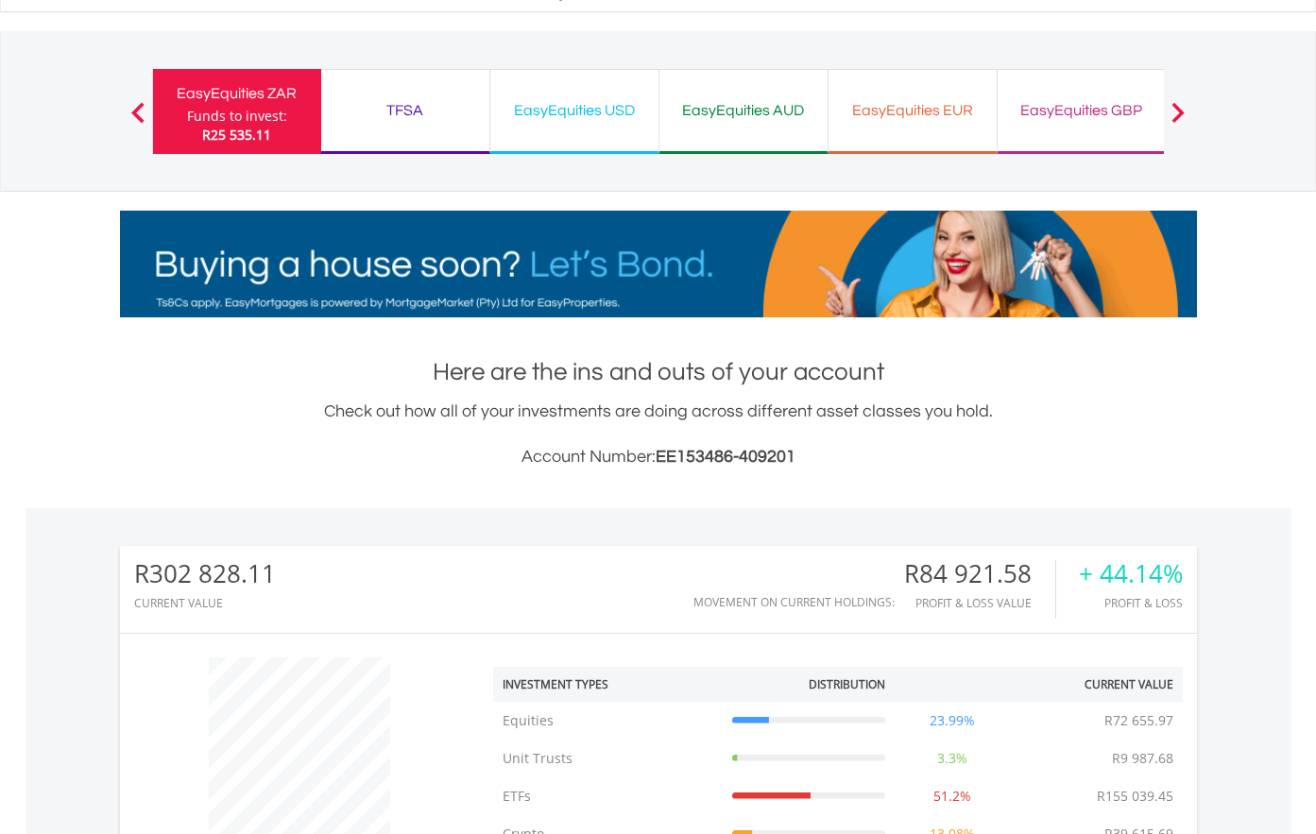
scroll to position [0, 0]
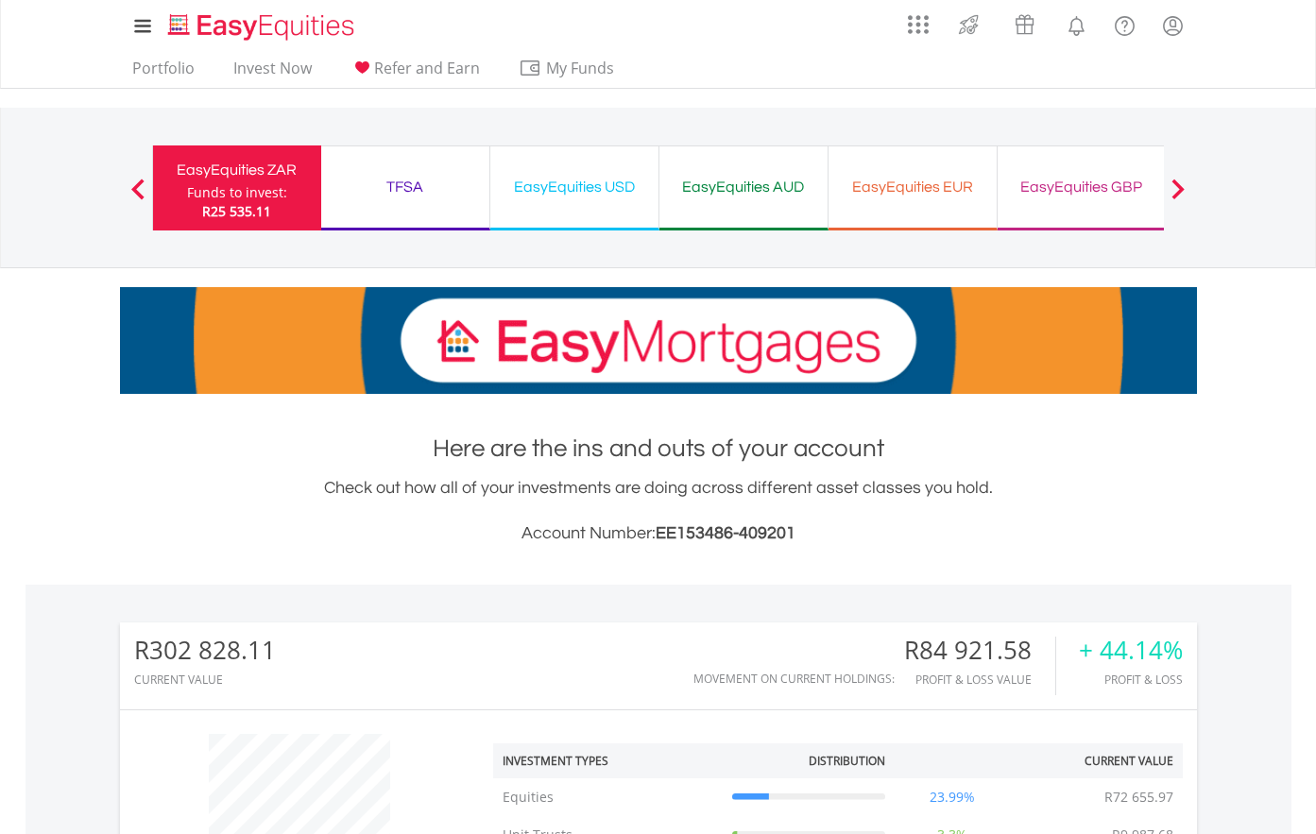
click at [750, 187] on div "EasyEquities AUD" at bounding box center [743, 187] width 145 height 26
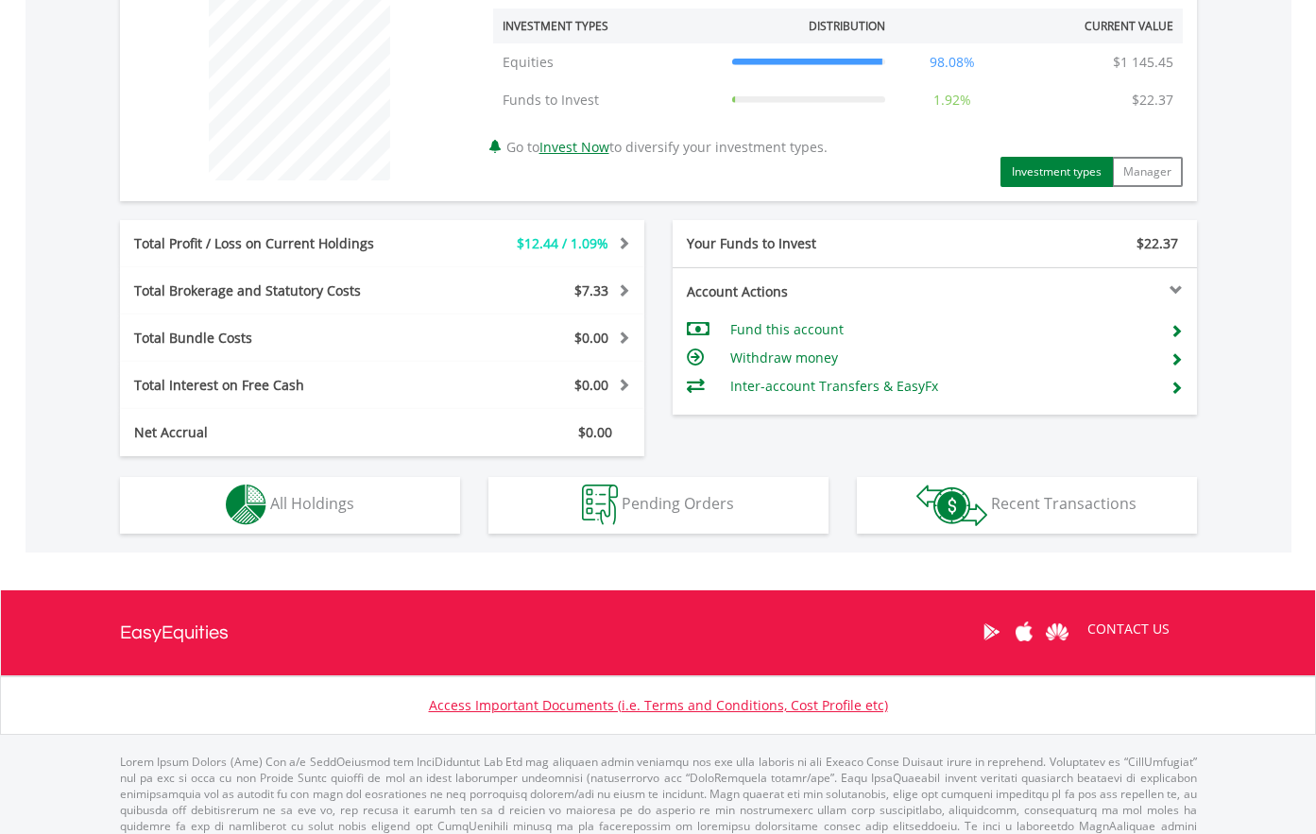
scroll to position [764, 0]
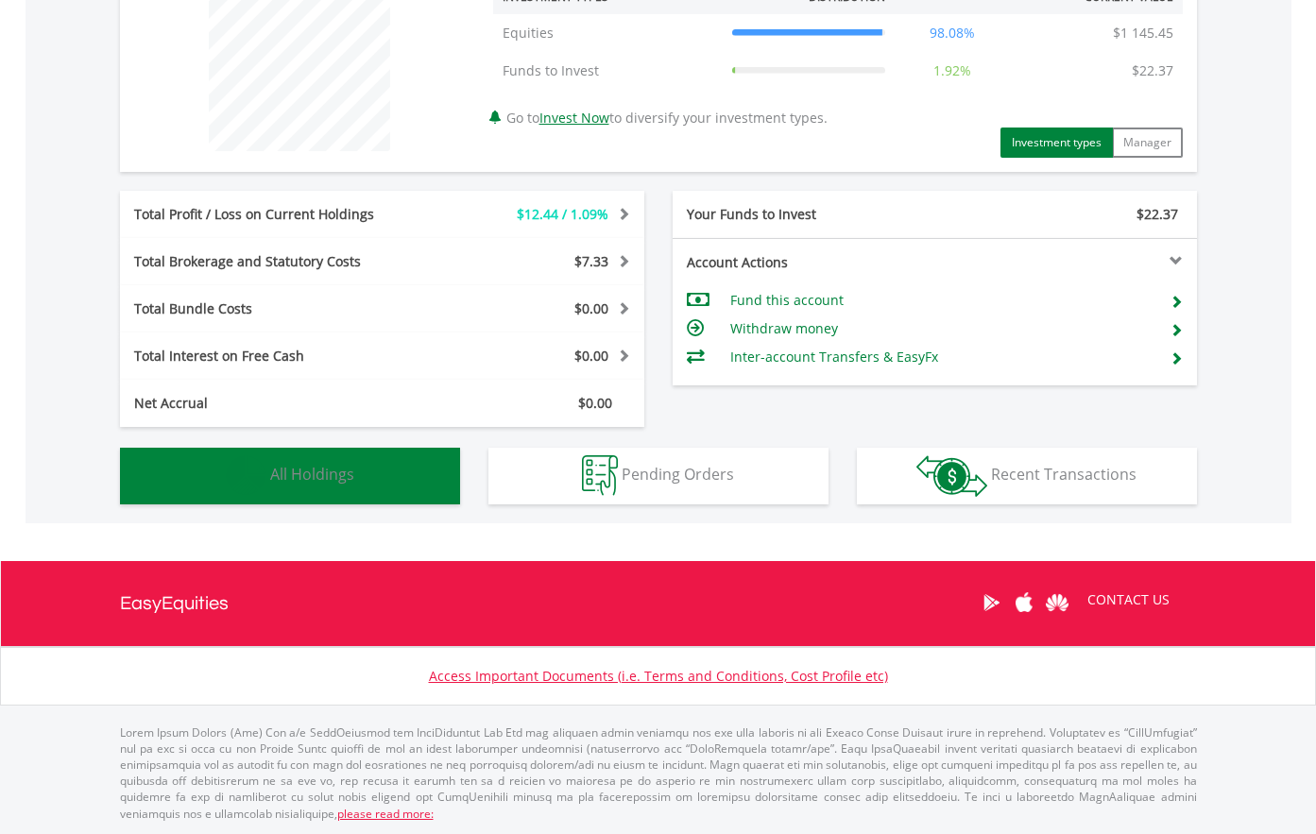
click at [358, 478] on button "Holdings All Holdings" at bounding box center [290, 476] width 340 height 57
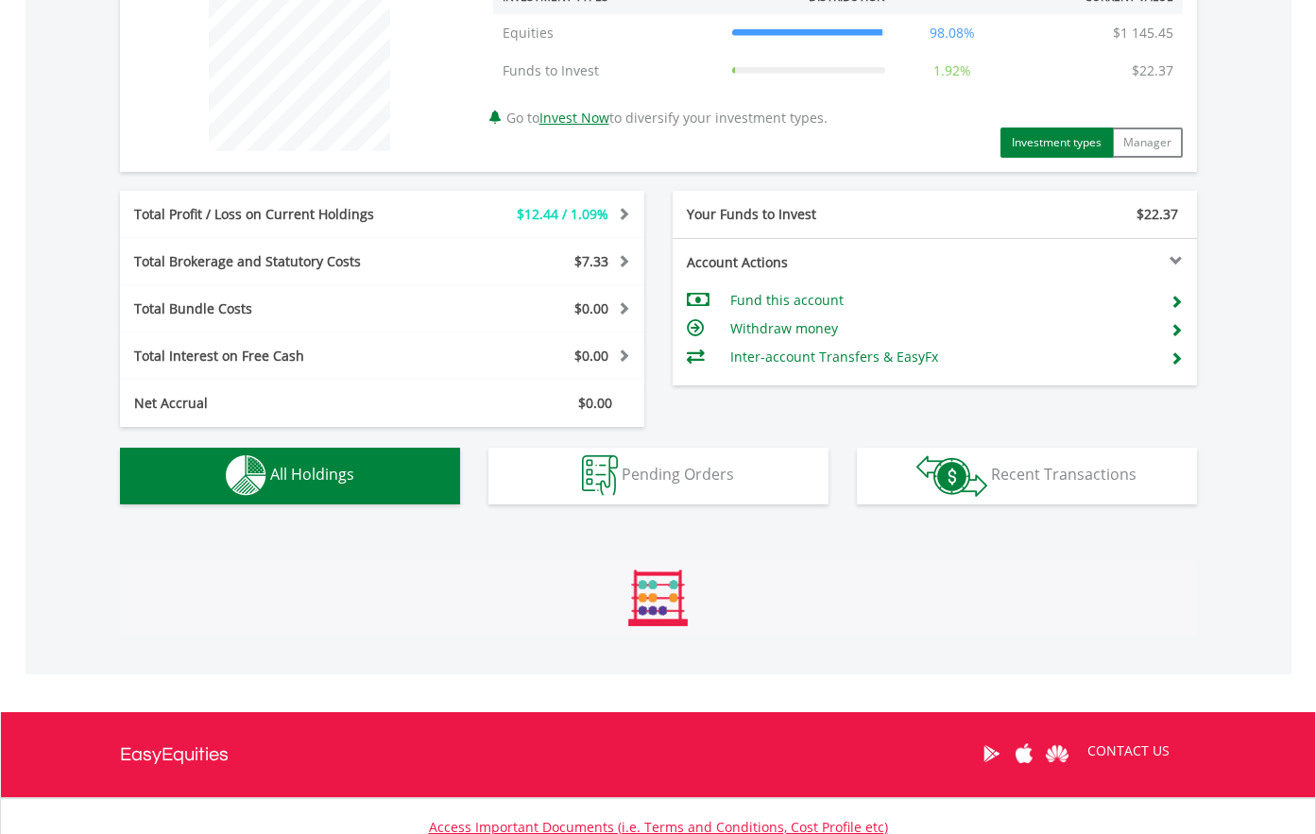
scroll to position [1077, 0]
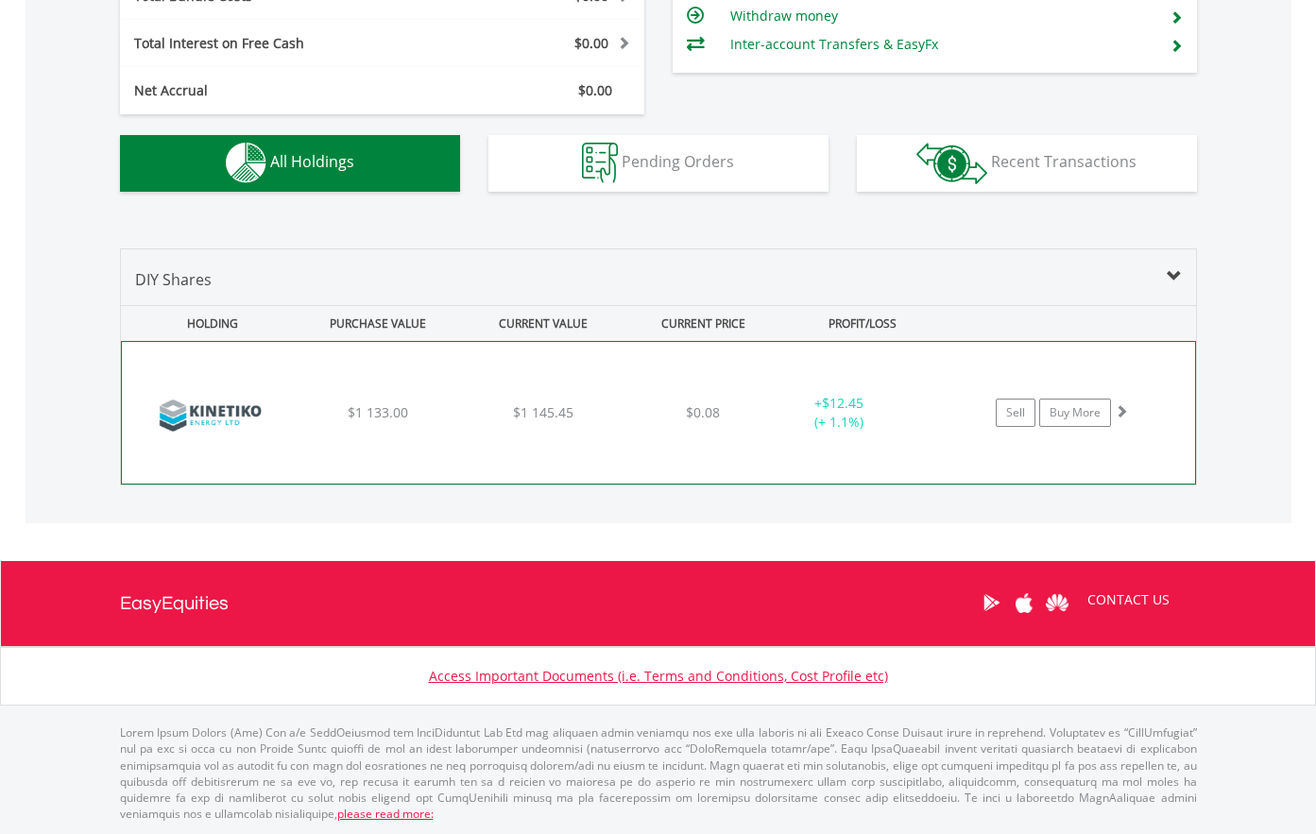
click at [245, 411] on img at bounding box center [212, 422] width 162 height 113
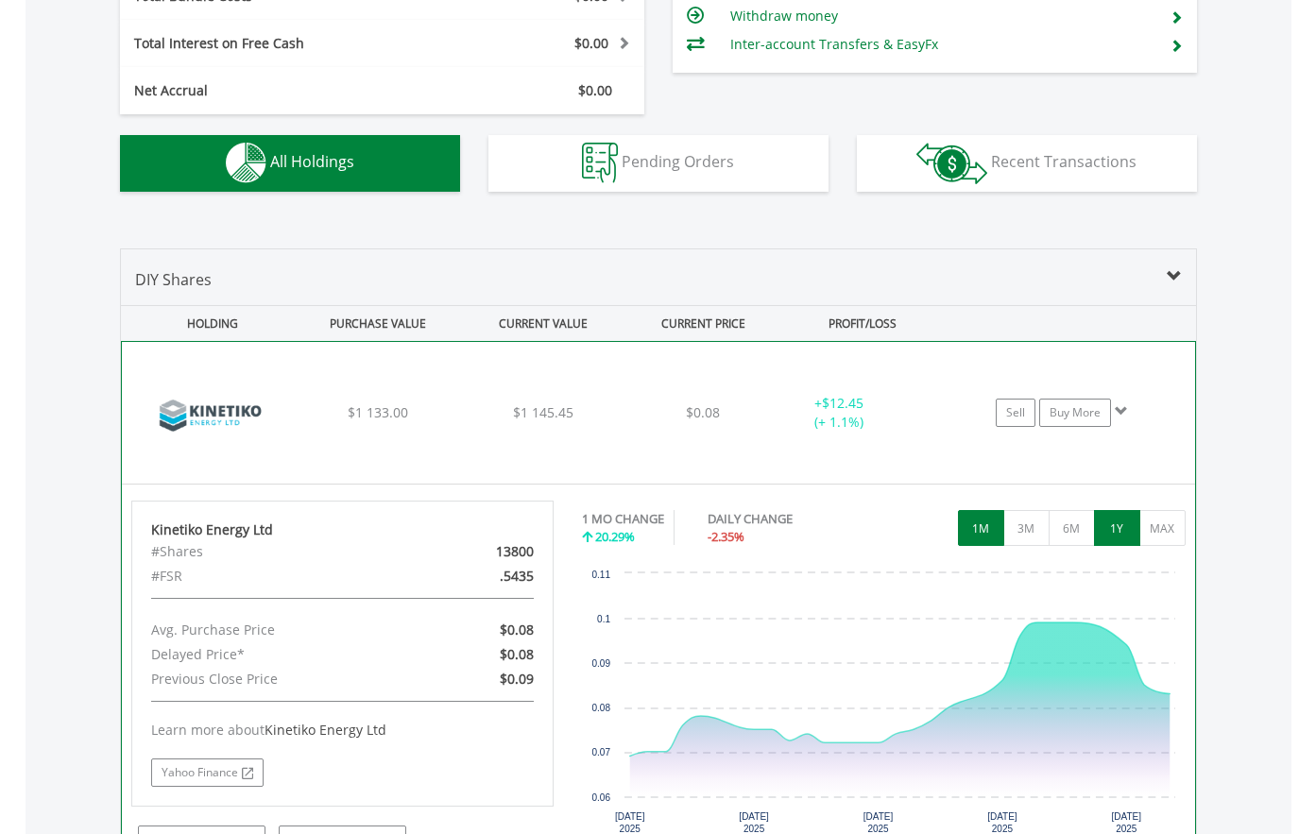
click at [1110, 525] on button "1Y" at bounding box center [1117, 528] width 46 height 36
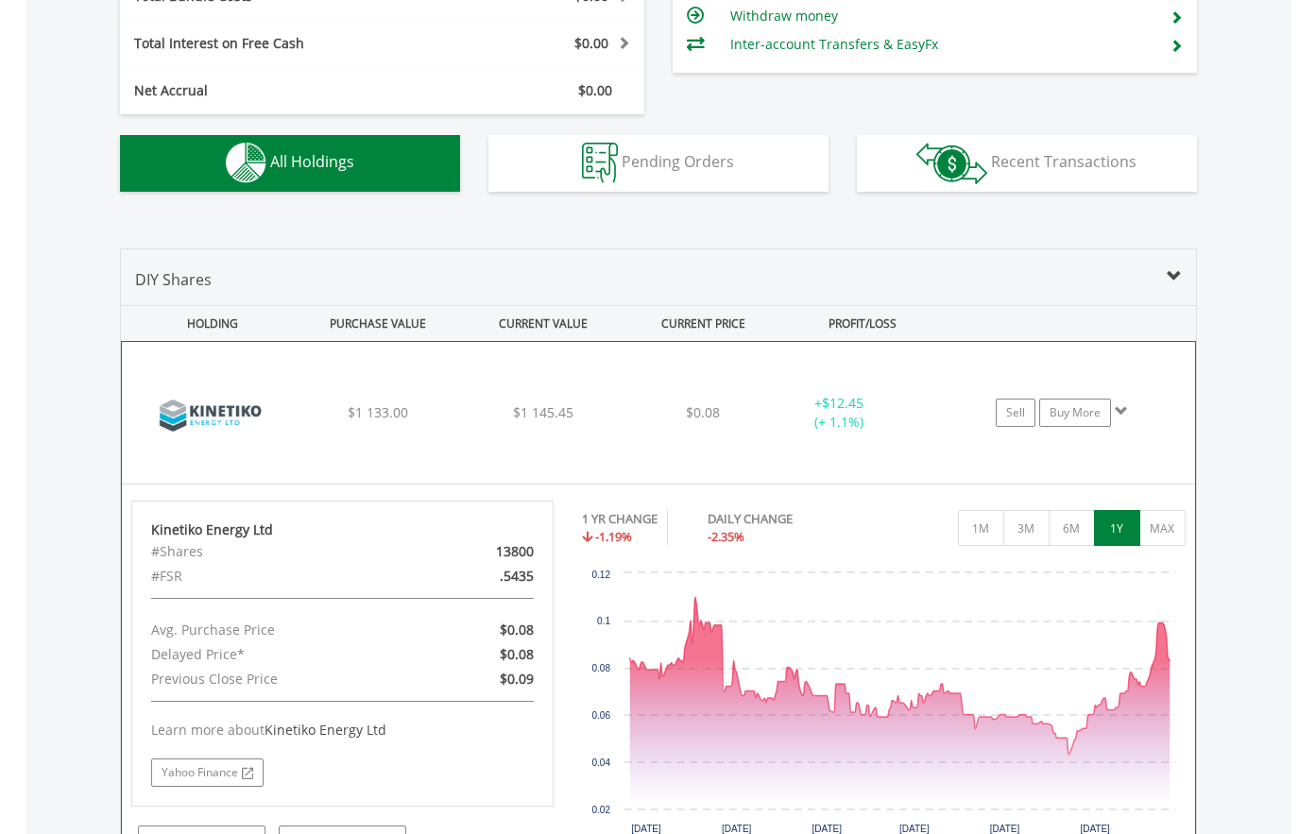
click at [211, 459] on img at bounding box center [212, 422] width 162 height 113
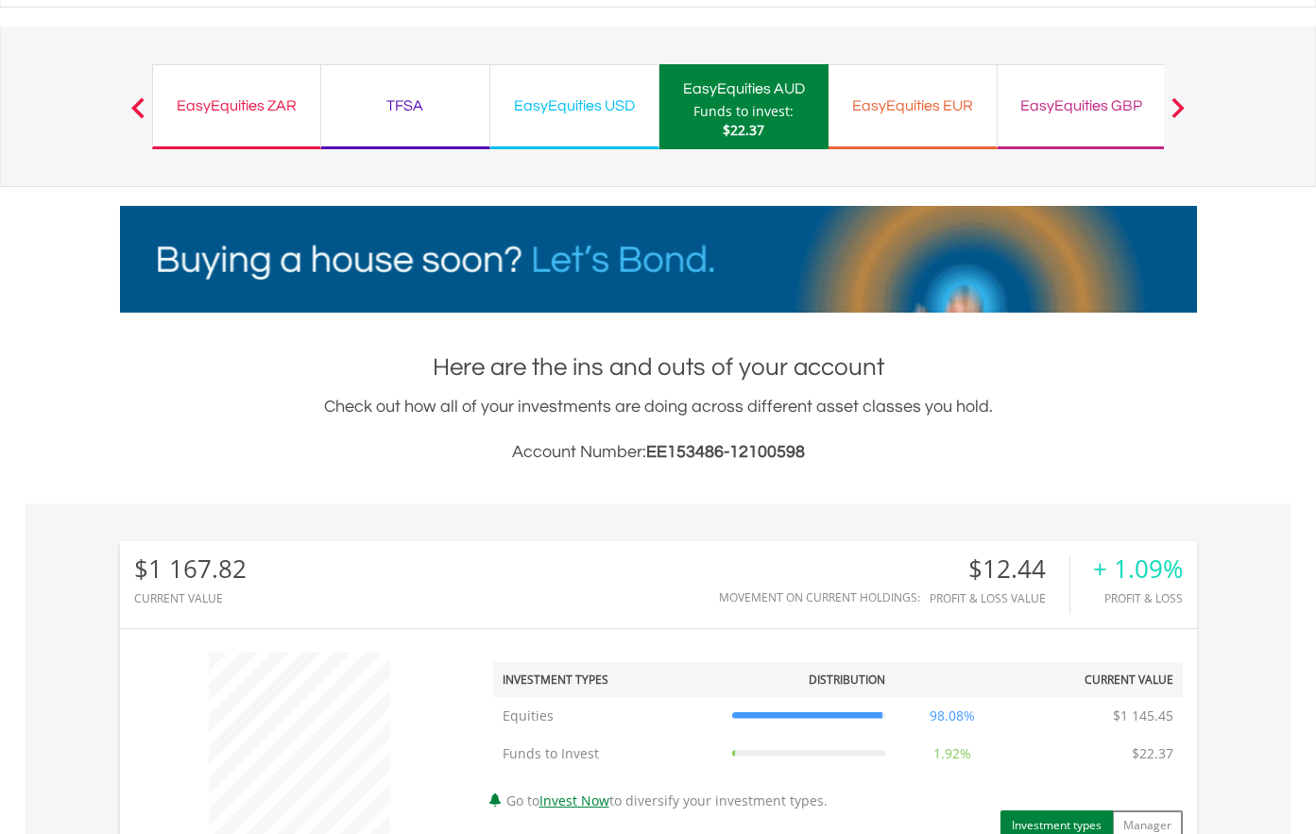
scroll to position [0, 0]
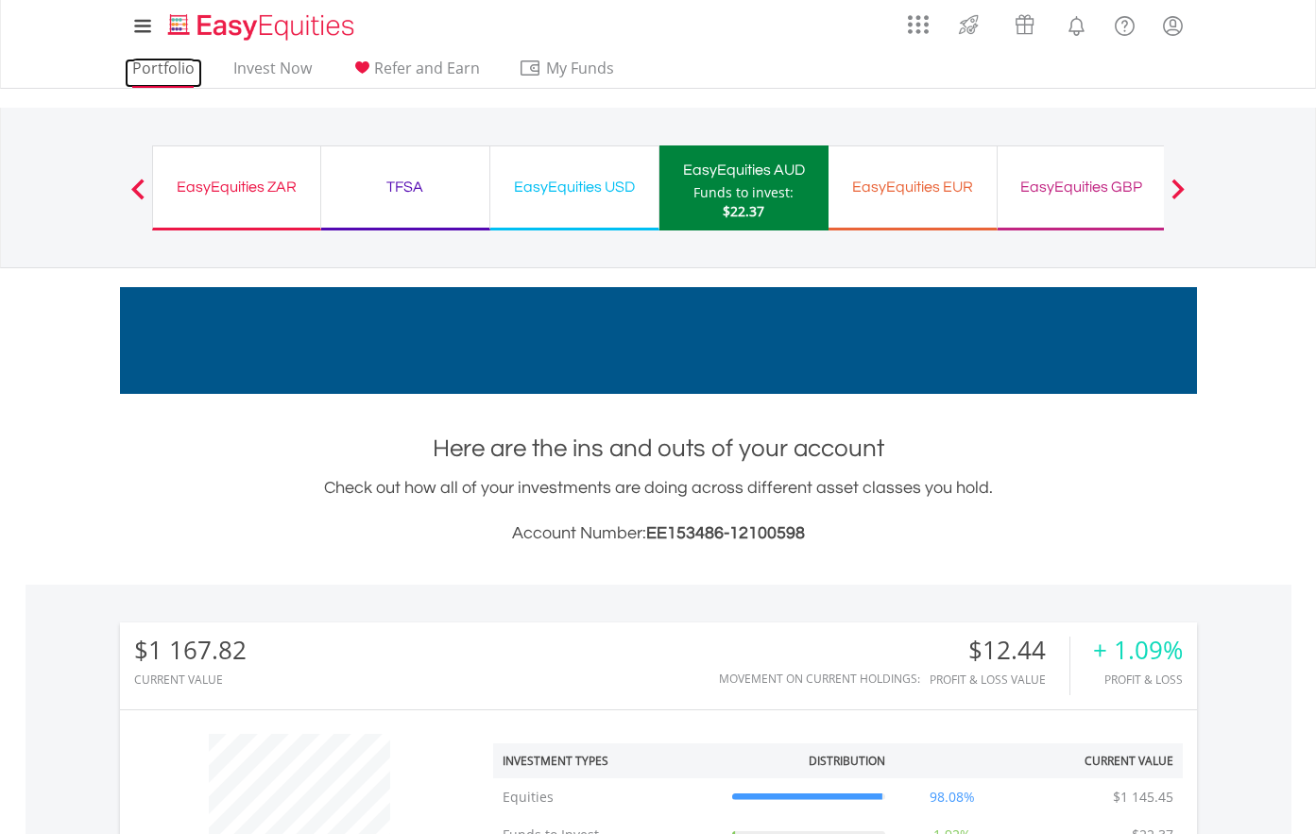
click at [159, 66] on link "Portfolio" at bounding box center [163, 73] width 77 height 29
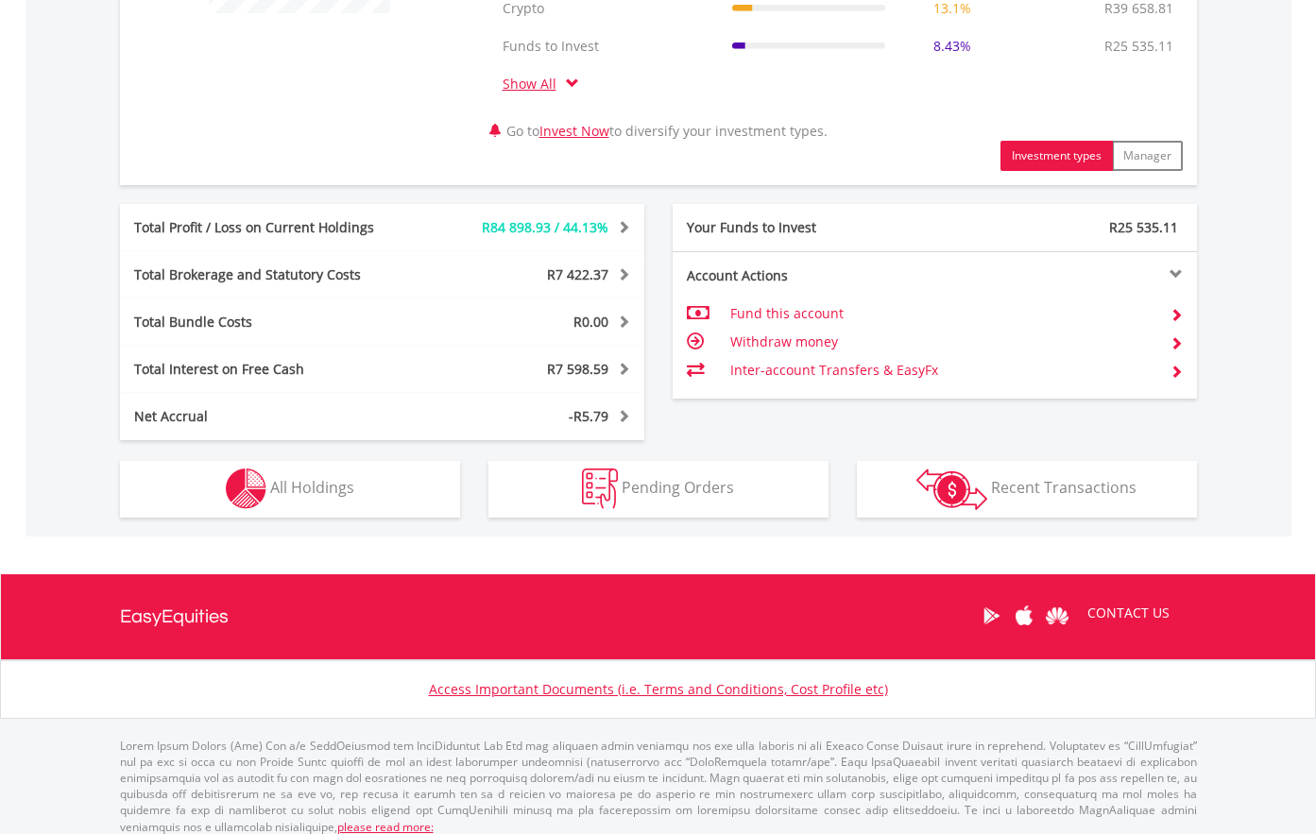
scroll to position [915, 0]
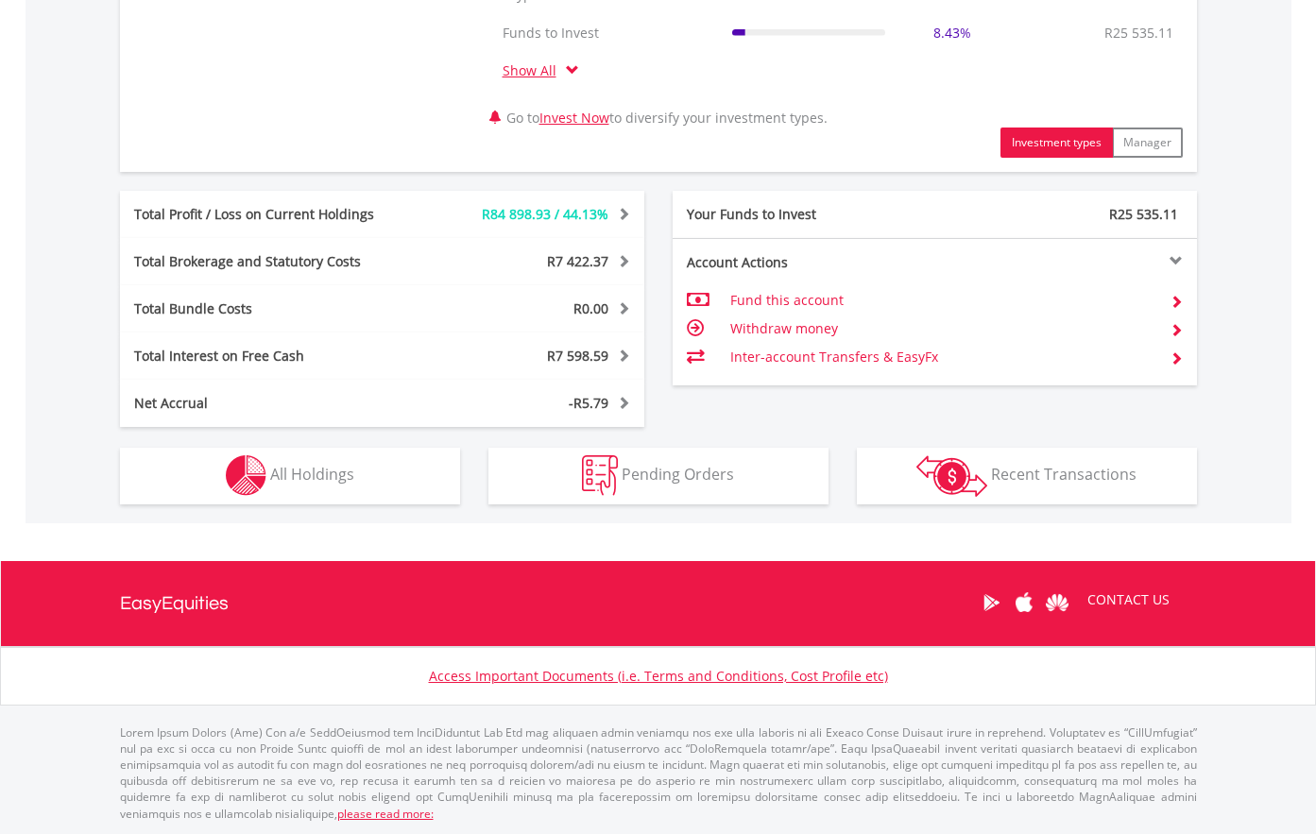
click at [782, 329] on td "Withdraw money" at bounding box center [942, 329] width 424 height 28
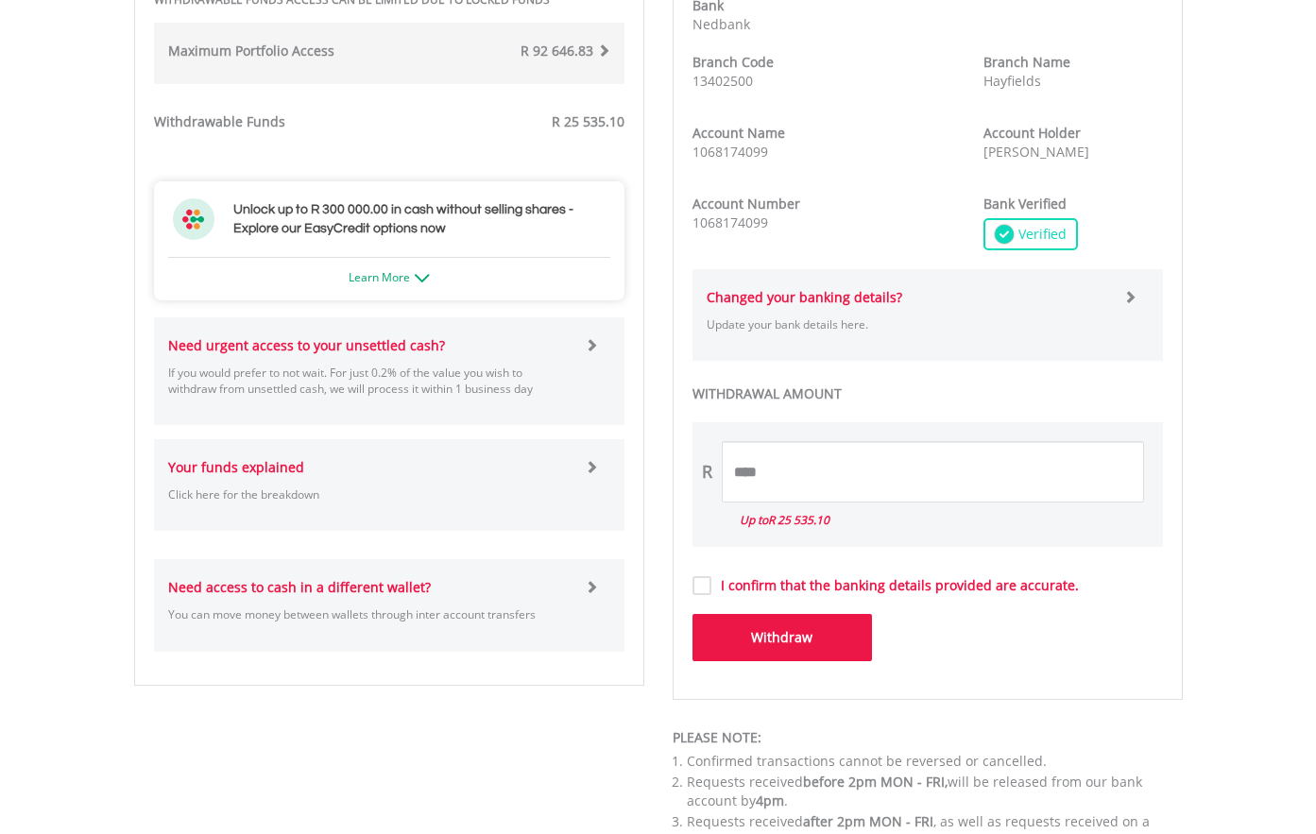
scroll to position [756, 0]
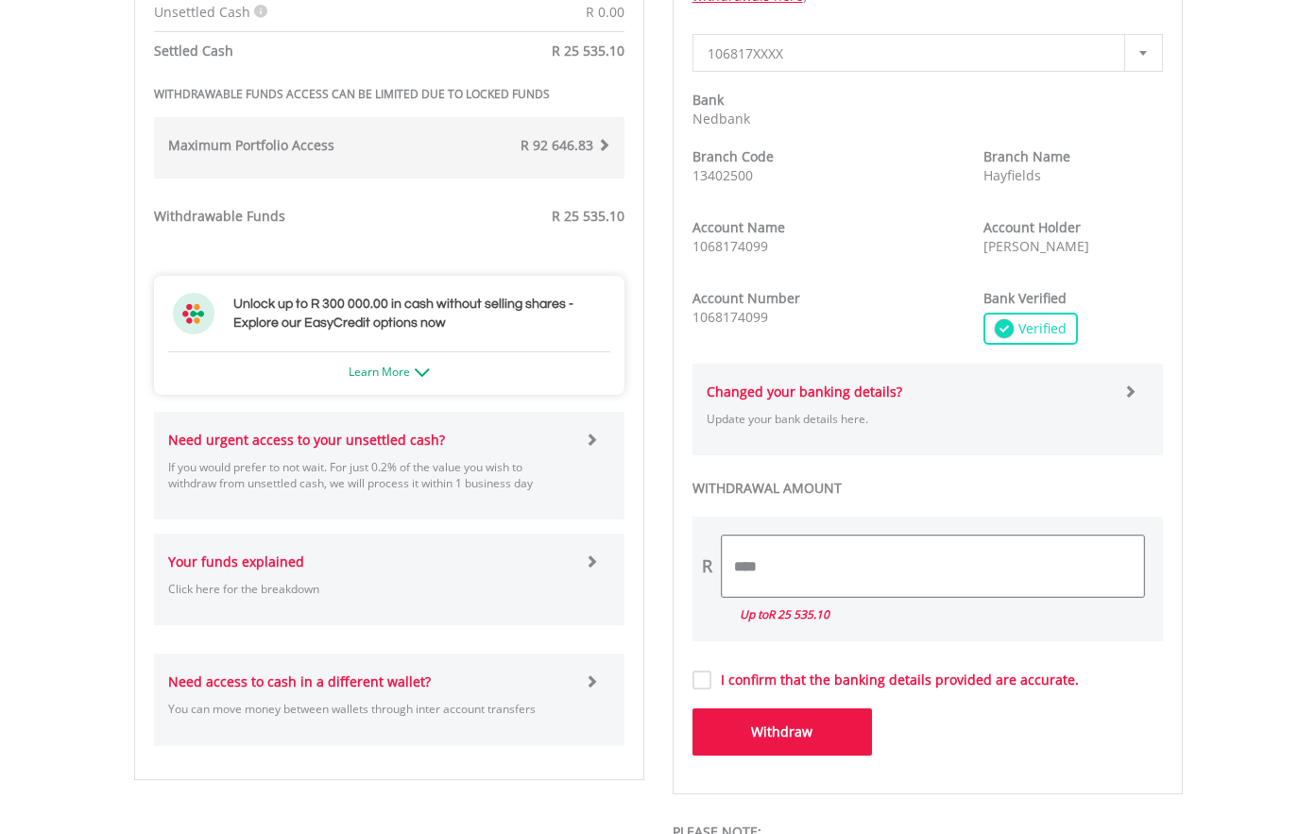
click at [767, 567] on input "****" at bounding box center [933, 566] width 422 height 61
type input "*"
type input "****"
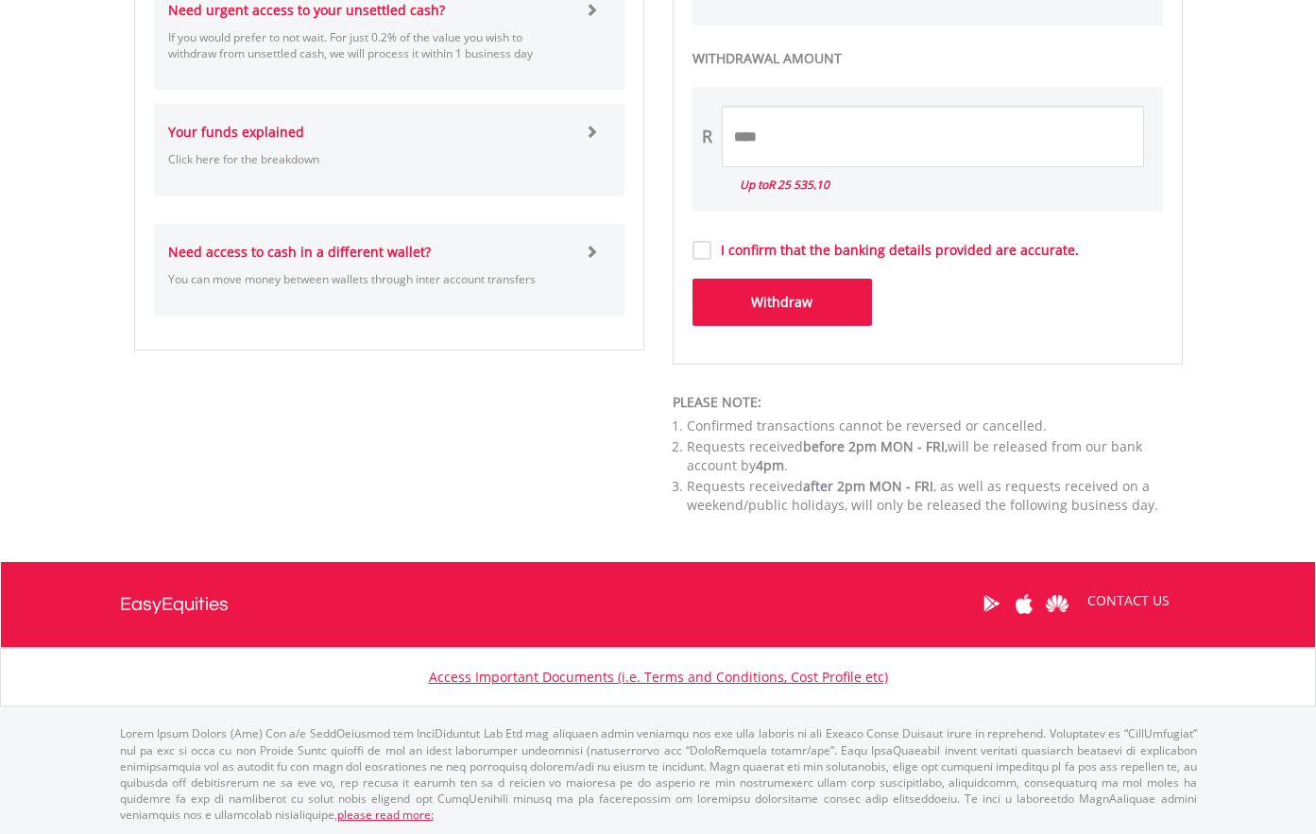
scroll to position [1187, 0]
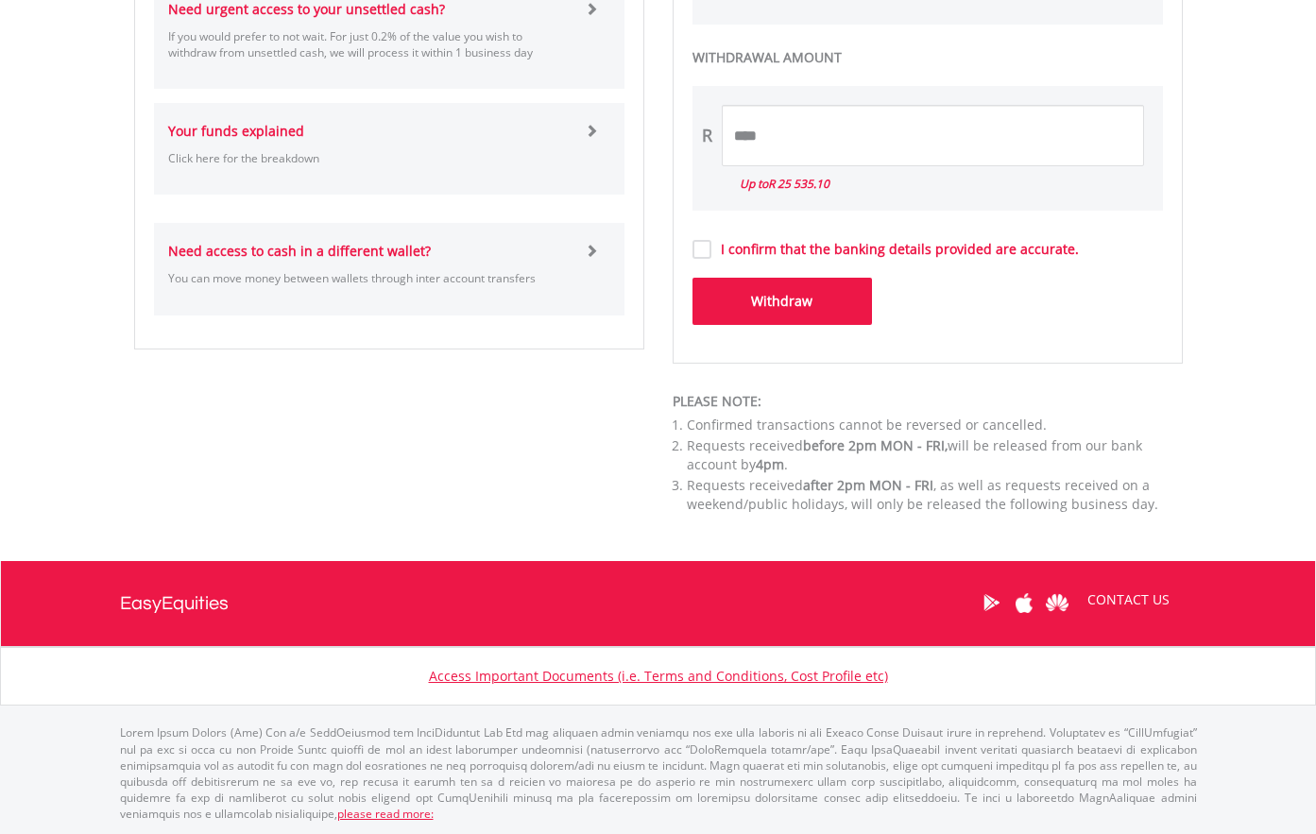
click at [783, 303] on button "Withdraw" at bounding box center [781, 301] width 179 height 47
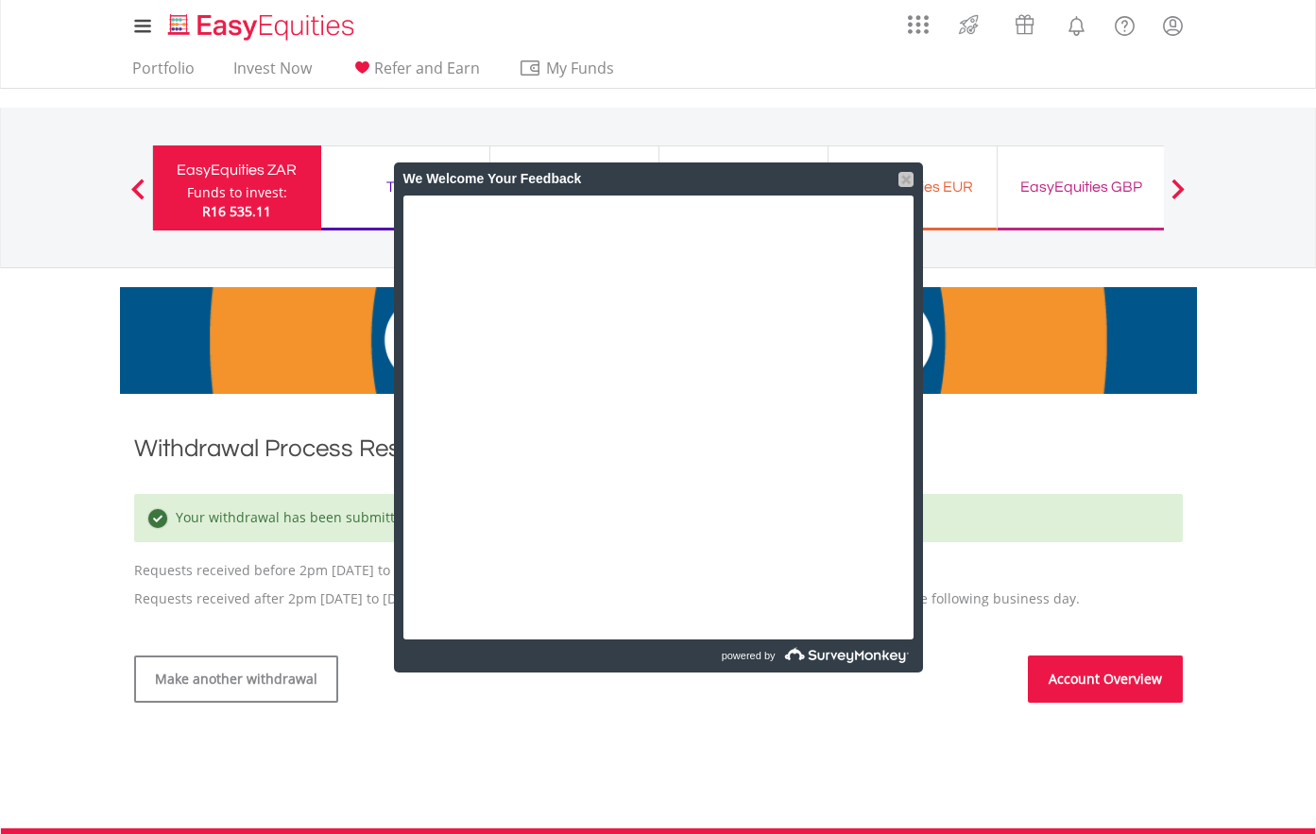
click at [908, 177] on div at bounding box center [905, 179] width 15 height 15
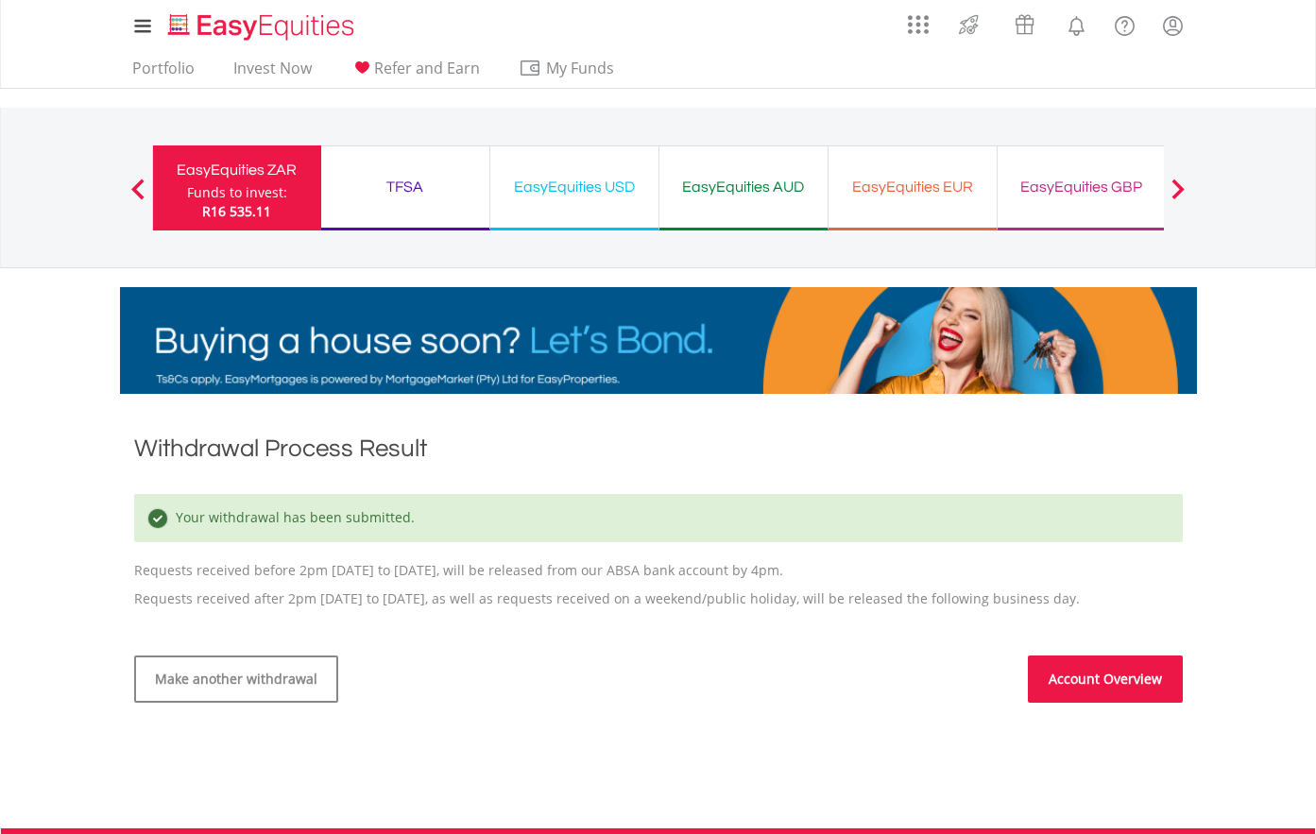
click at [1107, 678] on link "Account Overview" at bounding box center [1105, 679] width 155 height 47
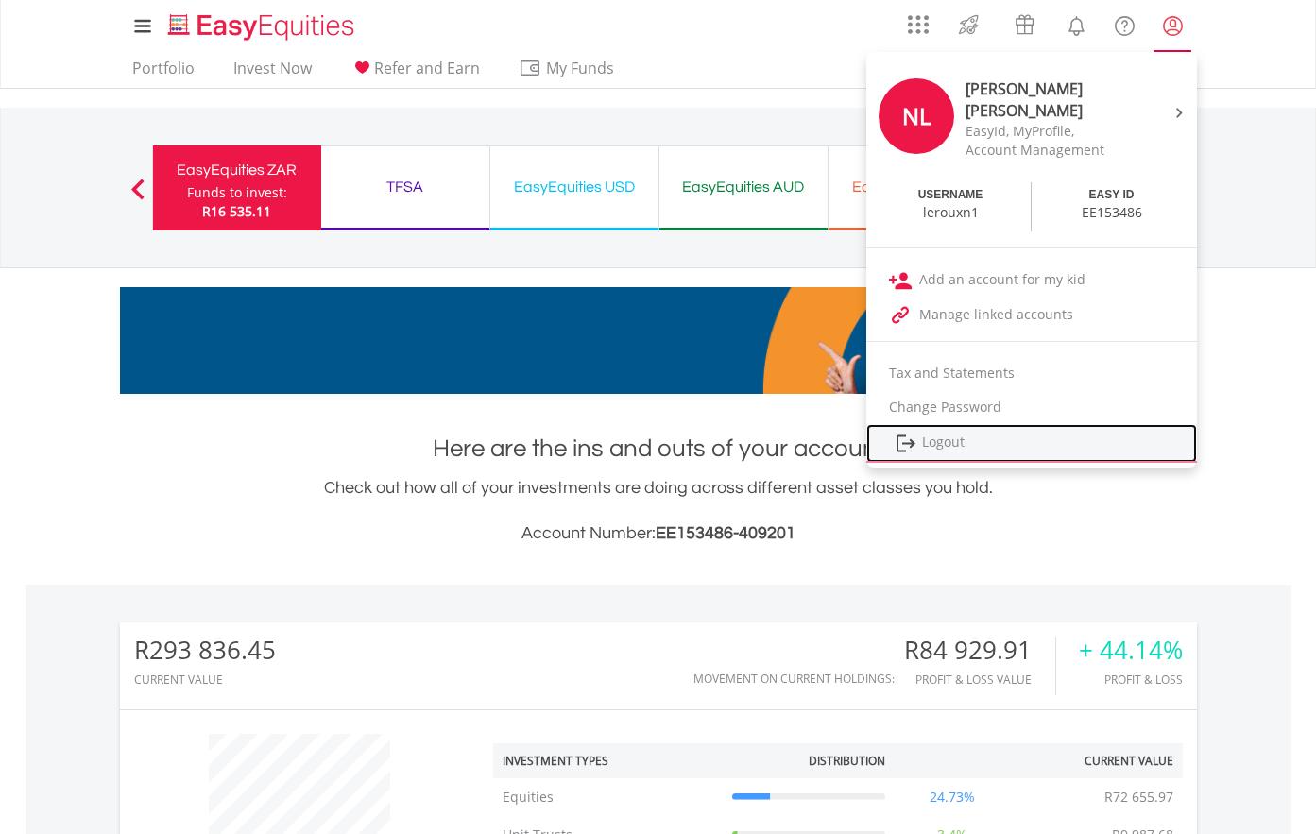
click at [945, 437] on link "Logout" at bounding box center [1031, 443] width 331 height 39
